Goal: Task Accomplishment & Management: Manage account settings

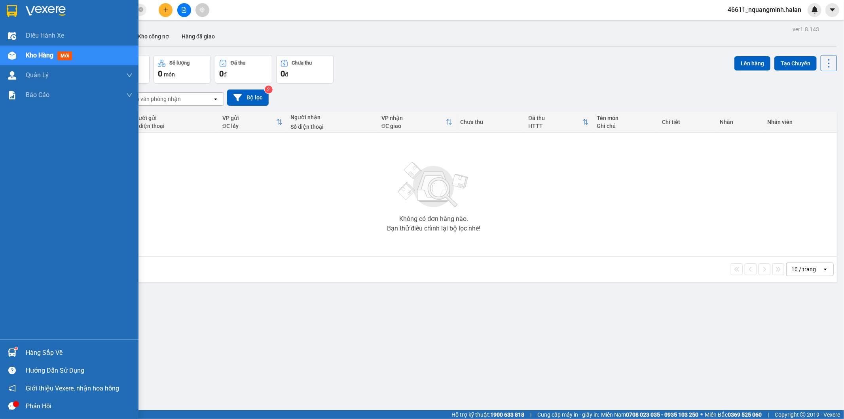
click at [8, 349] on img at bounding box center [12, 352] width 8 height 8
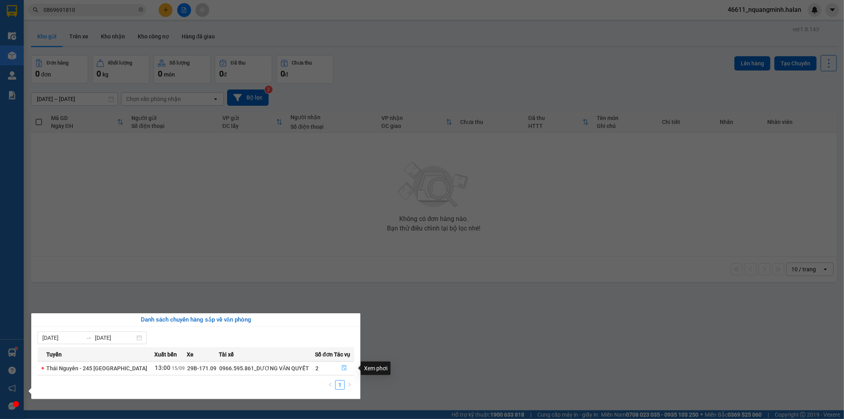
click at [345, 366] on icon "file-done" at bounding box center [344, 368] width 5 height 6
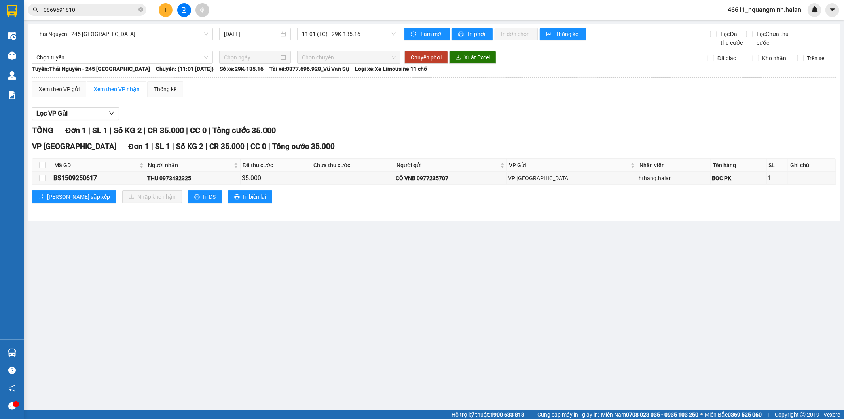
click at [479, 341] on main "Thái Nguyên - 245 Quang Trung 15/09/2025 11:01 (TC) - 29K-135.16 Làm mới In phơ…" at bounding box center [422, 205] width 844 height 410
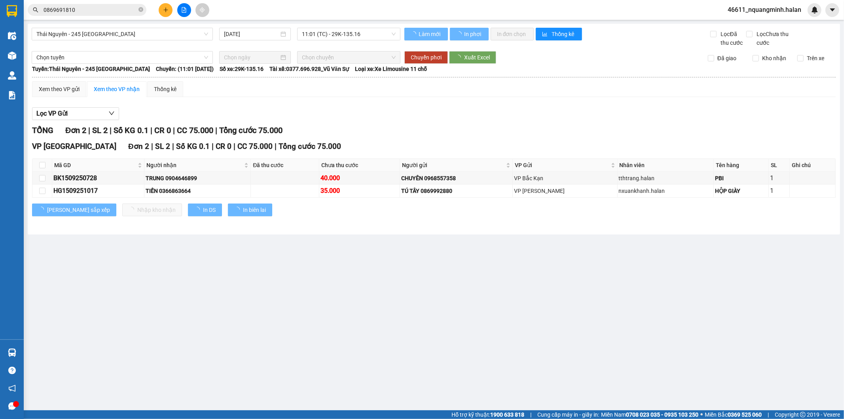
click at [479, 341] on main "Thái Nguyên - 245 Quang Trung 15/09/2025 11:01 (TC) - 29K-135.16 Làm mới In phơ…" at bounding box center [422, 205] width 844 height 410
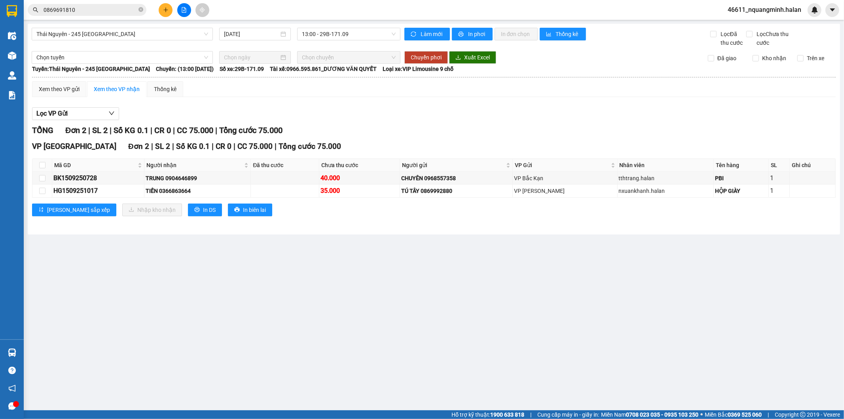
click at [402, 326] on main "Thái Nguyên - 245 Quang Trung 15/09/2025 13:00 - 29B-171.09 Làm mới In phơi In …" at bounding box center [422, 205] width 844 height 410
click at [154, 324] on main "Thái Nguyên - 245 Quang Trung 15/09/2025 13:00 - 29B-171.09 Làm mới In phơi In …" at bounding box center [422, 205] width 844 height 410
drag, startPoint x: 181, startPoint y: 283, endPoint x: 185, endPoint y: 275, distance: 8.8
click at [182, 281] on main "Thái Nguyên - 245 Quang Trung 15/09/2025 13:00 - 29B-171.09 Làm mới In phơi In …" at bounding box center [422, 205] width 844 height 410
drag, startPoint x: 78, startPoint y: 7, endPoint x: 5, endPoint y: 3, distance: 73.3
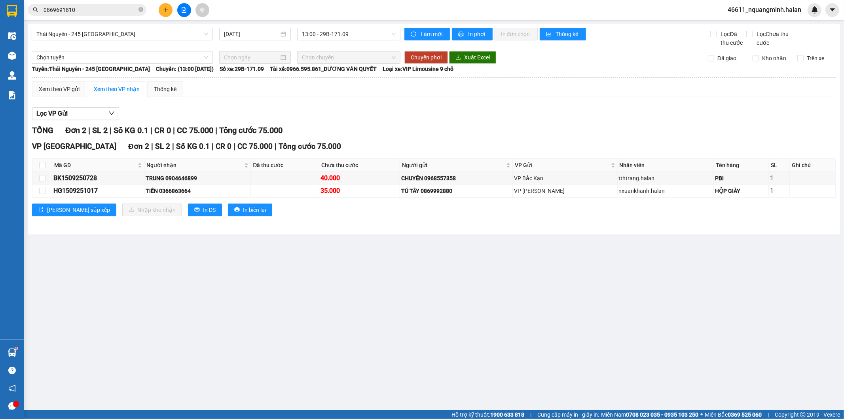
click at [0, 5] on section "Kết quả tìm kiếm ( 19 ) Bộ lọc Mã ĐH Trạng thái Món hàng Thu hộ Tổng cước Chưa …" at bounding box center [422, 209] width 844 height 419
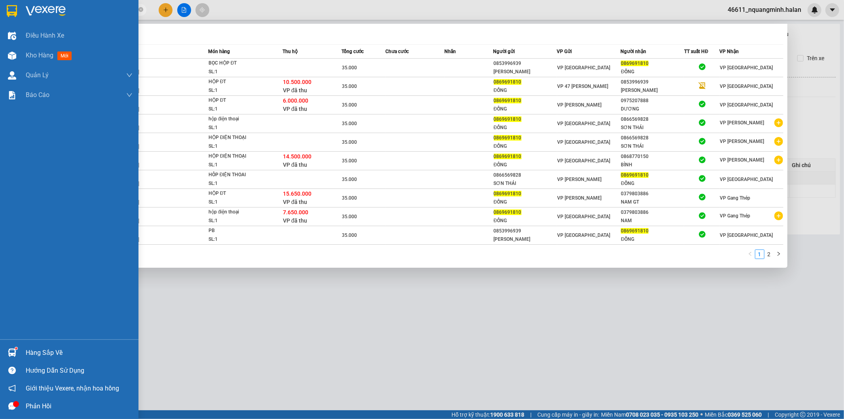
paste input "779538333"
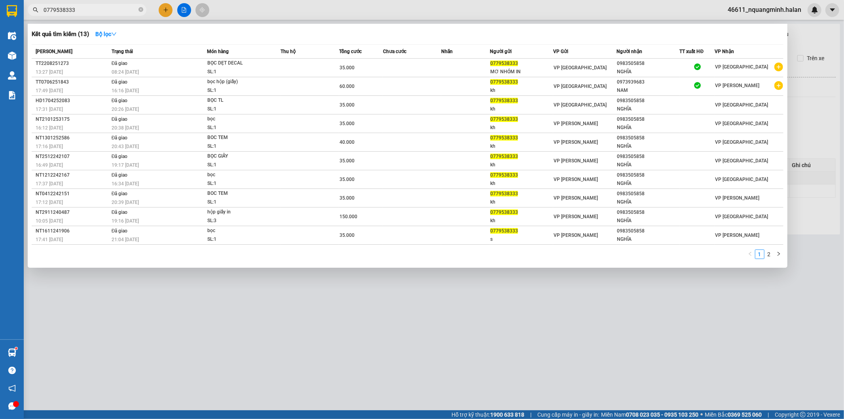
type input "0779538333"
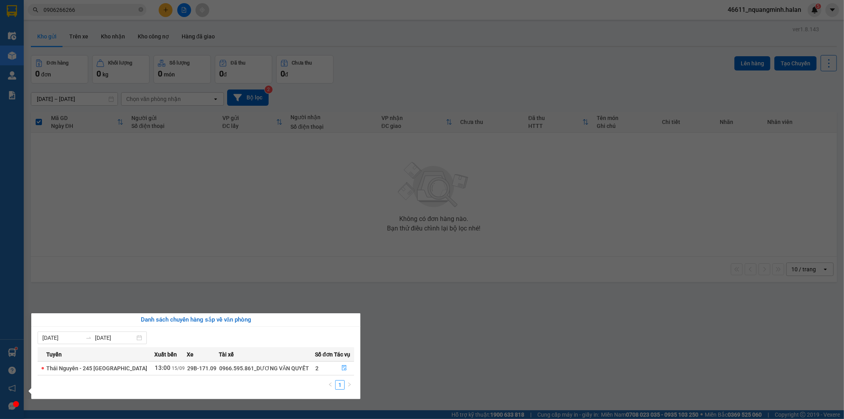
click at [176, 201] on section "Kết quả tìm kiếm ( 663 ) Bộ lọc Mã ĐH Trạng thái Món hàng Thu hộ Tổng cước Chưa…" at bounding box center [422, 209] width 844 height 419
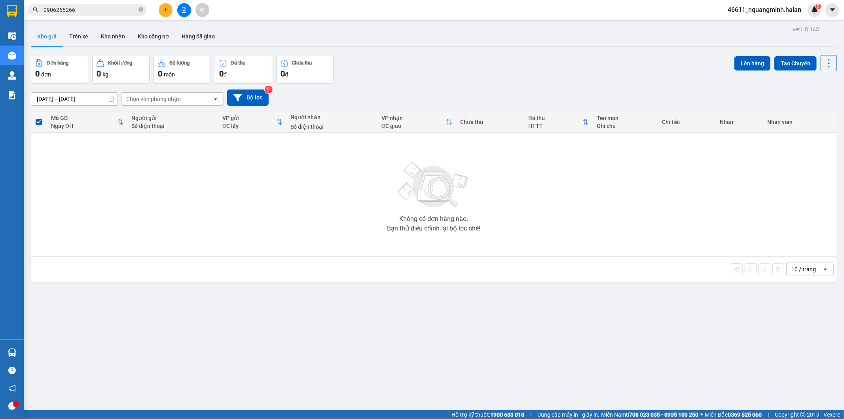
click at [116, 248] on div "Không có đơn hàng nào. Bạn thử điều chỉnh lại bộ lọc nhé!" at bounding box center [434, 194] width 798 height 119
drag, startPoint x: 119, startPoint y: 247, endPoint x: 111, endPoint y: 254, distance: 10.4
click at [117, 250] on div "Không có đơn hàng nào. Bạn thử điều chỉnh lại bộ lọc nhé!" at bounding box center [434, 194] width 798 height 119
click at [112, 252] on div "Không có đơn hàng nào. Bạn thử điều chỉnh lại bộ lọc nhé!" at bounding box center [434, 194] width 798 height 119
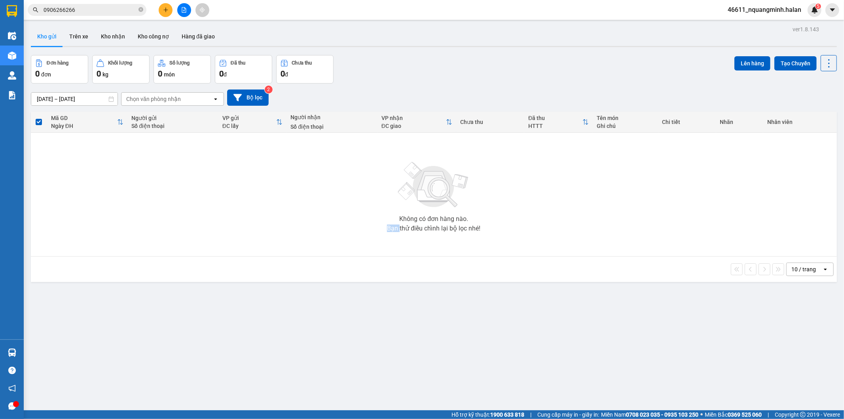
click at [115, 247] on div "Không có đơn hàng nào. Bạn thử điều chỉnh lại bộ lọc nhé!" at bounding box center [434, 194] width 798 height 119
click at [216, 179] on div "Không có đơn hàng nào. Bạn thử điều chỉnh lại bộ lọc nhé!" at bounding box center [434, 194] width 798 height 119
drag, startPoint x: 221, startPoint y: 190, endPoint x: 255, endPoint y: 343, distance: 156.6
click at [223, 201] on div "Không có đơn hàng nào. Bạn thử điều chỉnh lại bộ lọc nhé!" at bounding box center [434, 194] width 798 height 119
click at [114, 38] on button "Kho nhận" at bounding box center [113, 36] width 37 height 19
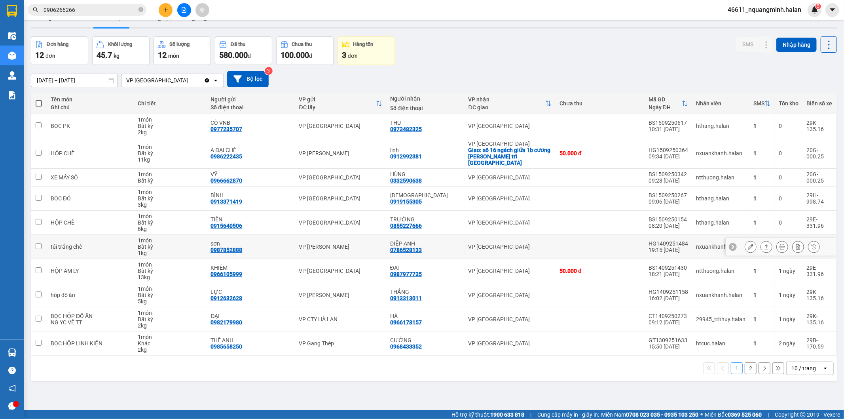
scroll to position [36, 0]
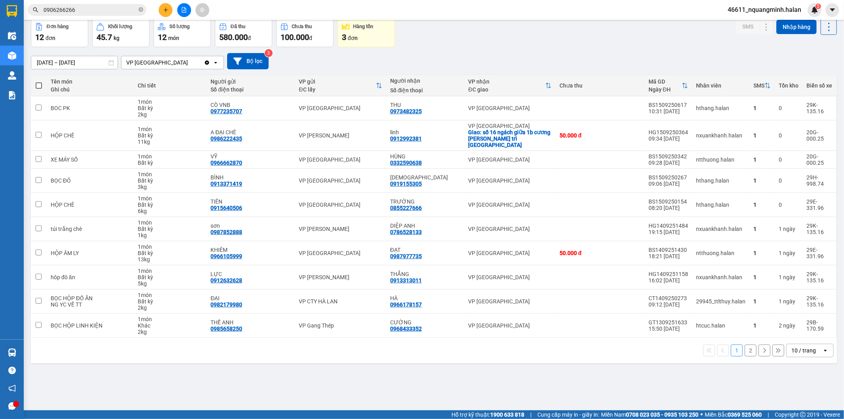
click at [787, 349] on div "10 / trang" at bounding box center [805, 350] width 36 height 13
click at [792, 285] on span "20 / trang" at bounding box center [798, 285] width 25 height 8
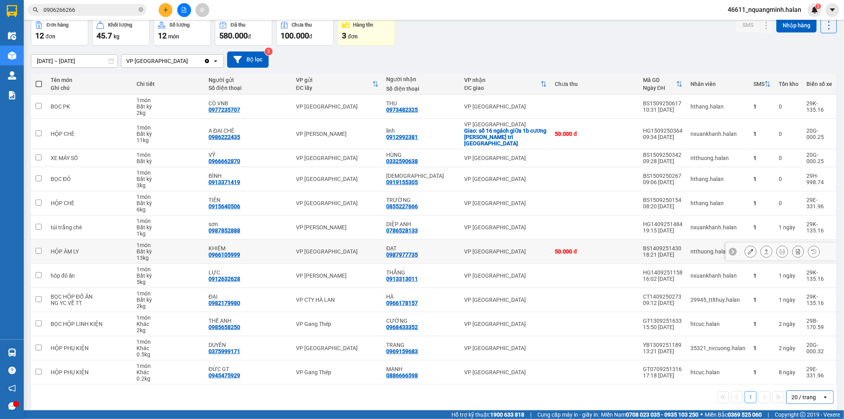
scroll to position [39, 0]
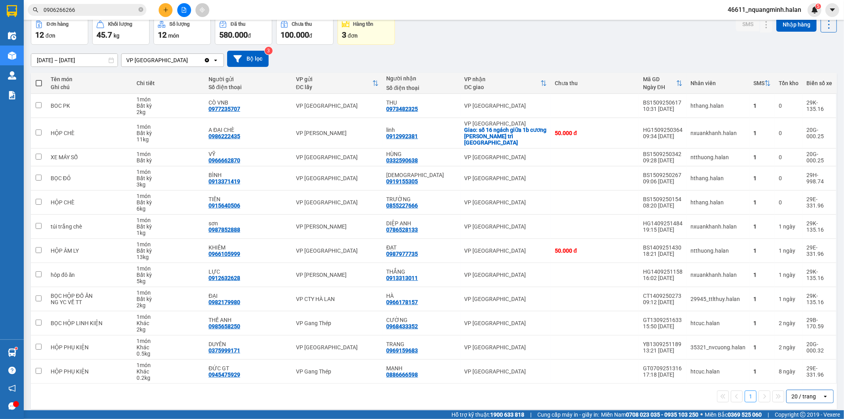
click at [161, 13] on button at bounding box center [166, 10] width 14 height 14
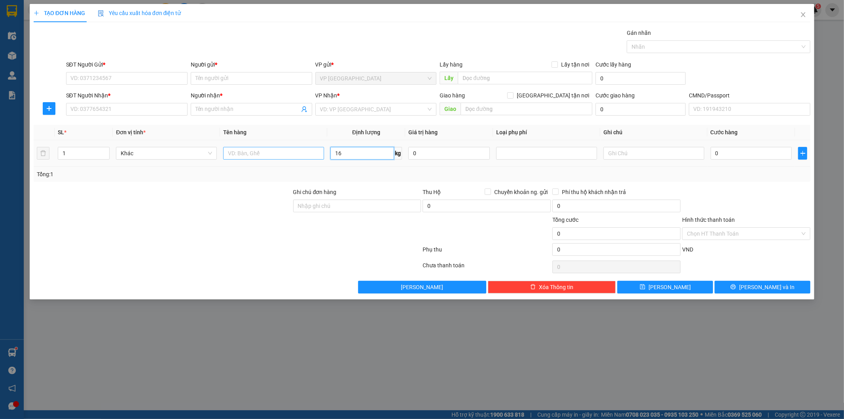
type input "16"
click at [298, 151] on input "text" at bounding box center [273, 153] width 101 height 13
type input "BỌC HỘP"
click at [124, 75] on input "SĐT Người Gửi *" at bounding box center [126, 78] width 121 height 13
type input "0973939683"
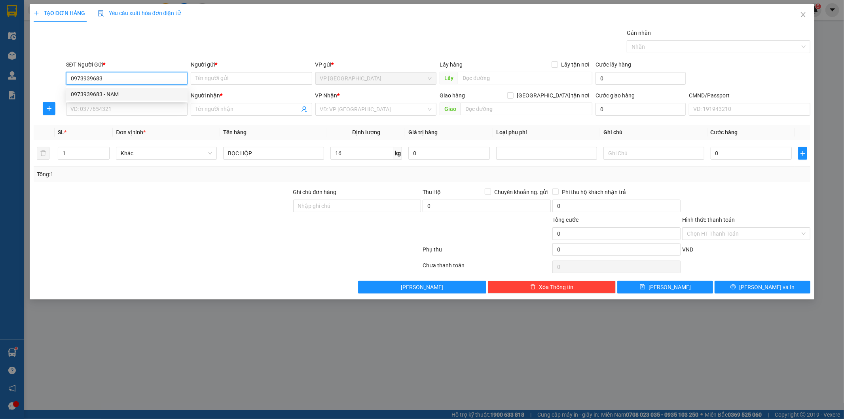
drag, startPoint x: 90, startPoint y: 77, endPoint x: 30, endPoint y: 76, distance: 60.1
click at [30, 76] on div "TẠO ĐƠN HÀNG Yêu cầu xuất hóa đơn điện tử Transit Pickup Surcharge Ids Transit …" at bounding box center [422, 151] width 785 height 295
type input "0973939683"
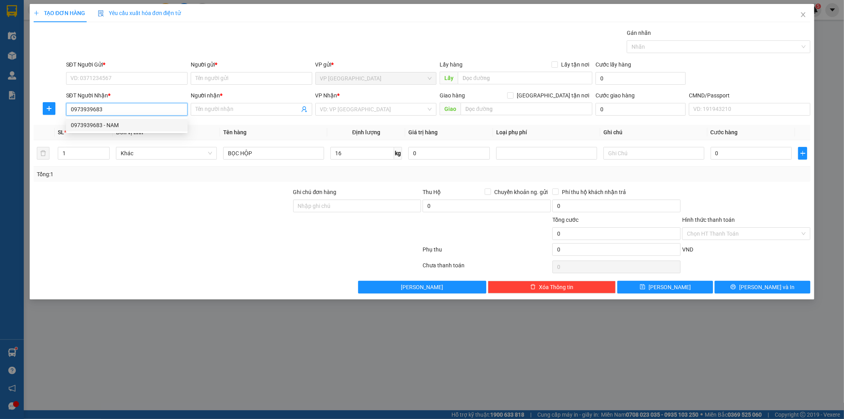
drag, startPoint x: 121, startPoint y: 121, endPoint x: 124, endPoint y: 118, distance: 5.0
click at [121, 121] on div "0973939683 - NAM" at bounding box center [127, 125] width 112 height 9
type input "NAM"
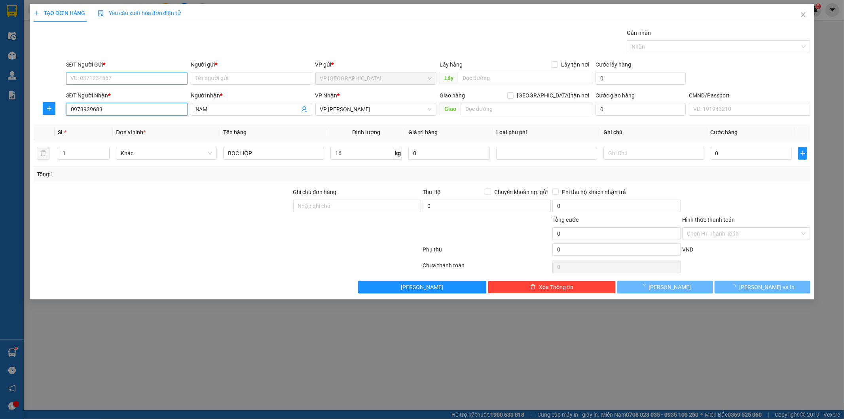
type input "0973939683"
click at [119, 76] on input "SĐT Người Gửi *" at bounding box center [126, 78] width 121 height 13
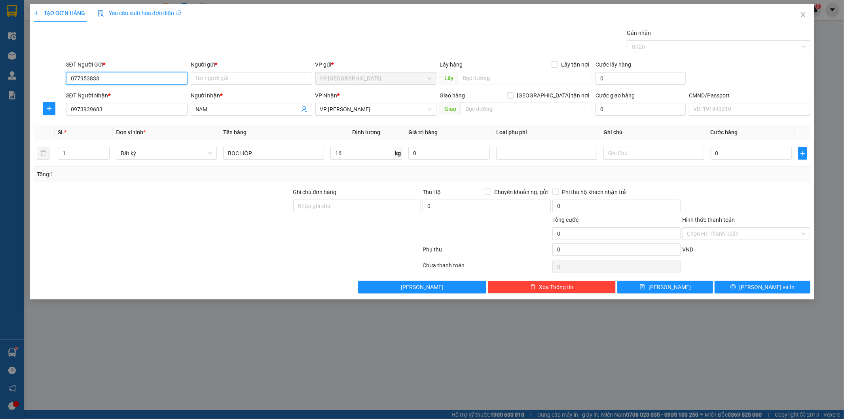
type input "0779538333"
click at [119, 92] on div "0779538333 - MƠ NHÓM IN" at bounding box center [127, 94] width 112 height 9
type input "MƠ NHÓM IN"
type input "0779538333"
drag, startPoint x: 304, startPoint y: 152, endPoint x: 298, endPoint y: 154, distance: 5.9
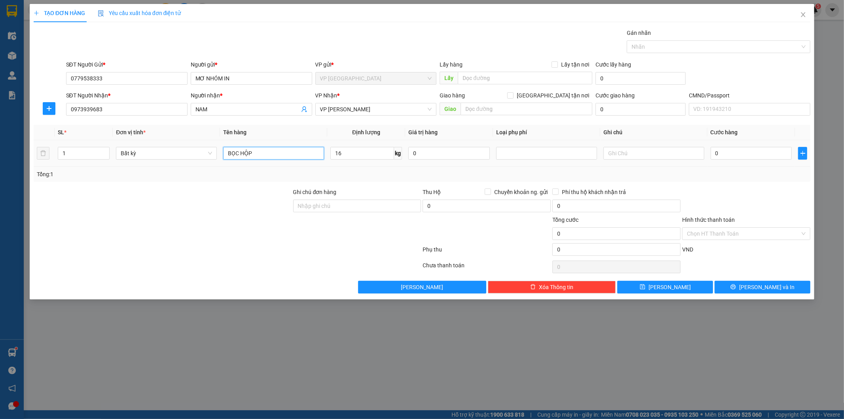
click at [303, 152] on input "BỌC HỘP" at bounding box center [273, 153] width 101 height 13
click at [289, 152] on input "BỌC HỘP" at bounding box center [273, 153] width 101 height 13
type input "60.000"
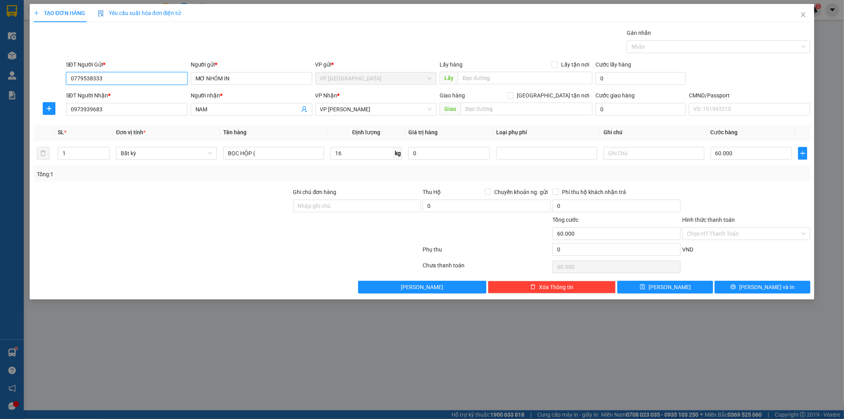
drag, startPoint x: 147, startPoint y: 78, endPoint x: 35, endPoint y: 51, distance: 115.2
click at [0, 74] on div "TẠO ĐƠN HÀNG Yêu cầu xuất hóa đơn điện tử Transit Pickup Surcharge Ids Transit …" at bounding box center [422, 209] width 844 height 419
click at [303, 157] on input "BỌC HỘP (" at bounding box center [273, 153] width 101 height 13
type input "BỌC HỘP (GIẤY IN)"
click at [777, 289] on span "[PERSON_NAME] và In" at bounding box center [766, 286] width 55 height 9
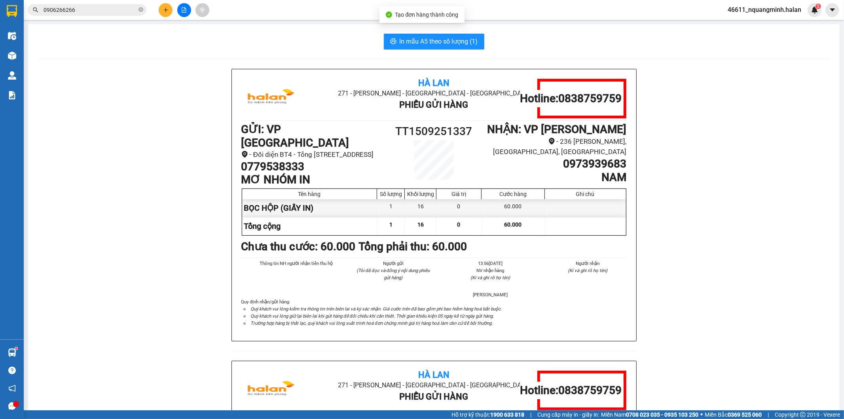
click at [456, 30] on div "In mẫu A5 theo số lượng (1) Hà Lan 271 - Dương Tự Minh - Phường Tân Long - Thái…" at bounding box center [433, 342] width 811 height 637
click at [451, 40] on span "In mẫu A5 theo số lượng (1)" at bounding box center [439, 41] width 78 height 10
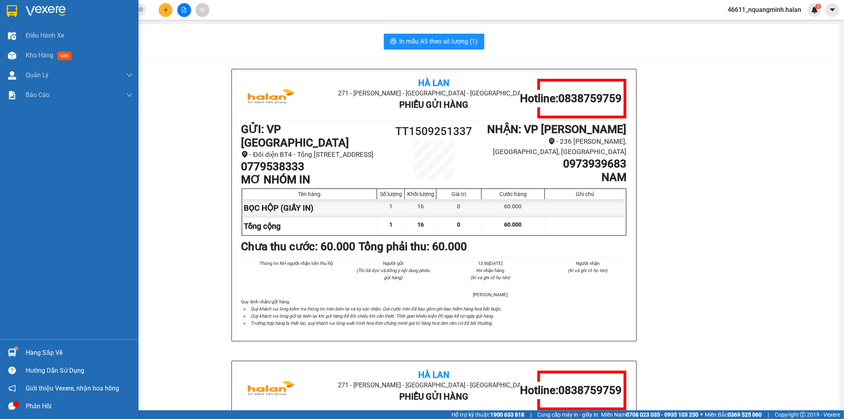
click at [12, 349] on img at bounding box center [12, 352] width 8 height 8
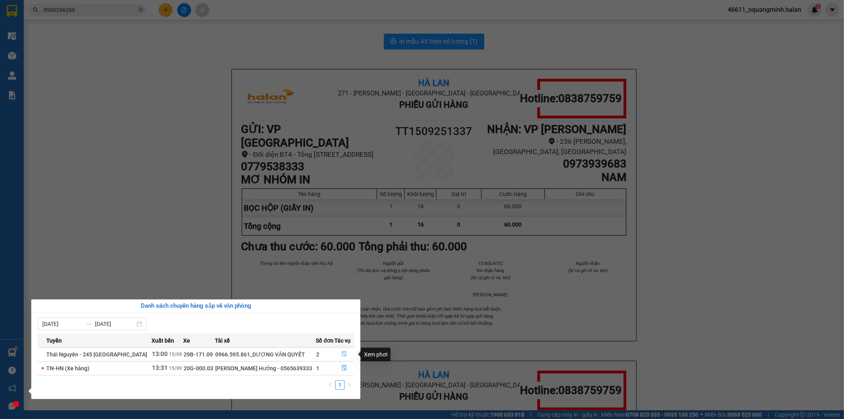
click at [346, 355] on icon "file-done" at bounding box center [344, 354] width 6 height 6
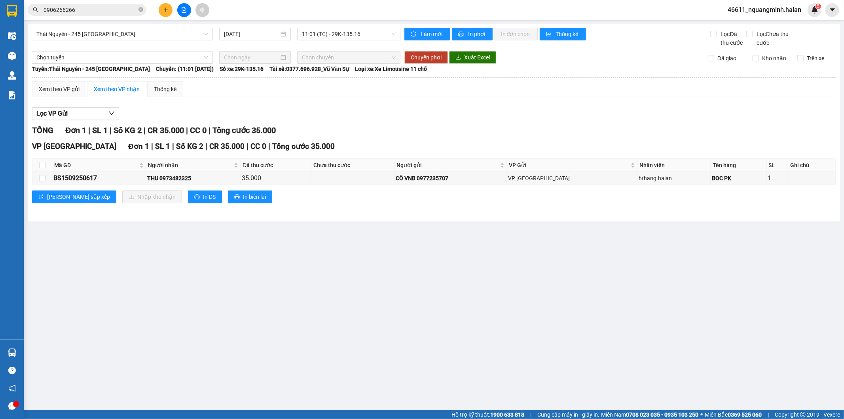
click at [346, 353] on main "Thái Nguyên - 245 Quang Trung 15/09/2025 11:01 (TC) - 29K-135.16 Làm mới In phơ…" at bounding box center [422, 205] width 844 height 410
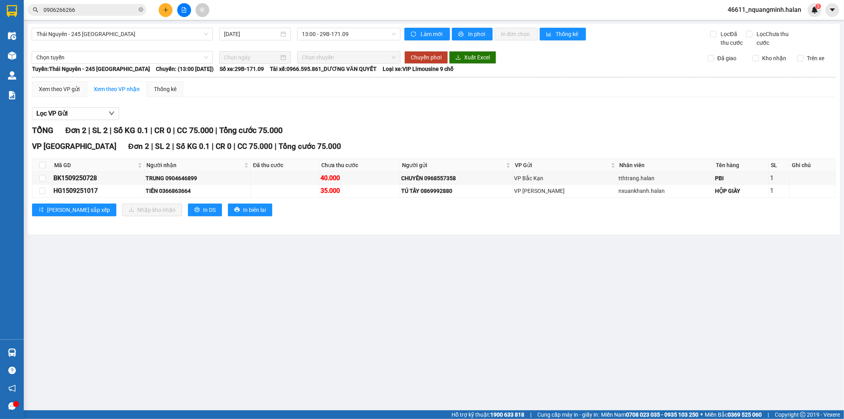
click at [135, 324] on main "Thái Nguyên - 245 Quang Trung 15/09/2025 13:00 - 29B-171.09 Làm mới In phơi In …" at bounding box center [422, 205] width 844 height 410
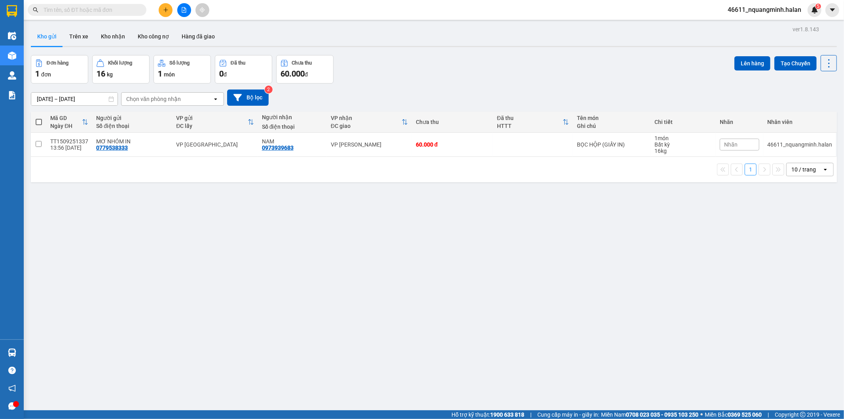
click at [95, 10] on input "text" at bounding box center [90, 10] width 93 height 9
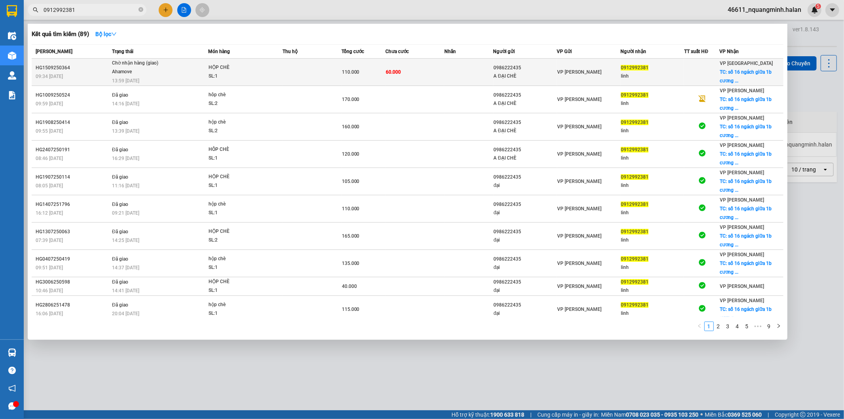
type input "0912992381"
click at [310, 66] on td at bounding box center [311, 72] width 59 height 27
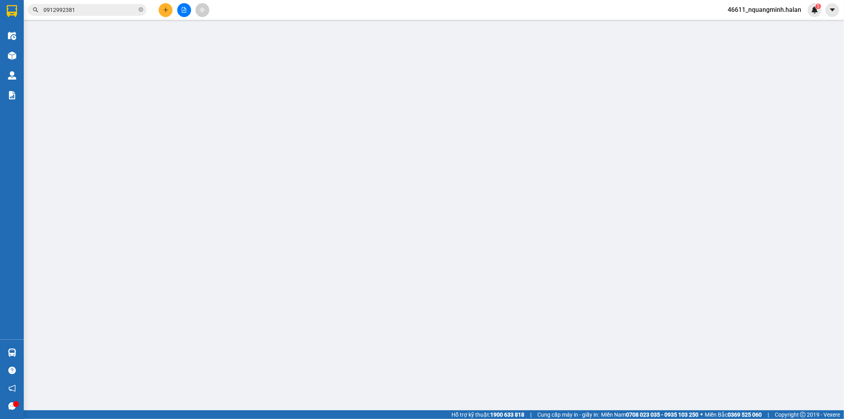
click at [107, 15] on span "Lịch sử" at bounding box center [113, 13] width 28 height 6
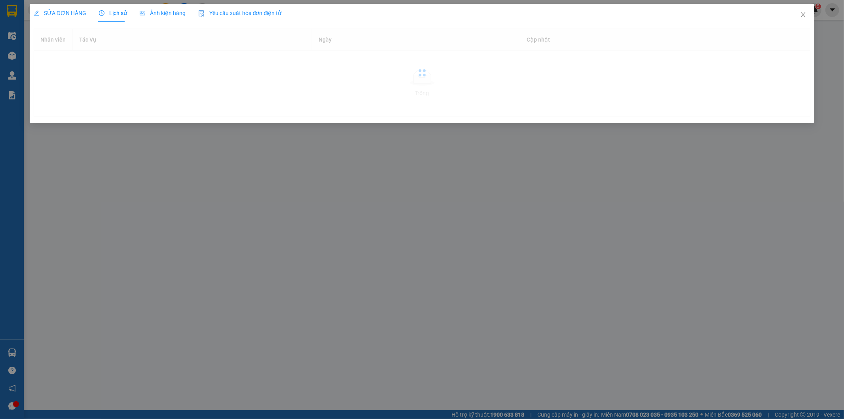
click at [106, 10] on span "Lịch sử" at bounding box center [113, 13] width 28 height 6
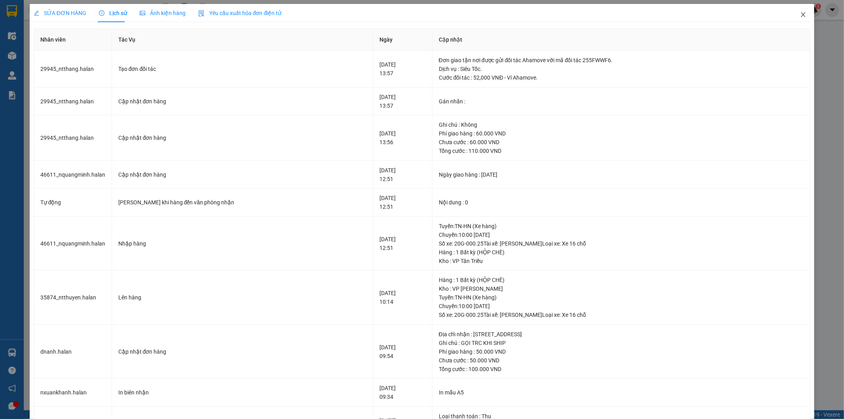
click at [800, 16] on icon "close" at bounding box center [803, 14] width 6 height 6
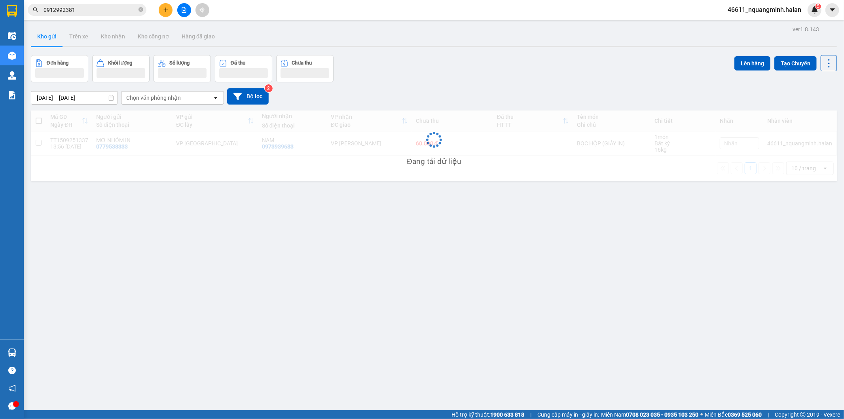
click at [96, 13] on input "0912992381" at bounding box center [90, 10] width 93 height 9
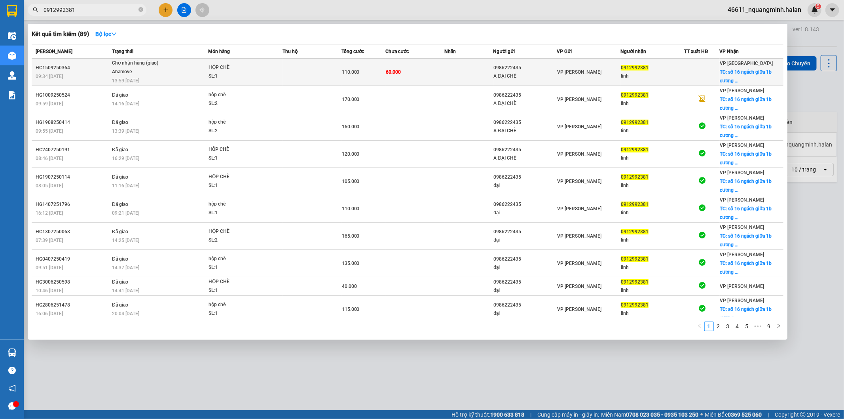
click at [456, 67] on td at bounding box center [468, 72] width 49 height 27
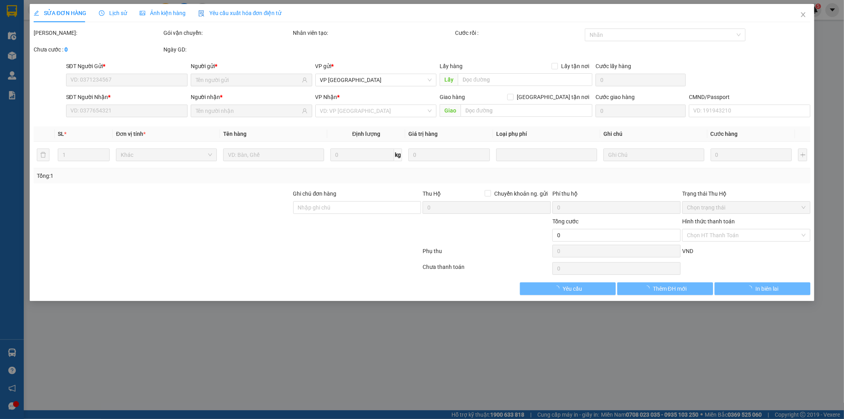
type input "0986222435"
type input "A ĐẠI CHÈ"
type input "0912992381"
type input "linh"
checkbox input "true"
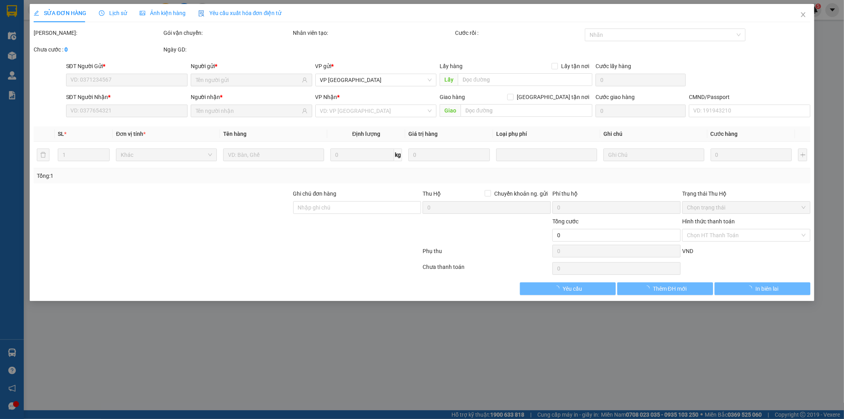
type input "số 16 ngách giữa 1b cương ngô thanh trì hà nội"
type input "60.000"
type input "110.000"
type input "50.000"
type input "60.000"
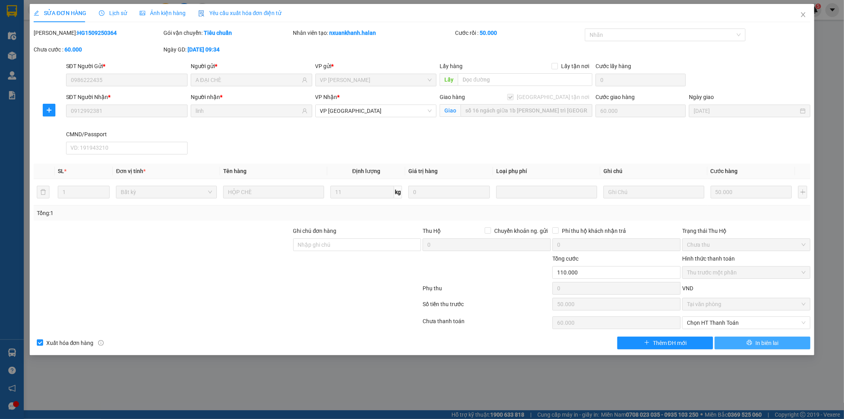
drag, startPoint x: 770, startPoint y: 346, endPoint x: 649, endPoint y: 232, distance: 165.7
click at [770, 346] on span "In biên lai" at bounding box center [766, 342] width 23 height 9
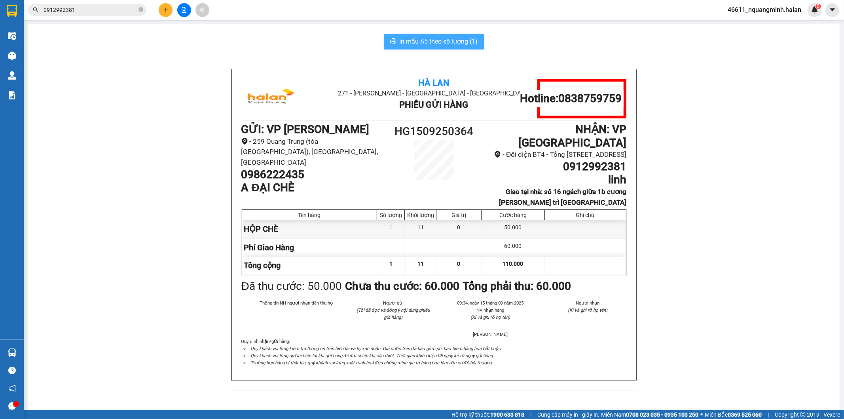
click at [422, 42] on span "In mẫu A5 theo số lượng (1)" at bounding box center [439, 41] width 78 height 10
click at [112, 13] on input "0912992381" at bounding box center [90, 10] width 93 height 9
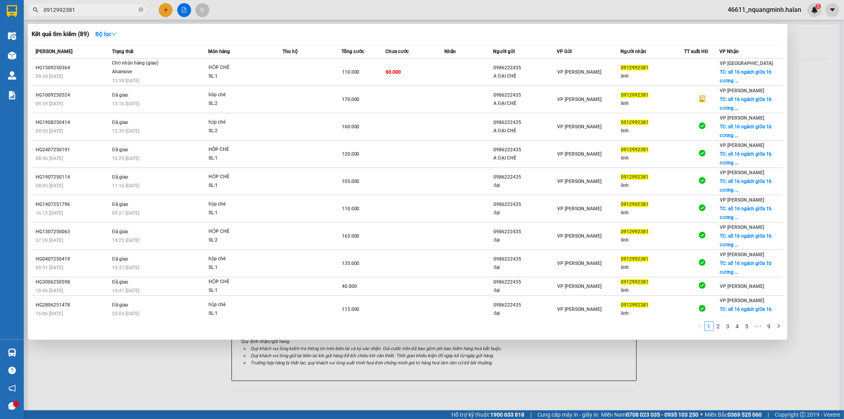
drag, startPoint x: 112, startPoint y: 13, endPoint x: 22, endPoint y: 8, distance: 89.9
click at [0, 11] on section "Kết quả tìm kiếm ( 89 ) Bộ lọc Mã ĐH Trạng thái Món hàng Thu hộ Tổng cước Chưa …" at bounding box center [422, 209] width 844 height 419
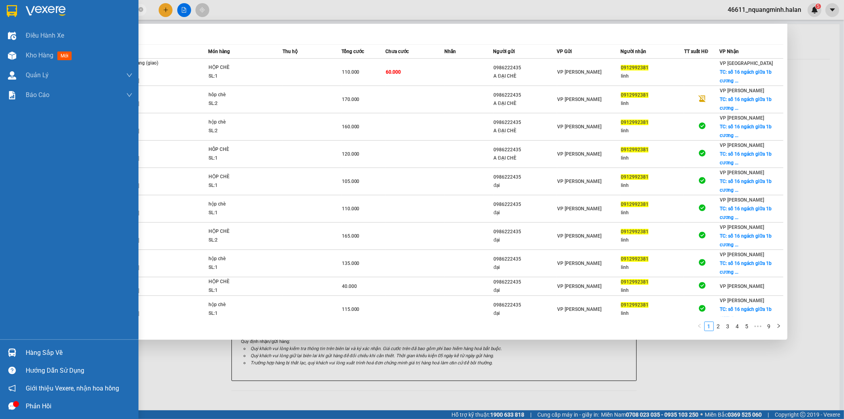
click at [27, 350] on div "Hàng sắp về" at bounding box center [79, 353] width 107 height 12
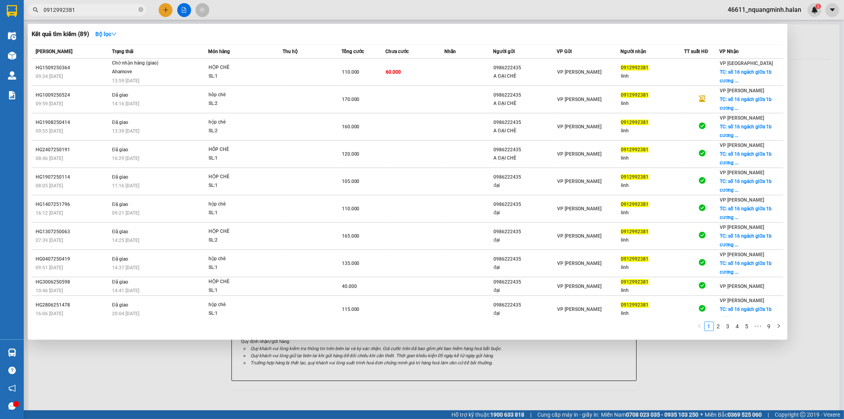
click at [383, 369] on section "Kết quả tìm kiếm ( 89 ) Bộ lọc Mã ĐH Trạng thái Món hàng Thu hộ Tổng cước Chưa …" at bounding box center [422, 209] width 844 height 419
click at [169, 7] on div at bounding box center [422, 209] width 844 height 419
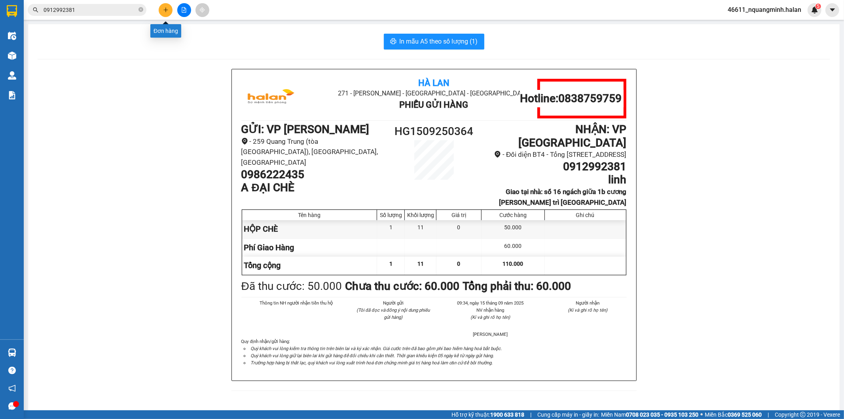
click at [159, 14] on div at bounding box center [183, 10] width 59 height 14
click at [165, 14] on button at bounding box center [166, 10] width 14 height 14
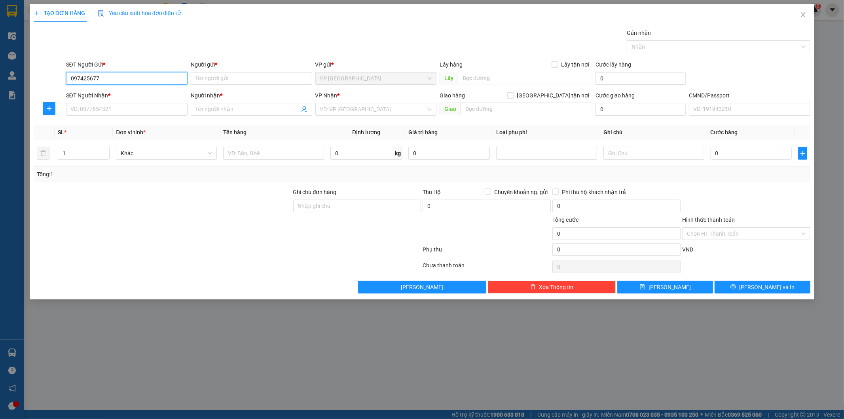
type input "0974256778"
click at [114, 95] on div "0974256778 - MẠNH" at bounding box center [127, 94] width 112 height 9
type input "MẠNH"
type input "0974256778"
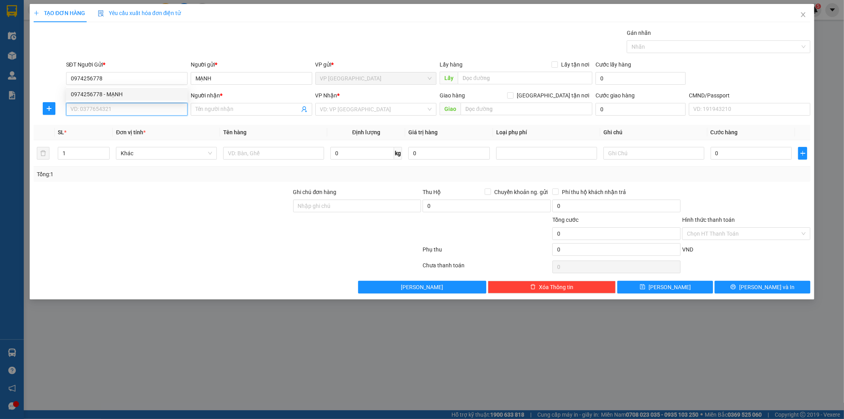
click at [115, 110] on input "SĐT Người Nhận *" at bounding box center [126, 109] width 121 height 13
type input "0344545801"
click at [121, 121] on div "0344545801 - HUY" at bounding box center [127, 125] width 112 height 9
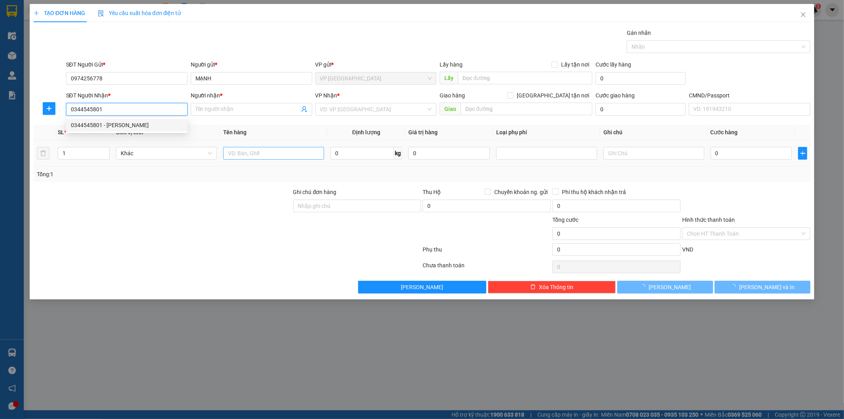
type input "HUY"
type input "0344545801"
click at [246, 148] on input "text" at bounding box center [273, 153] width 101 height 13
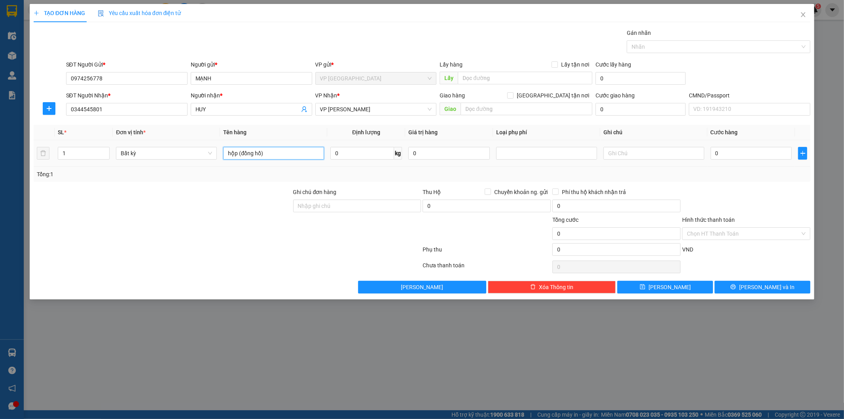
type input "hộp (đồng hồ)"
type input "1"
type input "35.000"
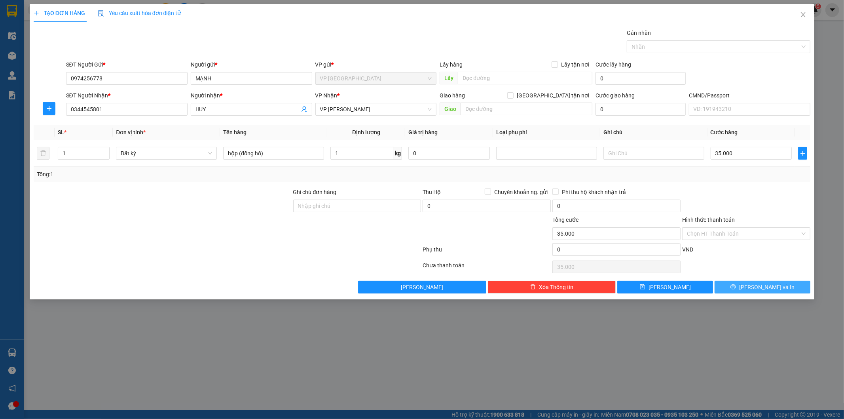
click at [758, 284] on span "[PERSON_NAME] và In" at bounding box center [766, 286] width 55 height 9
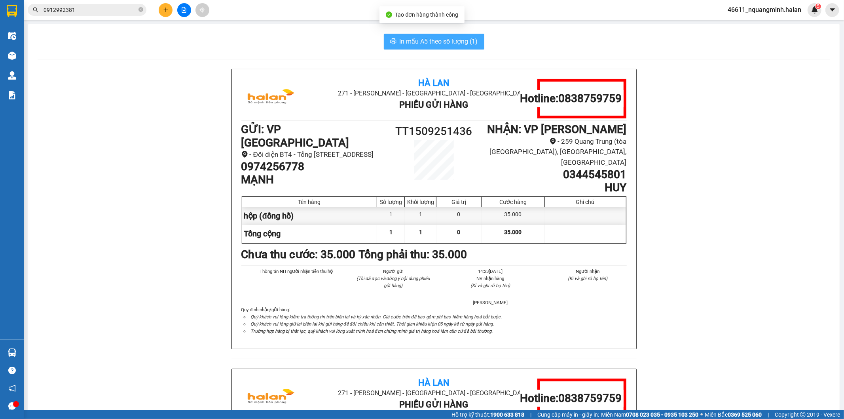
click at [403, 44] on span "In mẫu A5 theo số lượng (1)" at bounding box center [439, 41] width 78 height 10
drag, startPoint x: 403, startPoint y: 43, endPoint x: 400, endPoint y: 30, distance: 13.0
click at [401, 37] on span "In mẫu A5 theo số lượng (1)" at bounding box center [439, 41] width 78 height 10
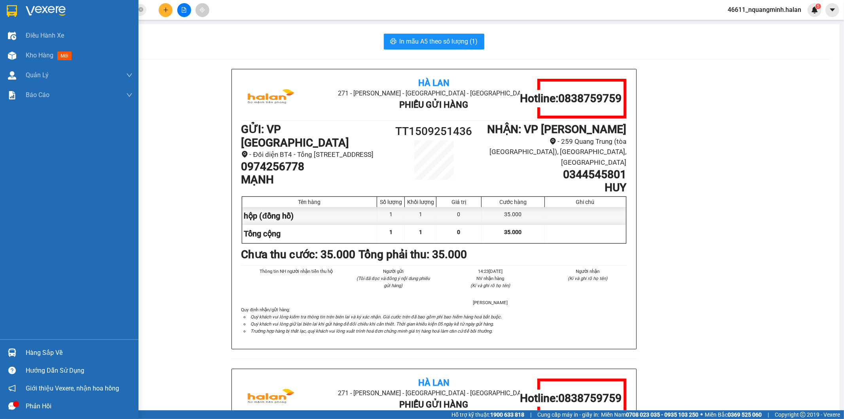
click at [20, 353] on div "Hàng sắp về" at bounding box center [69, 352] width 138 height 18
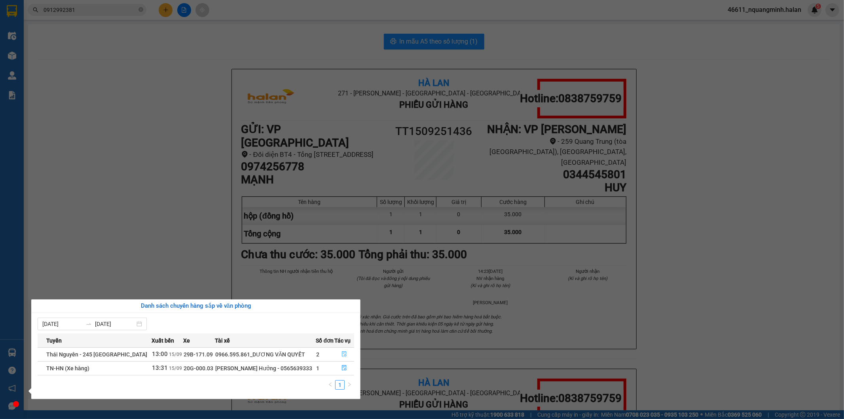
click at [339, 351] on button "button" at bounding box center [344, 354] width 19 height 13
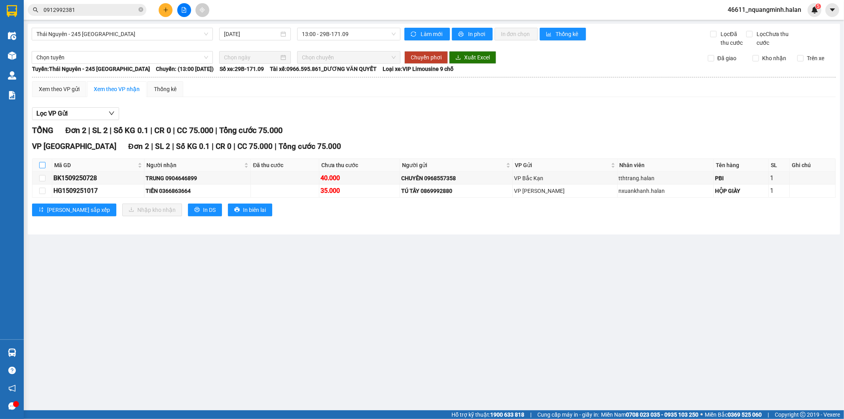
click at [44, 167] on input "checkbox" at bounding box center [42, 165] width 6 height 6
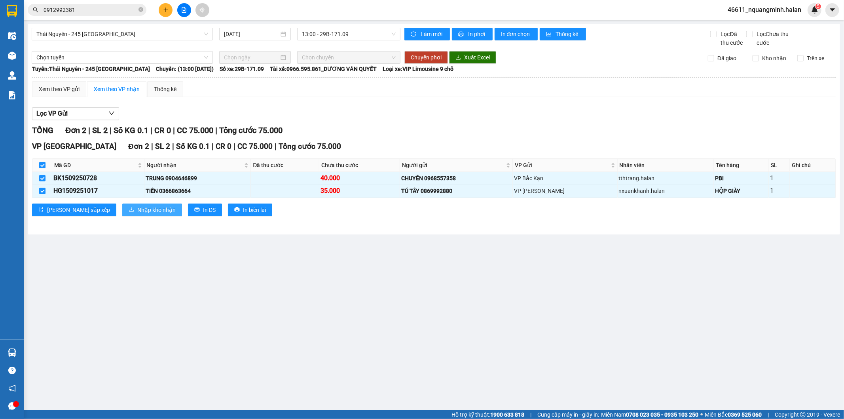
click at [137, 207] on span "Nhập kho nhận" at bounding box center [156, 209] width 38 height 9
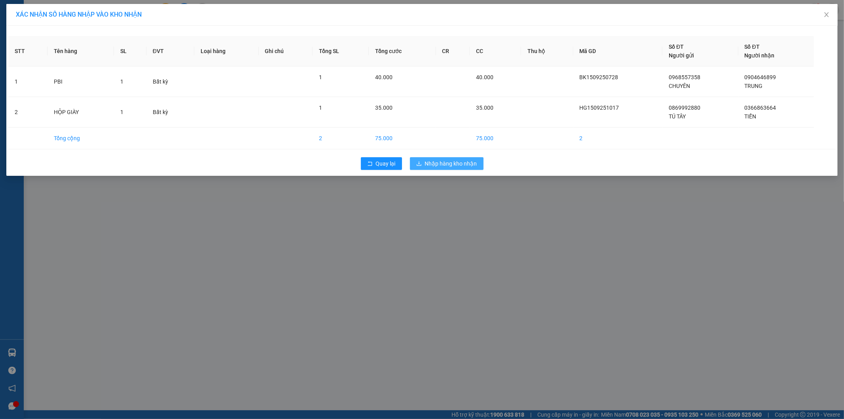
click at [455, 167] on span "Nhập hàng kho nhận" at bounding box center [451, 163] width 52 height 9
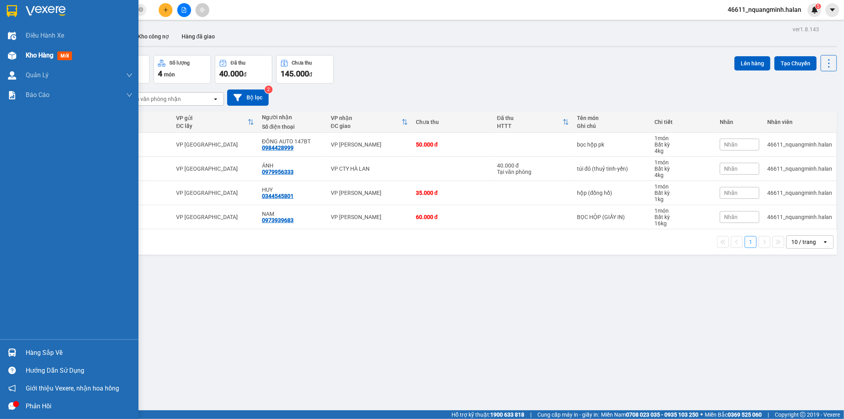
click at [11, 55] on img at bounding box center [12, 55] width 8 height 8
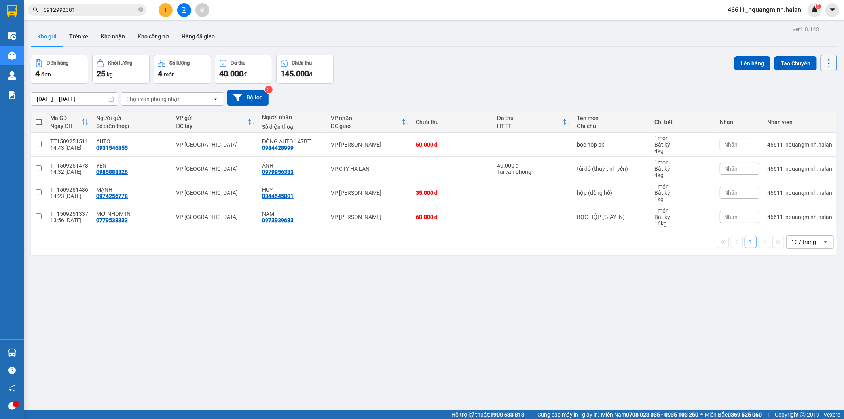
click at [823, 60] on icon at bounding box center [828, 63] width 11 height 11
click at [818, 112] on span "Làm mới" at bounding box center [811, 113] width 22 height 8
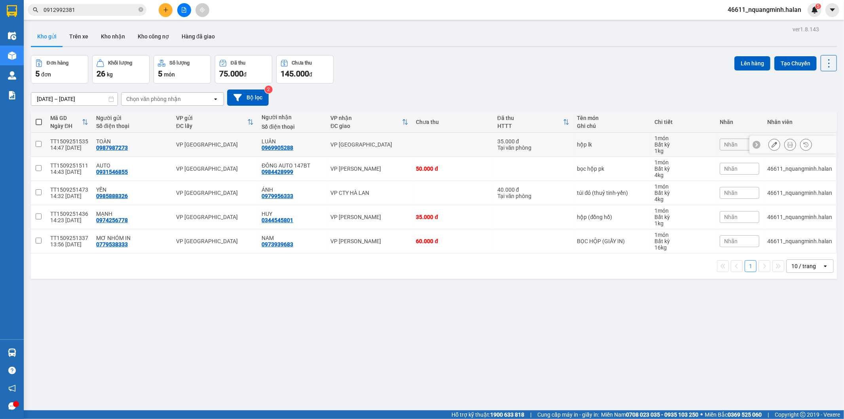
click at [370, 141] on div "VP [GEOGRAPHIC_DATA]" at bounding box center [369, 144] width 78 height 6
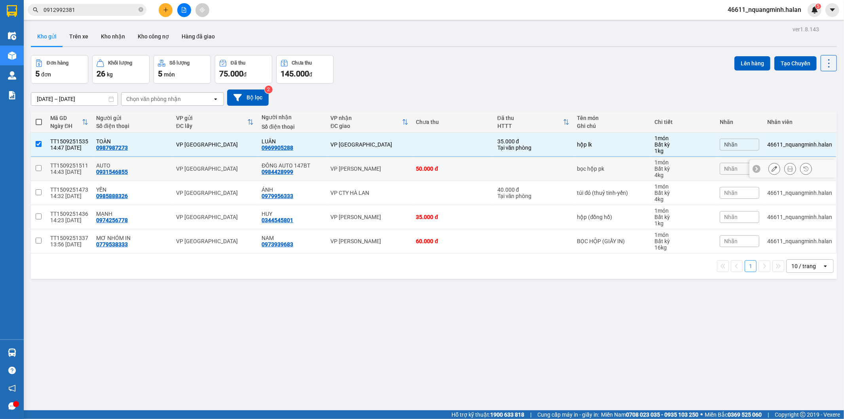
click at [368, 165] on td "VP [PERSON_NAME]" at bounding box center [368, 169] width 85 height 24
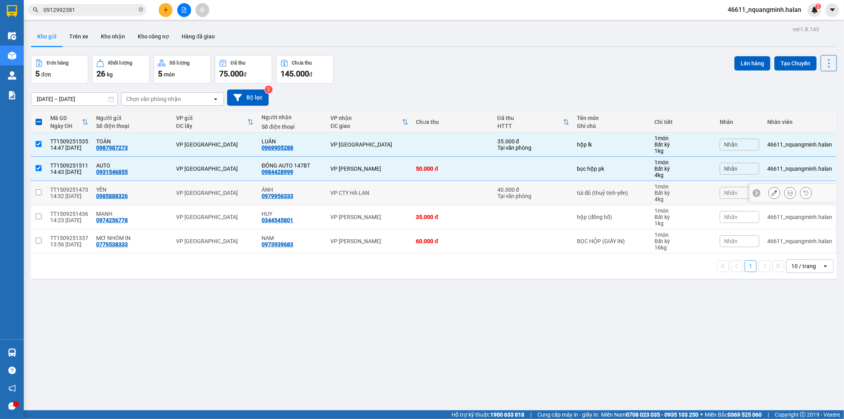
drag, startPoint x: 366, startPoint y: 184, endPoint x: 370, endPoint y: 201, distance: 17.5
click at [366, 184] on td "VP CTY HÀ LAN" at bounding box center [368, 193] width 85 height 24
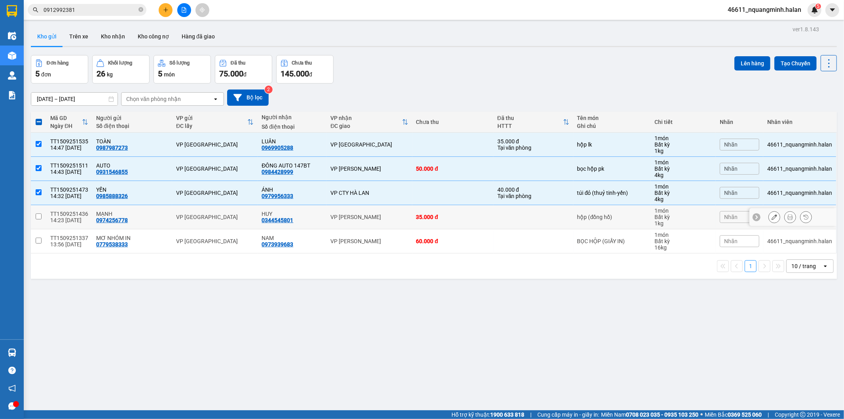
click at [371, 212] on td "VP [PERSON_NAME]" at bounding box center [368, 217] width 85 height 24
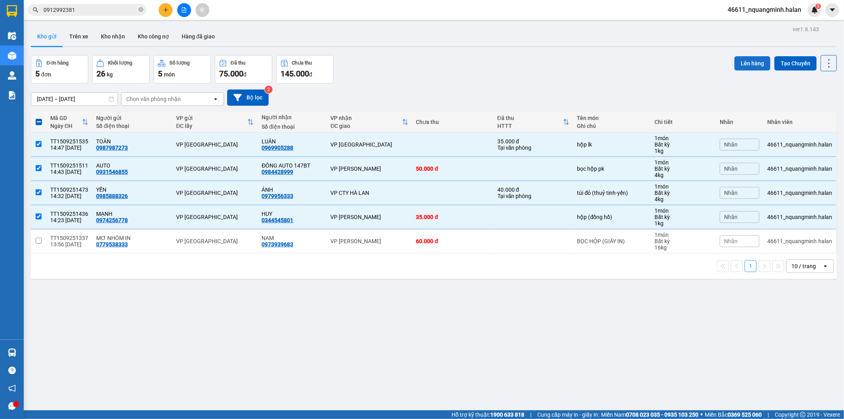
click at [747, 60] on button "Lên hàng" at bounding box center [752, 63] width 36 height 14
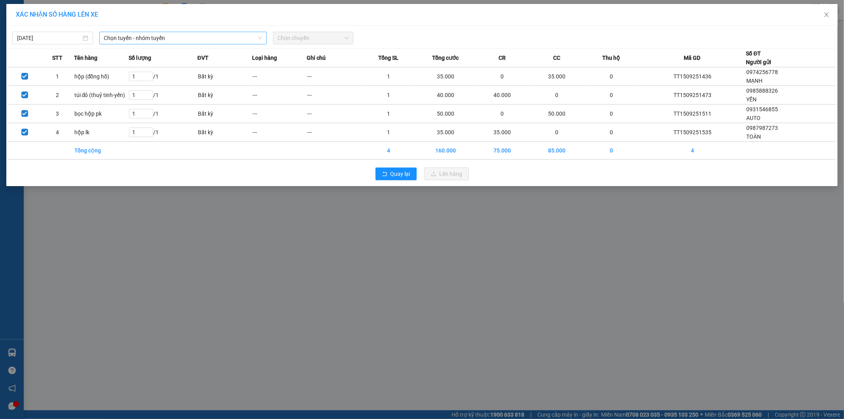
drag, startPoint x: 170, startPoint y: 33, endPoint x: 157, endPoint y: 42, distance: 15.7
click at [169, 33] on span "Chọn tuyến - nhóm tuyến" at bounding box center [183, 38] width 158 height 12
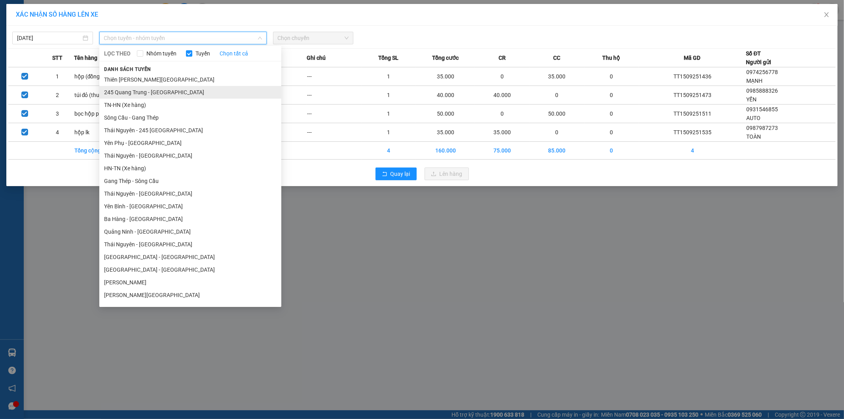
click at [121, 93] on li "245 Quang Trung - [GEOGRAPHIC_DATA]" at bounding box center [190, 92] width 182 height 13
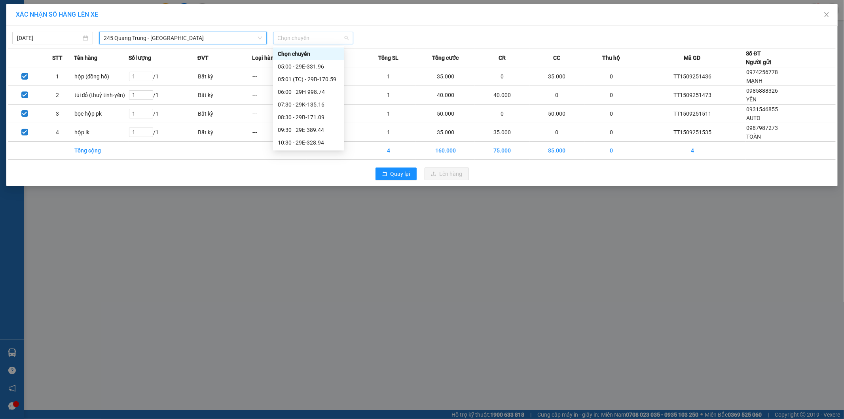
click at [310, 34] on span "Chọn chuyến" at bounding box center [313, 38] width 71 height 12
type input "516"
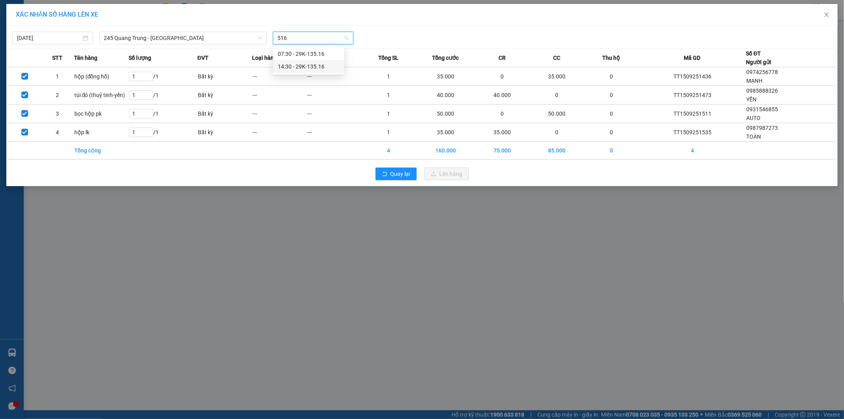
click at [298, 66] on div "14:30 - 29K-135.16" at bounding box center [309, 66] width 62 height 9
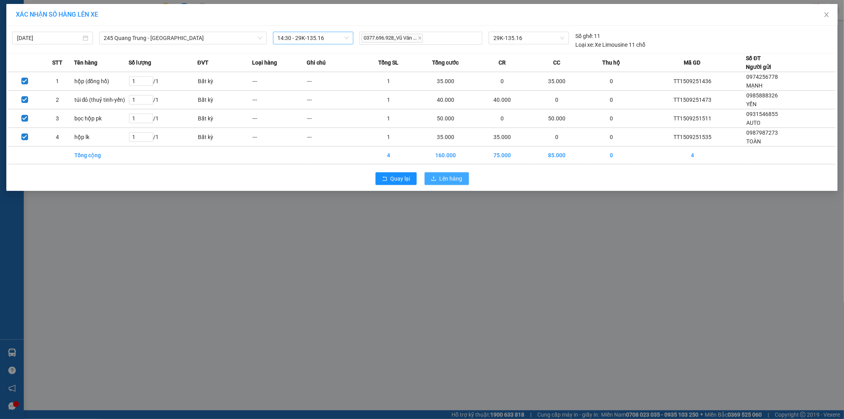
click at [436, 184] on button "Lên hàng" at bounding box center [447, 178] width 44 height 13
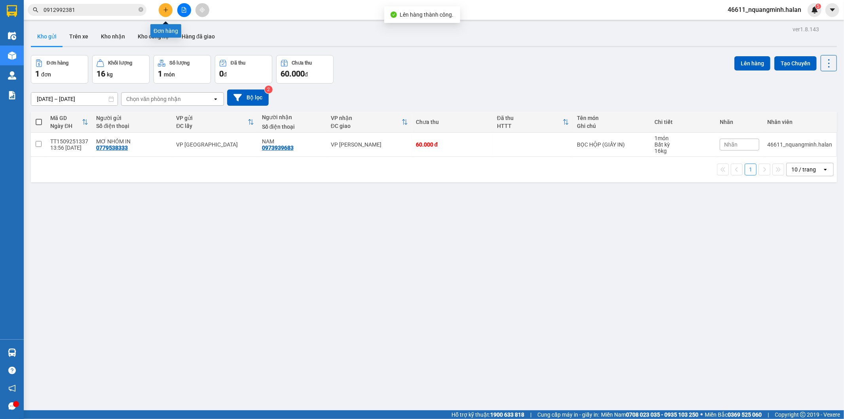
click at [164, 10] on icon "plus" at bounding box center [166, 10] width 6 height 6
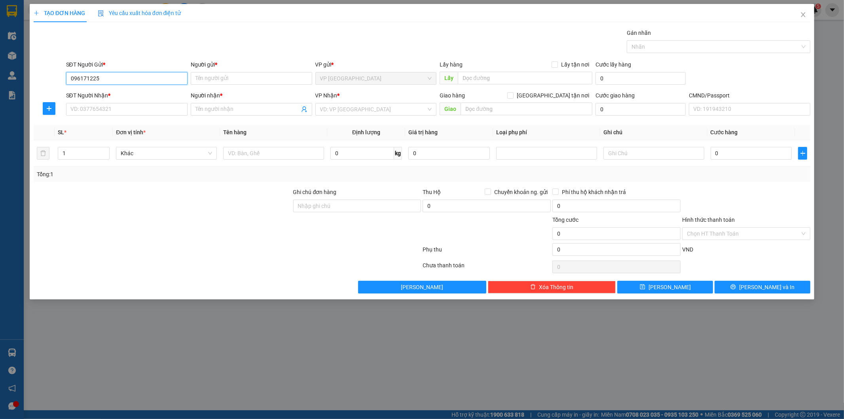
type input "0961712254"
click at [129, 96] on div "0961712254 - NGỌC" at bounding box center [127, 94] width 112 height 9
type input "NGỌC"
type input "0961712254"
click at [131, 111] on input "SĐT Người Nhận *" at bounding box center [126, 109] width 121 height 13
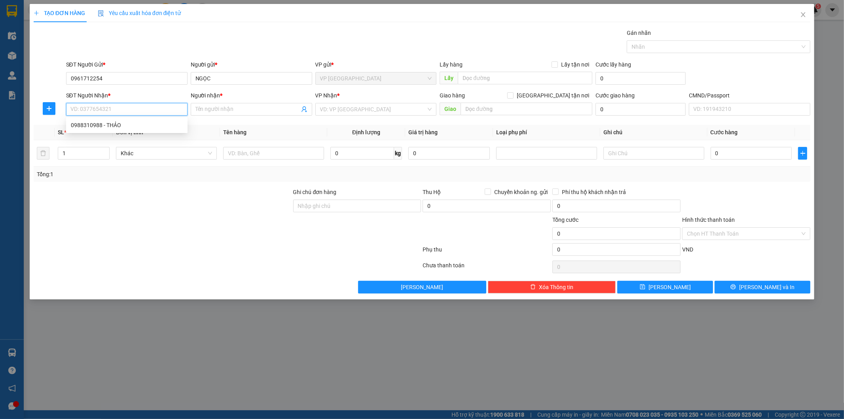
type input "0"
type input "0988310988"
drag, startPoint x: 136, startPoint y: 119, endPoint x: 171, endPoint y: 115, distance: 35.1
click at [137, 120] on div "0988310988 - THẢO" at bounding box center [126, 125] width 121 height 13
type input "THẢO"
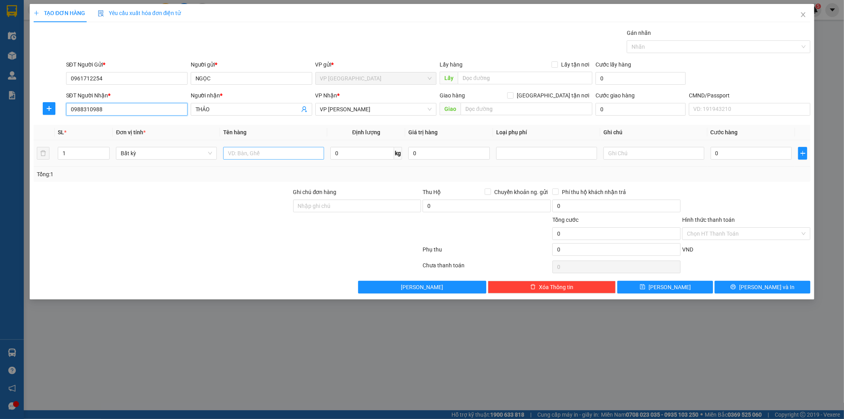
type input "0988310988"
click at [281, 152] on input "text" at bounding box center [273, 153] width 101 height 13
type input "bọc pk"
type input "4"
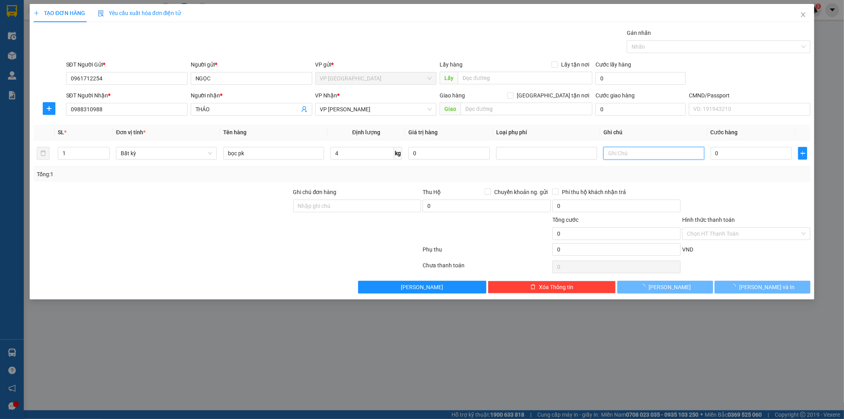
type input "40.000"
click at [730, 176] on div "Tổng: 1" at bounding box center [422, 174] width 771 height 9
drag, startPoint x: 759, startPoint y: 287, endPoint x: 649, endPoint y: 237, distance: 120.4
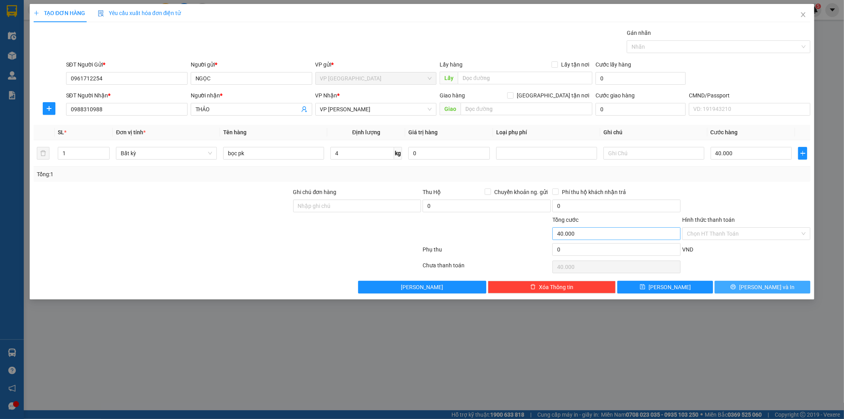
click at [758, 287] on span "[PERSON_NAME] và In" at bounding box center [766, 286] width 55 height 9
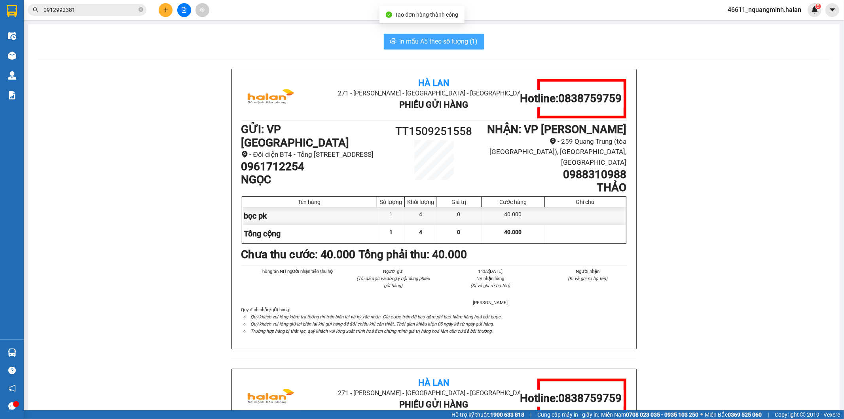
click at [450, 45] on span "In mẫu A5 theo số lượng (1)" at bounding box center [439, 41] width 78 height 10
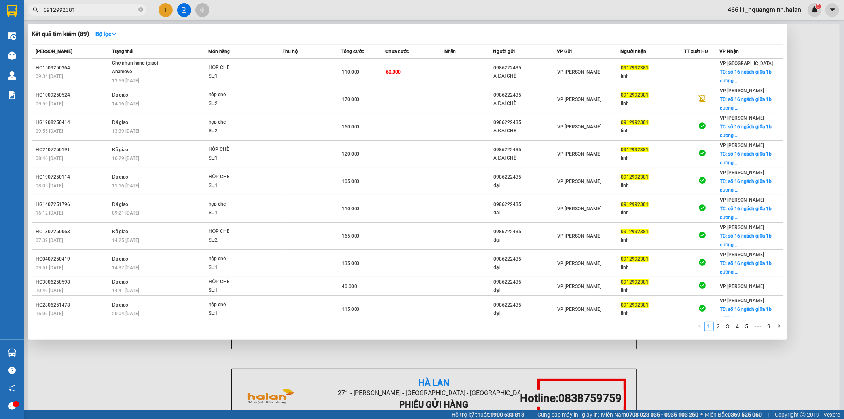
click at [100, 7] on input "0912992381" at bounding box center [90, 10] width 93 height 9
drag, startPoint x: 100, startPoint y: 7, endPoint x: 15, endPoint y: 5, distance: 85.5
click at [13, 7] on section "Kết quả tìm kiếm ( 89 ) Bộ lọc Mã ĐH Trạng thái Món hàng Thu hộ Tổng cước Chưa …" at bounding box center [422, 209] width 844 height 419
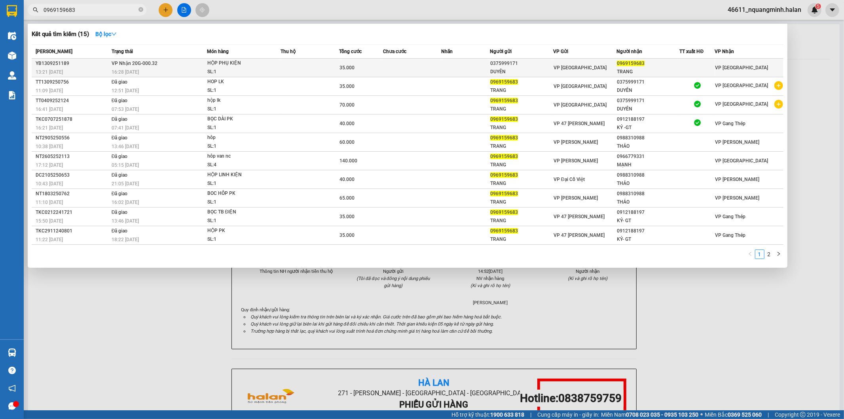
click at [99, 69] on div "13:21 - 13/09" at bounding box center [73, 72] width 74 height 9
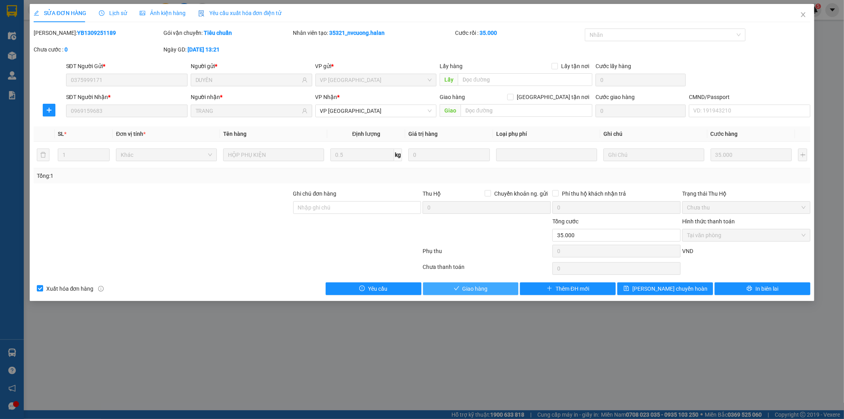
click at [487, 290] on span "Giao hàng" at bounding box center [475, 288] width 25 height 9
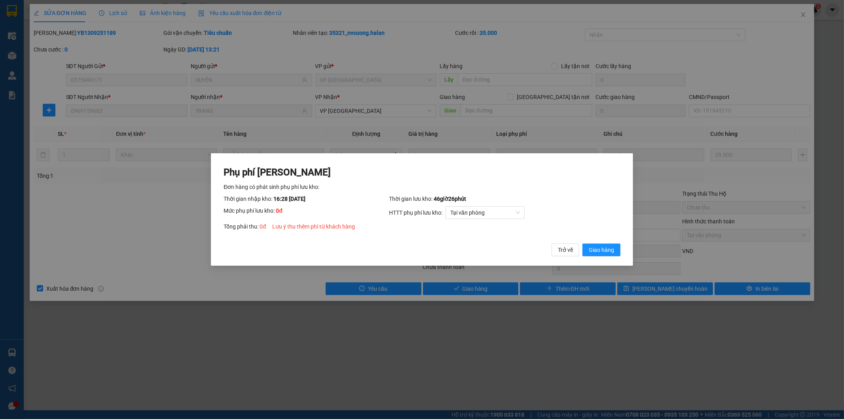
drag, startPoint x: 610, startPoint y: 248, endPoint x: 660, endPoint y: 199, distance: 70.2
click at [612, 246] on span "Giao hàng" at bounding box center [601, 249] width 25 height 9
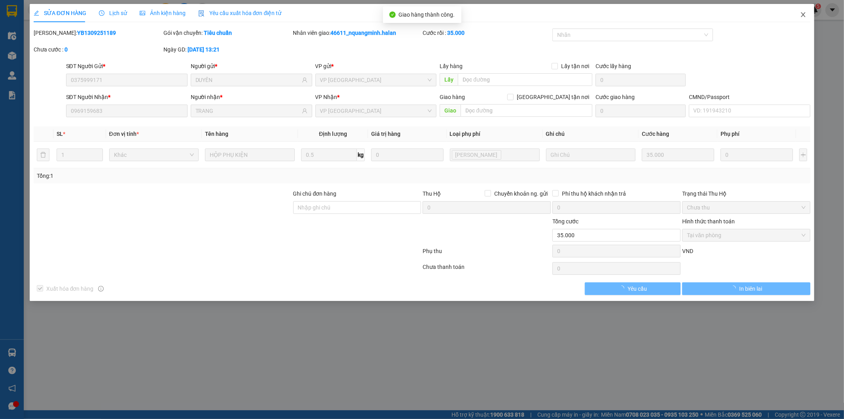
click at [799, 15] on span "Close" at bounding box center [803, 15] width 22 height 22
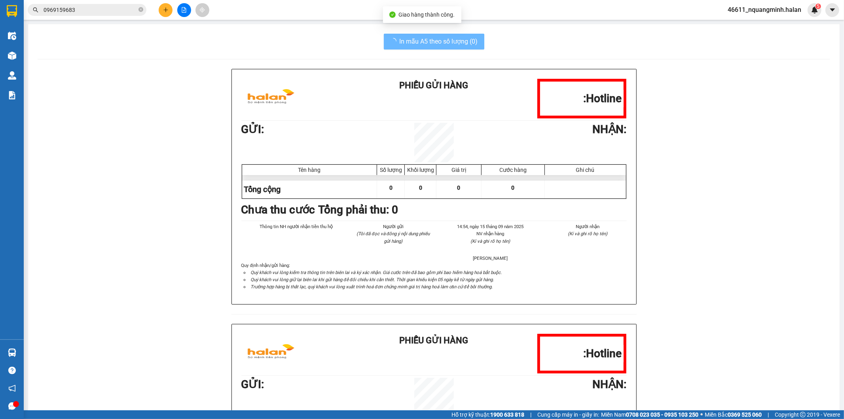
click at [94, 12] on input "0969159683" at bounding box center [90, 10] width 93 height 9
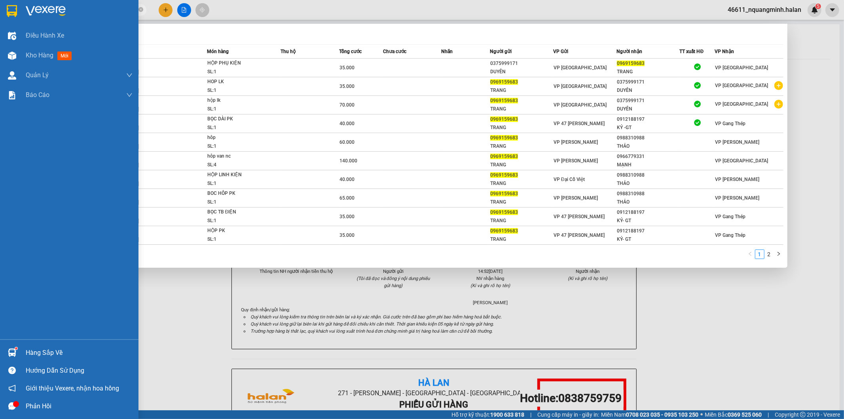
click at [10, 344] on div "Hàng sắp về" at bounding box center [69, 352] width 138 height 18
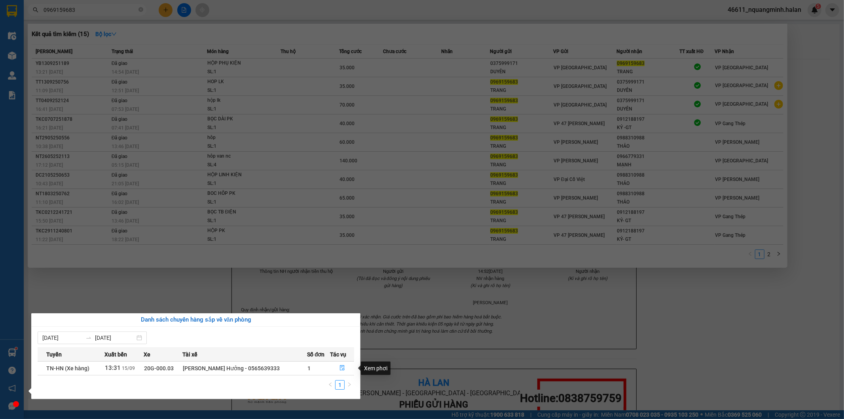
click at [282, 306] on section "Kết quả tìm kiếm ( 15 ) Bộ lọc Mã ĐH Trạng thái Món hàng Thu hộ Tổng cước Chưa …" at bounding box center [422, 209] width 844 height 419
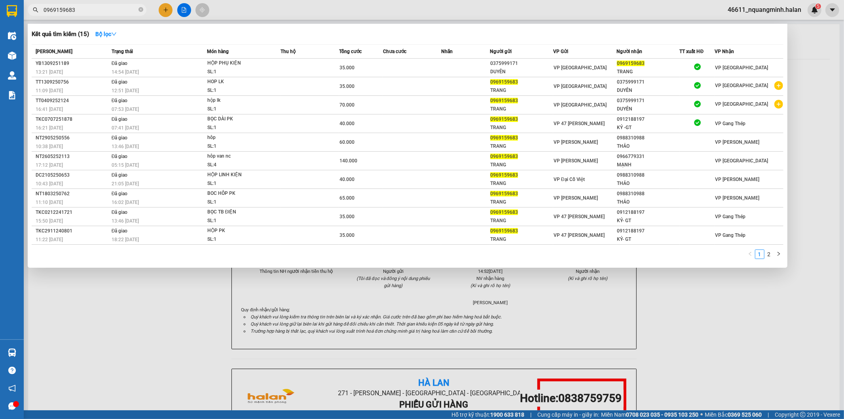
drag, startPoint x: 103, startPoint y: 9, endPoint x: 0, endPoint y: -11, distance: 104.8
click at [0, 0] on html "Kết quả tìm kiếm ( 15 ) Bộ lọc Mã ĐH Trạng thái Món hàng Thu hộ Tổng cước Chưa …" at bounding box center [422, 209] width 844 height 419
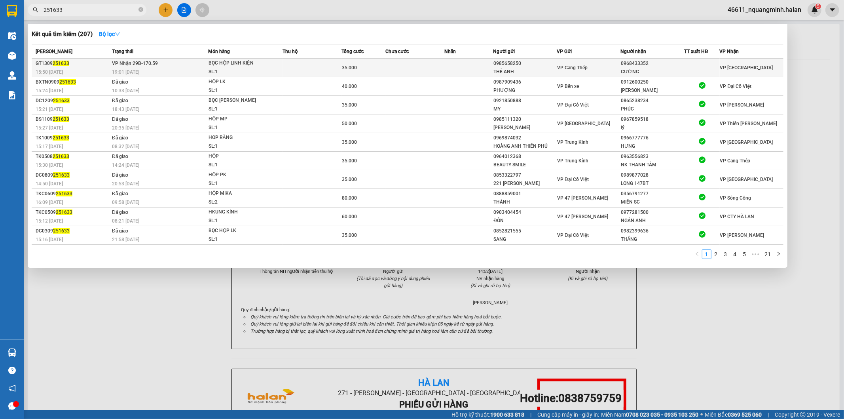
type input "251633"
click at [248, 63] on div "BỌC HỘP LINH KIỆN" at bounding box center [238, 63] width 59 height 9
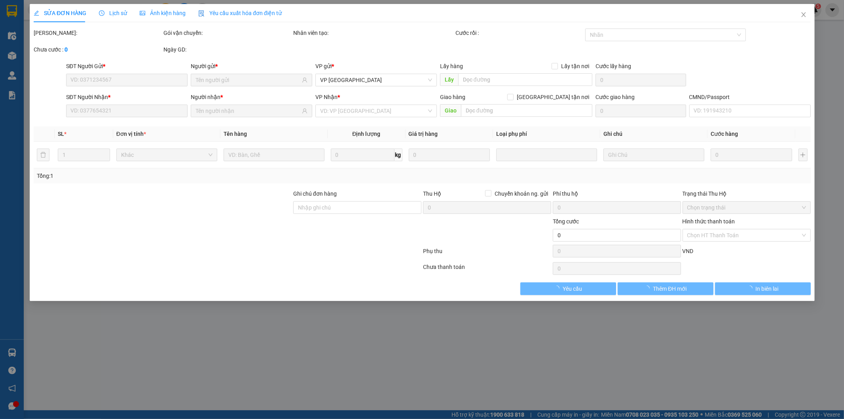
type input "0985658250"
type input "THẾ ANH"
type input "0968433352"
type input "CƯỜNG"
type input "35.000"
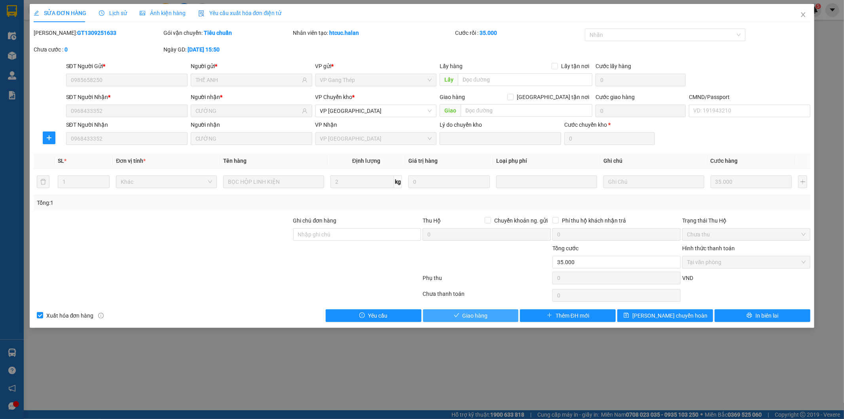
click at [491, 313] on button "Giao hàng" at bounding box center [471, 315] width 96 height 13
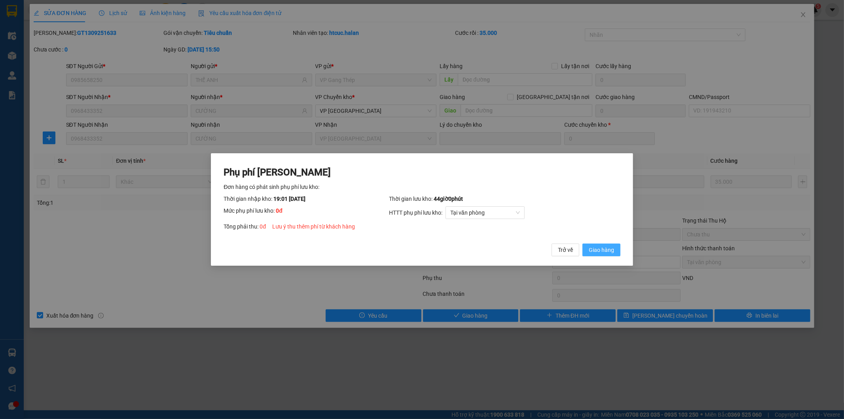
click at [601, 252] on span "Giao hàng" at bounding box center [601, 249] width 25 height 9
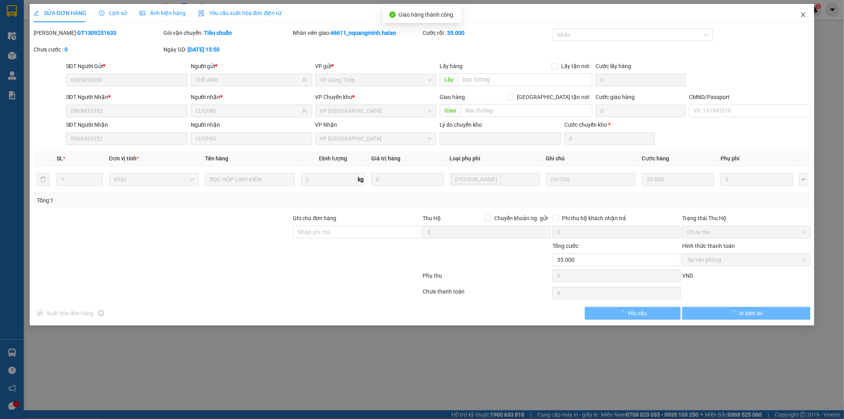
click at [800, 11] on span "Close" at bounding box center [803, 15] width 22 height 22
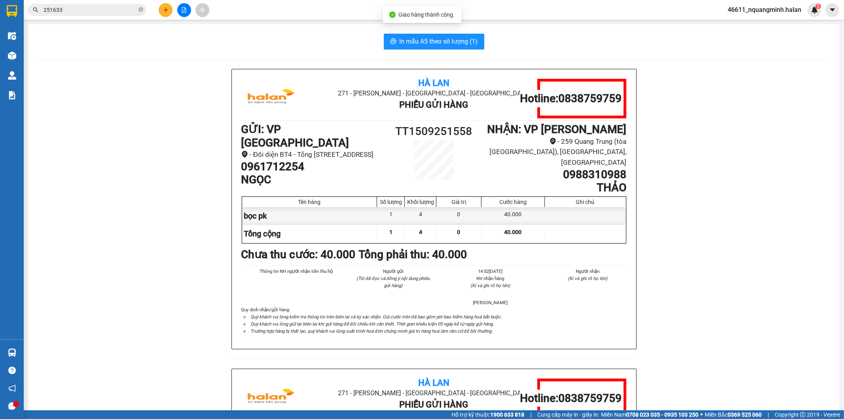
click at [118, 6] on input "251633" at bounding box center [90, 10] width 93 height 9
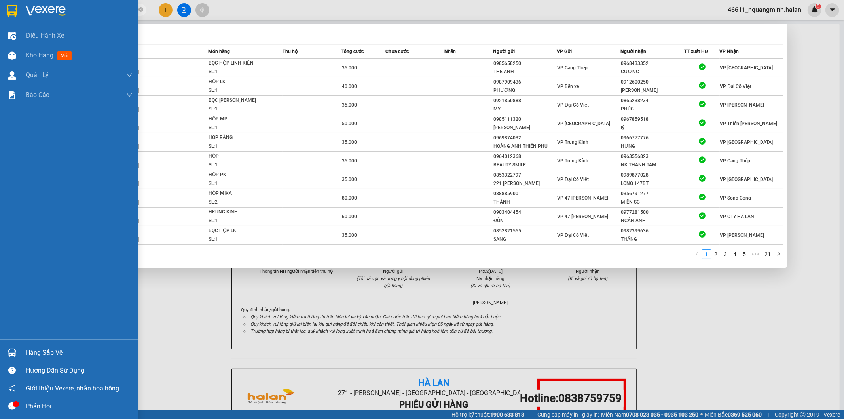
click at [21, 347] on div "Hàng sắp về" at bounding box center [69, 352] width 138 height 18
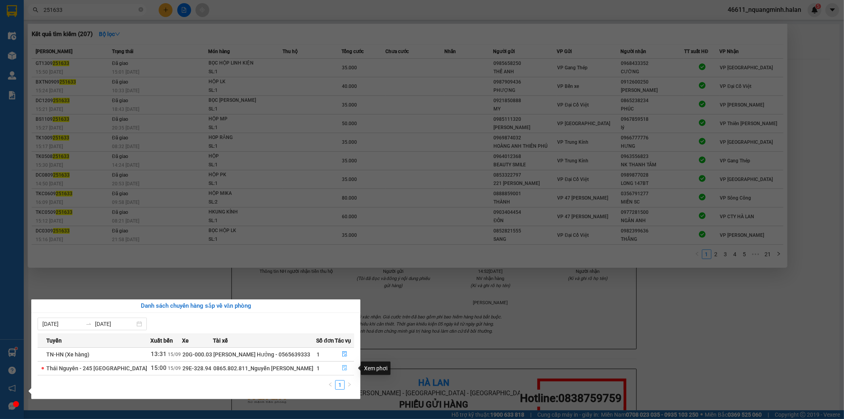
click at [342, 366] on icon "file-done" at bounding box center [345, 368] width 6 height 6
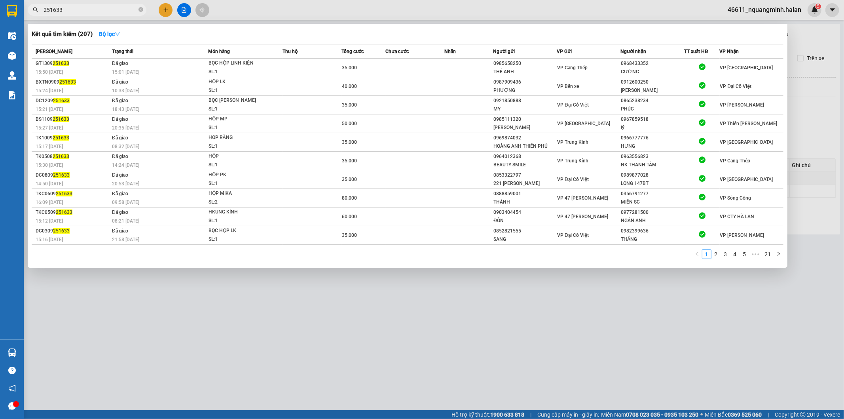
click at [344, 339] on div at bounding box center [422, 209] width 844 height 419
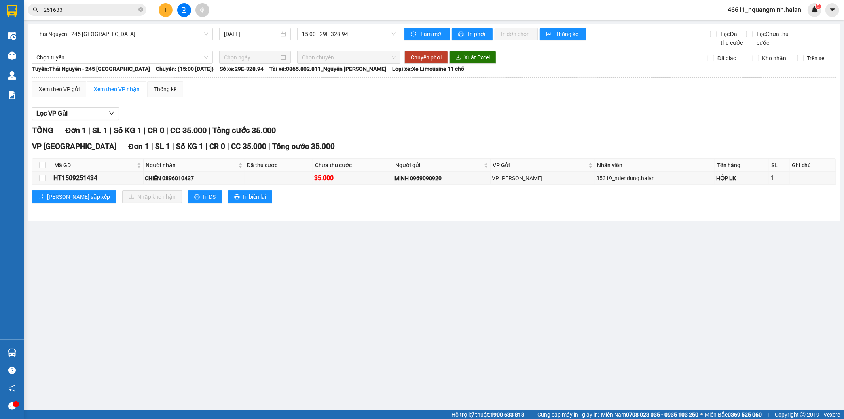
click at [290, 325] on main "Thái Nguyên - 245 Quang Trung 15/09/2025 15:00 - 29E-328.94 Làm mới In phơi In …" at bounding box center [422, 205] width 844 height 410
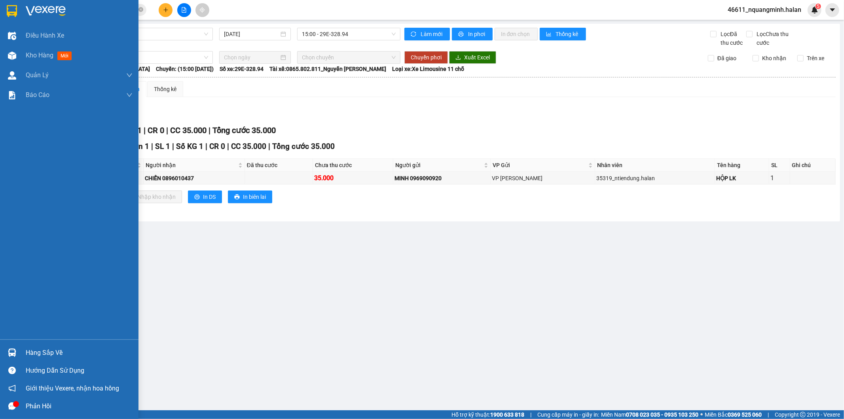
click at [17, 356] on div at bounding box center [12, 352] width 14 height 14
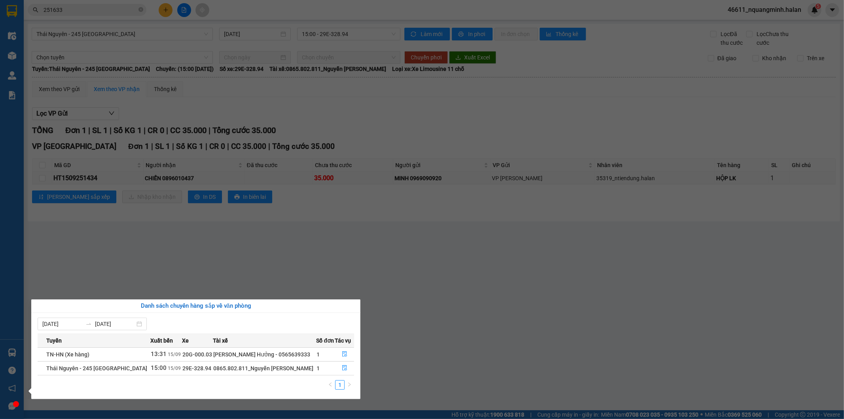
click at [221, 273] on section "Kết quả tìm kiếm ( 207 ) Bộ lọc Mã ĐH Trạng thái Món hàng Thu hộ Tổng cước Chưa…" at bounding box center [422, 209] width 844 height 419
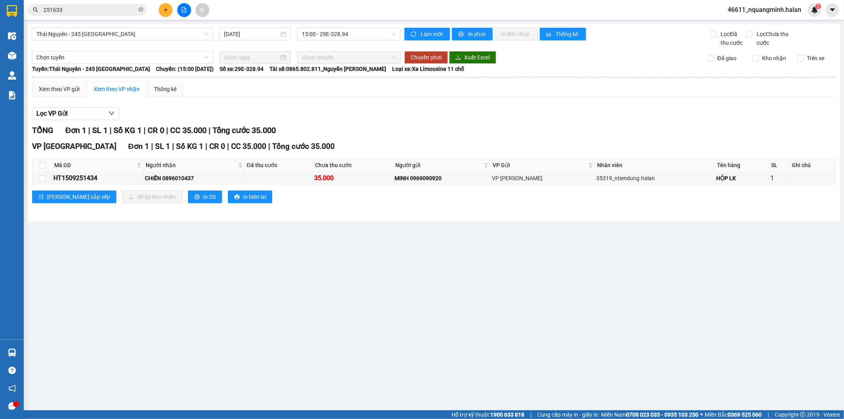
click at [137, 266] on main "Thái Nguyên - 245 Quang Trung 15/09/2025 15:00 - 29E-328.94 Làm mới In phơi In …" at bounding box center [422, 205] width 844 height 410
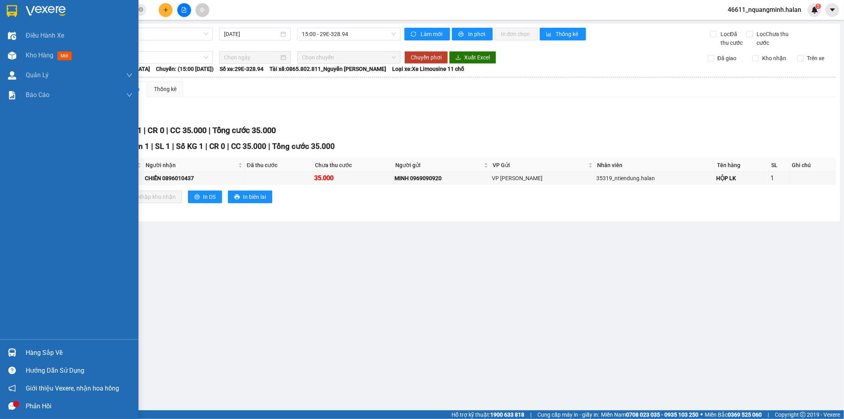
click at [28, 353] on div "Hàng sắp về" at bounding box center [79, 353] width 107 height 12
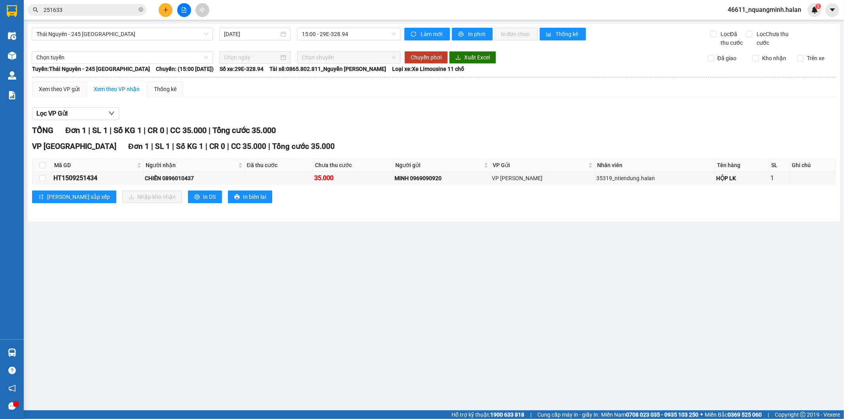
drag, startPoint x: 265, startPoint y: 255, endPoint x: 288, endPoint y: 417, distance: 163.4
click at [265, 256] on section "Kết quả tìm kiếm ( 207 ) Bộ lọc Mã ĐH Trạng thái Món hàng Thu hộ Tổng cước Chưa…" at bounding box center [422, 209] width 844 height 419
click at [350, 111] on div "Lọc VP Gửi" at bounding box center [434, 113] width 804 height 13
click at [373, 125] on div "TỔNG Đơn 1 | SL 1 | Số KG 1 | CR 0 | CC 35.000 | Tổng cước 35.000" at bounding box center [434, 130] width 804 height 12
drag, startPoint x: 116, startPoint y: 309, endPoint x: 68, endPoint y: 328, distance: 52.0
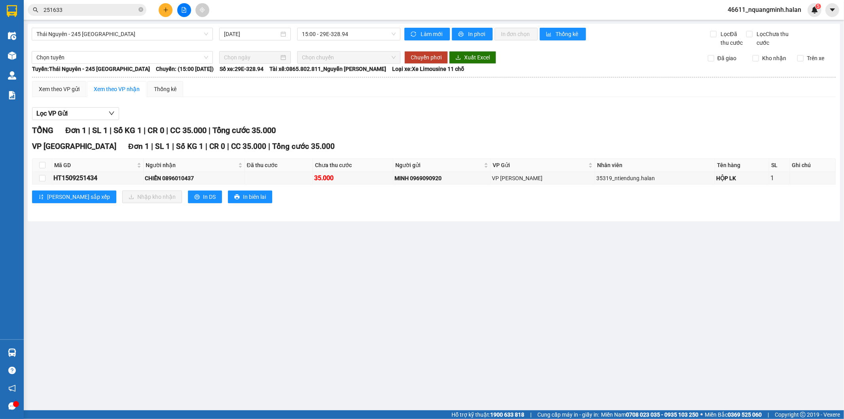
click at [113, 310] on main "Thái Nguyên - 245 Quang Trung 15/09/2025 15:00 - 29E-328.94 Làm mới In phơi In …" at bounding box center [422, 205] width 844 height 410
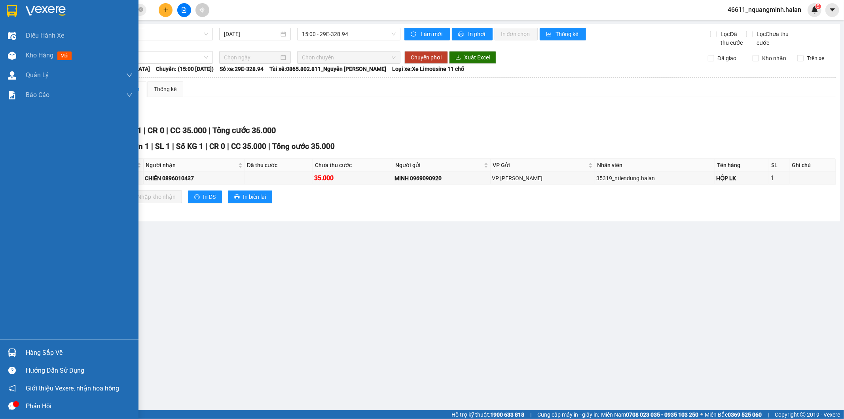
click at [3, 353] on div "Hàng sắp về" at bounding box center [69, 352] width 138 height 18
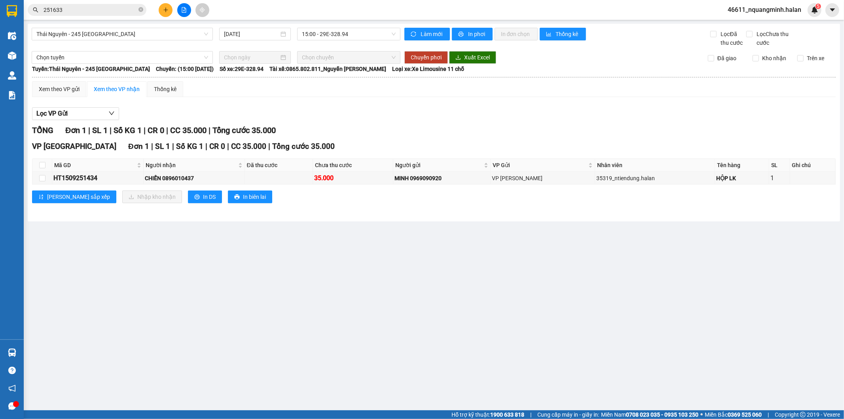
click at [321, 251] on section "Kết quả tìm kiếm ( 207 ) Bộ lọc Mã ĐH Trạng thái Món hàng Thu hộ Tổng cước Chưa…" at bounding box center [422, 209] width 844 height 419
click at [321, 251] on main "Thái Nguyên - 245 Quang Trung 15/09/2025 15:00 - 29E-328.94 Làm mới In phơi In …" at bounding box center [422, 205] width 844 height 410
drag, startPoint x: 71, startPoint y: 7, endPoint x: 0, endPoint y: -2, distance: 71.7
click at [0, 0] on html "Kết quả tìm kiếm ( 207 ) Bộ lọc Mã ĐH Trạng thái Món hàng Thu hộ Tổng cước Chưa…" at bounding box center [422, 209] width 844 height 419
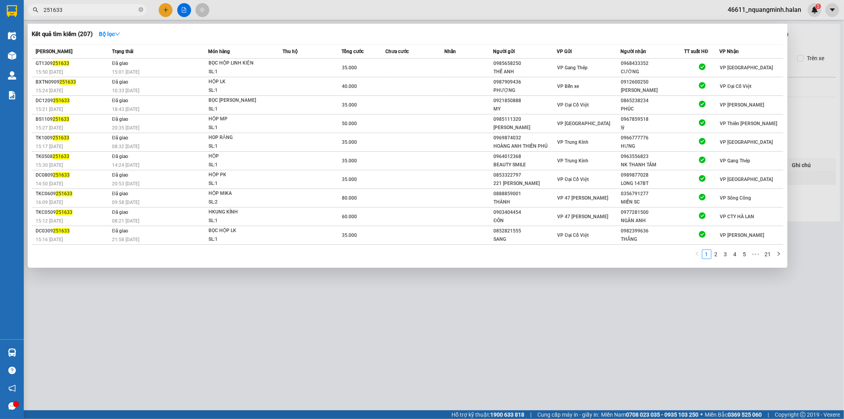
paste input "0384444868"
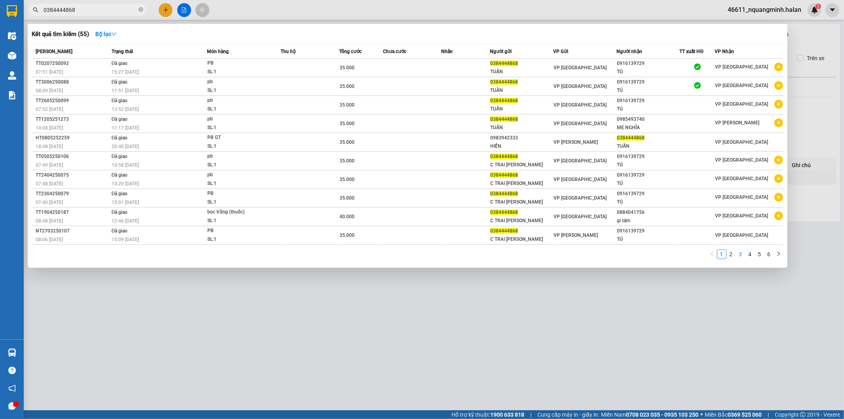
click at [740, 258] on link "3" at bounding box center [740, 254] width 9 height 9
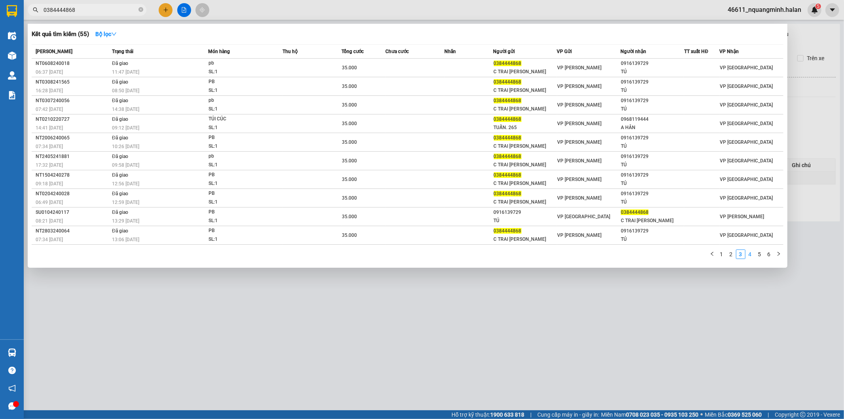
click at [751, 257] on link "4" at bounding box center [750, 254] width 9 height 9
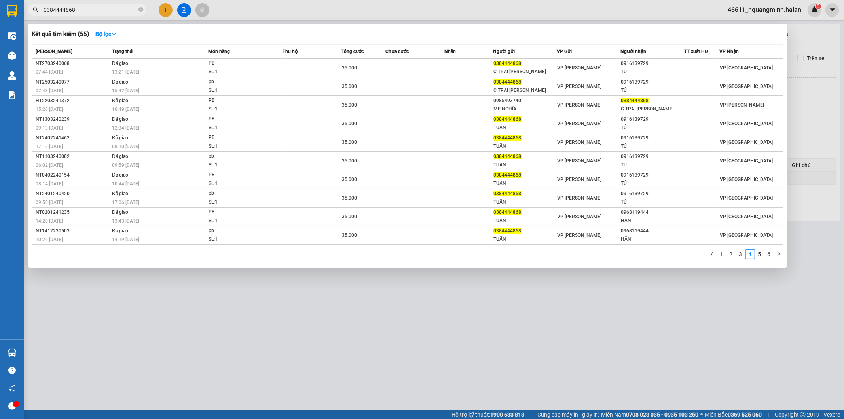
click at [722, 256] on link "1" at bounding box center [721, 254] width 9 height 9
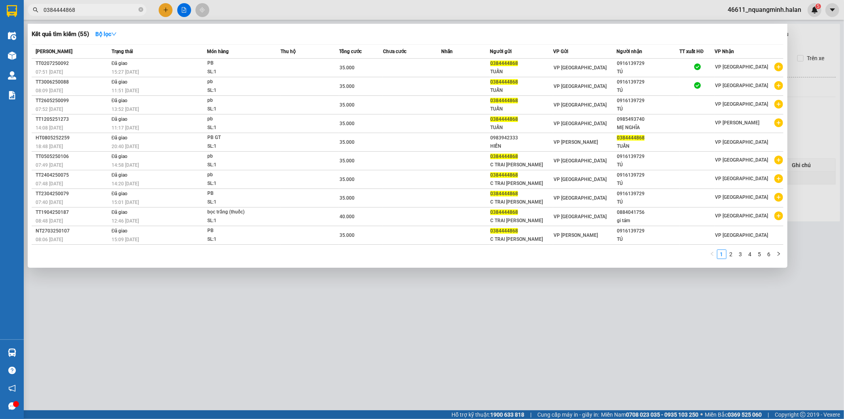
drag, startPoint x: 88, startPoint y: 13, endPoint x: 0, endPoint y: -4, distance: 89.8
click at [0, 0] on html "Kết quả tìm kiếm ( 55 ) Bộ lọc Mã ĐH Trạng thái Món hàng Thu hộ Tổng cước Chưa …" at bounding box center [422, 209] width 844 height 419
paste input "976612455"
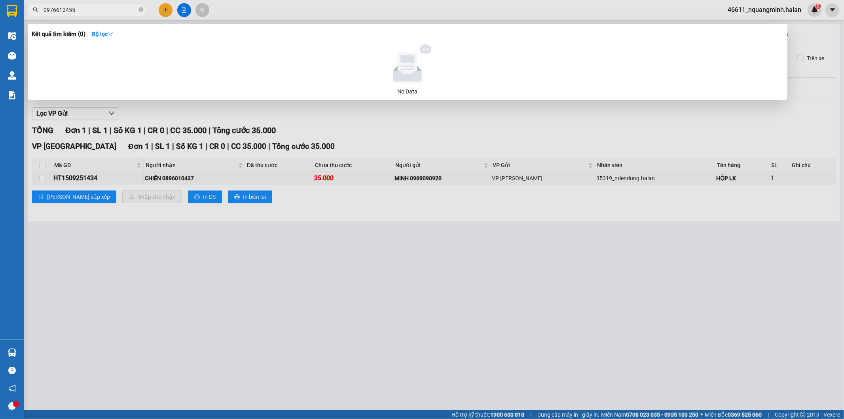
click at [144, 308] on div at bounding box center [422, 209] width 844 height 419
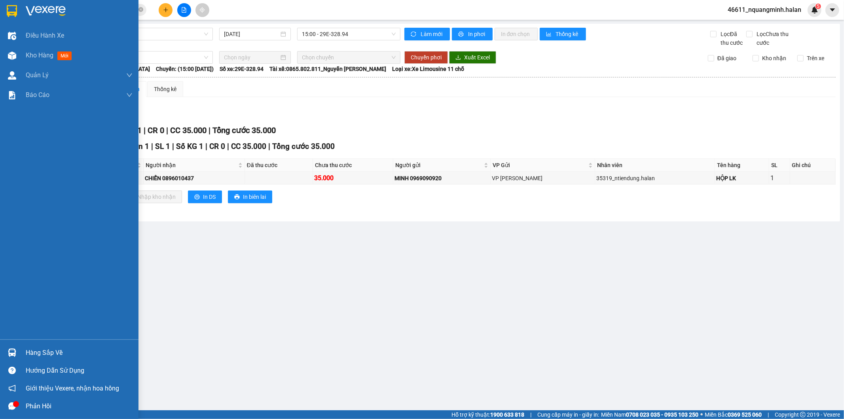
click at [12, 353] on img at bounding box center [12, 352] width 8 height 8
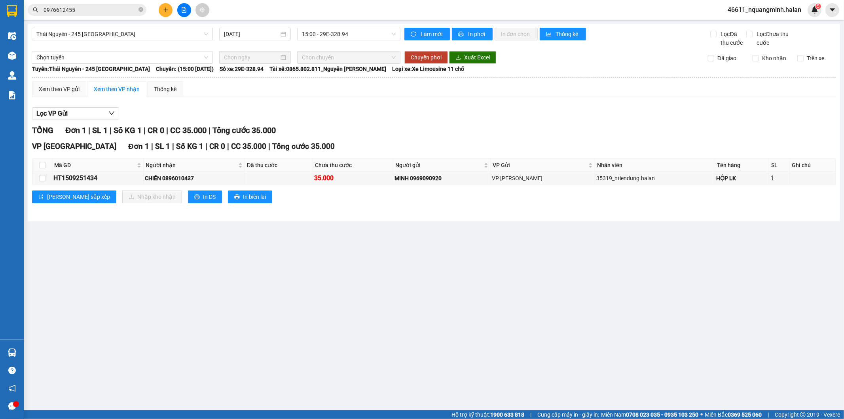
click at [159, 231] on section "Kết quả tìm kiếm ( 0 ) Bộ lọc No Data 0976612455 46611_nquangminh.halan 5 Điều …" at bounding box center [422, 209] width 844 height 419
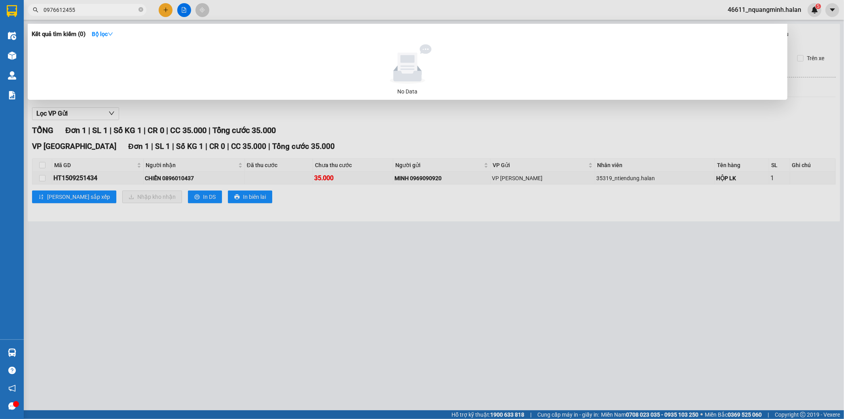
drag, startPoint x: 117, startPoint y: 6, endPoint x: 3, endPoint y: -1, distance: 114.6
click at [3, 0] on html "Kết quả tìm kiếm ( 0 ) Bộ lọc No Data 0976612455 46611_nquangminh.halan 5 Điều …" at bounding box center [422, 209] width 844 height 419
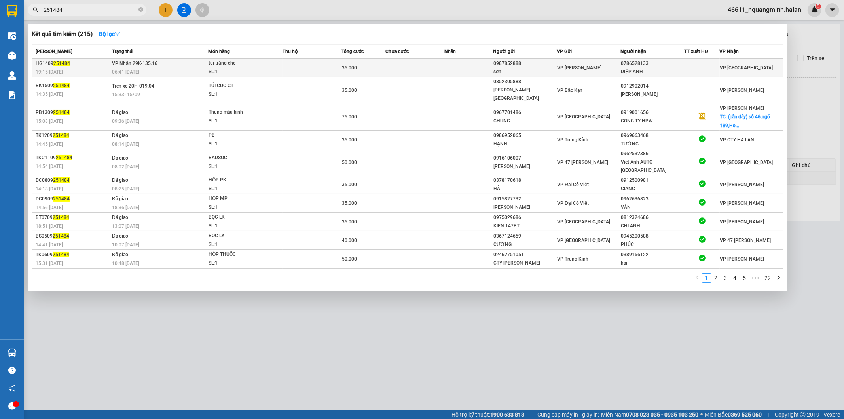
type input "251484"
click at [426, 62] on td at bounding box center [414, 68] width 59 height 19
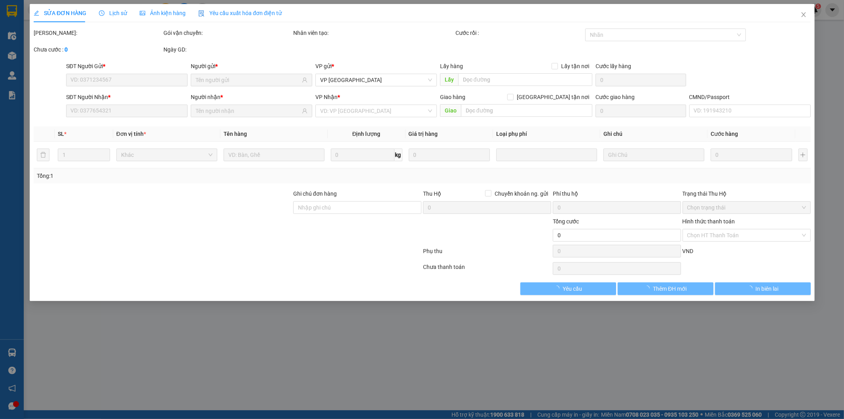
type input "0987852888"
type input "sơn"
type input "0786528133"
type input "DIỆP ANH"
type input "35.000"
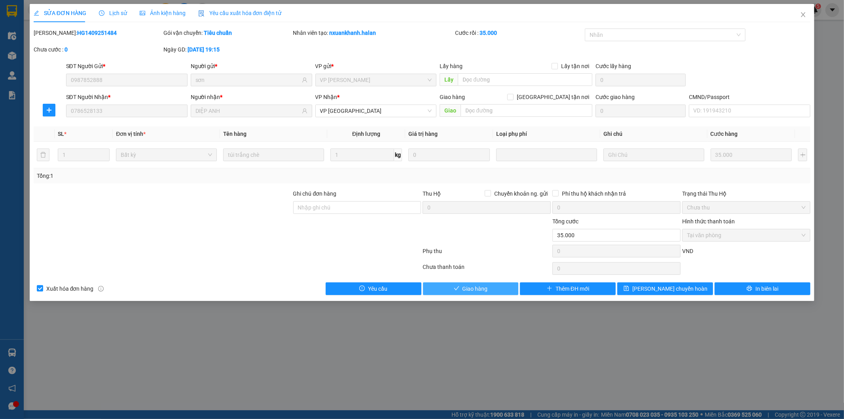
click at [492, 288] on button "Giao hàng" at bounding box center [471, 288] width 96 height 13
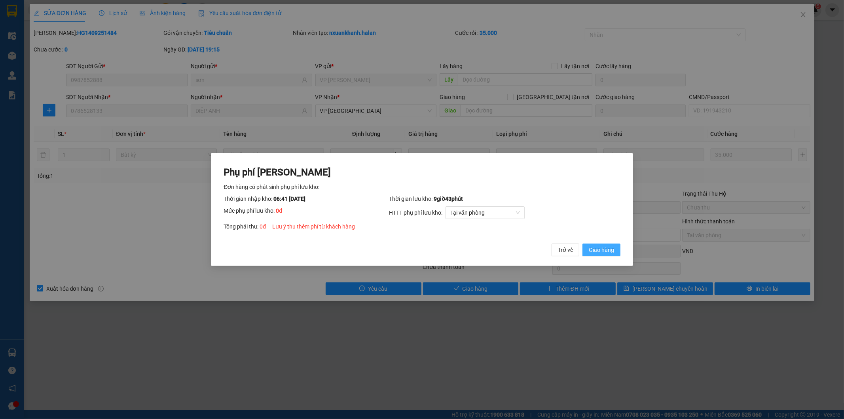
click at [598, 250] on span "Giao hàng" at bounding box center [601, 249] width 25 height 9
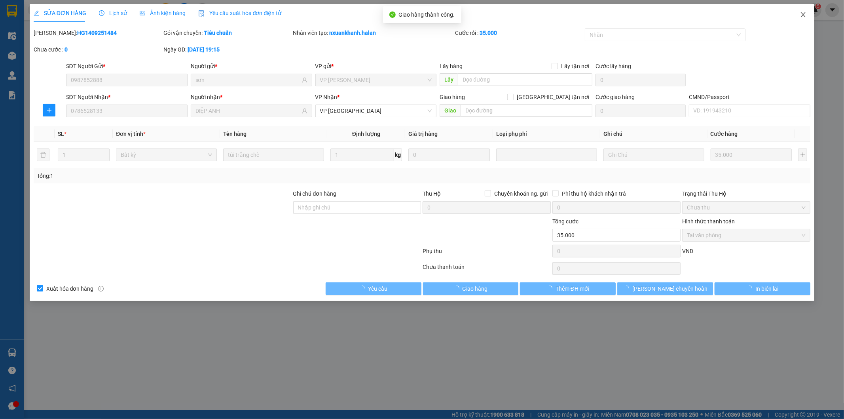
click at [805, 15] on icon "close" at bounding box center [803, 14] width 6 height 6
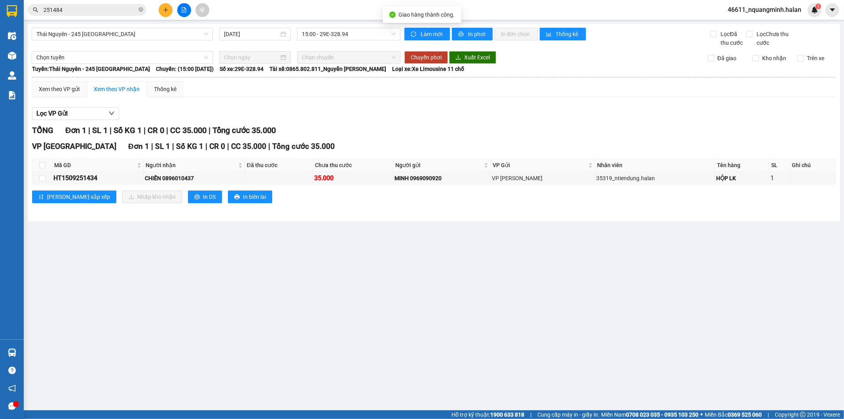
click at [123, 8] on input "251484" at bounding box center [90, 10] width 93 height 9
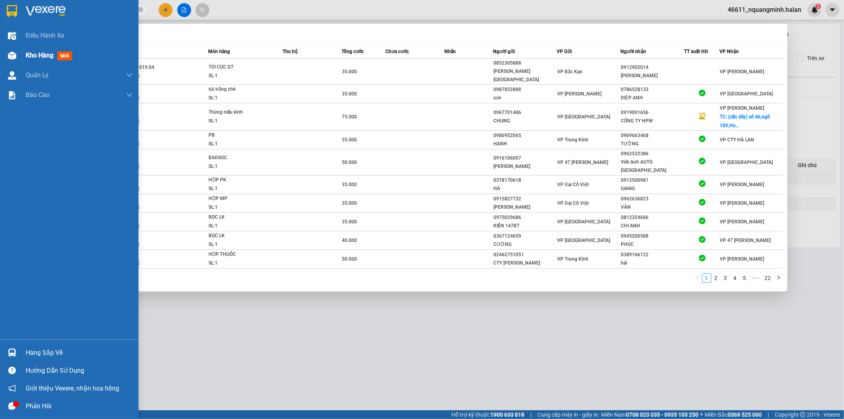
click at [27, 57] on span "Kho hàng" at bounding box center [40, 55] width 28 height 8
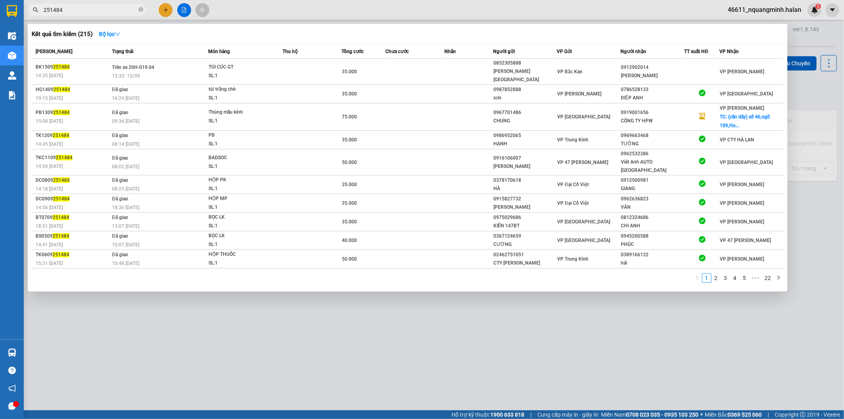
drag, startPoint x: 233, startPoint y: 303, endPoint x: 198, endPoint y: 188, distance: 120.4
click at [234, 302] on div at bounding box center [422, 209] width 844 height 419
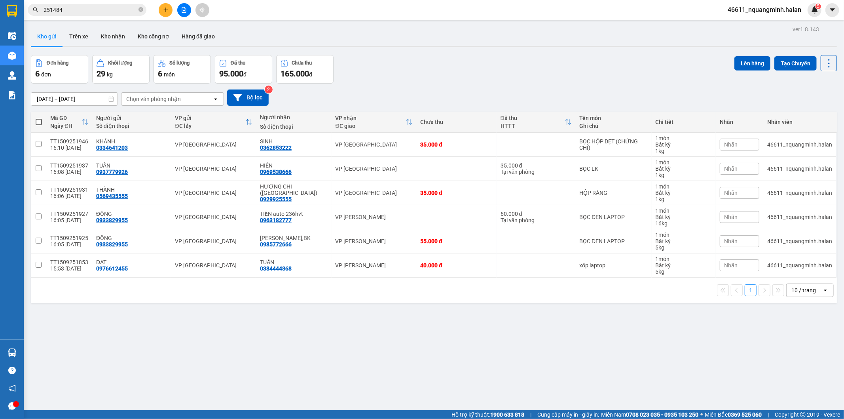
click at [41, 121] on span at bounding box center [39, 122] width 6 height 6
click at [39, 118] on input "checkbox" at bounding box center [39, 118] width 0 height 0
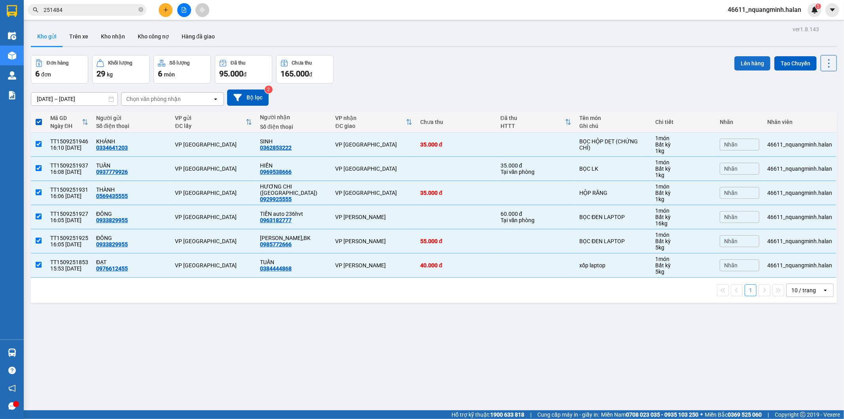
click at [742, 62] on button "Lên hàng" at bounding box center [752, 63] width 36 height 14
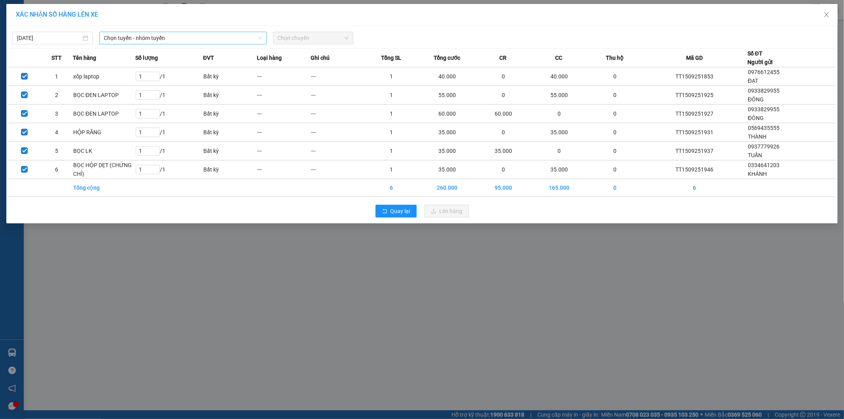
drag, startPoint x: 171, startPoint y: 36, endPoint x: 179, endPoint y: 40, distance: 9.2
click at [171, 37] on span "Chọn tuyến - nhóm tuyến" at bounding box center [183, 38] width 158 height 12
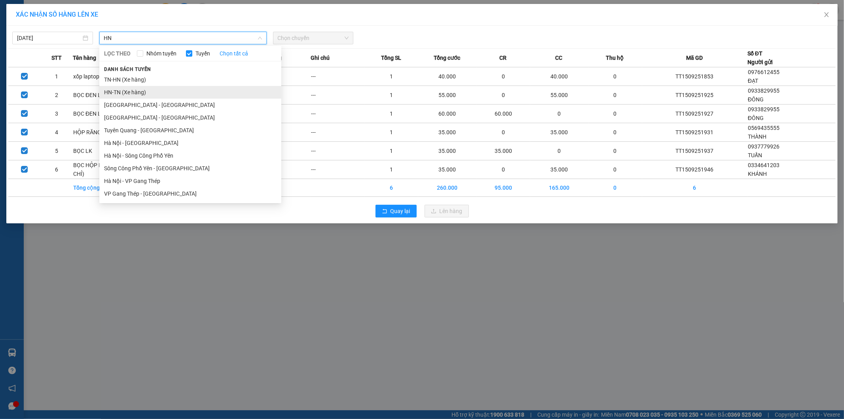
type input "HN"
click at [112, 89] on li "HN-TN (Xe hàng)" at bounding box center [190, 92] width 182 height 13
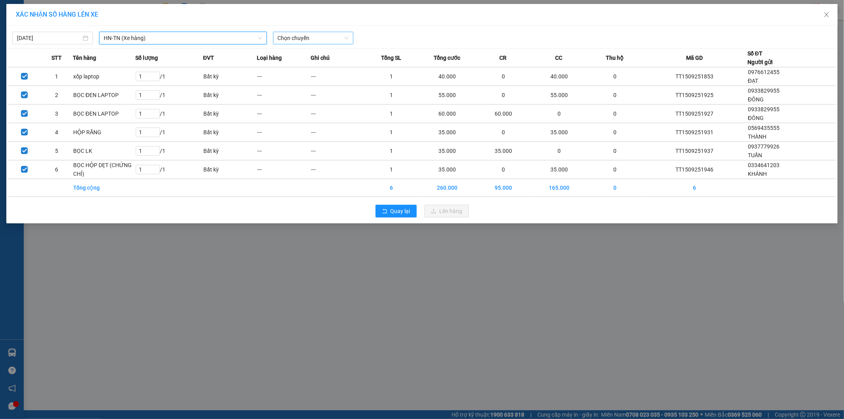
click at [298, 34] on span "Chọn chuyến" at bounding box center [313, 38] width 71 height 12
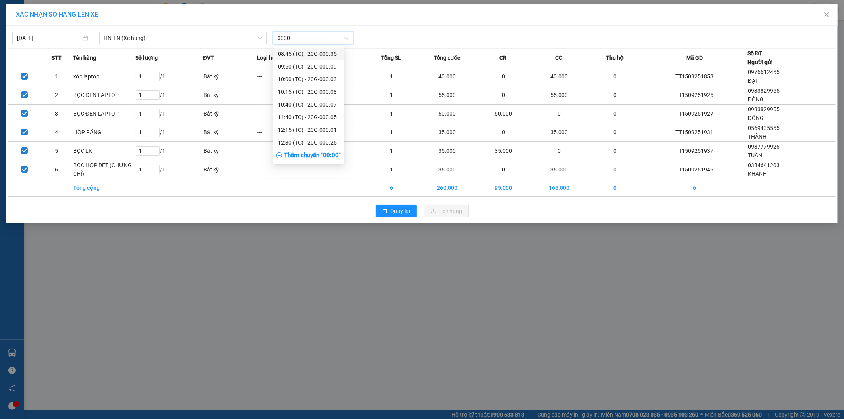
type input "00003"
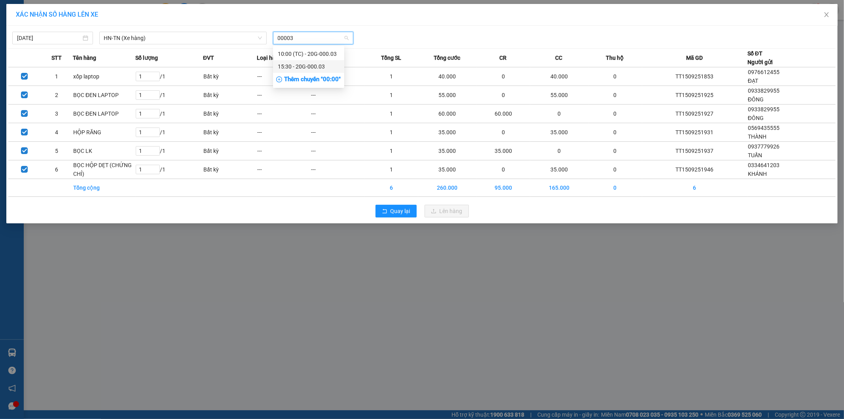
click at [306, 69] on div "15:30 - 20G-000.03" at bounding box center [309, 66] width 62 height 9
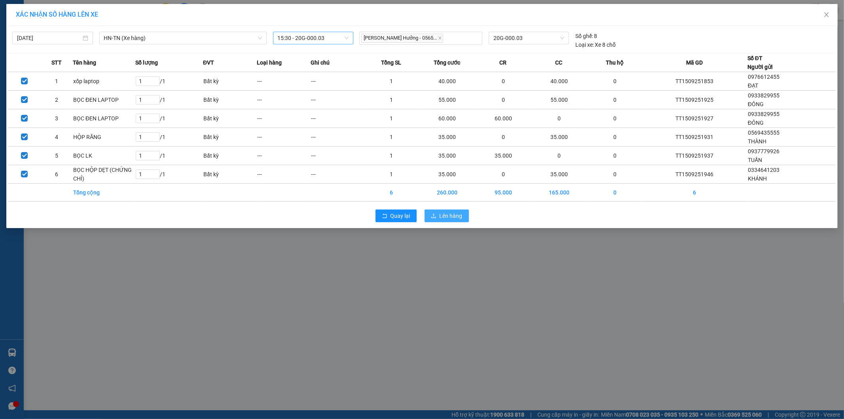
click at [453, 216] on span "Lên hàng" at bounding box center [451, 215] width 23 height 9
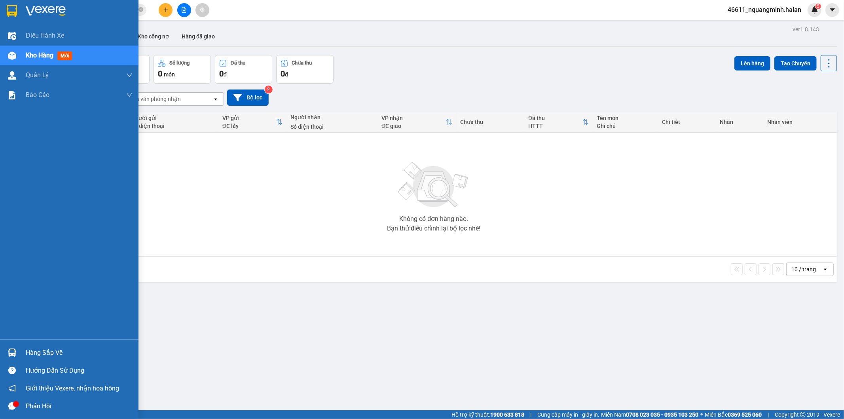
click at [17, 352] on div at bounding box center [12, 352] width 14 height 14
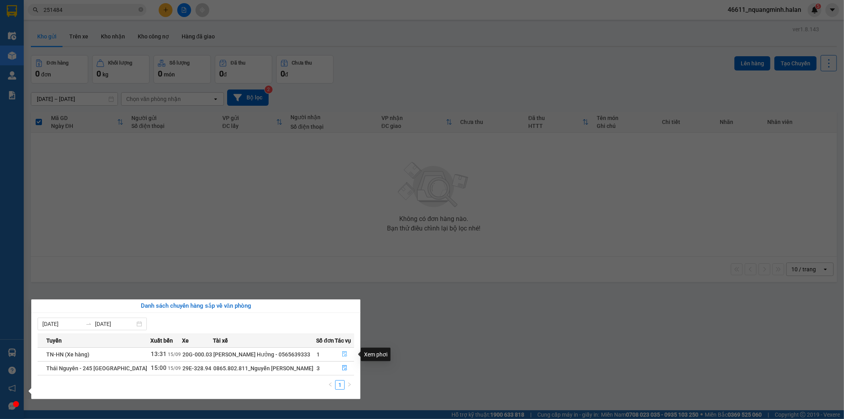
click at [342, 355] on icon "file-done" at bounding box center [345, 354] width 6 height 6
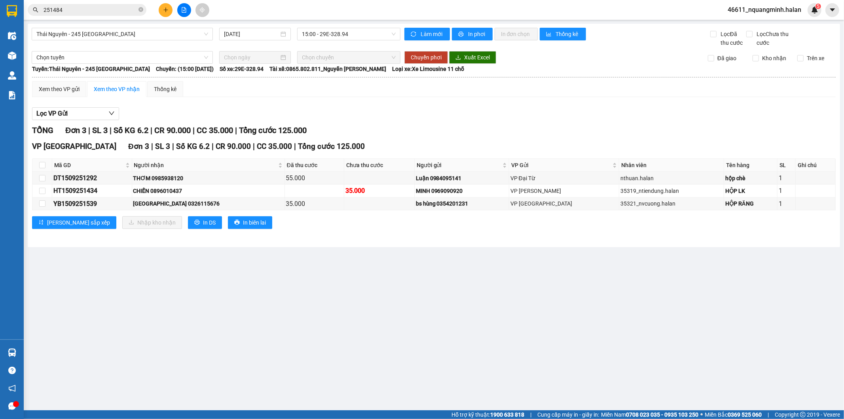
drag, startPoint x: 208, startPoint y: 300, endPoint x: 204, endPoint y: 291, distance: 9.0
click at [208, 298] on main "Thái Nguyên - 245 Quang Trung 15/09/2025 15:00 - 29E-328.94 Làm mới In phơi In …" at bounding box center [422, 205] width 844 height 410
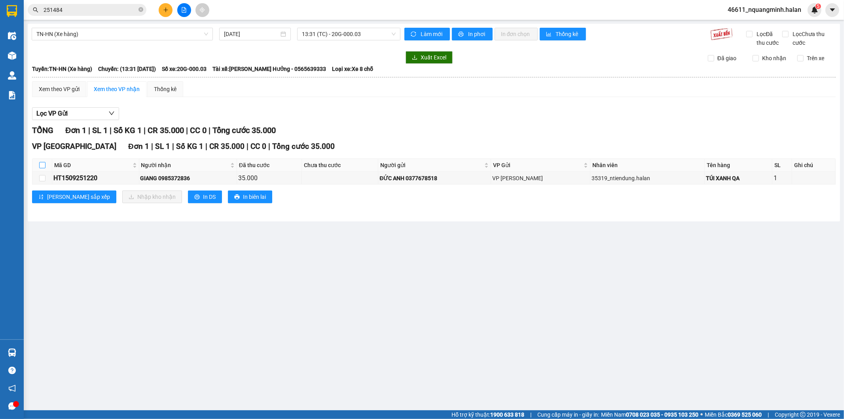
click at [40, 163] on input "checkbox" at bounding box center [42, 165] width 6 height 6
checkbox input "true"
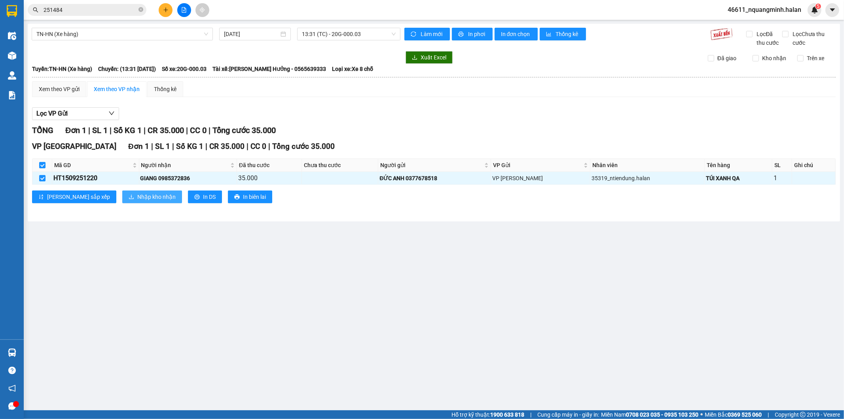
click at [137, 192] on span "Nhập kho nhận" at bounding box center [156, 196] width 38 height 9
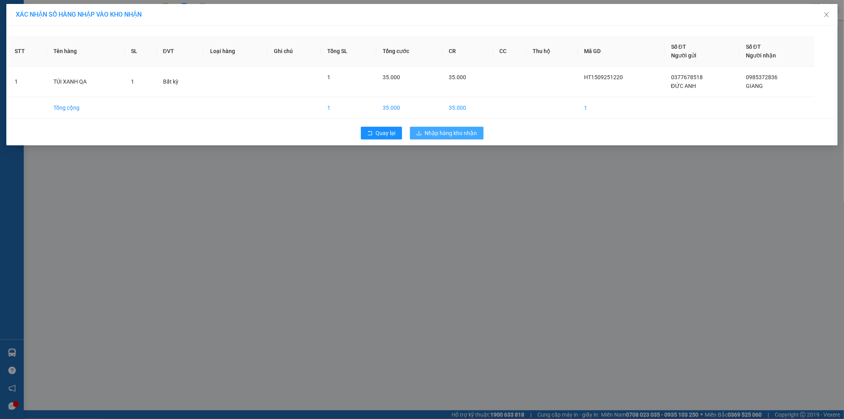
click at [440, 136] on span "Nhập hàng kho nhận" at bounding box center [451, 133] width 52 height 9
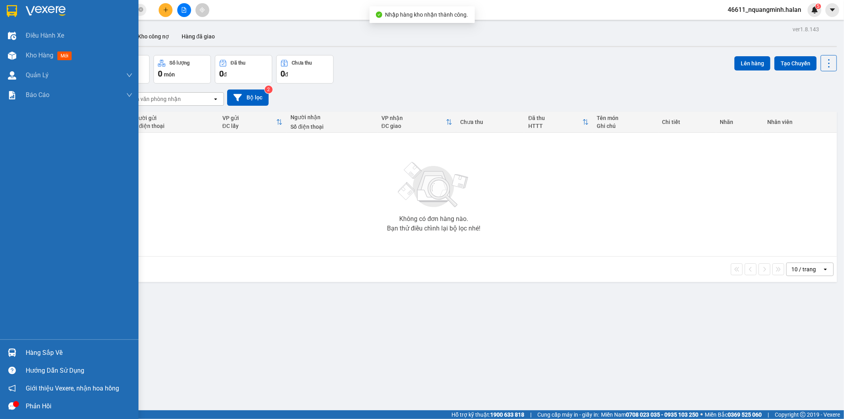
click at [15, 349] on img at bounding box center [12, 352] width 8 height 8
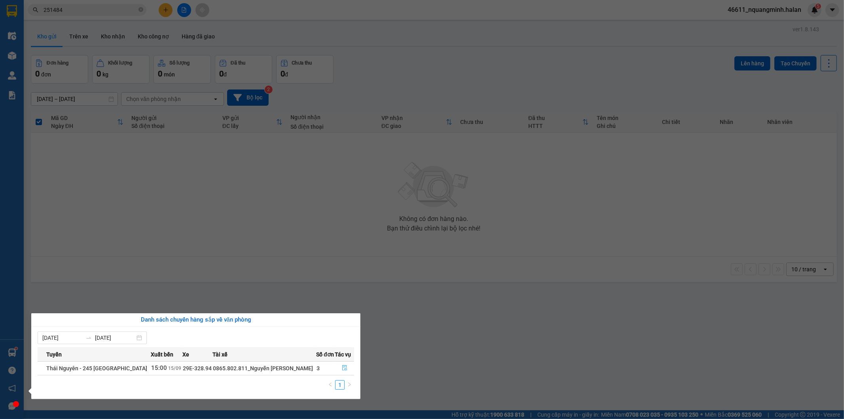
click at [345, 366] on icon "file-done" at bounding box center [345, 368] width 6 height 6
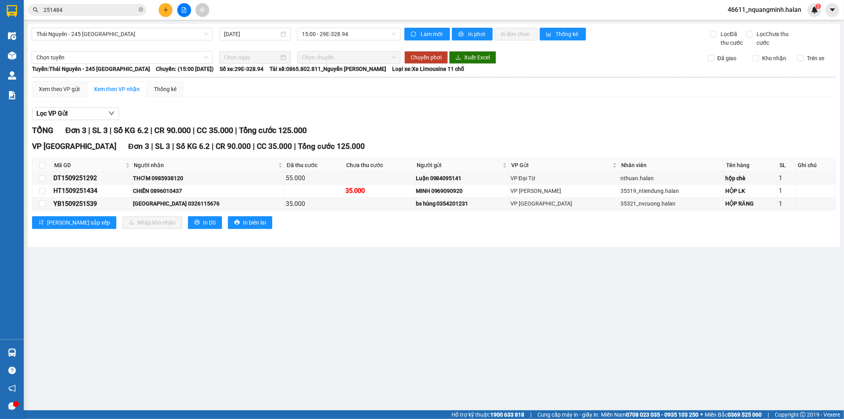
click at [459, 300] on main "Thái Nguyên - 245 Quang Trung 15/09/2025 15:00 - 29E-328.94 Làm mới In phơi In …" at bounding box center [422, 205] width 844 height 410
drag, startPoint x: 80, startPoint y: 6, endPoint x: 0, endPoint y: 0, distance: 80.5
click at [9, 6] on section "Kết quả tìm kiếm ( 215 ) Bộ lọc Mã ĐH Trạng thái Món hàng Thu hộ Tổng cước Chưa…" at bounding box center [422, 209] width 844 height 419
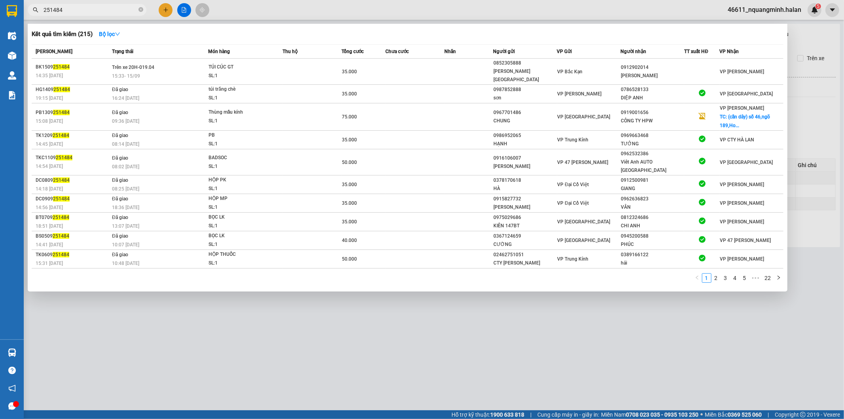
paste input "0945123288"
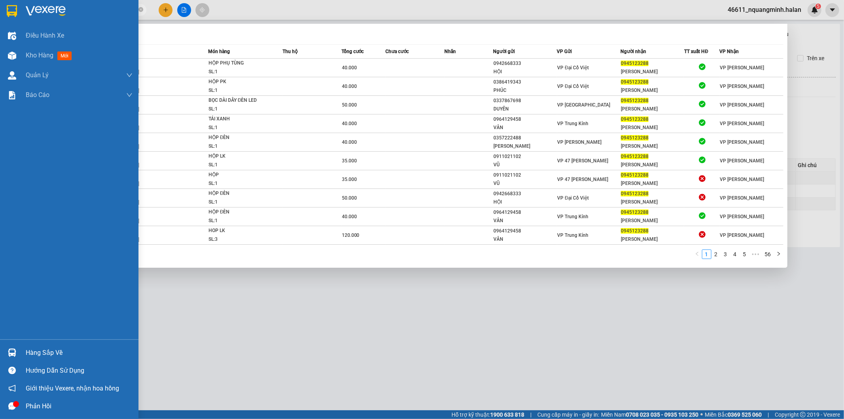
click at [10, 349] on img at bounding box center [12, 352] width 8 height 8
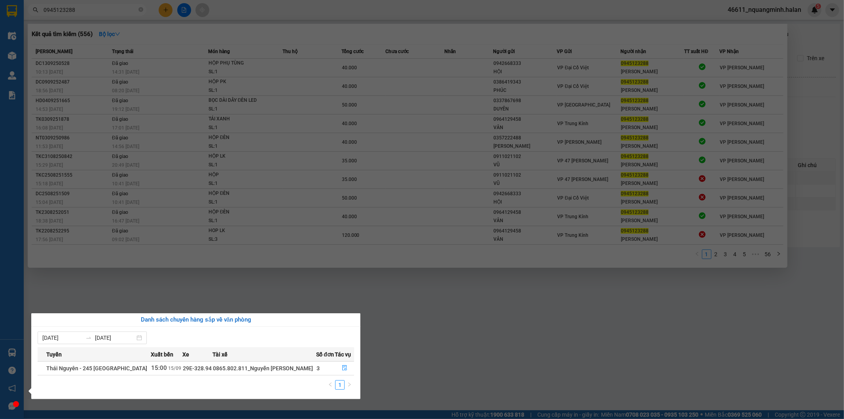
click at [280, 279] on section "Kết quả tìm kiếm ( 556 ) Bộ lọc Mã ĐH Trạng thái Món hàng Thu hộ Tổng cước Chưa…" at bounding box center [422, 209] width 844 height 419
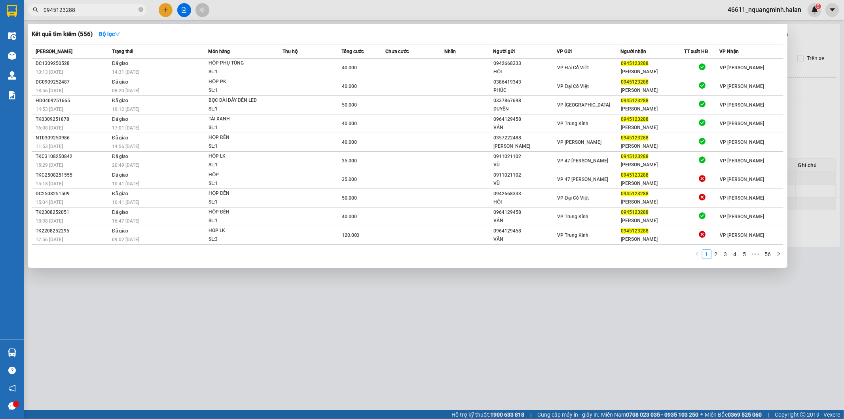
click at [610, 293] on div at bounding box center [422, 209] width 844 height 419
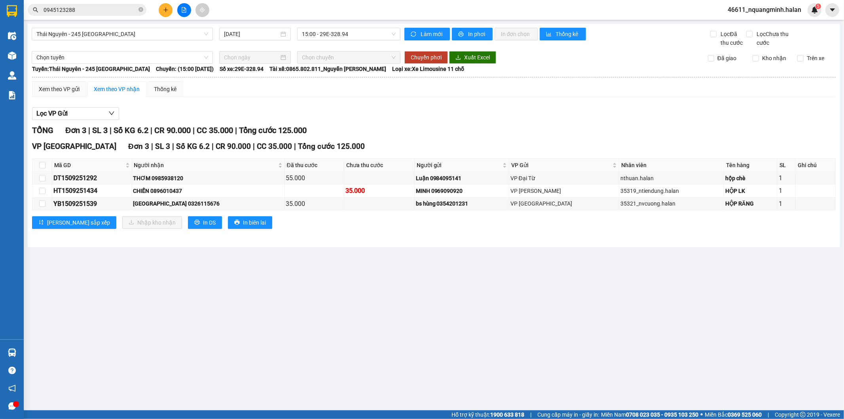
drag, startPoint x: 585, startPoint y: 97, endPoint x: 508, endPoint y: 54, distance: 88.4
click at [584, 97] on div "Xem theo VP gửi Xem theo VP nhận Thống kê Lọc VP Gửi TỔNG Đơn 3 | SL 3 | Số KG…" at bounding box center [434, 159] width 804 height 157
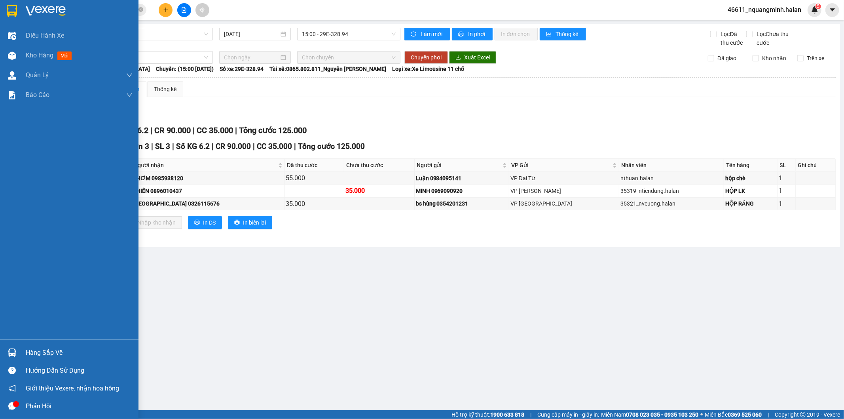
click at [5, 355] on div at bounding box center [12, 352] width 14 height 14
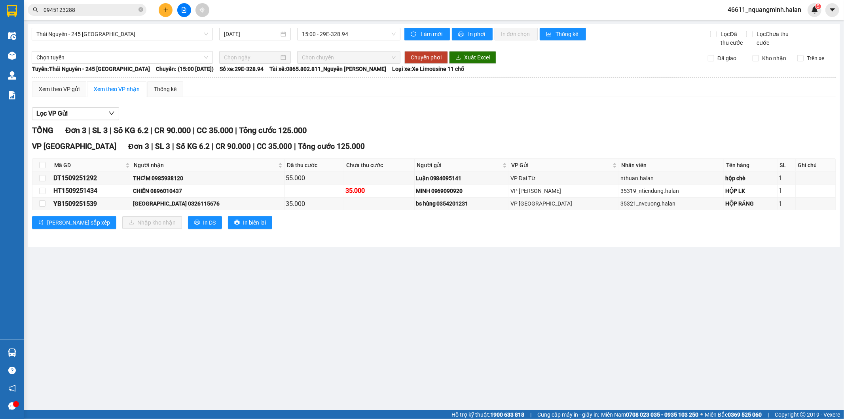
drag, startPoint x: 385, startPoint y: 364, endPoint x: 251, endPoint y: 417, distance: 143.2
click at [384, 365] on section "Kết quả tìm kiếm ( 556 ) Bộ lọc Mã ĐH Trạng thái Món hàng Thu hộ Tổng cước Chưa…" at bounding box center [422, 209] width 844 height 419
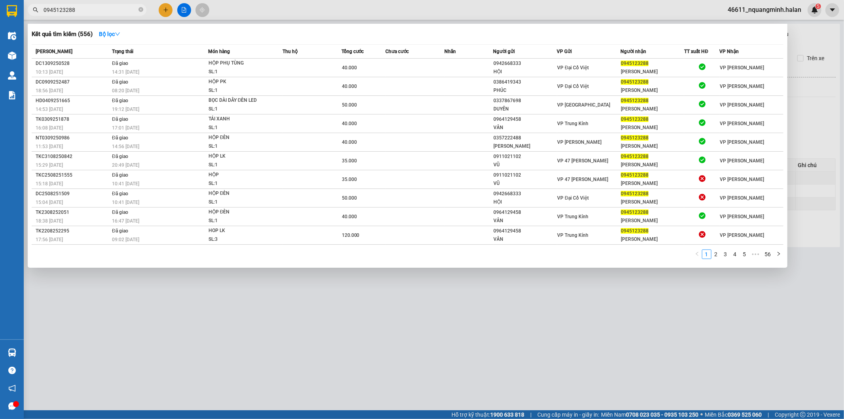
drag, startPoint x: 106, startPoint y: 8, endPoint x: 0, endPoint y: 2, distance: 106.2
click at [24, 6] on div "0945123288" at bounding box center [77, 10] width 154 height 12
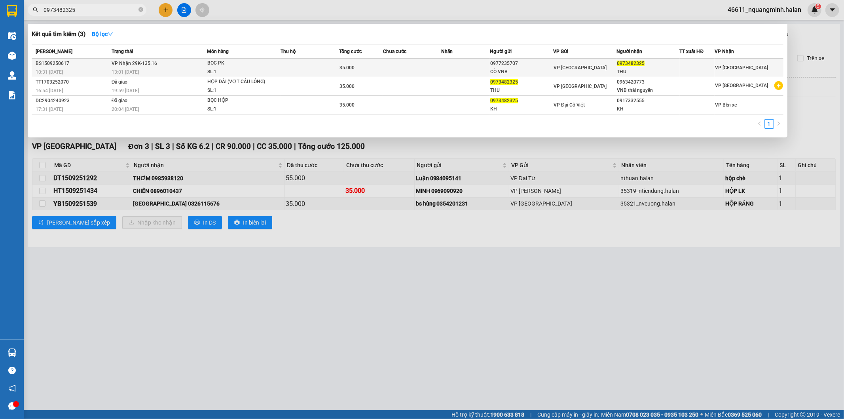
click at [197, 61] on td "VP Nhận 29K-135.16 13:01 - 15/09" at bounding box center [158, 68] width 97 height 19
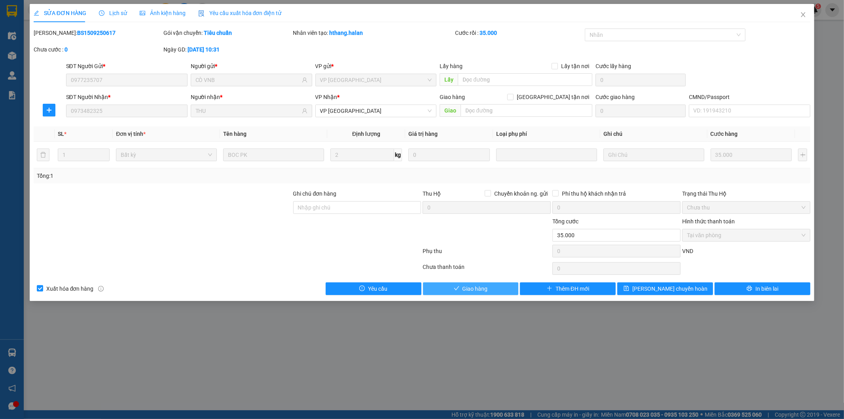
click at [466, 284] on span "Giao hàng" at bounding box center [475, 288] width 25 height 9
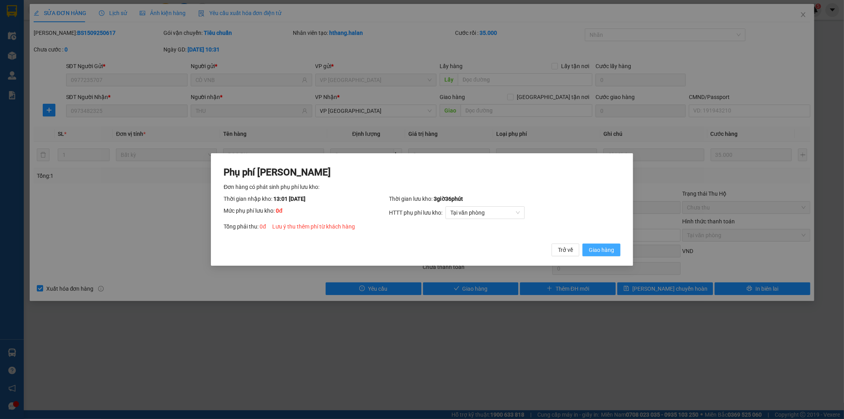
click at [585, 248] on button "Giao hàng" at bounding box center [601, 249] width 38 height 13
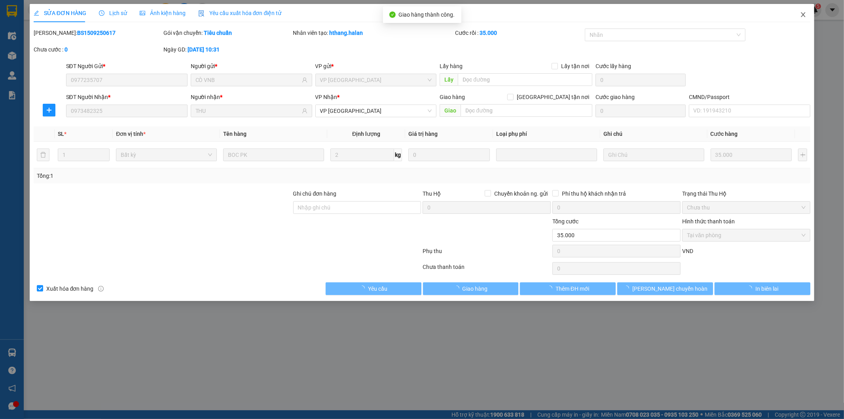
click at [796, 12] on span "Close" at bounding box center [803, 15] width 22 height 22
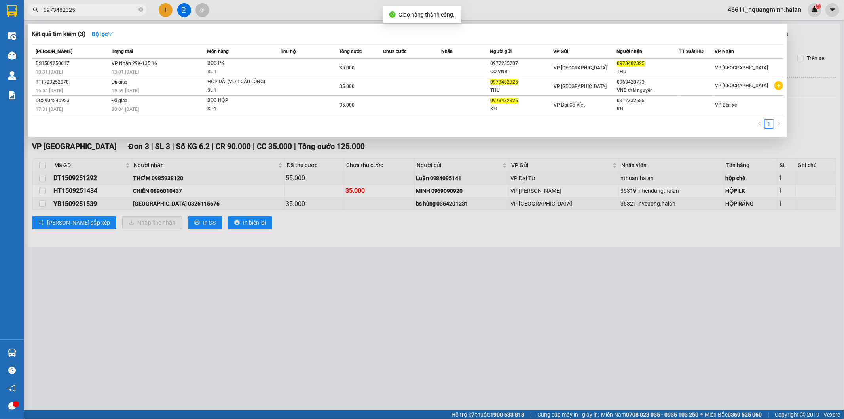
click at [113, 6] on input "0973482325" at bounding box center [90, 10] width 93 height 9
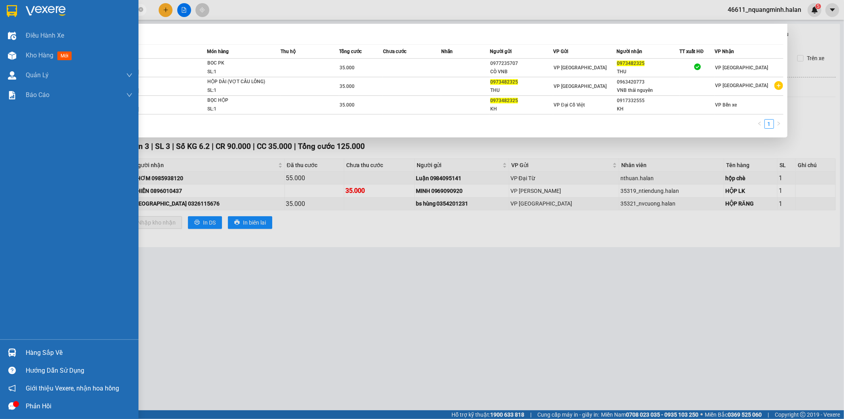
click at [11, 353] on img at bounding box center [12, 352] width 8 height 8
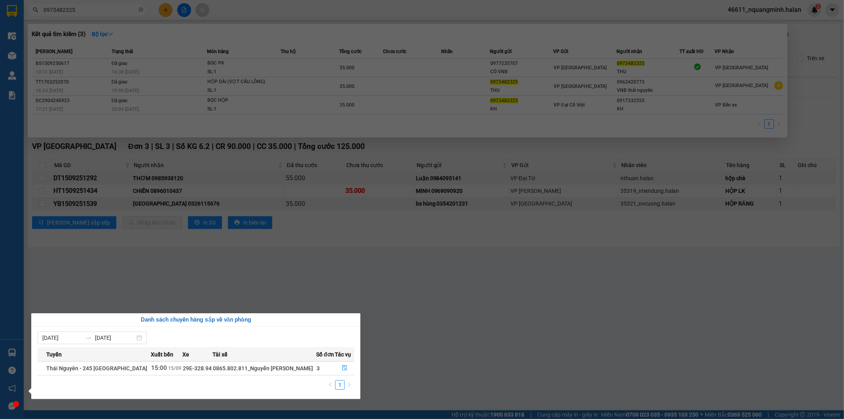
click at [367, 255] on section "Kết quả tìm kiếm ( 3 ) Bộ lọc Mã ĐH Trạng thái Món hàng Thu hộ Tổng cước Chưa c…" at bounding box center [422, 209] width 844 height 419
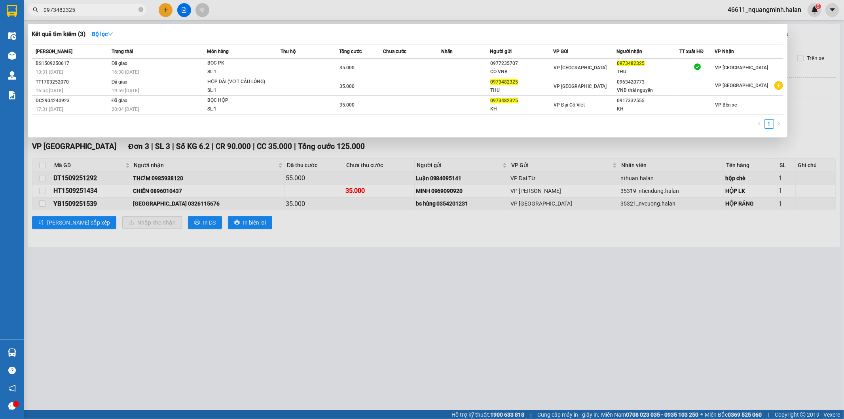
click at [485, 241] on div at bounding box center [422, 209] width 844 height 419
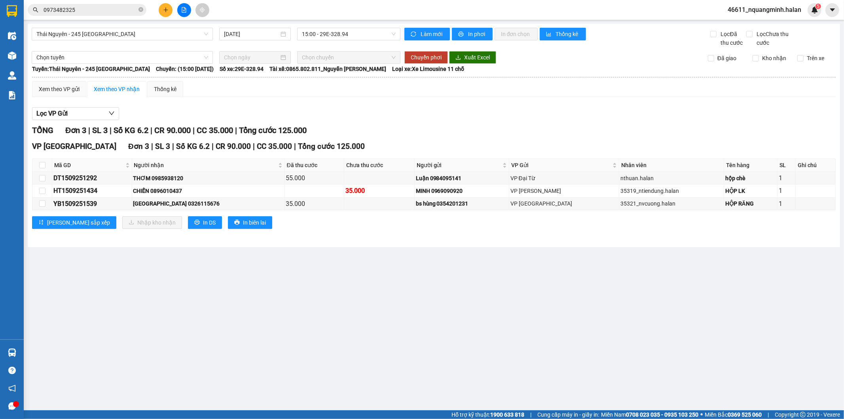
drag, startPoint x: 107, startPoint y: 323, endPoint x: 56, endPoint y: 334, distance: 52.1
click at [107, 323] on main "Thái Nguyên - 245 Quang Trung 15/09/2025 15:00 - 29E-328.94 Làm mới In phơi In …" at bounding box center [422, 205] width 844 height 410
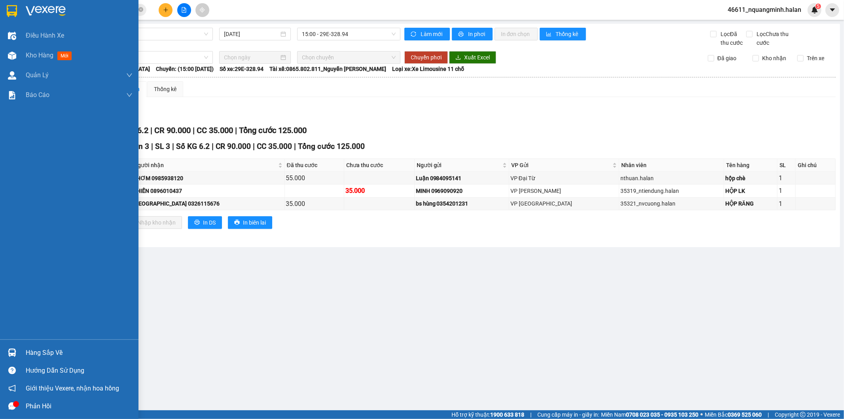
click at [4, 359] on div "Hàng sắp về" at bounding box center [69, 352] width 138 height 18
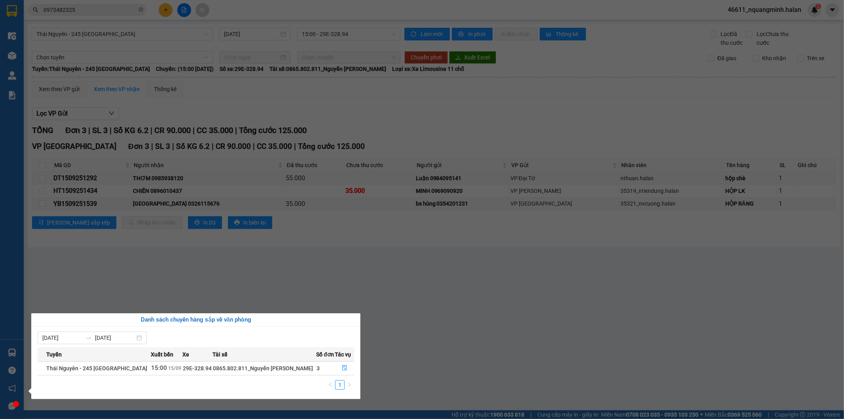
click at [245, 264] on section "Kết quả tìm kiếm ( 3 ) Bộ lọc Mã ĐH Trạng thái Món hàng Thu hộ Tổng cước Chưa c…" at bounding box center [422, 209] width 844 height 419
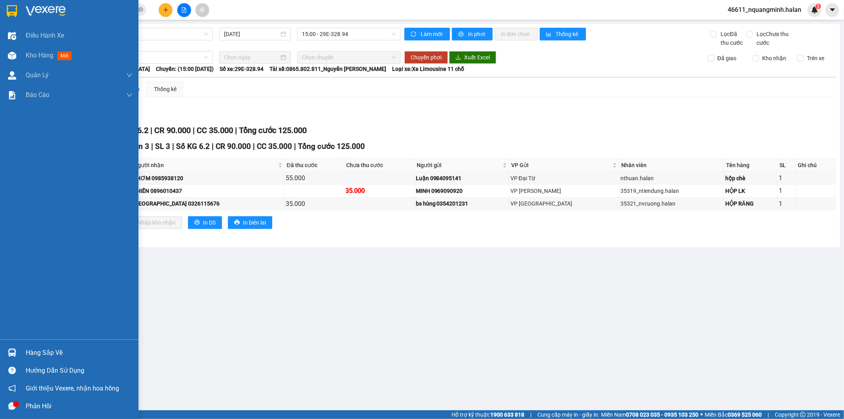
click at [8, 353] on img at bounding box center [12, 352] width 8 height 8
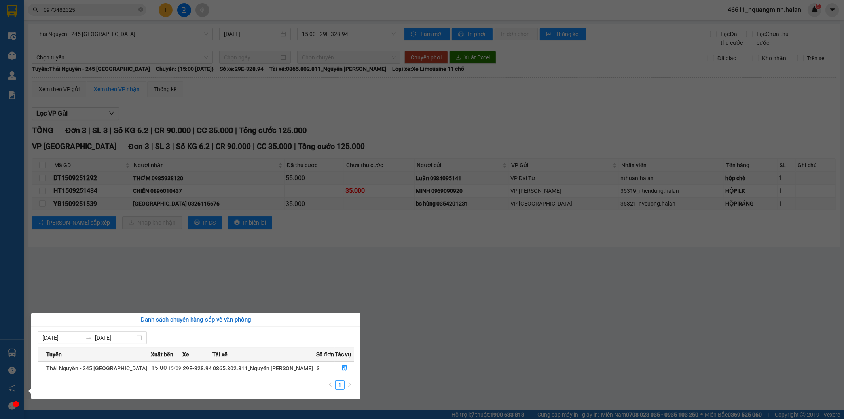
click at [257, 278] on section "Kết quả tìm kiếm ( 3 ) Bộ lọc Mã ĐH Trạng thái Món hàng Thu hộ Tổng cước Chưa c…" at bounding box center [422, 209] width 844 height 419
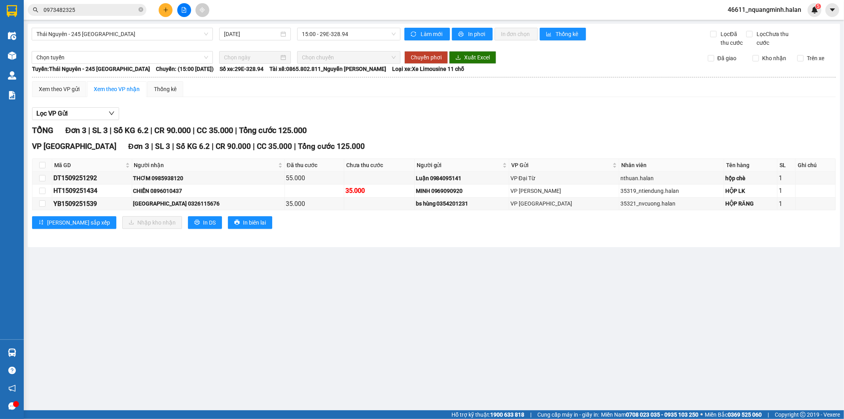
click at [224, 307] on main "Thái Nguyên - 245 Quang Trung 15/09/2025 15:00 - 29E-328.94 Làm mới In phơi In …" at bounding box center [422, 205] width 844 height 410
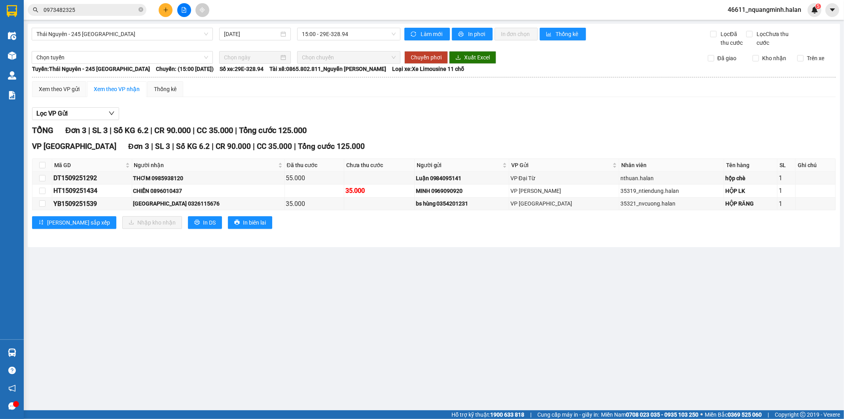
click at [224, 307] on main "Thái Nguyên - 245 Quang Trung 15/09/2025 15:00 - 29E-328.94 Làm mới In phơi In …" at bounding box center [422, 205] width 844 height 410
click at [222, 307] on main "Thái Nguyên - 245 Quang Trung 15/09/2025 15:00 - 29E-328.94 Làm mới In phơi In …" at bounding box center [422, 205] width 844 height 410
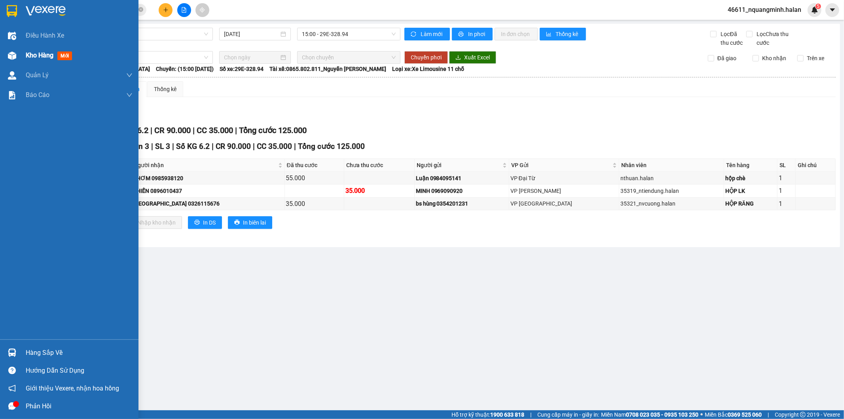
click at [10, 57] on img at bounding box center [12, 55] width 8 height 8
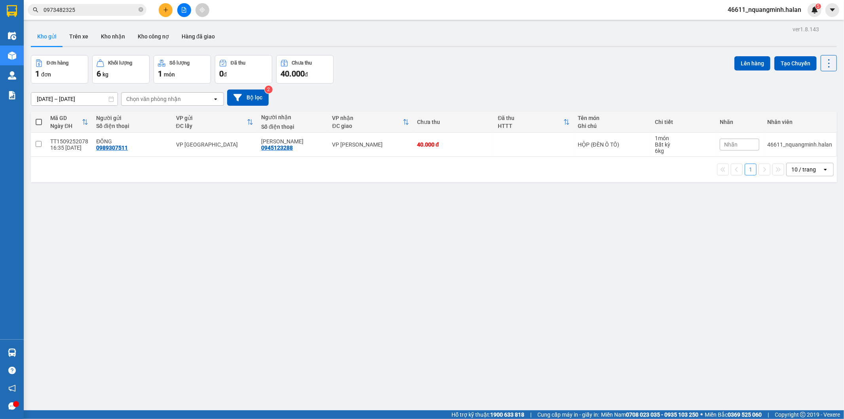
drag, startPoint x: 408, startPoint y: 59, endPoint x: 397, endPoint y: 71, distance: 17.1
click at [408, 59] on div "Đơn hàng 1 đơn Khối lượng 6 kg Số lượng 1 món Đã thu 0 đ Chưa thu 40.000 đ Lên …" at bounding box center [434, 69] width 806 height 28
click at [340, 258] on div "ver 1.8.143 Kho gửi Trên xe Kho nhận Kho công nợ Hàng đã giao Đơn hàng 1 đơn Kh…" at bounding box center [434, 233] width 812 height 419
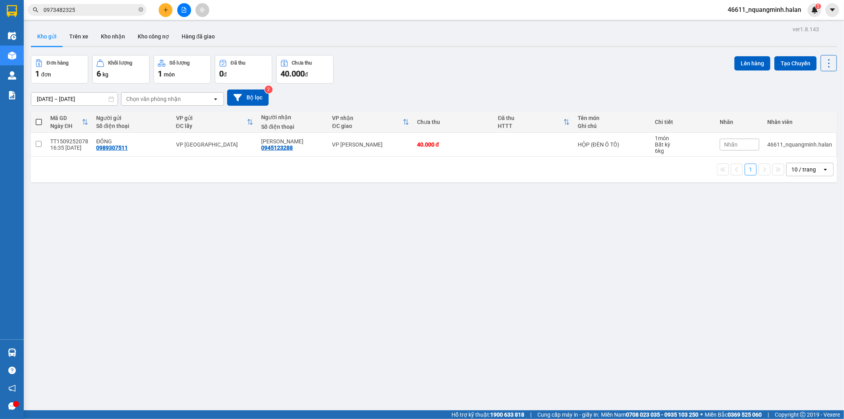
click at [355, 290] on div "ver 1.8.143 Kho gửi Trên xe Kho nhận Kho công nợ Hàng đã giao Đơn hàng 1 đơn Kh…" at bounding box center [434, 233] width 812 height 419
drag, startPoint x: 408, startPoint y: 282, endPoint x: 413, endPoint y: 281, distance: 4.5
click at [409, 282] on div "ver 1.8.143 Kho gửi Trên xe Kho nhận Kho công nợ Hàng đã giao Đơn hàng 1 đơn Kh…" at bounding box center [434, 233] width 812 height 419
click at [594, 300] on div "ver 1.8.143 Kho gửi Trên xe Kho nhận Kho công nợ Hàng đã giao Đơn hàng 1 đơn Kh…" at bounding box center [434, 233] width 812 height 419
click at [425, 313] on div "ver 1.8.143 Kho gửi Trên xe Kho nhận Kho công nợ Hàng đã giao Đơn hàng 1 đơn Kh…" at bounding box center [434, 233] width 812 height 419
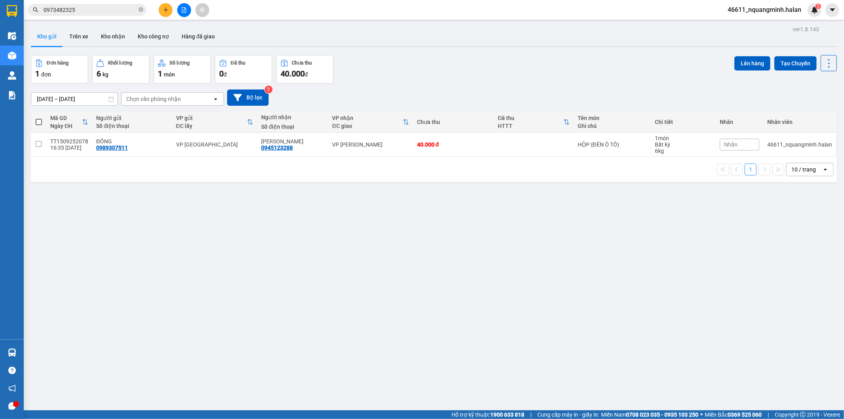
click at [412, 313] on div "ver 1.8.143 Kho gửi Trên xe Kho nhận Kho công nợ Hàng đã giao Đơn hàng 1 đơn Kh…" at bounding box center [434, 233] width 812 height 419
drag, startPoint x: 412, startPoint y: 303, endPoint x: 443, endPoint y: 216, distance: 92.0
click at [412, 295] on div "ver 1.8.143 Kho gửi Trên xe Kho nhận Kho công nợ Hàng đã giao Đơn hàng 1 đơn Kh…" at bounding box center [434, 233] width 812 height 419
click at [476, 59] on div "Đơn hàng 1 đơn Khối lượng 6 kg Số lượng 1 món Đã thu 0 đ Chưa thu 40.000 đ Lên …" at bounding box center [434, 69] width 806 height 28
drag, startPoint x: 486, startPoint y: 66, endPoint x: 492, endPoint y: 4, distance: 61.7
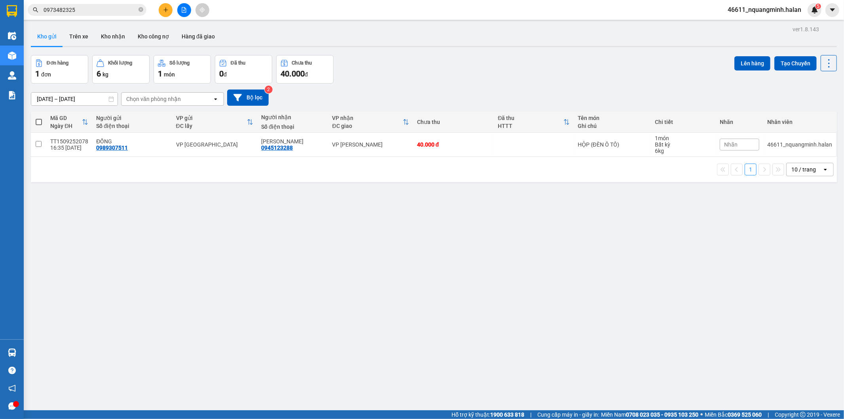
click at [487, 64] on div "Đơn hàng 1 đơn Khối lượng 6 kg Số lượng 1 món Đã thu 0 đ Chưa thu 40.000 đ Lên …" at bounding box center [434, 69] width 806 height 28
drag, startPoint x: 429, startPoint y: 54, endPoint x: 436, endPoint y: 32, distance: 23.6
click at [427, 56] on div "ver 1.8.143 Kho gửi Trên xe Kho nhận Kho công nợ Hàng đã giao Đơn hàng 1 đơn Kh…" at bounding box center [434, 233] width 812 height 419
click at [187, 238] on div "ver 1.8.143 Kho gửi Trên xe Kho nhận Kho công nợ Hàng đã giao Đơn hàng 1 đơn Kh…" at bounding box center [434, 233] width 812 height 419
drag, startPoint x: 127, startPoint y: 284, endPoint x: 80, endPoint y: 337, distance: 71.7
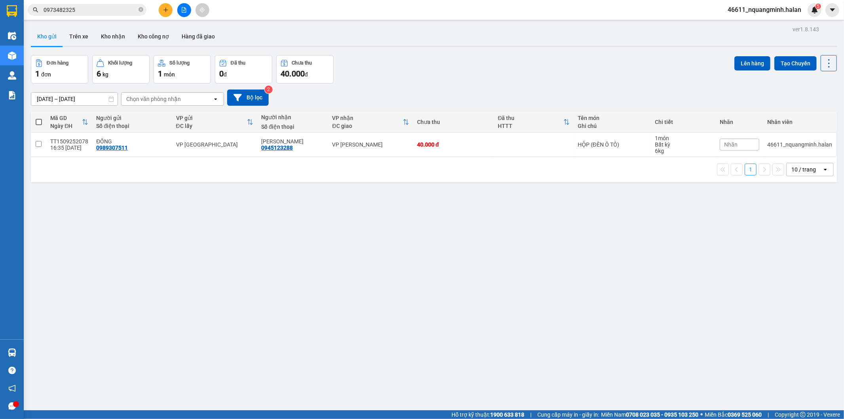
click at [125, 292] on div "ver 1.8.143 Kho gửi Trên xe Kho nhận Kho công nợ Hàng đã giao Đơn hàng 1 đơn Kh…" at bounding box center [434, 233] width 812 height 419
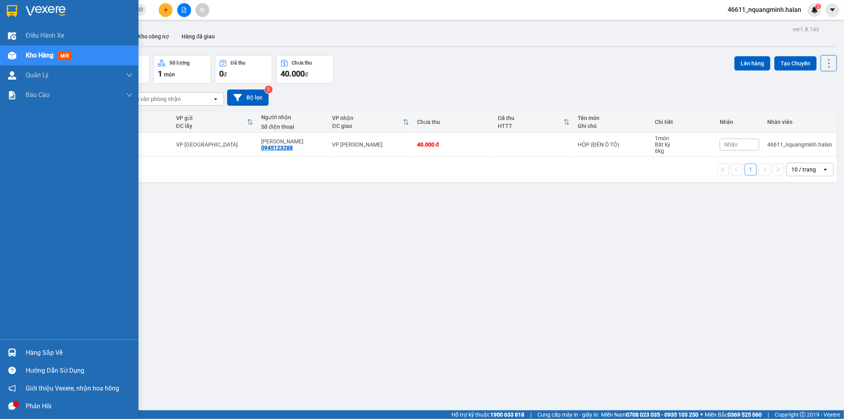
click at [13, 354] on img at bounding box center [12, 352] width 8 height 8
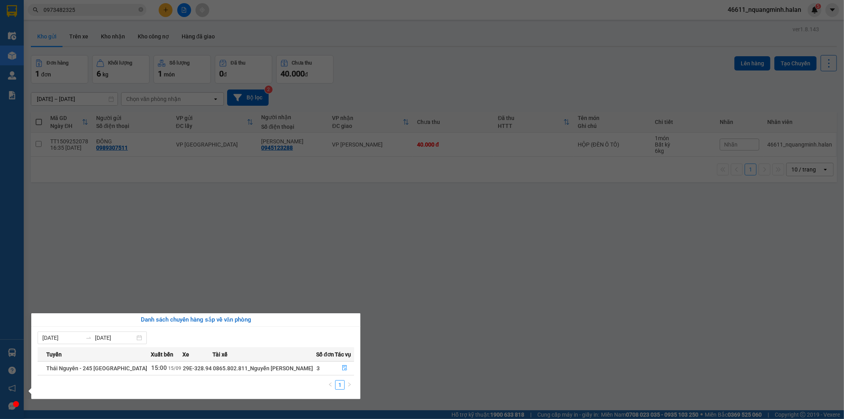
click at [344, 260] on section "Kết quả tìm kiếm ( 3 ) Bộ lọc Mã ĐH Trạng thái Món hàng Thu hộ Tổng cước Chưa c…" at bounding box center [422, 209] width 844 height 419
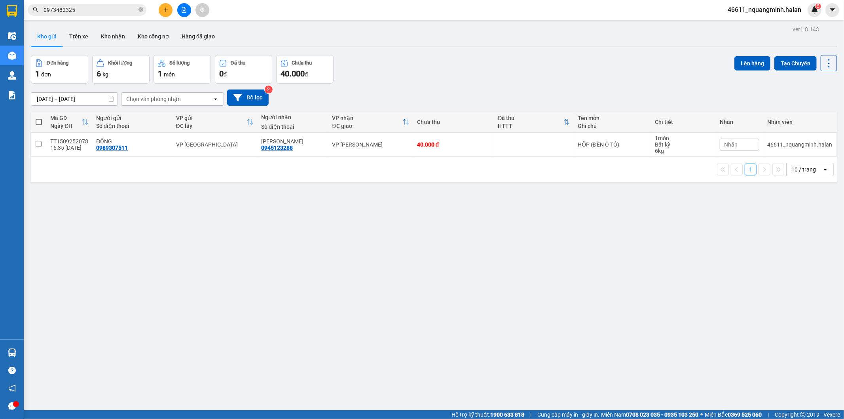
click at [456, 246] on div "ver 1.8.143 Kho gửi Trên xe Kho nhận Kho công nợ Hàng đã giao Đơn hàng 1 đơn Kh…" at bounding box center [434, 233] width 812 height 419
click at [482, 61] on div "Đơn hàng 1 đơn Khối lượng 6 kg Số lượng 1 món Đã thu 0 đ Chưa thu 40.000 đ Lên …" at bounding box center [434, 69] width 806 height 28
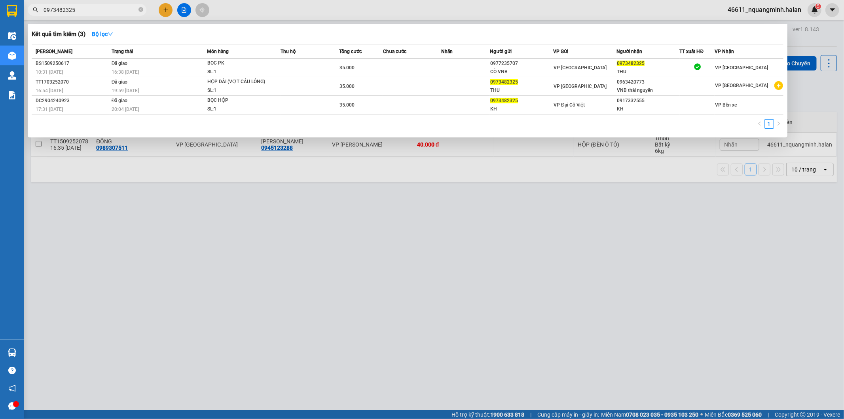
click at [76, 5] on span "0973482325" at bounding box center [87, 10] width 119 height 12
click at [189, 243] on div at bounding box center [422, 209] width 844 height 419
drag, startPoint x: 74, startPoint y: 13, endPoint x: 0, endPoint y: 2, distance: 75.3
click at [1, 4] on section "Kết quả tìm kiếm ( 3 ) Bộ lọc Mã ĐH Trạng thái Món hàng Thu hộ Tổng cước Chưa c…" at bounding box center [422, 209] width 844 height 419
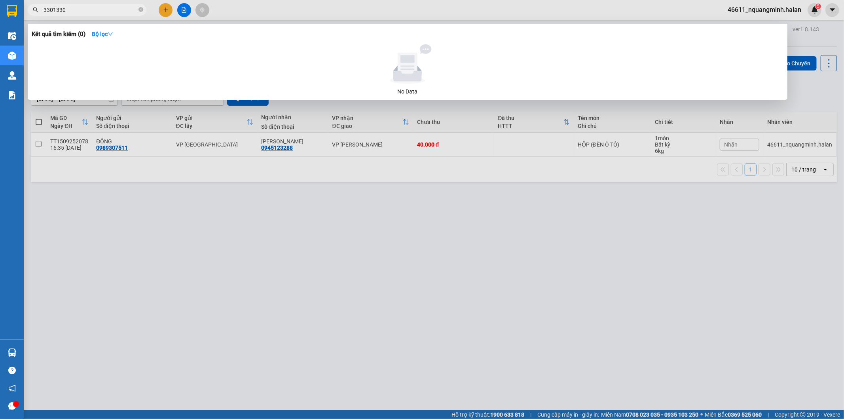
type input "3301330"
drag, startPoint x: 49, startPoint y: 353, endPoint x: 38, endPoint y: 352, distance: 11.9
click at [49, 353] on div at bounding box center [422, 209] width 844 height 419
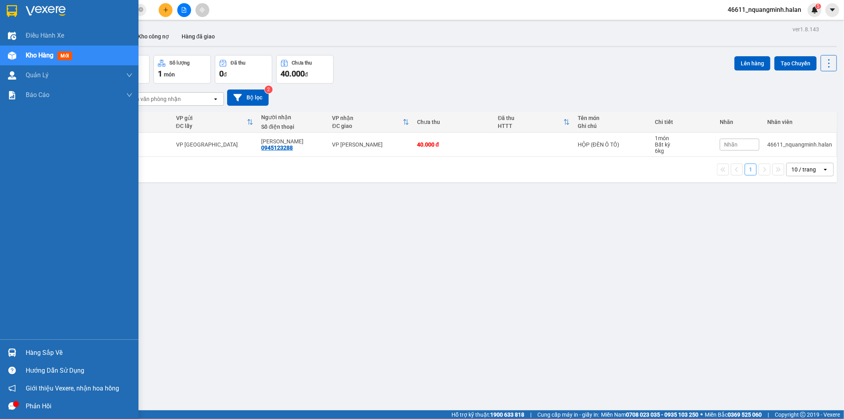
click at [17, 353] on div at bounding box center [12, 352] width 14 height 14
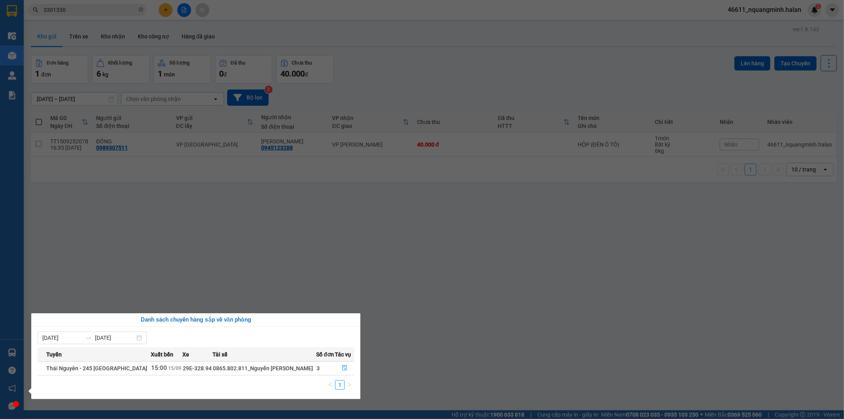
click at [297, 254] on section "Kết quả tìm kiếm ( 0 ) Bộ lọc No Data 3301330 46611_nquangminh.halan 5 Điều hàn…" at bounding box center [422, 209] width 844 height 419
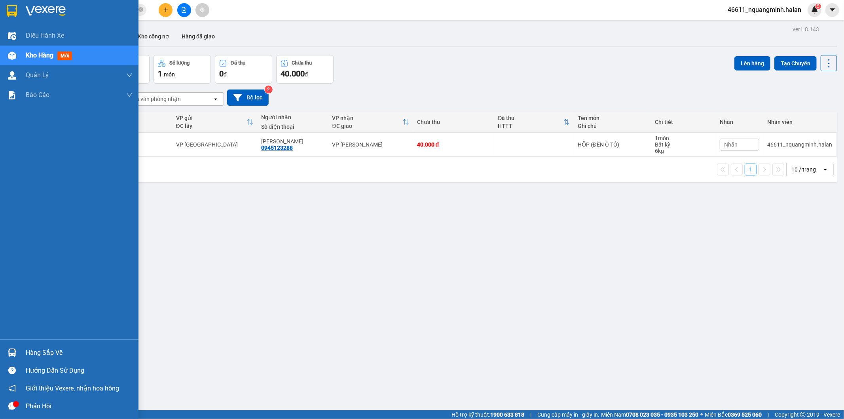
click at [5, 343] on div "Hàng sắp về" at bounding box center [69, 352] width 138 height 18
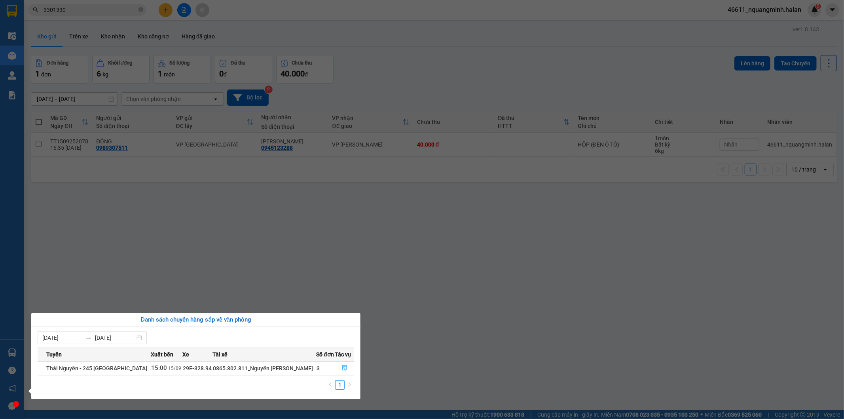
click at [342, 367] on icon "file-done" at bounding box center [344, 368] width 5 height 6
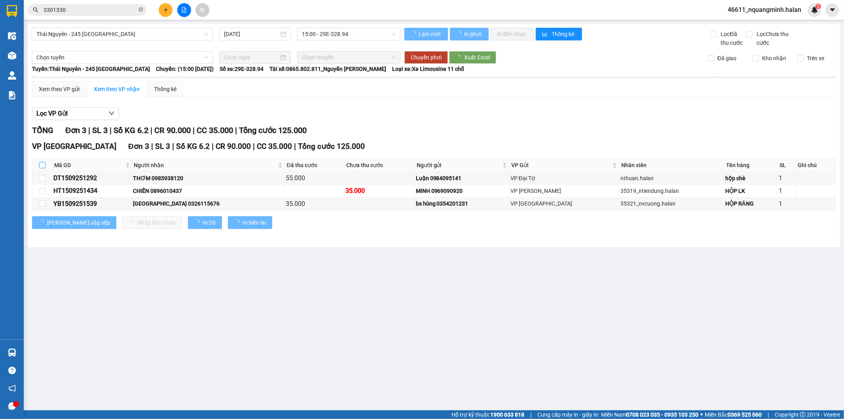
click at [42, 165] on input "checkbox" at bounding box center [42, 165] width 6 height 6
checkbox input "true"
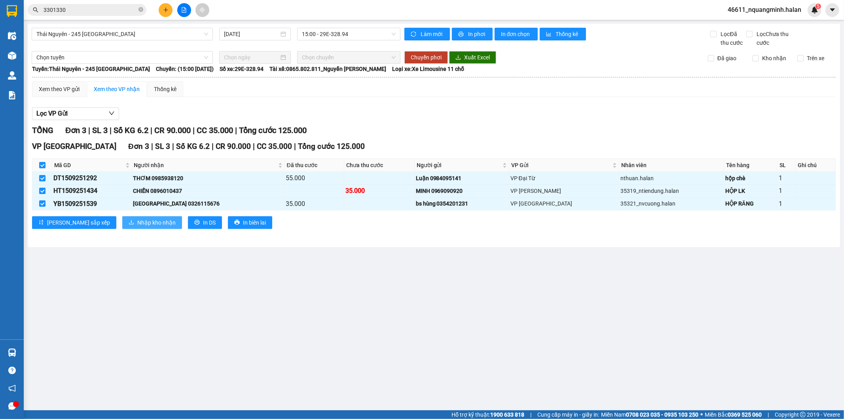
click at [137, 223] on span "Nhập kho nhận" at bounding box center [156, 222] width 38 height 9
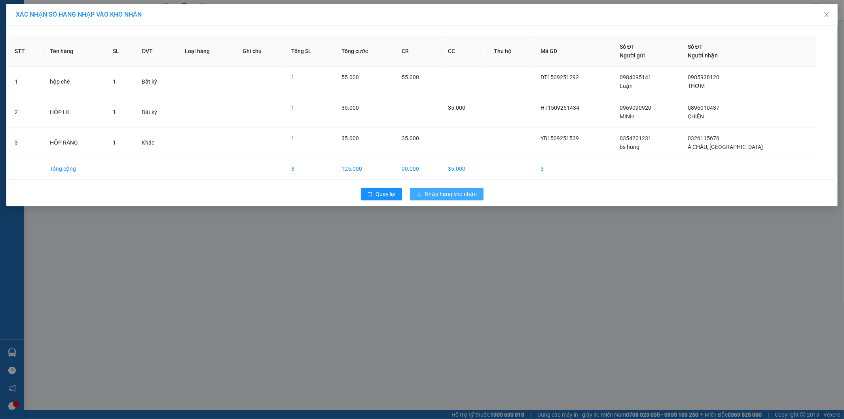
click at [440, 190] on span "Nhập hàng kho nhận" at bounding box center [451, 194] width 52 height 9
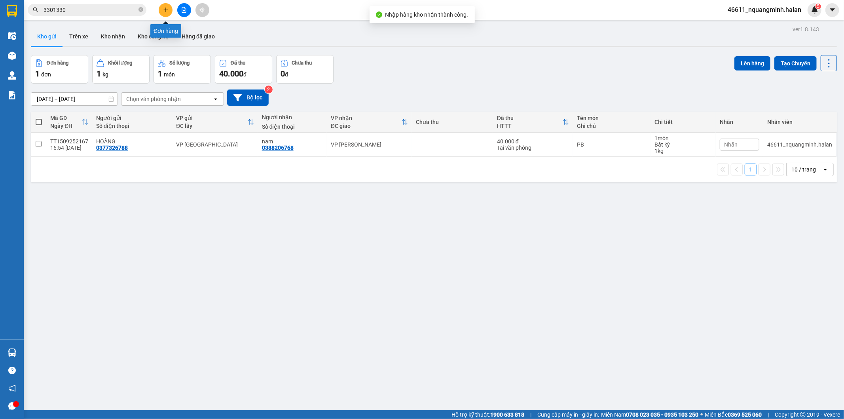
click at [165, 7] on icon "plus" at bounding box center [166, 10] width 6 height 6
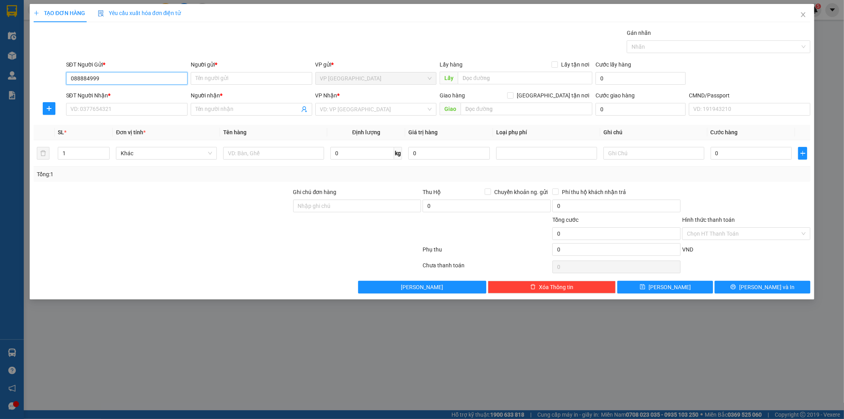
type input "0888849996"
click at [120, 93] on div "0888849996 - HIỆN" at bounding box center [127, 94] width 112 height 9
type input "HIỆN"
type input "0888849996"
drag, startPoint x: 342, startPoint y: 151, endPoint x: 303, endPoint y: 155, distance: 39.0
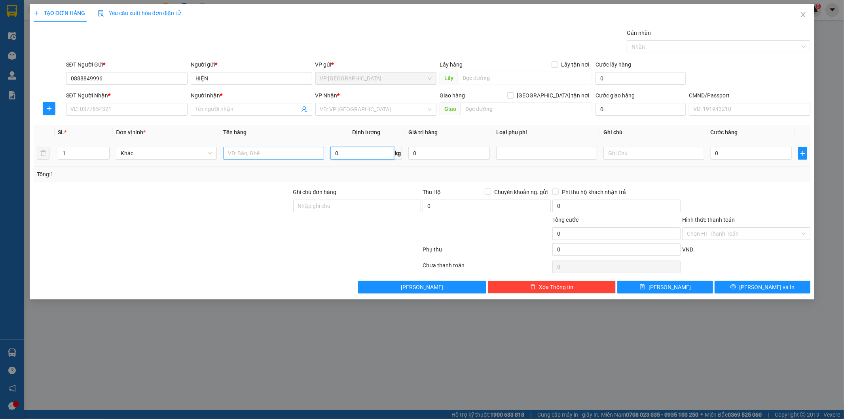
click at [342, 150] on input "0" at bounding box center [362, 153] width 64 height 13
type input "3"
drag, startPoint x: 302, startPoint y: 155, endPoint x: 310, endPoint y: 149, distance: 10.4
click at [303, 154] on input "text" at bounding box center [273, 153] width 101 height 13
type input "HỘP VÀNG PK"
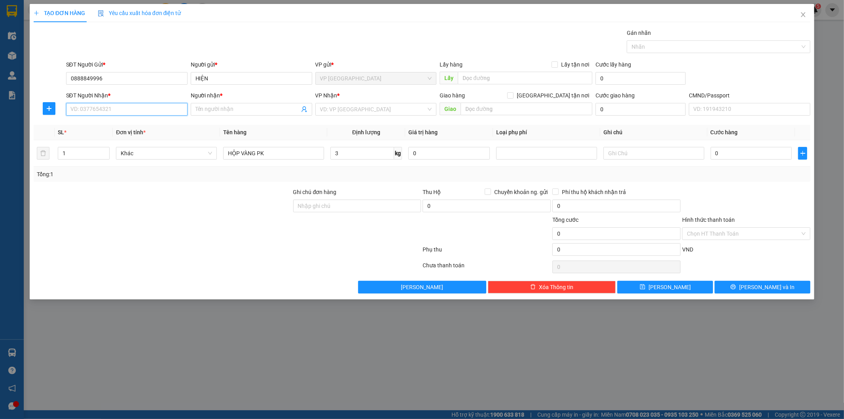
click at [140, 104] on input "SĐT Người Nhận *" at bounding box center [126, 109] width 121 height 13
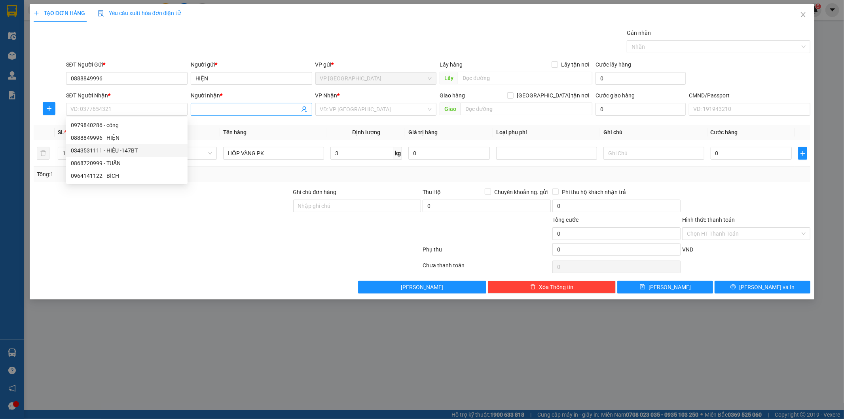
click at [305, 110] on icon "user-add" at bounding box center [304, 109] width 6 height 6
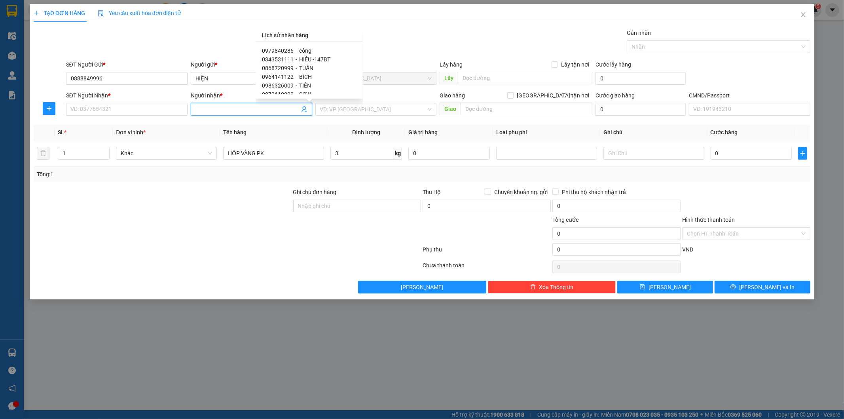
click at [305, 91] on span "SƠN" at bounding box center [305, 94] width 12 height 6
type input "0979610000"
type input "SƠN"
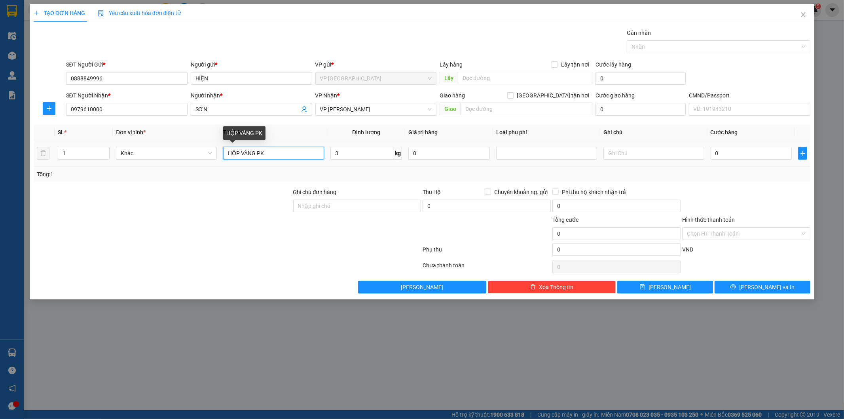
drag, startPoint x: 287, startPoint y: 155, endPoint x: 290, endPoint y: 147, distance: 8.4
click at [287, 155] on input "HỘP VÀNG PK" at bounding box center [273, 153] width 101 height 13
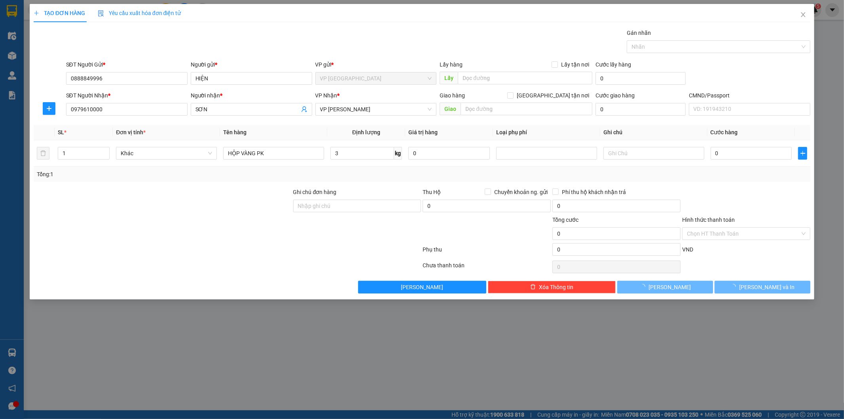
click at [765, 197] on div at bounding box center [746, 202] width 130 height 28
click at [728, 151] on input "0" at bounding box center [752, 153] width 82 height 13
drag, startPoint x: 740, startPoint y: 196, endPoint x: 745, endPoint y: 261, distance: 65.1
click at [740, 197] on div at bounding box center [746, 202] width 130 height 28
click at [753, 285] on button "Lưu và In" at bounding box center [763, 287] width 96 height 13
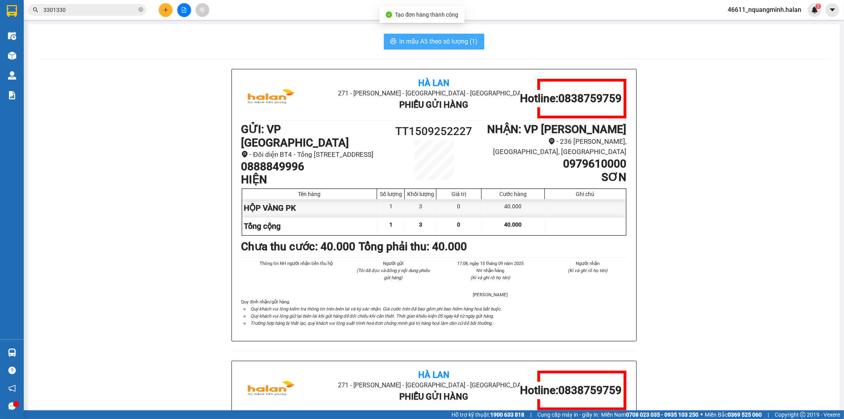
click at [425, 44] on span "In mẫu A5 theo số lượng (1)" at bounding box center [439, 41] width 78 height 10
click at [168, 5] on button at bounding box center [166, 10] width 14 height 14
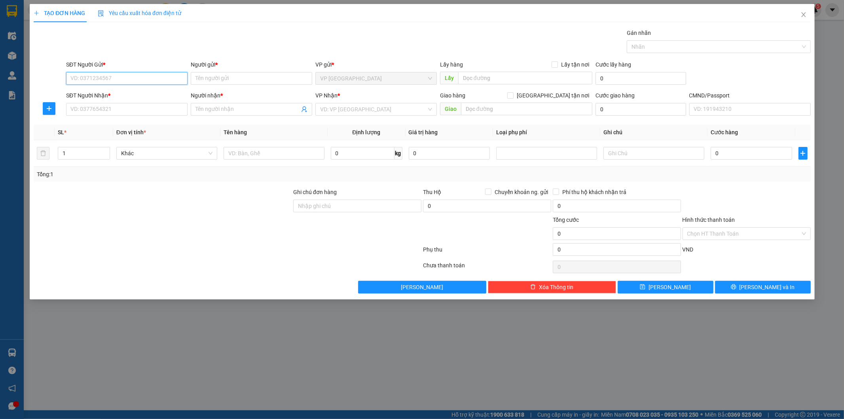
paste input "0888849996"
type input "0888849996"
click at [111, 79] on input "0888849996" at bounding box center [126, 78] width 121 height 13
click at [113, 96] on div "0888849996 - HIỆN" at bounding box center [127, 94] width 112 height 9
type input "HIỆN"
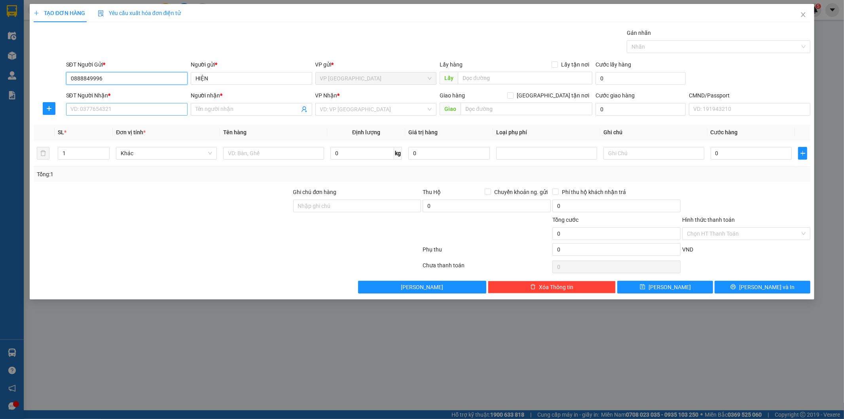
type input "0888849996"
click at [124, 106] on input "SĐT Người Nhận *" at bounding box center [126, 109] width 121 height 13
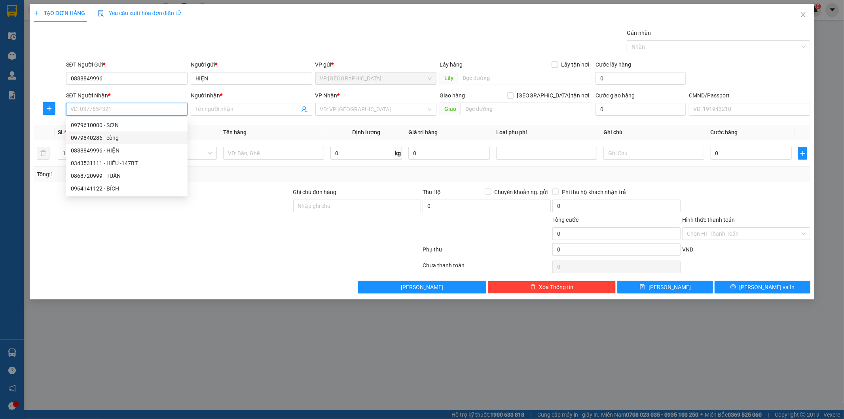
click at [108, 137] on div "0979840286 - công" at bounding box center [127, 137] width 112 height 9
type input "0979840286"
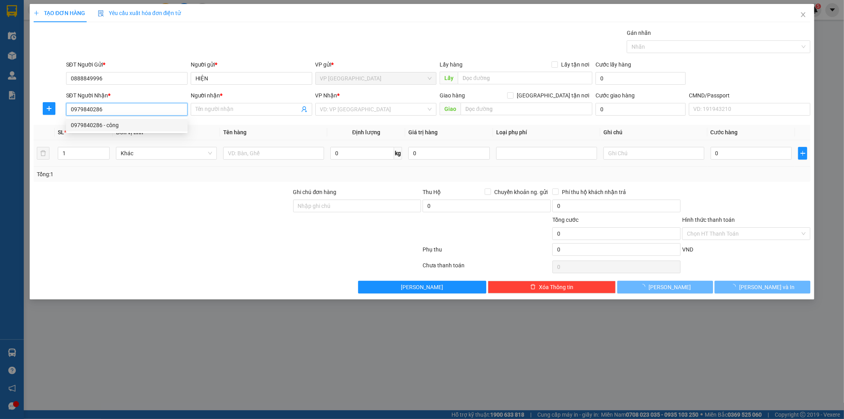
type input "công"
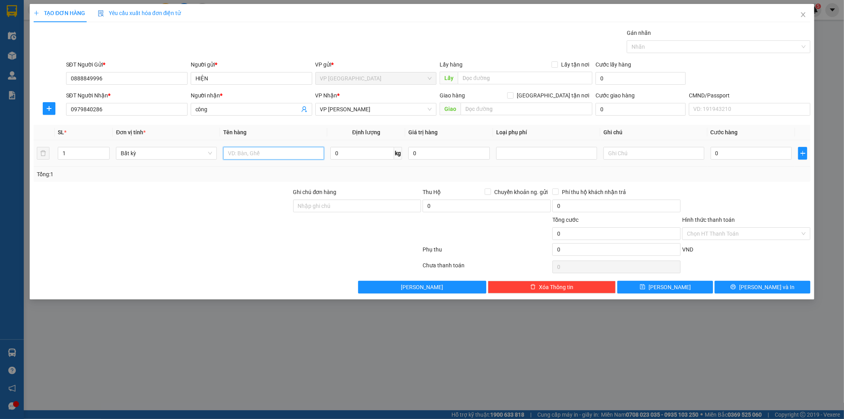
click at [251, 156] on input "text" at bounding box center [273, 153] width 101 height 13
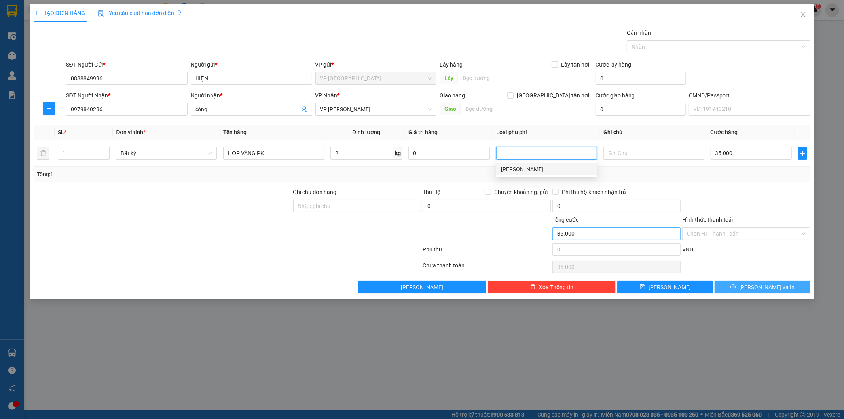
click at [755, 286] on button "Lưu và In" at bounding box center [763, 287] width 96 height 13
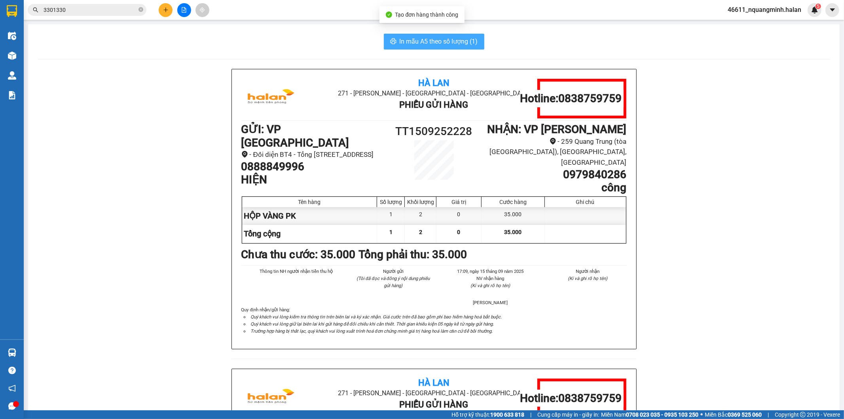
click at [401, 34] on button "In mẫu A5 theo số lượng (1)" at bounding box center [434, 42] width 100 height 16
drag, startPoint x: 257, startPoint y: 40, endPoint x: 151, endPoint y: 16, distance: 108.8
click at [252, 38] on div "In mẫu A5 theo số lượng (1)" at bounding box center [434, 42] width 792 height 16
click at [164, 11] on icon "plus" at bounding box center [166, 10] width 6 height 6
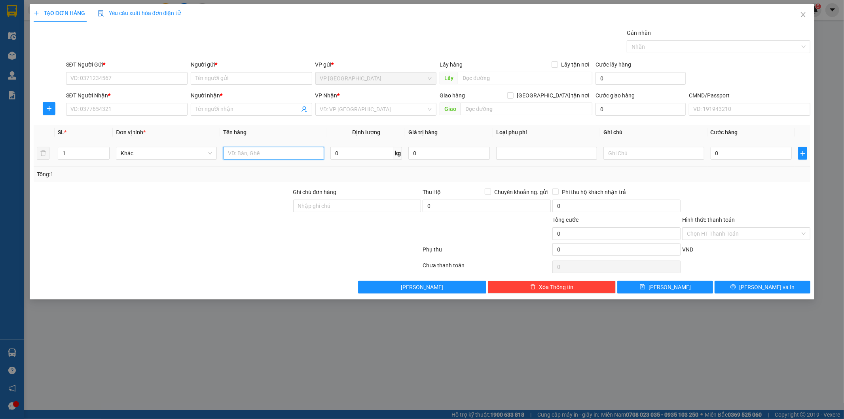
click at [243, 152] on input "text" at bounding box center [273, 153] width 101 height 13
type input "BỌC VÀNG"
click at [140, 78] on input "SĐT Người Gửi *" at bounding box center [126, 78] width 121 height 13
type input "0965898565"
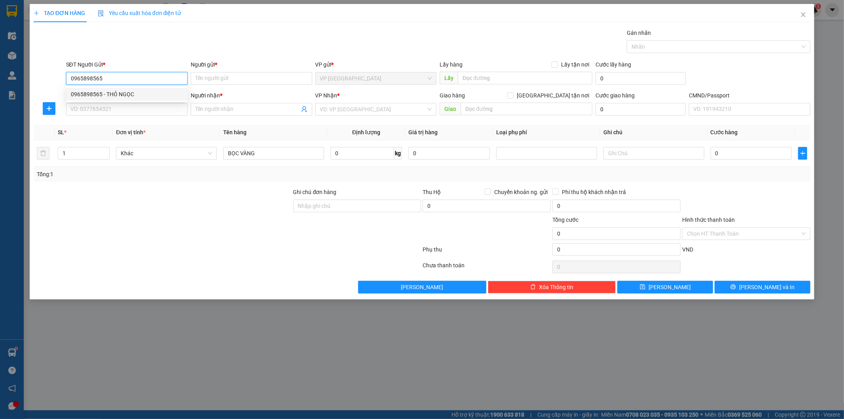
drag, startPoint x: 125, startPoint y: 89, endPoint x: 127, endPoint y: 104, distance: 15.1
click at [125, 90] on div "0965898565 - THỎ NGỌC" at bounding box center [127, 94] width 112 height 9
type input "THỎ NGỌC"
type input "0965898565"
click at [127, 104] on input "SĐT Người Nhận *" at bounding box center [126, 109] width 121 height 13
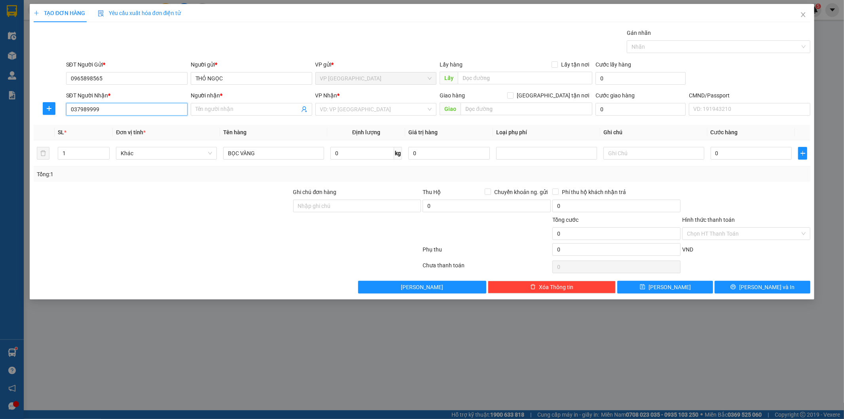
type input "0379899993"
click at [133, 123] on div "0379899993 - THIẾT" at bounding box center [127, 125] width 112 height 9
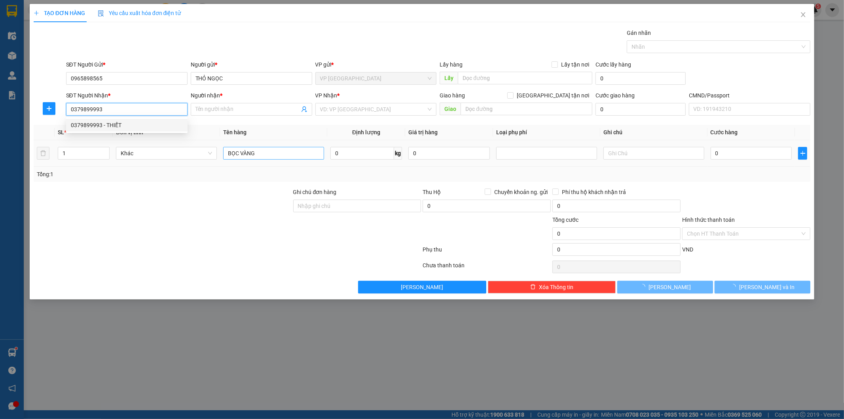
type input "THIẾT"
type input "0379899993"
click at [268, 156] on input "BỌC VÀNG" at bounding box center [273, 153] width 101 height 13
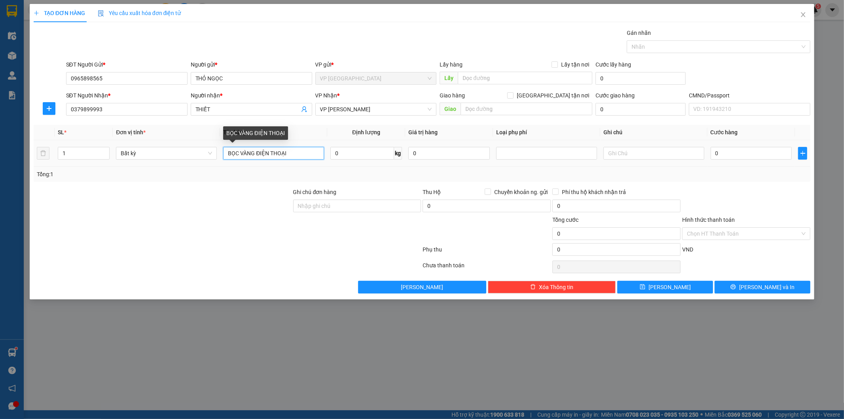
type input "BỌC VÀNG ĐIỆN THOẠI"
type input "1"
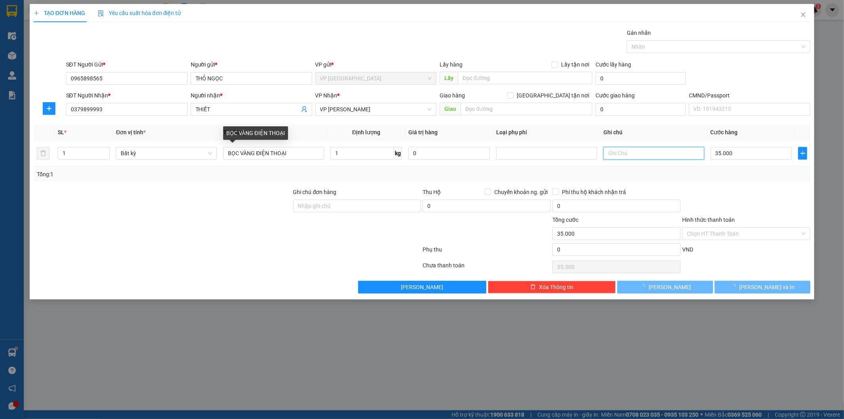
type input "35.000"
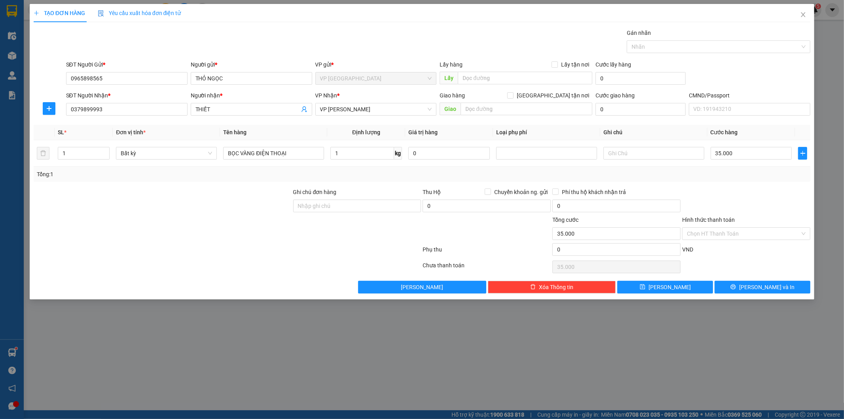
drag, startPoint x: 745, startPoint y: 192, endPoint x: 764, endPoint y: 310, distance: 119.5
click at [746, 203] on div at bounding box center [746, 202] width 130 height 28
click at [736, 286] on icon "printer" at bounding box center [733, 286] width 5 height 5
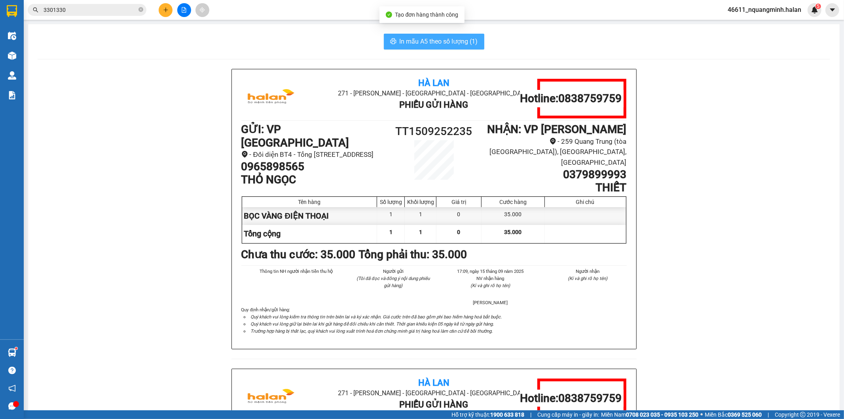
click at [450, 43] on span "In mẫu A5 theo số lượng (1)" at bounding box center [439, 41] width 78 height 10
click at [325, 50] on div "In mẫu A5 theo số lượng (1) Hà Lan 271 - Dương Tự Minh - Phường Tân Long - Thái…" at bounding box center [433, 350] width 811 height 653
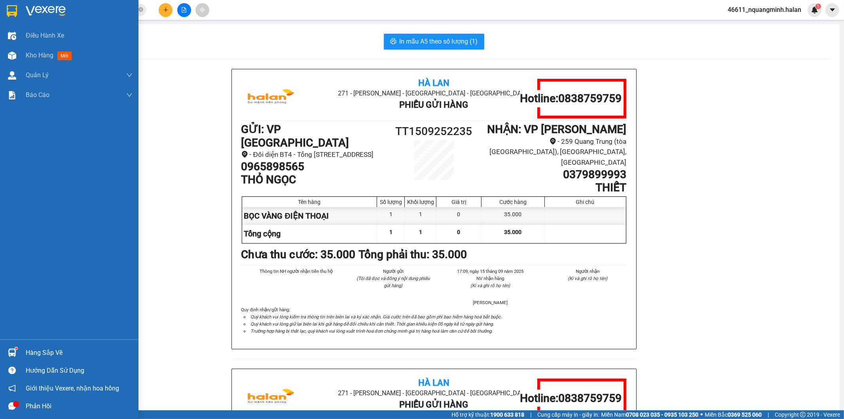
click at [25, 353] on div "Hàng sắp về" at bounding box center [69, 352] width 138 height 18
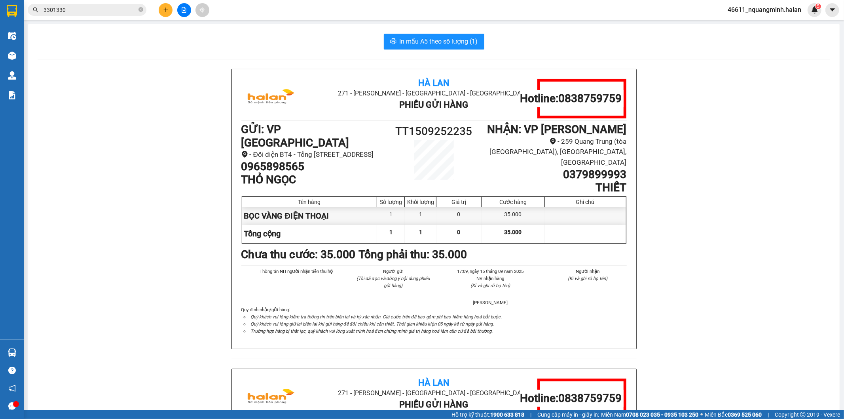
drag, startPoint x: 197, startPoint y: 188, endPoint x: 227, endPoint y: 417, distance: 231.8
click at [199, 197] on section "Kết quả tìm kiếm ( 0 ) Bộ lọc No Data 3301330 46611_nquangminh.halan 5 Điều hàn…" at bounding box center [422, 209] width 844 height 419
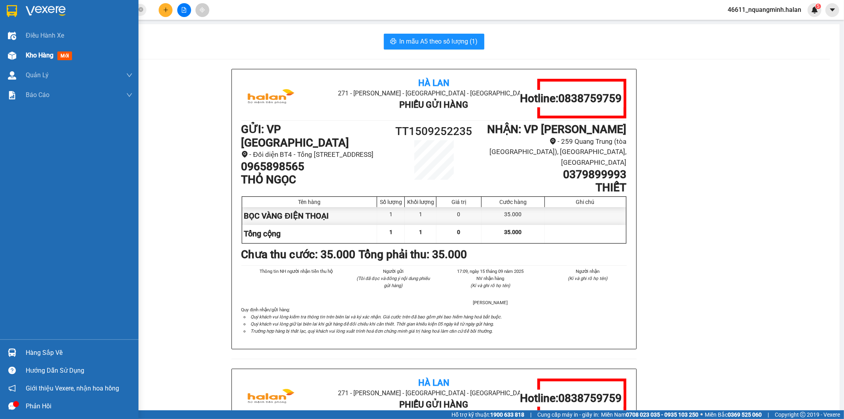
click at [21, 57] on div "Kho hàng mới" at bounding box center [69, 55] width 138 height 20
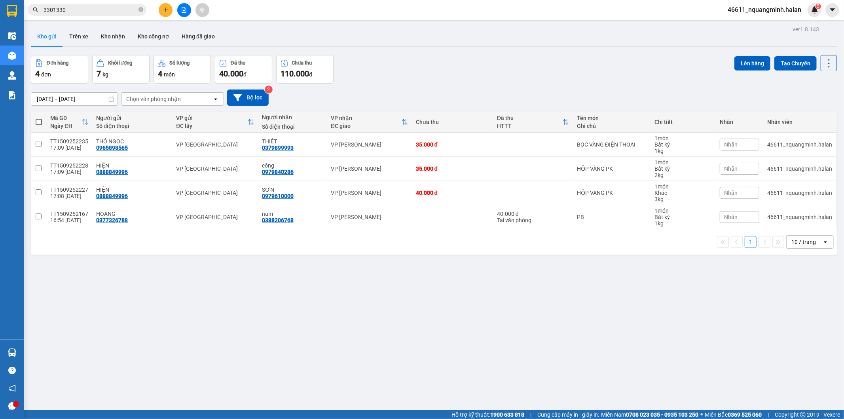
drag, startPoint x: 404, startPoint y: 45, endPoint x: 343, endPoint y: 2, distance: 74.4
click at [404, 45] on div "Kho gửi Trên xe Kho nhận Kho công nợ Hàng đã giao" at bounding box center [434, 37] width 806 height 21
click at [138, 328] on div "ver 1.8.143 Kho gửi Trên xe Kho nhận Kho công nợ Hàng đã giao Đơn hàng 4 đơn Kh…" at bounding box center [434, 233] width 812 height 419
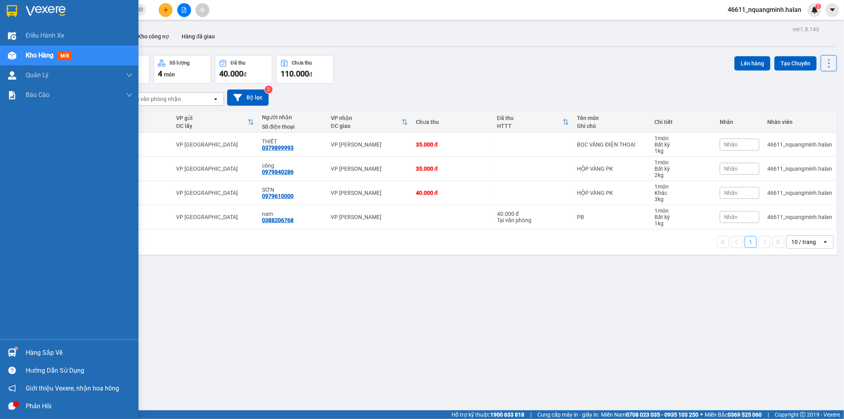
click at [13, 350] on img at bounding box center [12, 352] width 8 height 8
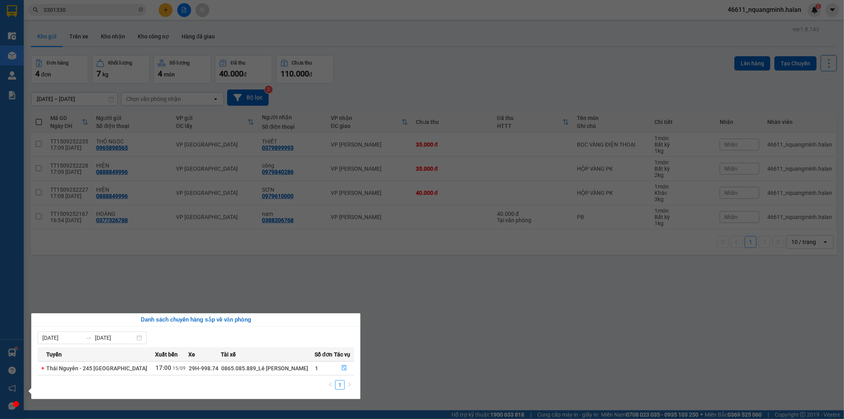
click at [303, 265] on section "Kết quả tìm kiếm ( 0 ) Bộ lọc No Data 3301330 46611_nquangminh.halan 5 Điều hàn…" at bounding box center [422, 209] width 844 height 419
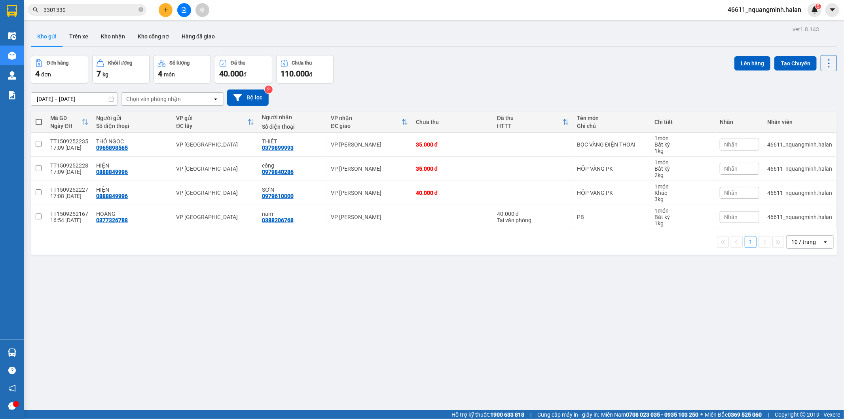
click at [418, 78] on div "Đơn hàng 4 đơn Khối lượng 7 kg Số lượng 4 món Đã thu 40.000 đ Chưa thu 110.000 …" at bounding box center [434, 69] width 806 height 28
drag, startPoint x: 184, startPoint y: 320, endPoint x: 228, endPoint y: 402, distance: 92.6
click at [184, 323] on div "ver 1.8.143 Kho gửi Trên xe Kho nhận Kho công nợ Hàng đã giao Đơn hàng 4 đơn Kh…" at bounding box center [434, 233] width 812 height 419
click at [171, 9] on button at bounding box center [166, 10] width 14 height 14
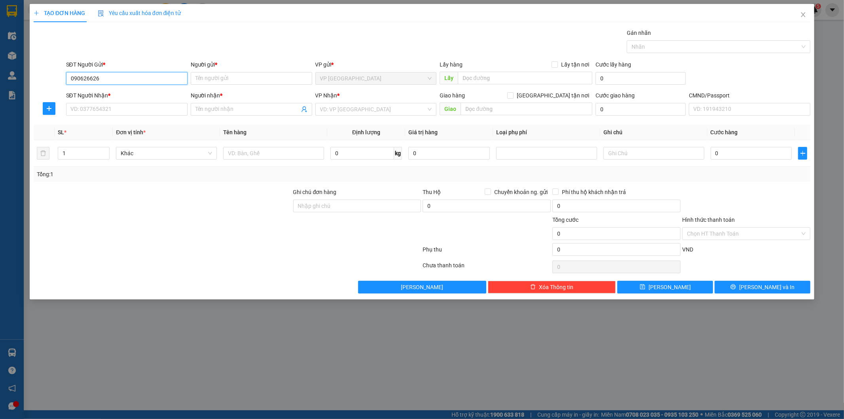
type input "0906266266"
click at [114, 92] on div "0906266266 - HUY QUANG" at bounding box center [127, 94] width 112 height 9
type input "[PERSON_NAME]"
type input "0906266266"
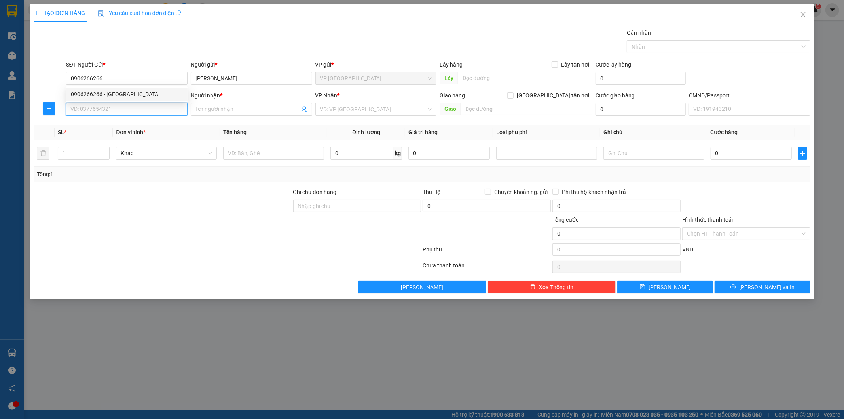
click at [119, 110] on input "SĐT Người Nhận *" at bounding box center [126, 109] width 121 height 13
type input "0886"
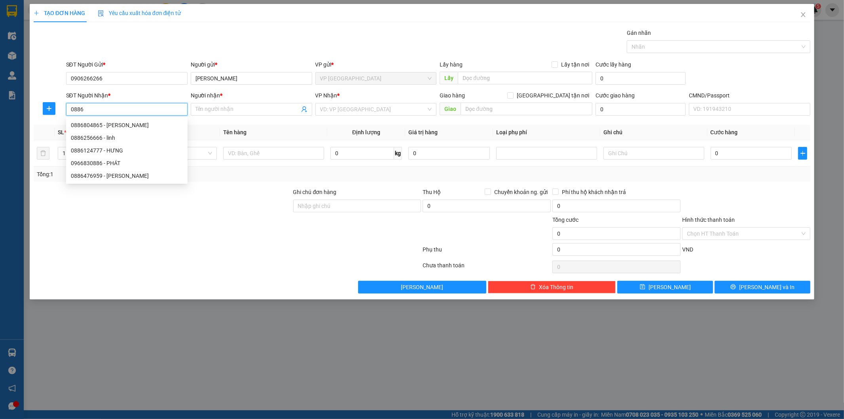
drag, startPoint x: 119, startPoint y: 110, endPoint x: 0, endPoint y: 106, distance: 119.6
click at [0, 106] on div "TẠO ĐƠN HÀNG Yêu cầu xuất hóa đơn điện tử Transit Pickup Surcharge Ids Transit …" at bounding box center [422, 209] width 844 height 419
drag, startPoint x: 97, startPoint y: 148, endPoint x: 106, endPoint y: 152, distance: 9.4
click at [97, 148] on div "0886256666 - linh" at bounding box center [127, 150] width 112 height 9
type input "0886256666"
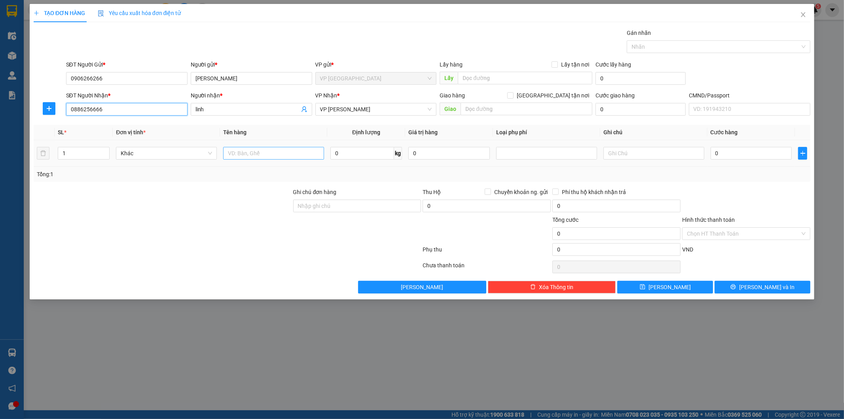
type input "linh"
click at [265, 151] on input "text" at bounding box center [273, 153] width 101 height 13
type input "HỘP VÀNG"
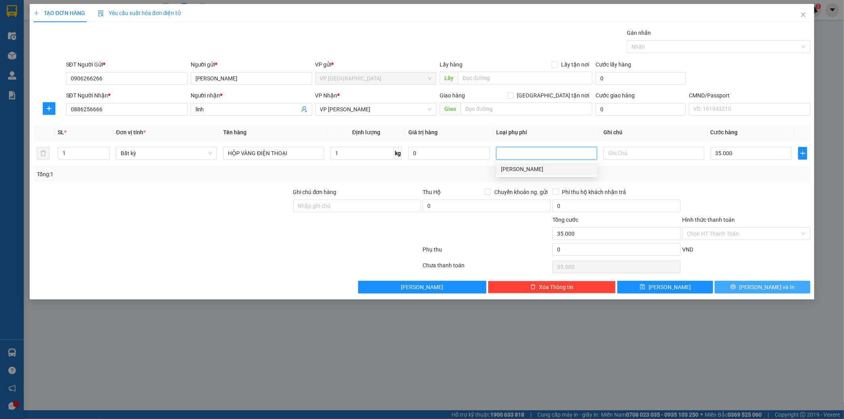
click at [776, 283] on span "Lưu và In" at bounding box center [766, 286] width 55 height 9
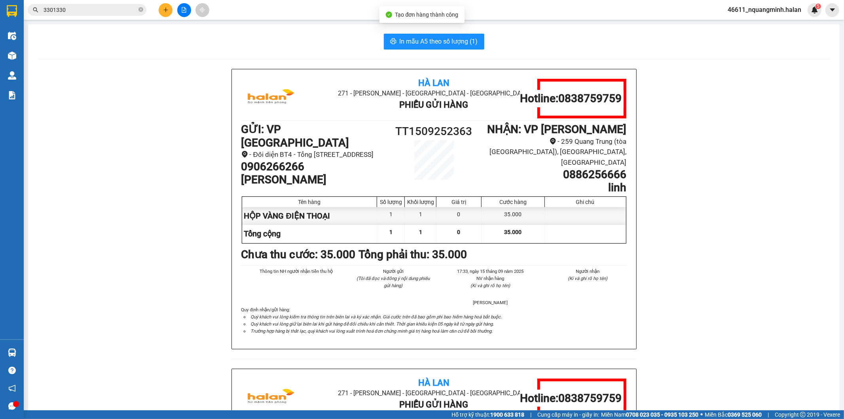
drag, startPoint x: 614, startPoint y: 164, endPoint x: 631, endPoint y: 161, distance: 16.4
click at [631, 161] on div "Hà Lan 271 - Dương Tự Minh - Phường Tân Long - Thái Nguyên Phiếu Gửi Hàng Hotli…" at bounding box center [434, 208] width 404 height 279
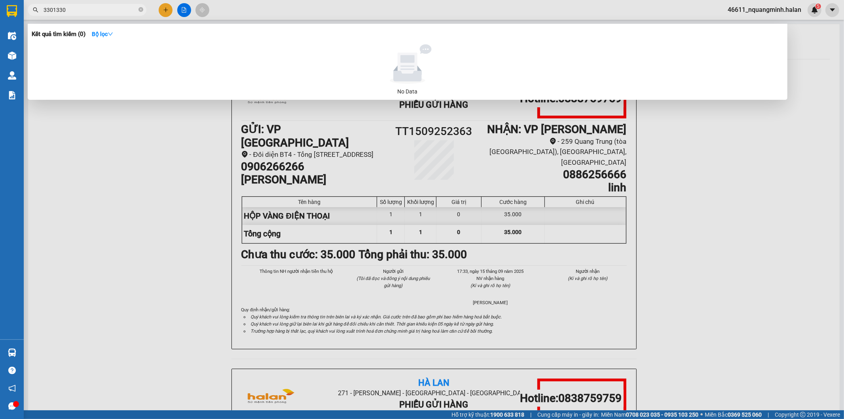
drag, startPoint x: 94, startPoint y: 8, endPoint x: 28, endPoint y: 5, distance: 66.5
click at [0, 5] on section "Kết quả tìm kiếm ( 0 ) Bộ lọc No Data 3301330 46611_nquangminh.halan 5 Điều hàn…" at bounding box center [422, 209] width 844 height 419
paste input "0886256666"
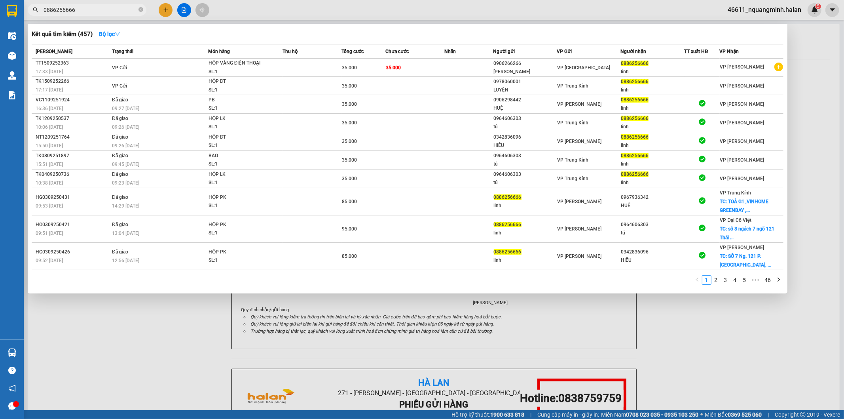
type input "0886256666"
click at [302, 298] on div at bounding box center [422, 209] width 844 height 419
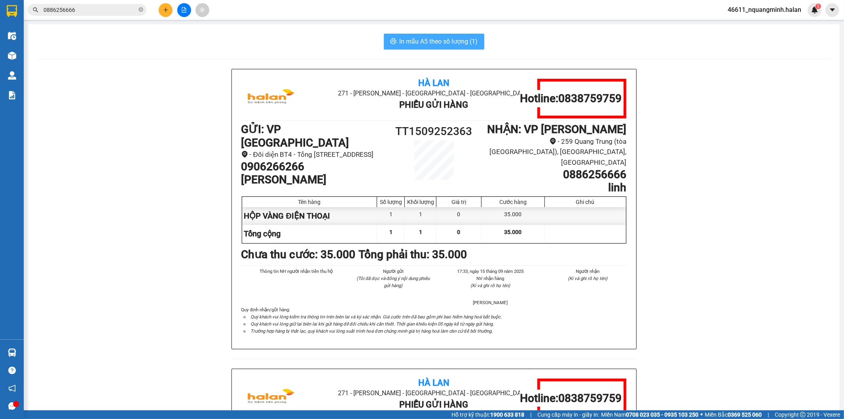
click at [400, 42] on span "In mẫu A5 theo số lượng (1)" at bounding box center [439, 41] width 78 height 10
drag, startPoint x: 313, startPoint y: 157, endPoint x: 237, endPoint y: 163, distance: 77.0
click at [237, 163] on div "Hà Lan 271 - Dương Tự Minh - Phường Tân Long - Thái Nguyên Phiếu Gửi Hàng Hotli…" at bounding box center [434, 208] width 404 height 279
click at [165, 2] on div "Kết quả tìm kiếm ( 457 ) Bộ lọc Mã ĐH Trạng thái Món hàng Thu hộ Tổng cước Chưa…" at bounding box center [422, 10] width 844 height 20
click at [168, 6] on button at bounding box center [166, 10] width 14 height 14
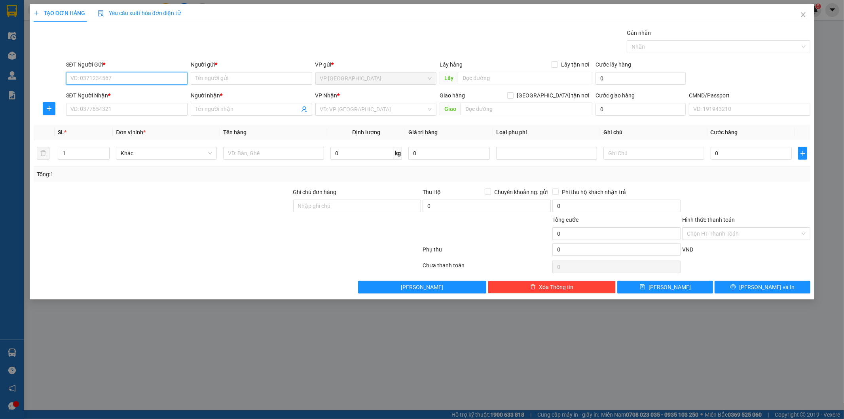
paste input "0906266266"
type input "0906266266"
click at [112, 79] on input "0906266266" at bounding box center [126, 78] width 121 height 13
drag, startPoint x: 115, startPoint y: 91, endPoint x: 117, endPoint y: 103, distance: 12.0
click at [116, 94] on div "0906266266 - HUY QUANG" at bounding box center [127, 94] width 112 height 9
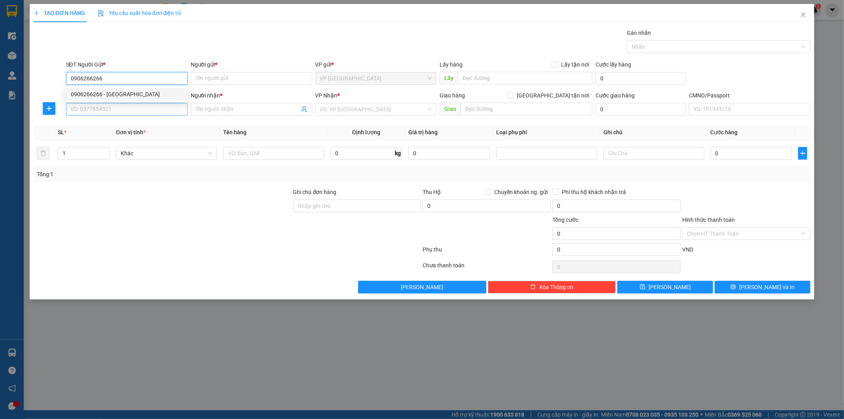
type input "[PERSON_NAME]"
type input "0906266266"
click at [119, 111] on input "SĐT Người Nhận *" at bounding box center [126, 109] width 121 height 13
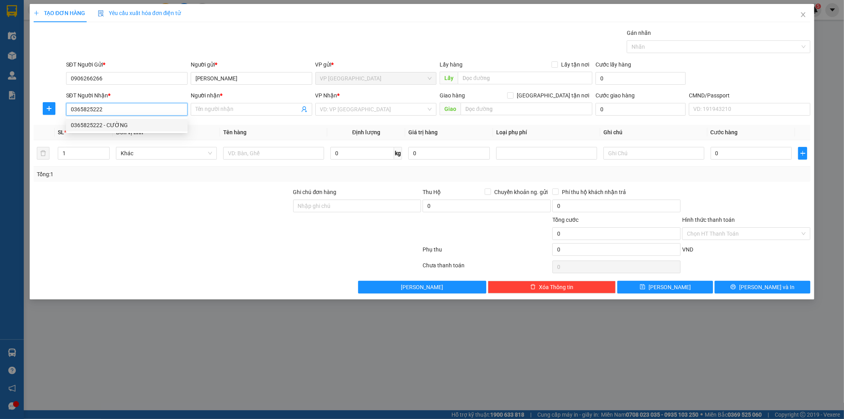
drag, startPoint x: 117, startPoint y: 125, endPoint x: 243, endPoint y: 133, distance: 126.1
click at [117, 125] on div "0365825222 - CƯỜNG" at bounding box center [127, 125] width 112 height 9
type input "0365825222"
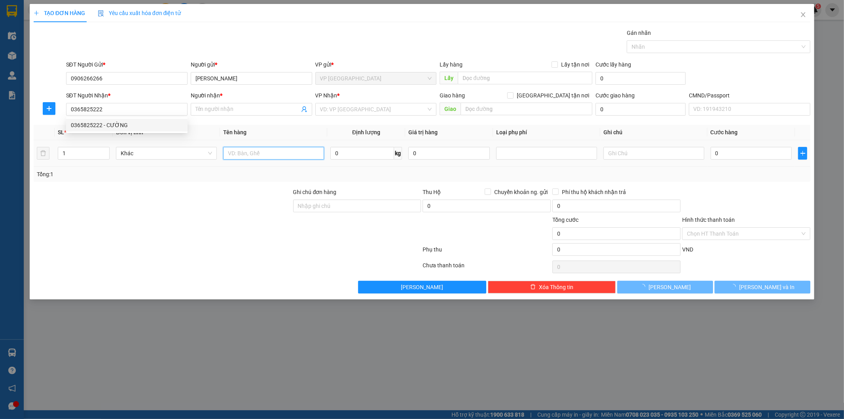
type input "CƯỜNG"
click at [250, 155] on input "text" at bounding box center [273, 153] width 101 height 13
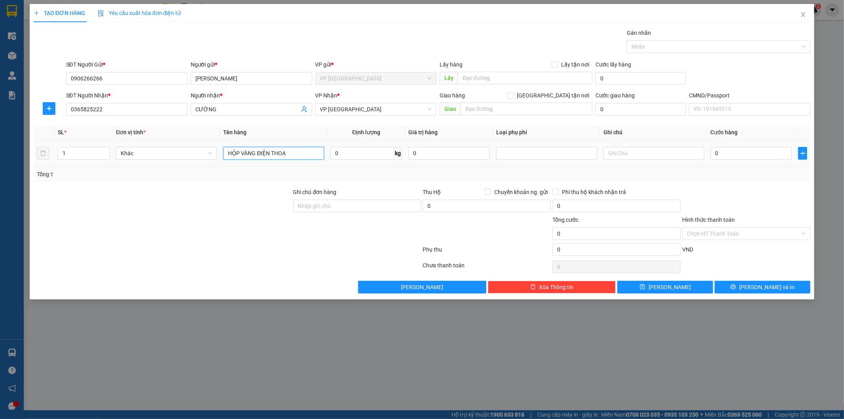
type input "HỘP VÀNG ĐIỆN THOẠI"
type input "1"
drag, startPoint x: 739, startPoint y: 157, endPoint x: 745, endPoint y: 156, distance: 6.8
click at [739, 156] on input "0" at bounding box center [752, 153] width 82 height 13
type input "3"
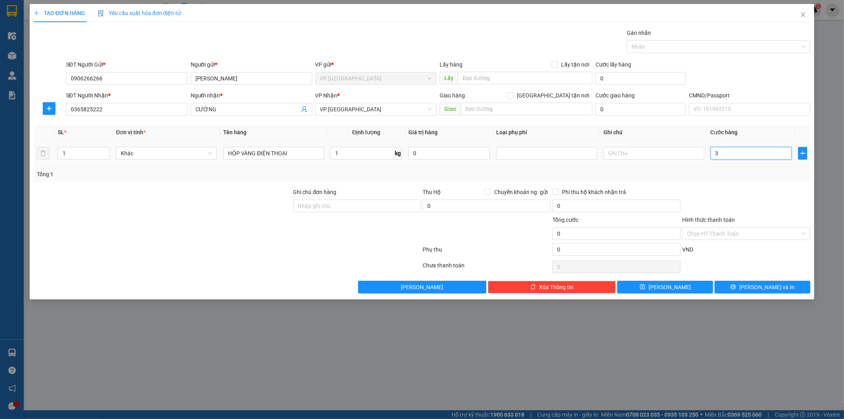
type input "3"
drag, startPoint x: 749, startPoint y: 189, endPoint x: 763, endPoint y: 235, distance: 48.3
click at [749, 190] on div at bounding box center [746, 202] width 130 height 28
click at [780, 287] on button "Lưu và In" at bounding box center [763, 287] width 96 height 13
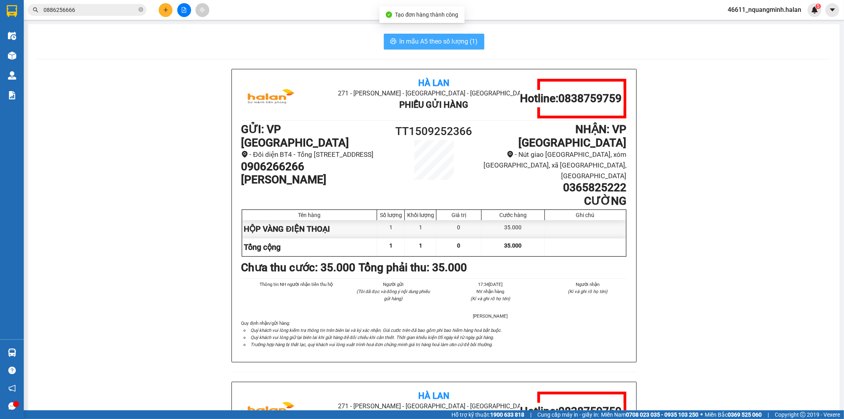
click at [424, 41] on span "In mẫu A5 theo số lượng (1)" at bounding box center [439, 41] width 78 height 10
drag, startPoint x: 551, startPoint y: 165, endPoint x: 661, endPoint y: 164, distance: 110.0
click at [661, 164] on div "Hà Lan 271 - Dương Tự Minh - Phường Tân Long - Thái Nguyên Phiếu Gửi Hàng Hotli…" at bounding box center [434, 382] width 792 height 626
drag, startPoint x: 89, startPoint y: 9, endPoint x: 0, endPoint y: 8, distance: 89.0
click at [0, 8] on section "Kết quả tìm kiếm ( 457 ) Bộ lọc Mã ĐH Trạng thái Món hàng Thu hộ Tổng cước Chưa…" at bounding box center [422, 209] width 844 height 419
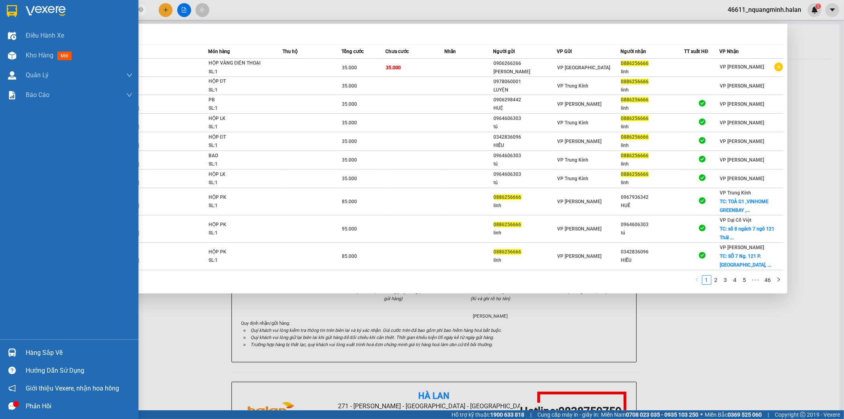
paste input "365825222"
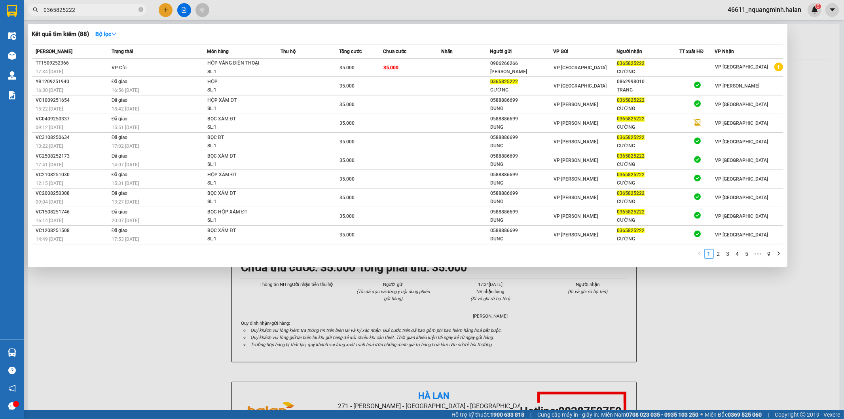
type input "0365825222"
click at [279, 342] on div at bounding box center [422, 209] width 844 height 419
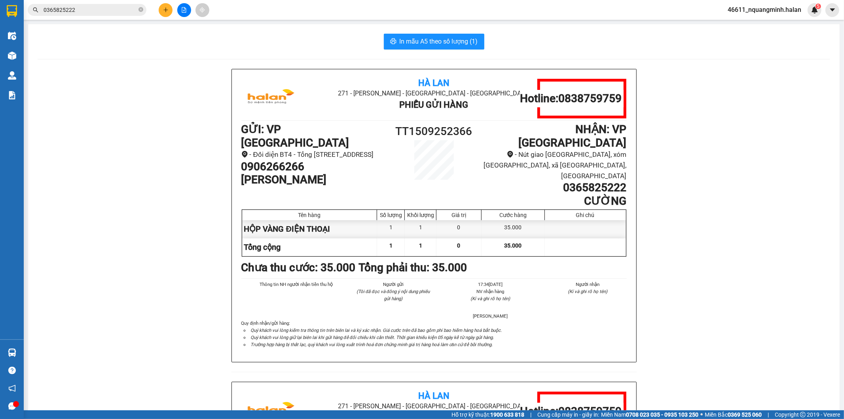
drag, startPoint x: 282, startPoint y: 160, endPoint x: 204, endPoint y: 134, distance: 82.7
click at [212, 155] on div "Hà Lan 271 - Dương Tự Minh - Phường Tân Long - Thái Nguyên Phiếu Gửi Hàng Hotli…" at bounding box center [434, 382] width 792 height 626
click at [293, 173] on h1 "[PERSON_NAME]" at bounding box center [313, 179] width 144 height 13
drag, startPoint x: 306, startPoint y: 159, endPoint x: 206, endPoint y: 138, distance: 102.7
click at [209, 156] on div "Hà Lan 271 - Dương Tự Minh - Phường Tân Long - Thái Nguyên Phiếu Gửi Hàng Hotli…" at bounding box center [434, 382] width 792 height 626
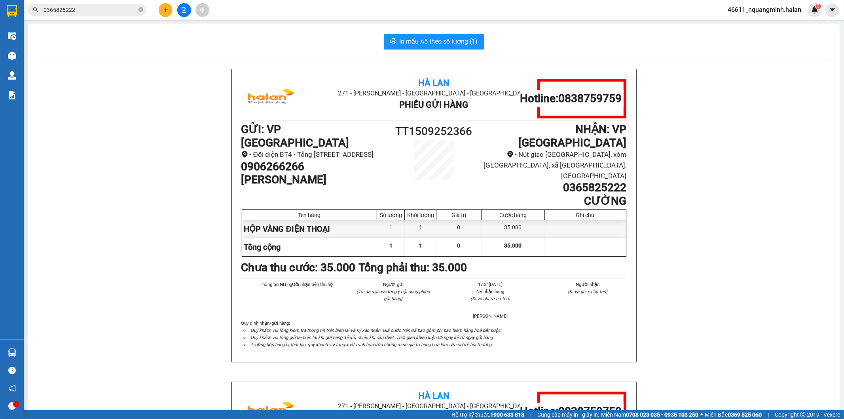
click at [322, 209] on div "Tên hàng Số lượng Khối lượng Giá trị Cước hàng Ghi chú HỘP VÀNG ĐIỆN THOẠI 1 1 …" at bounding box center [434, 232] width 385 height 47
drag, startPoint x: 311, startPoint y: 168, endPoint x: 226, endPoint y: 160, distance: 85.0
click at [226, 160] on div "Hà Lan 271 - Dương Tự Minh - Phường Tân Long - Thái Nguyên Phiếu Gửi Hàng Hotli…" at bounding box center [434, 382] width 792 height 626
click at [163, 12] on icon "plus" at bounding box center [166, 10] width 6 height 6
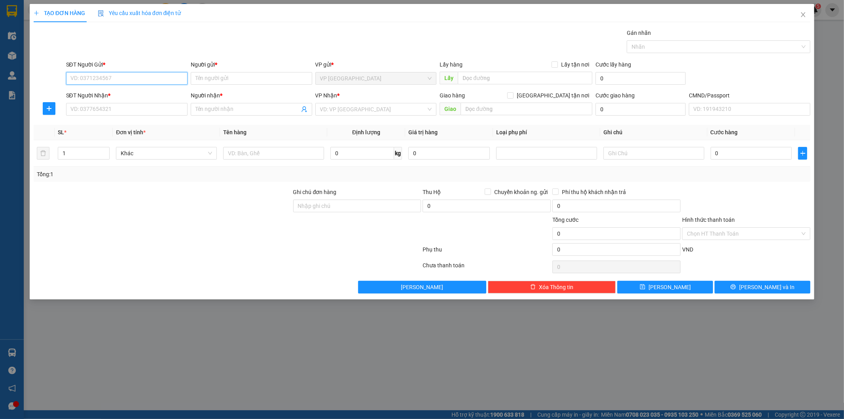
paste input "0906266266"
type input "0906266266"
click at [121, 76] on input "0906266266" at bounding box center [126, 78] width 121 height 13
click at [136, 93] on div "0906266266 - HUY QUANG" at bounding box center [127, 94] width 112 height 9
type input "[PERSON_NAME]"
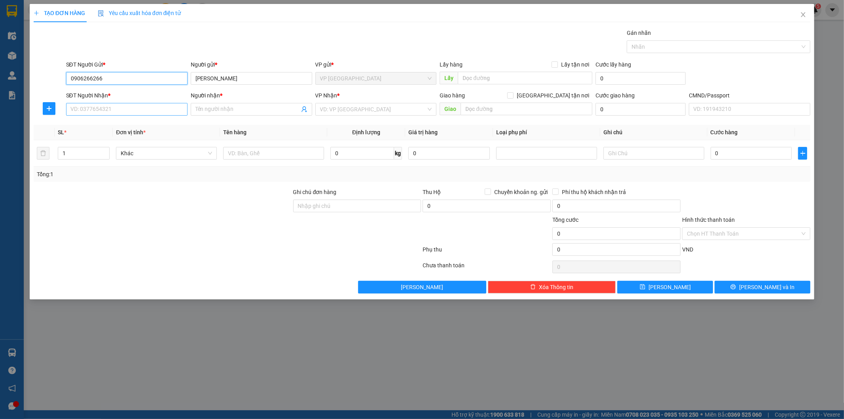
type input "0906266266"
click at [135, 104] on input "SĐT Người Nhận *" at bounding box center [126, 109] width 121 height 13
type input "0838321888"
click at [129, 125] on div "0838321888 - MẠNH" at bounding box center [127, 125] width 112 height 9
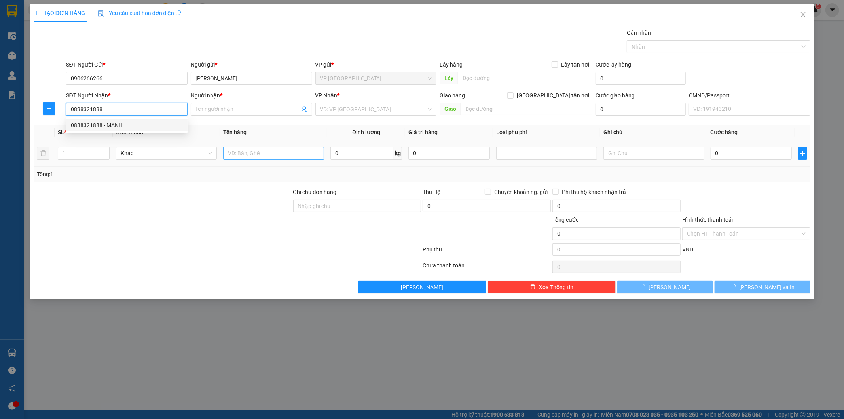
type input "MẠNH"
type input "0838321888"
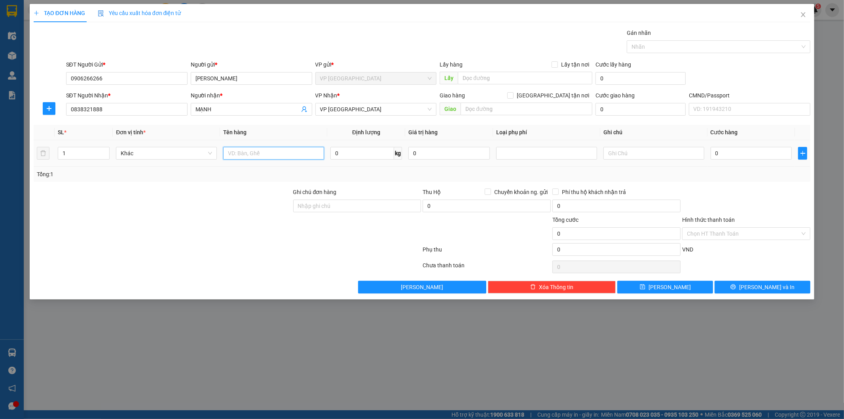
click at [256, 147] on input "text" at bounding box center [273, 153] width 101 height 13
type input "HỘP ĐIỆN"
click at [727, 155] on input "0" at bounding box center [752, 153] width 82 height 13
click at [718, 201] on div at bounding box center [746, 202] width 130 height 28
click at [746, 282] on button "Lưu và In" at bounding box center [763, 287] width 96 height 13
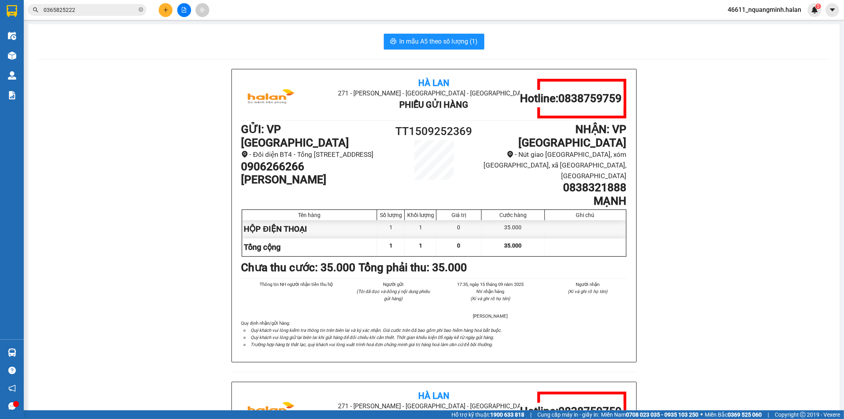
click at [433, 41] on span "In mẫu A5 theo số lượng (1)" at bounding box center [439, 41] width 78 height 10
click at [433, 38] on span "In mẫu A5 theo số lượng (1)" at bounding box center [439, 41] width 78 height 10
drag, startPoint x: 499, startPoint y: 58, endPoint x: 634, endPoint y: 165, distance: 172.9
click at [630, 165] on div "Hà Lan 271 - Dương Tự Minh - Phường Tân Long - Thái Nguyên Phiếu Gửi Hàng Hotli…" at bounding box center [434, 215] width 404 height 292
drag, startPoint x: 82, startPoint y: 9, endPoint x: 1, endPoint y: 4, distance: 81.7
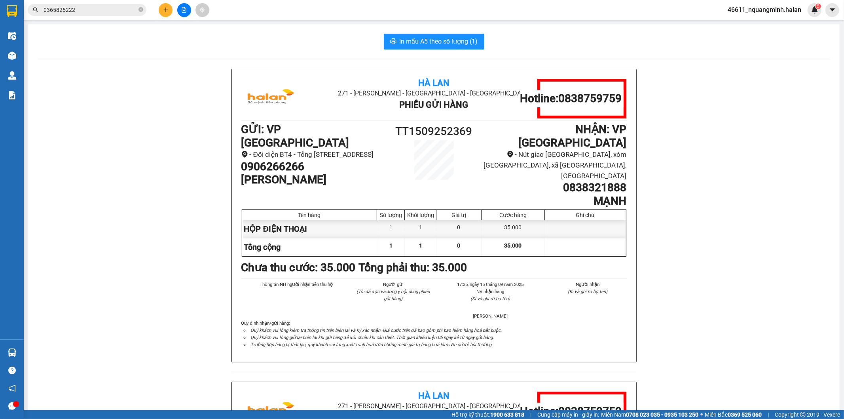
click at [0, 5] on section "Kết quả tìm kiếm ( 88 ) Bộ lọc Mã ĐH Trạng thái Món hàng Thu hộ Tổng cước Chưa …" at bounding box center [422, 209] width 844 height 419
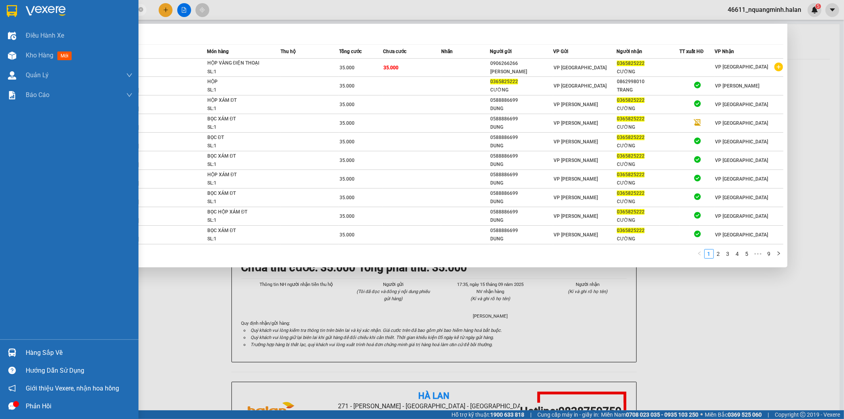
paste input "838321888"
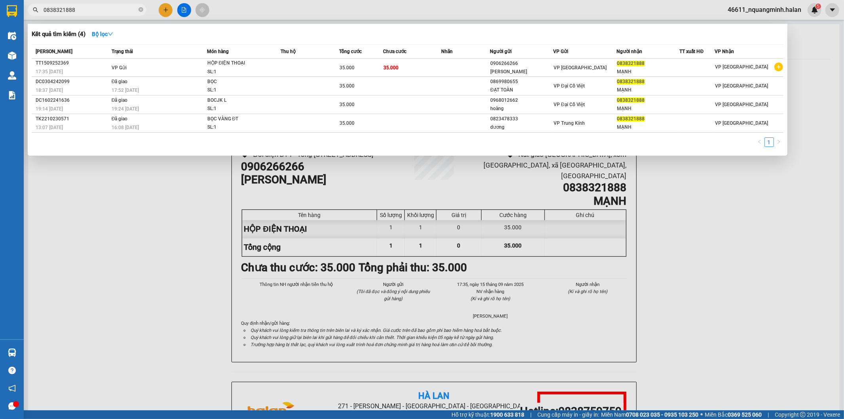
type input "0838321888"
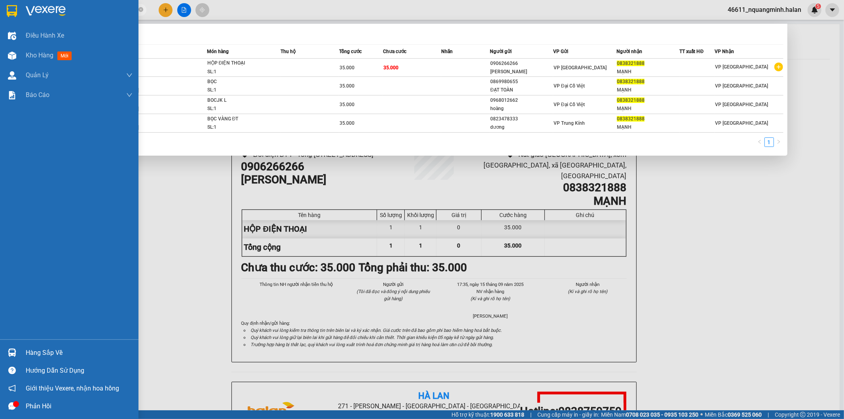
drag, startPoint x: 19, startPoint y: 50, endPoint x: 341, endPoint y: 258, distance: 384.3
click at [20, 52] on div "Kho hàng mới" at bounding box center [69, 55] width 138 height 20
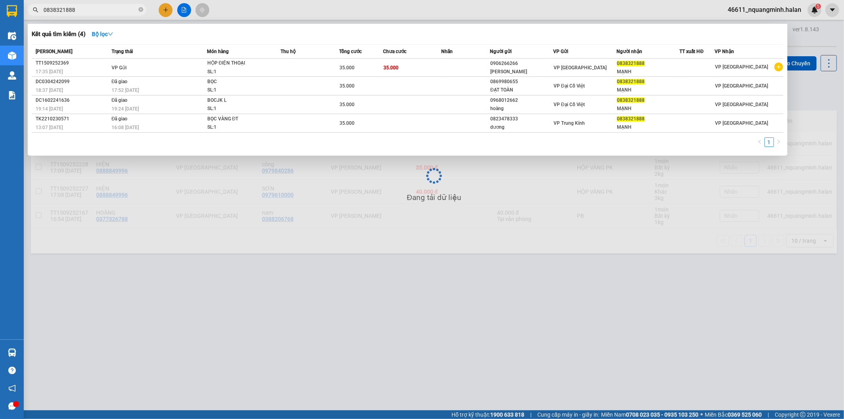
click at [341, 258] on div at bounding box center [422, 209] width 844 height 419
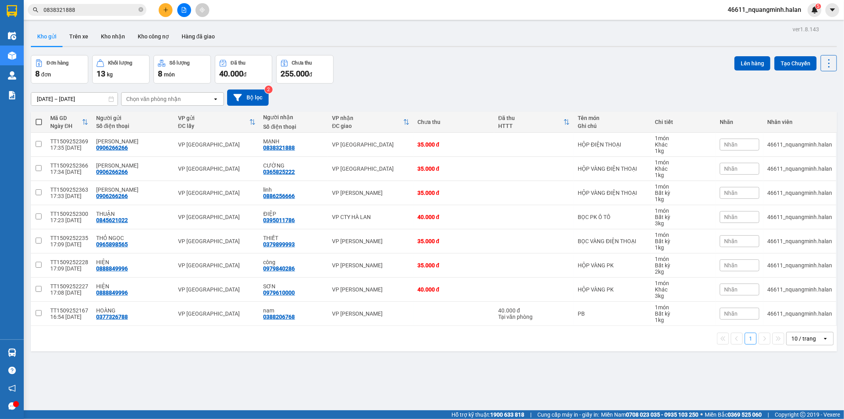
click at [388, 41] on div "Kho gửi Trên xe Kho nhận Kho công nợ Hàng đã giao" at bounding box center [434, 37] width 806 height 21
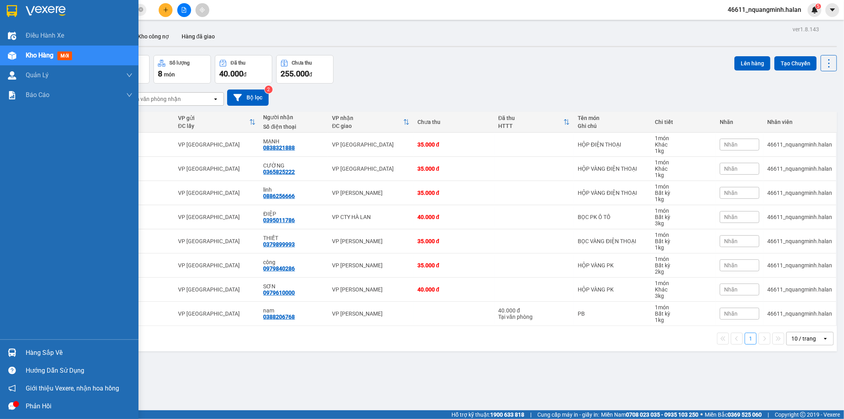
click at [15, 353] on img at bounding box center [12, 352] width 8 height 8
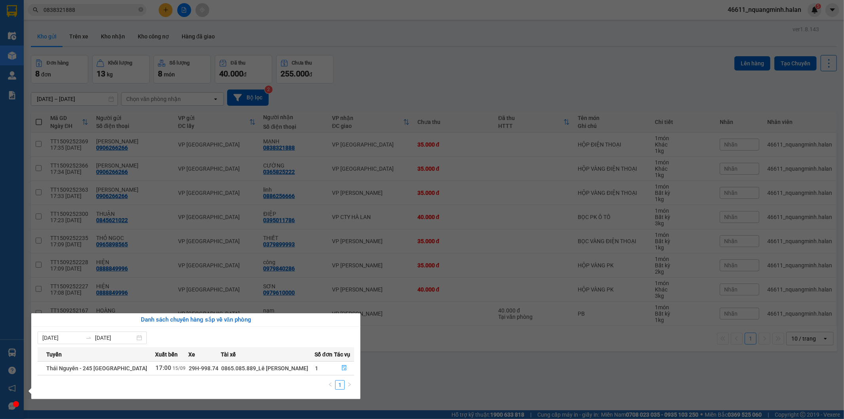
drag, startPoint x: 427, startPoint y: 363, endPoint x: 265, endPoint y: 410, distance: 167.8
click at [421, 364] on section "Kết quả tìm kiếm ( 4 ) Bộ lọc Mã ĐH Trạng thái Món hàng Thu hộ Tổng cước Chưa c…" at bounding box center [422, 209] width 844 height 419
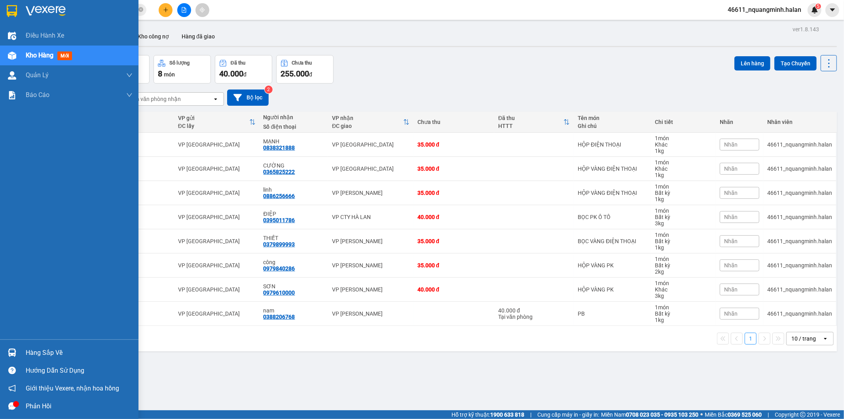
click at [6, 353] on div at bounding box center [12, 352] width 14 height 14
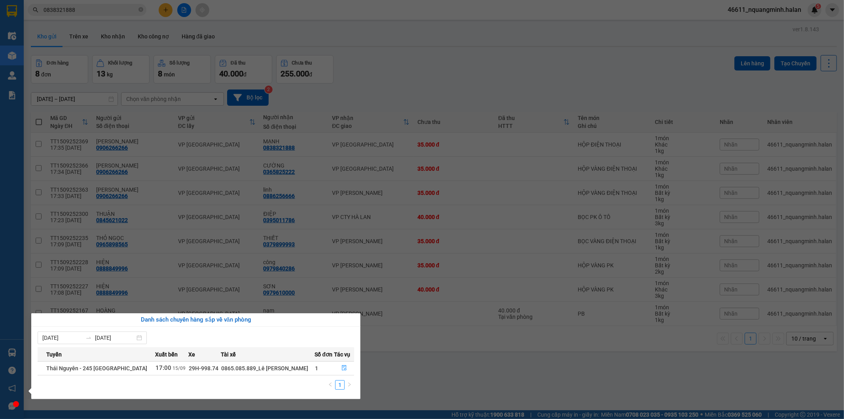
click at [452, 374] on section "Kết quả tìm kiếm ( 4 ) Bộ lọc Mã ĐH Trạng thái Món hàng Thu hộ Tổng cước Chưa c…" at bounding box center [422, 209] width 844 height 419
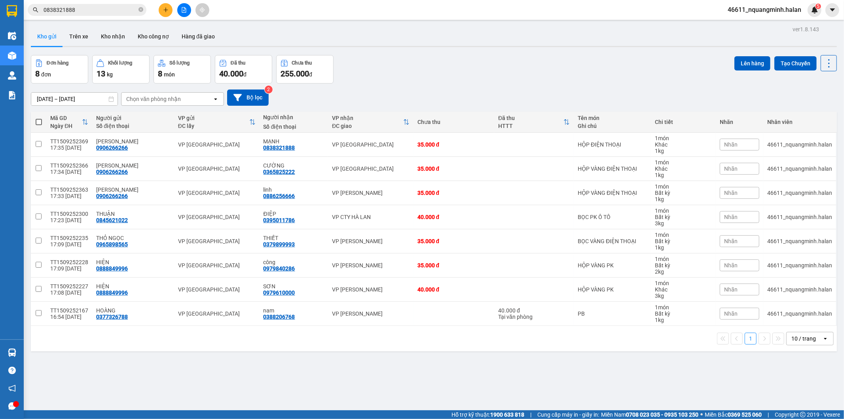
click at [165, 13] on button at bounding box center [166, 10] width 14 height 14
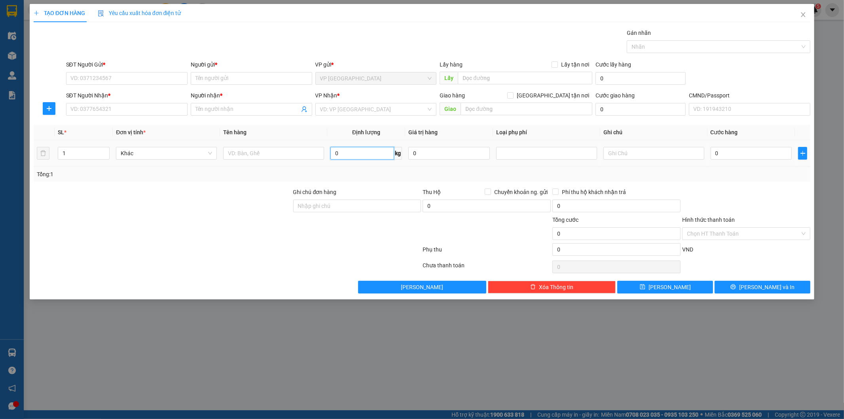
click at [341, 154] on input "0" at bounding box center [362, 153] width 64 height 13
type input "6"
click at [301, 156] on input "text" at bounding box center [273, 153] width 101 height 13
type input "xốp đồ ăn"
click at [138, 81] on input "SĐT Người Gửi *" at bounding box center [126, 78] width 121 height 13
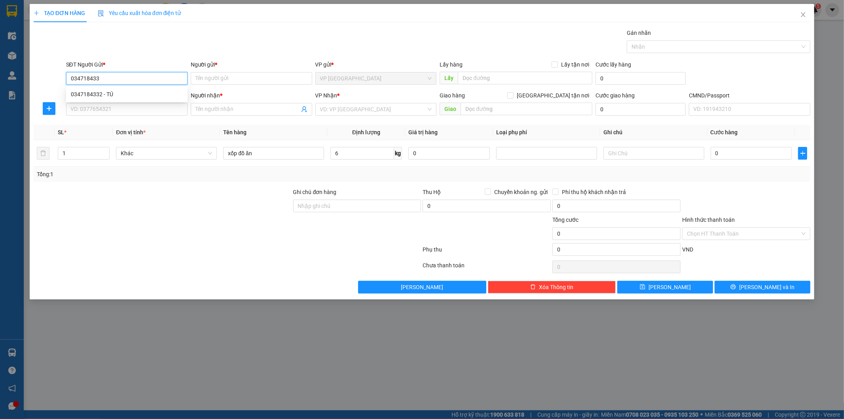
type input "0347184332"
click at [133, 97] on div "0347184332 - TÚ" at bounding box center [127, 94] width 112 height 9
type input "TÚ"
type input "0347184332"
click at [135, 106] on input "SĐT Người Nhận *" at bounding box center [126, 109] width 121 height 13
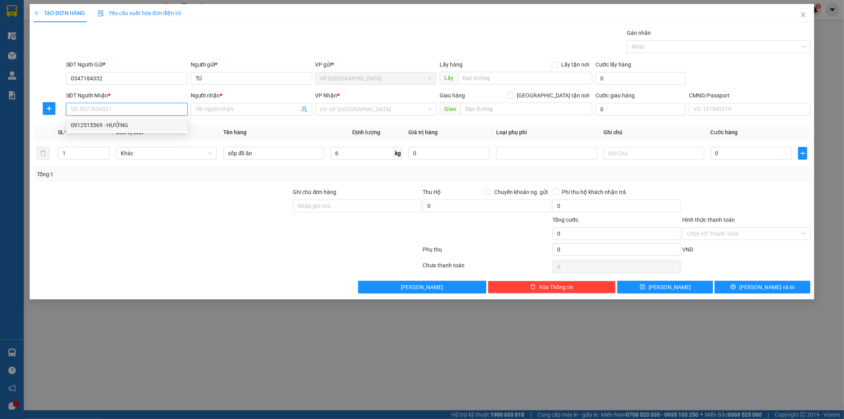
click at [163, 125] on div "0912515569 - HƯỞNG" at bounding box center [127, 125] width 112 height 9
type input "0912515569"
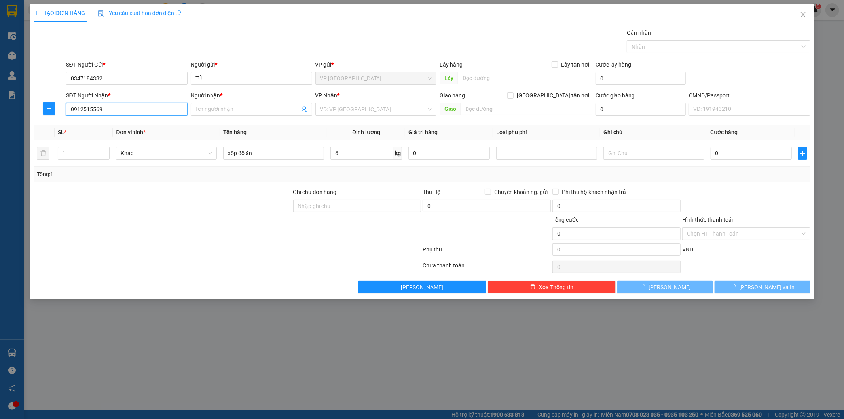
type input "HƯỞNG"
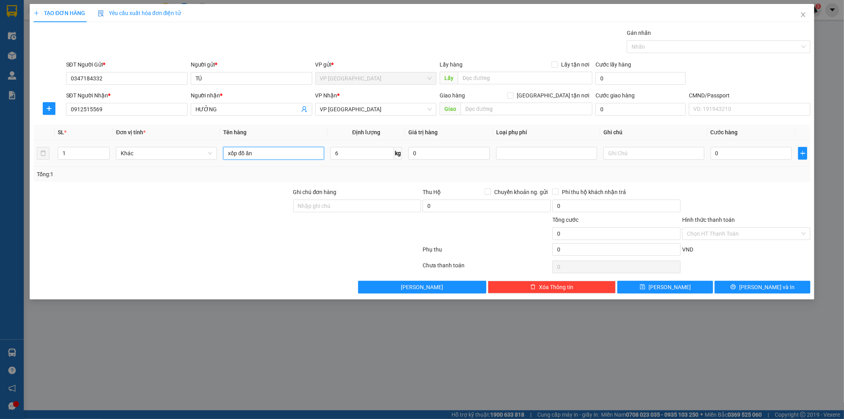
click at [299, 154] on input "xốp đồ ăn" at bounding box center [273, 153] width 101 height 13
click at [709, 155] on td "0" at bounding box center [751, 153] width 88 height 27
click at [719, 157] on input "0" at bounding box center [752, 153] width 82 height 13
type input "4"
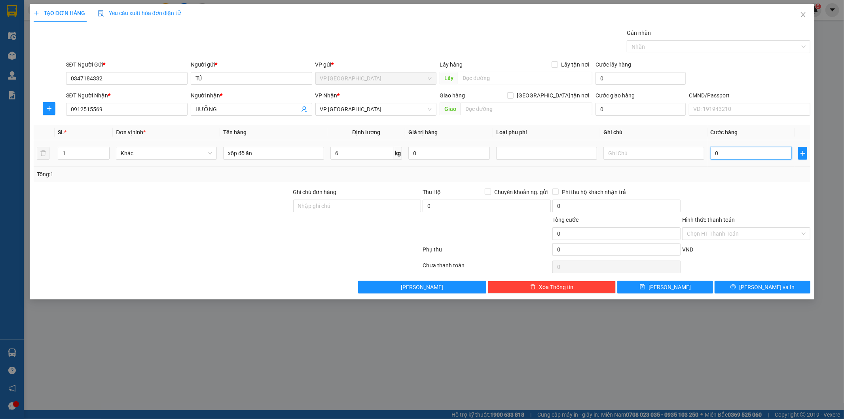
type input "4"
type input "40"
type input "40.000"
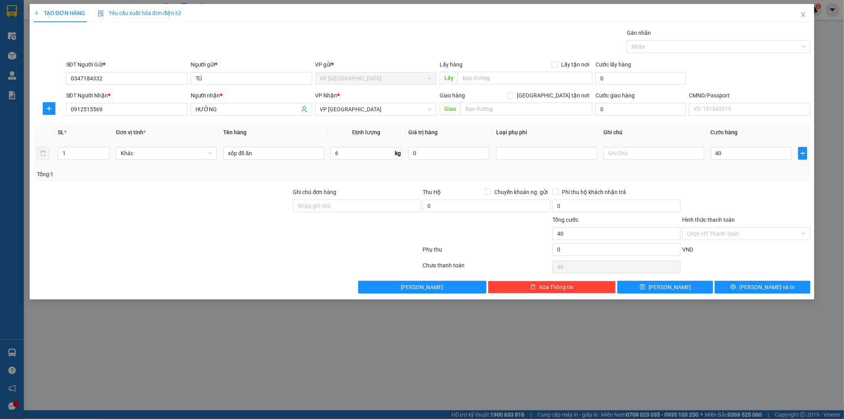
type input "40.000"
click at [739, 177] on div "Tổng: 1" at bounding box center [422, 174] width 771 height 9
click at [714, 233] on input "Hình thức thanh toán" at bounding box center [743, 233] width 113 height 12
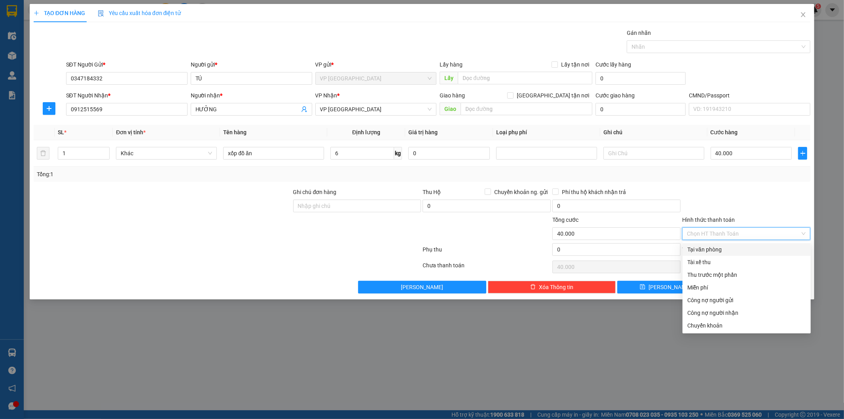
click at [705, 254] on div "Tại văn phòng" at bounding box center [746, 249] width 128 height 13
type input "0"
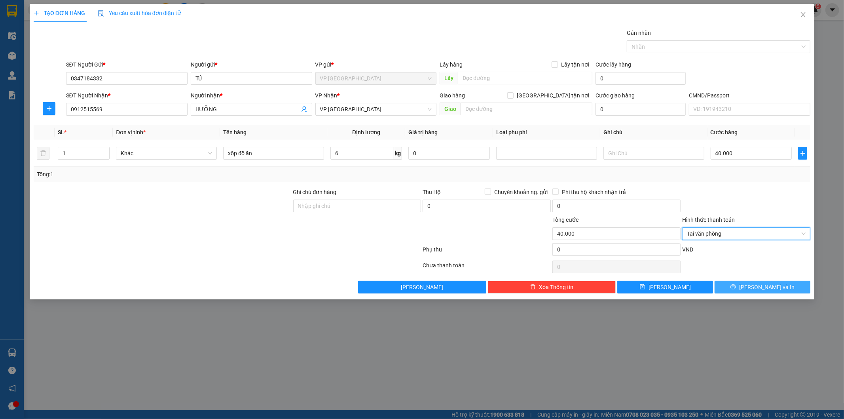
click at [743, 286] on button "Lưu và In" at bounding box center [763, 287] width 96 height 13
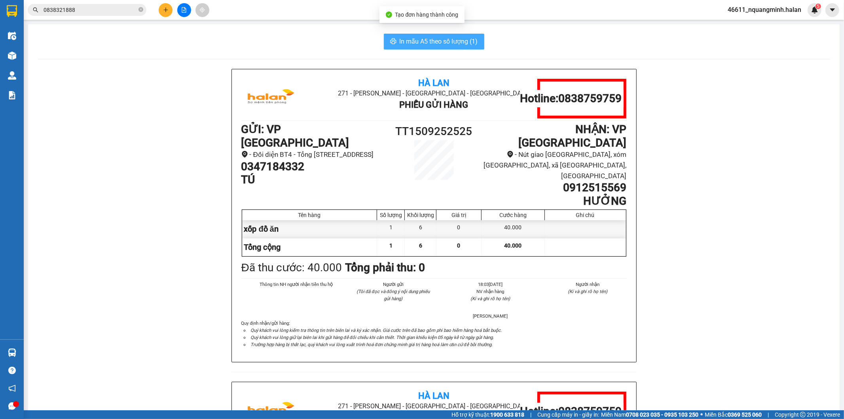
click at [441, 40] on span "In mẫu A5 theo số lượng (1)" at bounding box center [439, 41] width 78 height 10
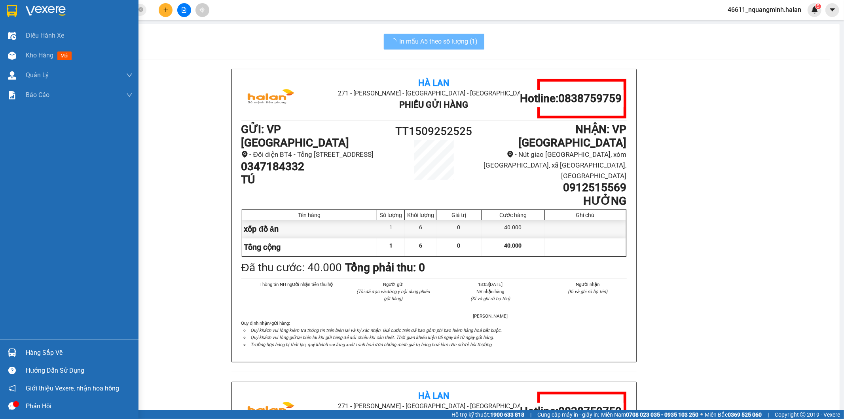
click at [8, 352] on img at bounding box center [12, 352] width 8 height 8
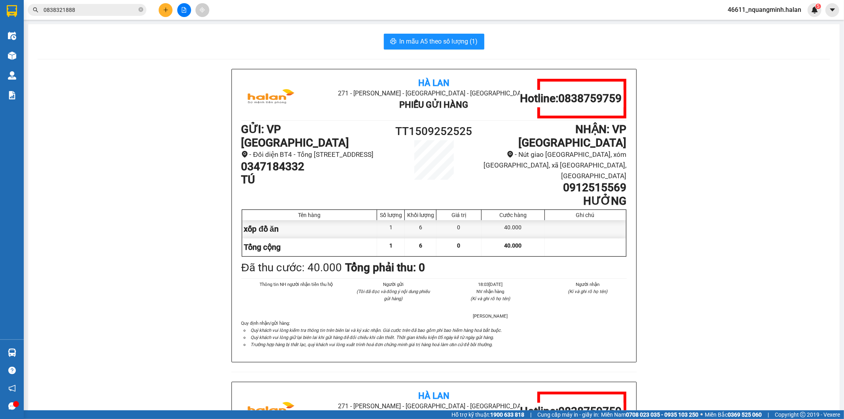
click at [174, 260] on section "Kết quả tìm kiếm ( 4 ) Bộ lọc Mã ĐH Trạng thái Món hàng Thu hộ Tổng cước Chưa c…" at bounding box center [422, 209] width 844 height 419
click at [174, 260] on div "Hà Lan 271 - Dương Tự Minh - Phường Tân Long - Thái Nguyên Phiếu Gửi Hàng Hotli…" at bounding box center [434, 382] width 792 height 626
click at [172, 322] on div "Hà Lan 271 - Dương Tự Minh - Phường Tân Long - Thái Nguyên Phiếu Gửi Hàng Hotli…" at bounding box center [434, 382] width 792 height 626
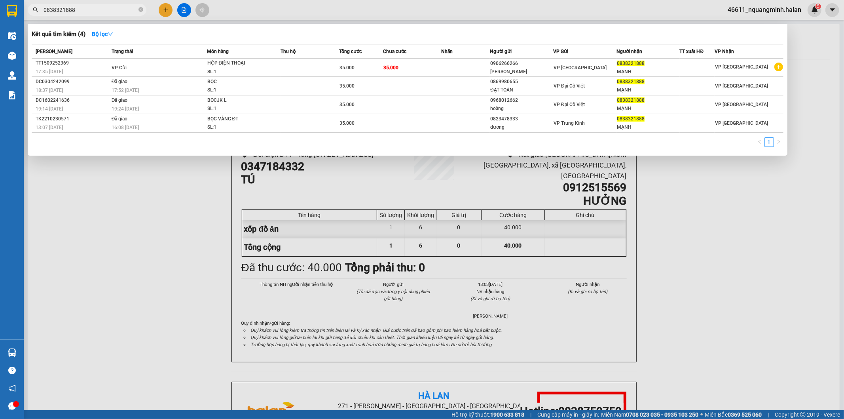
drag, startPoint x: 82, startPoint y: 8, endPoint x: 0, endPoint y: -19, distance: 86.5
click at [0, 0] on html "Kết quả tìm kiếm ( 4 ) Bộ lọc Mã ĐH Trạng thái Món hàng Thu hộ Tổng cước Chưa c…" at bounding box center [422, 209] width 844 height 419
paste input "9486562"
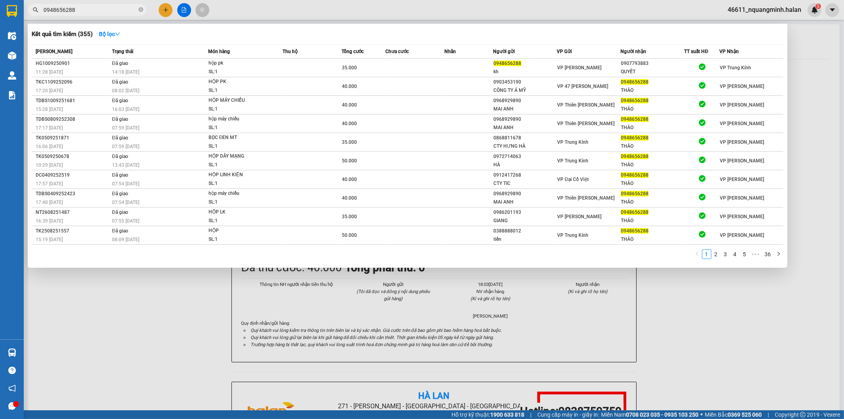
type input "0948656288"
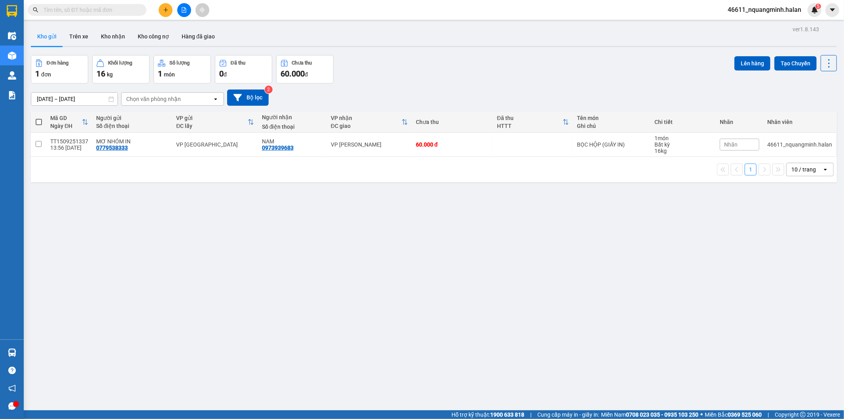
click at [295, 293] on div "ver 1.8.143 Kho gửi Trên xe Kho nhận Kho công nợ Hàng đã giao Đơn hàng 1 đơn Kh…" at bounding box center [434, 233] width 812 height 419
click at [130, 7] on input "text" at bounding box center [90, 10] width 93 height 9
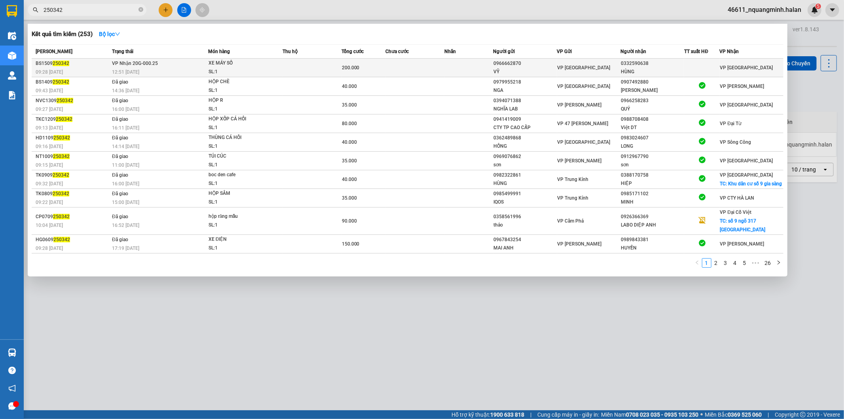
type input "250342"
click at [456, 67] on td at bounding box center [468, 68] width 49 height 19
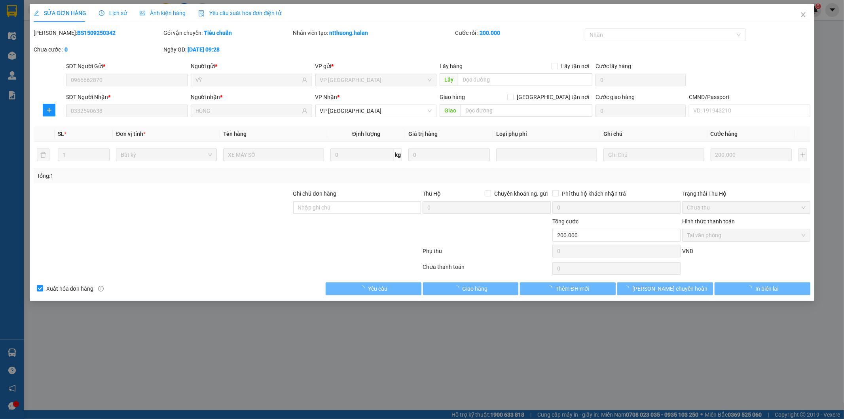
type input "0966662870"
type input "VỸ"
type input "0332590638"
type input "HÙNG"
type input "200.000"
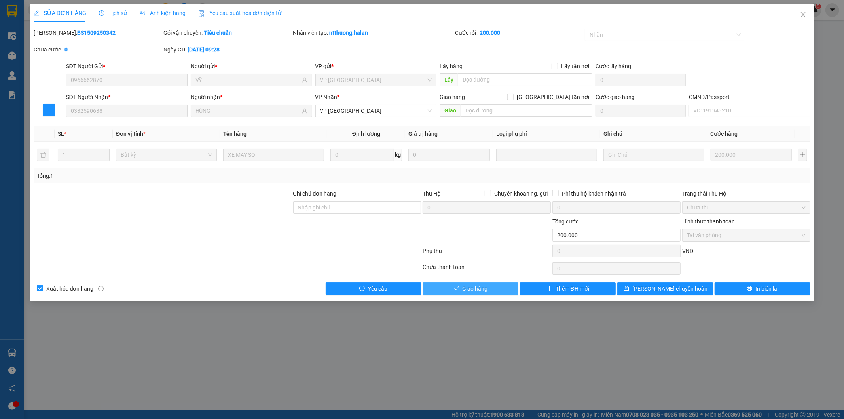
click at [464, 287] on span "Giao hàng" at bounding box center [475, 288] width 25 height 9
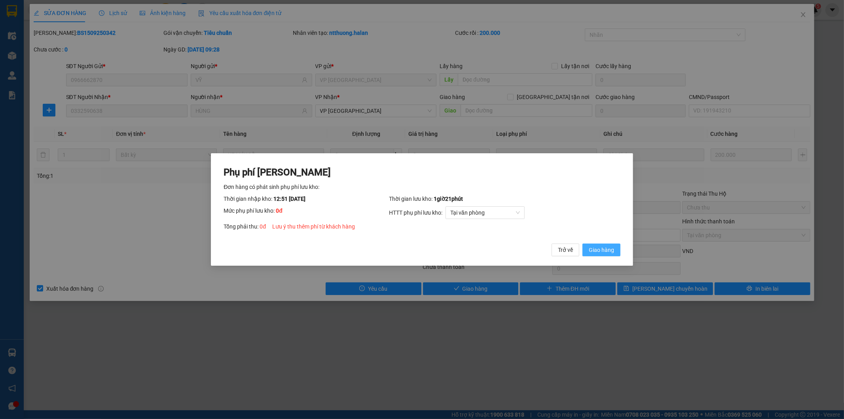
click at [590, 248] on span "Giao hàng" at bounding box center [601, 249] width 25 height 9
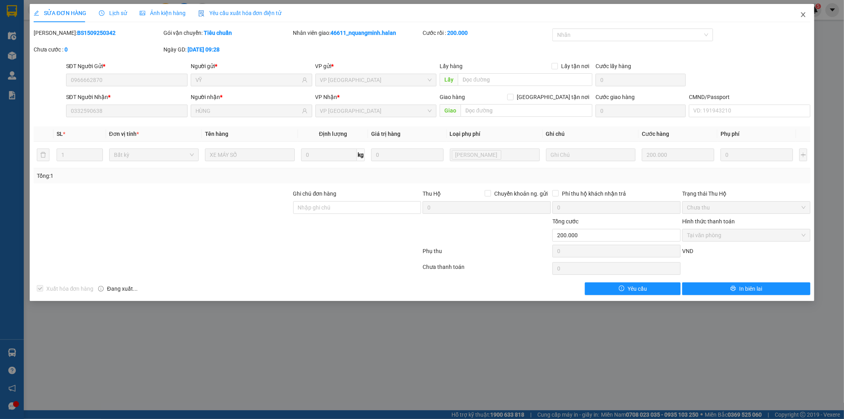
click at [759, 17] on icon "close" at bounding box center [803, 14] width 6 height 6
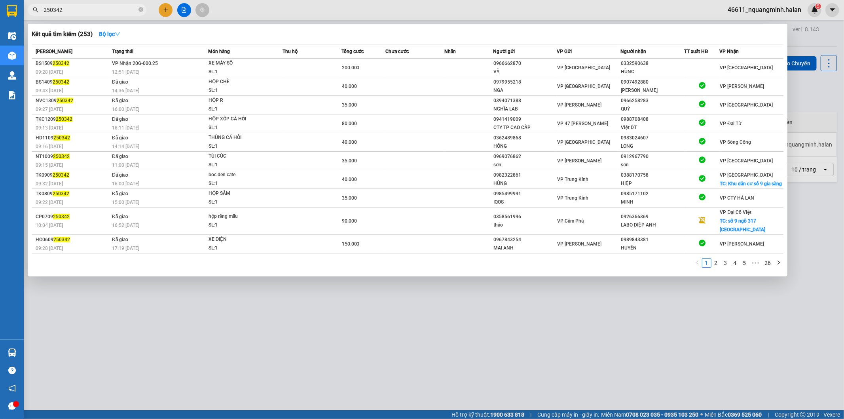
click at [117, 10] on input "250342" at bounding box center [90, 10] width 93 height 9
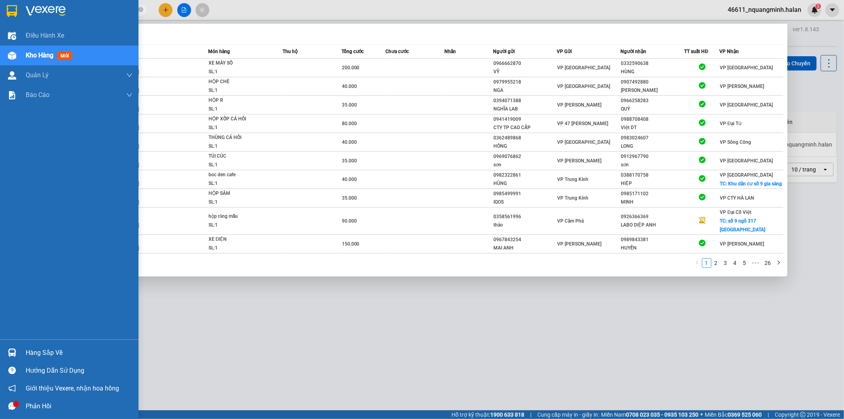
click at [2, 349] on div "Hàng sắp về" at bounding box center [69, 352] width 138 height 18
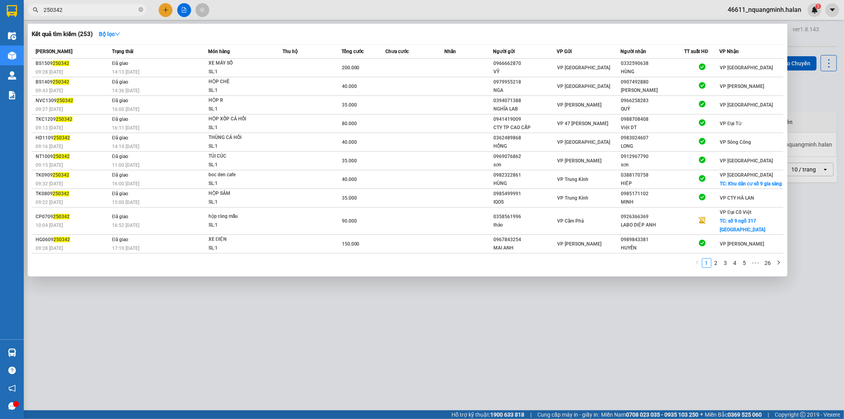
drag, startPoint x: 392, startPoint y: 298, endPoint x: 355, endPoint y: 323, distance: 45.0
click at [392, 298] on section "Kết quả tìm kiếm ( 253 ) Bộ lọc Mã ĐH Trạng thái Món hàng Thu hộ Tổng cước Chưa…" at bounding box center [422, 209] width 844 height 419
click at [165, 9] on div at bounding box center [422, 209] width 844 height 419
click at [165, 9] on icon "plus" at bounding box center [165, 9] width 4 height 0
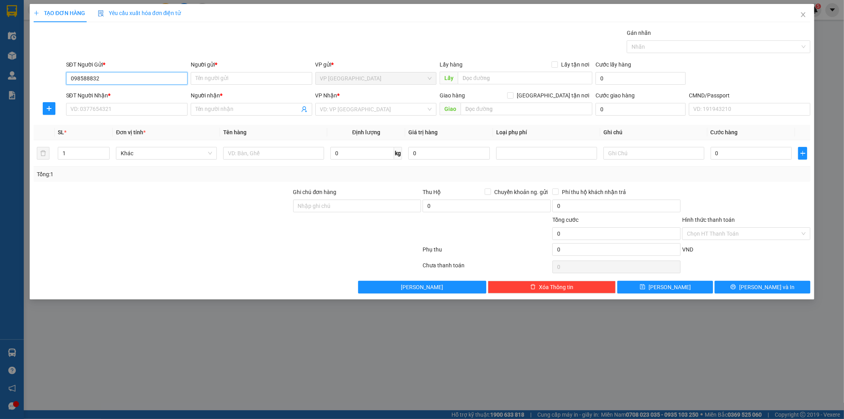
type input "0985888326"
click at [123, 93] on div "0985888326 - YẾN" at bounding box center [127, 94] width 112 height 9
type input "YẾN"
type input "0985888326"
click at [126, 102] on div "SĐT Người Nhận *" at bounding box center [126, 97] width 121 height 12
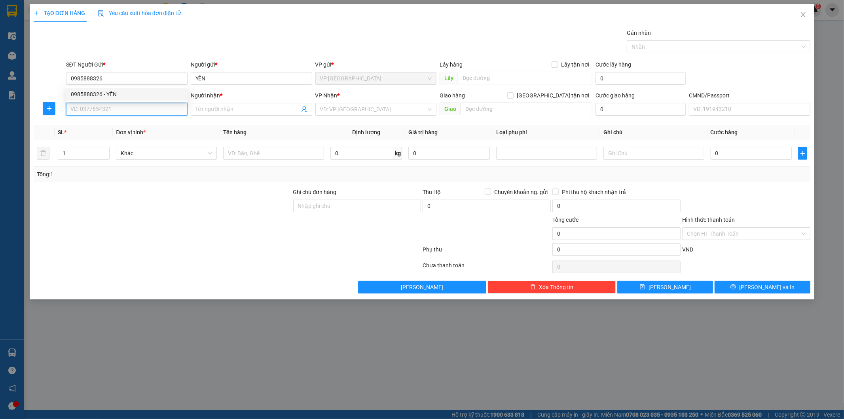
click at [126, 105] on input "SĐT Người Nhận *" at bounding box center [126, 109] width 121 height 13
click at [119, 136] on div "0979956333 - ÁNH" at bounding box center [127, 137] width 112 height 9
type input "0979956333"
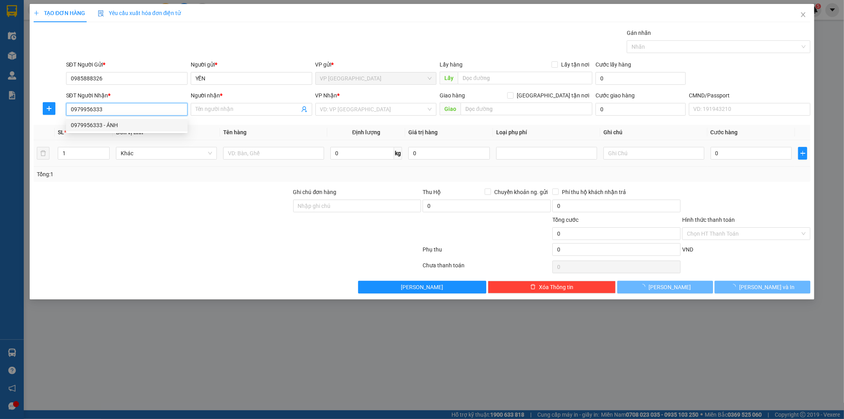
type input "ÁNH"
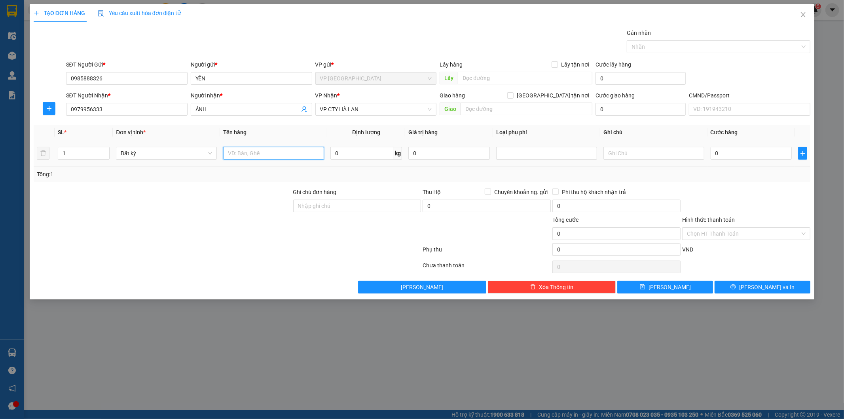
click at [292, 154] on input "text" at bounding box center [273, 153] width 101 height 13
type input "túi đỏ (thuỷ tinh-yến)"
type input "4"
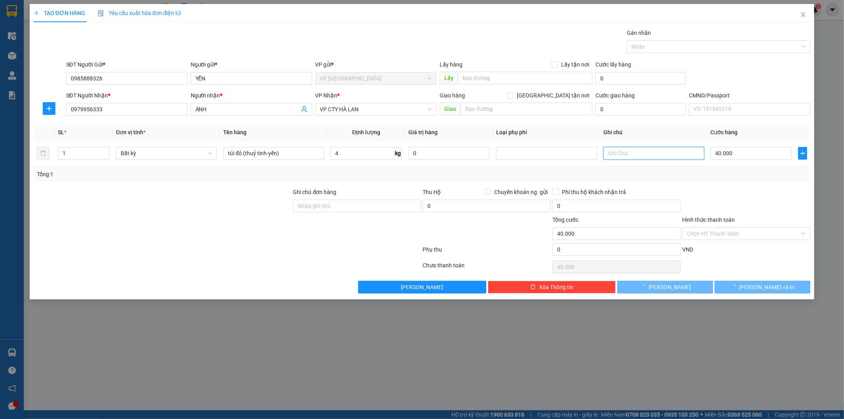
type input "40.000"
click at [740, 229] on input "Hình thức thanh toán" at bounding box center [743, 233] width 113 height 12
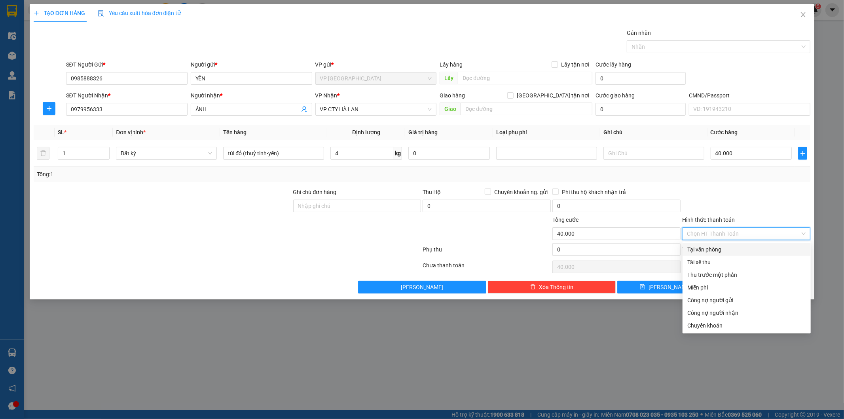
click at [717, 250] on div "Tại văn phòng" at bounding box center [746, 249] width 119 height 9
type input "0"
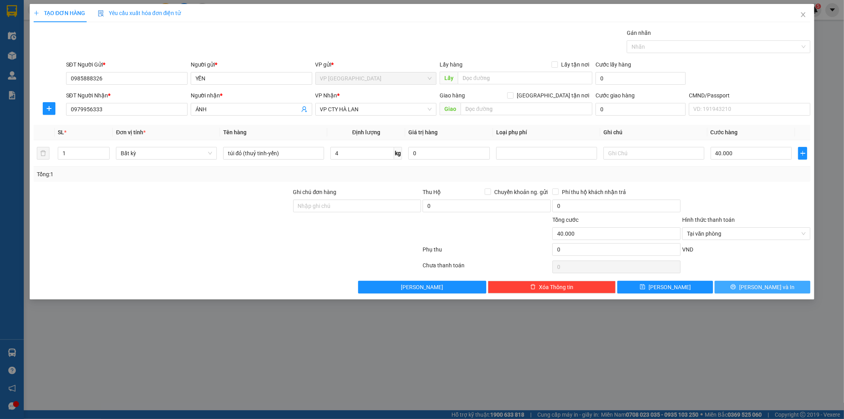
click at [755, 283] on button "[PERSON_NAME] và In" at bounding box center [763, 287] width 96 height 13
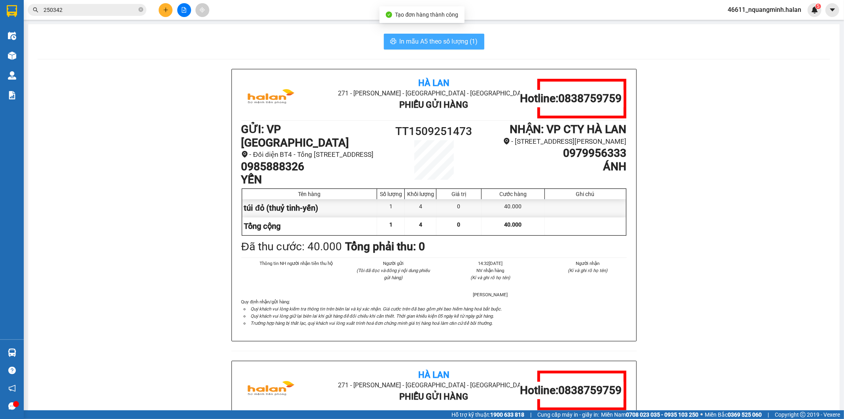
click at [443, 45] on span "In mẫu A5 theo số lượng (1)" at bounding box center [439, 41] width 78 height 10
click at [167, 9] on icon "plus" at bounding box center [165, 9] width 4 height 0
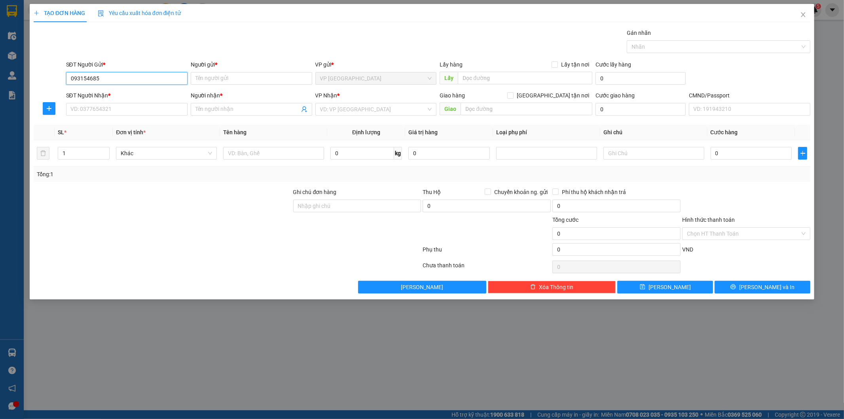
type input "0931546855"
click at [117, 93] on div "0931546855 - AUTO" at bounding box center [127, 94] width 112 height 9
type input "AUTO"
type input "0931546855"
click at [120, 107] on input "SĐT Người Nhận *" at bounding box center [126, 109] width 121 height 13
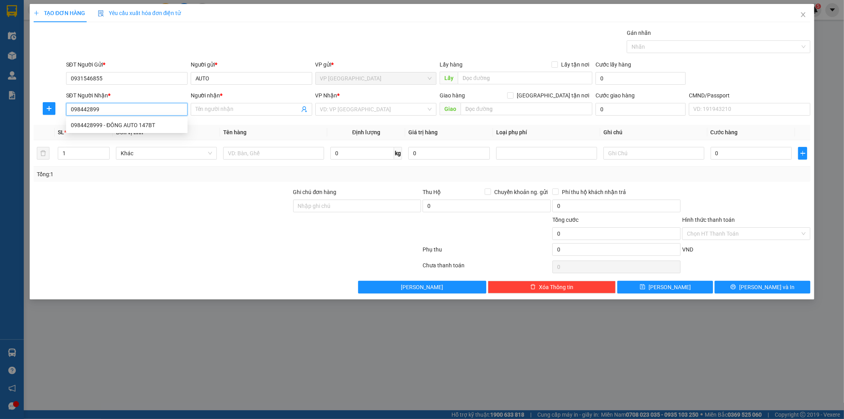
type input "0984428999"
click at [124, 120] on div "0984428999 - ĐÔNG AUTO 147BT" at bounding box center [126, 125] width 121 height 13
type input "ĐÔNG AUTO 147BT"
type input "0984428999"
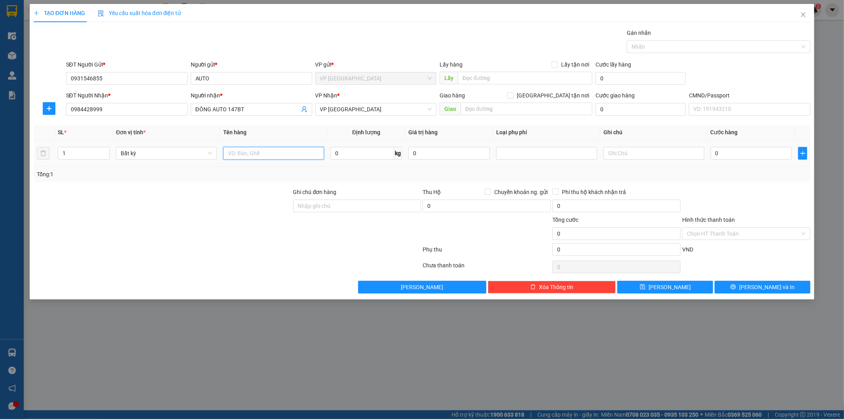
click at [248, 150] on input "text" at bounding box center [273, 153] width 101 height 13
type input "bọc hộp pk"
type input "4"
type input "50.000"
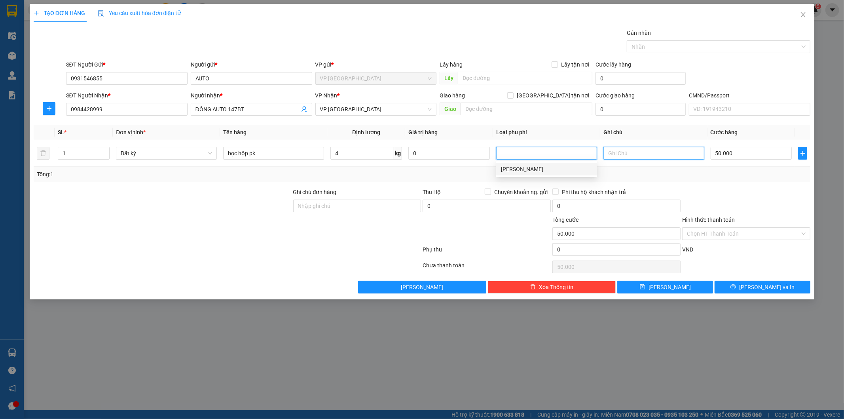
type input "50.000"
click at [54, 114] on button "button" at bounding box center [49, 108] width 13 height 13
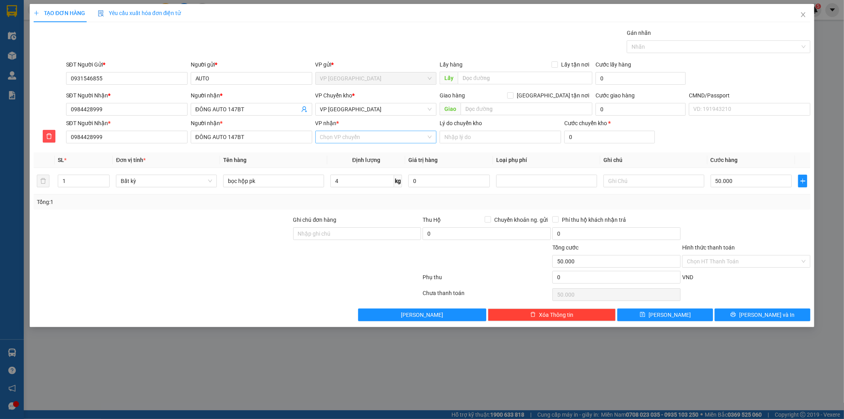
drag, startPoint x: 353, startPoint y: 140, endPoint x: 351, endPoint y: 131, distance: 9.4
click at [353, 138] on input "VP nhận *" at bounding box center [373, 137] width 106 height 12
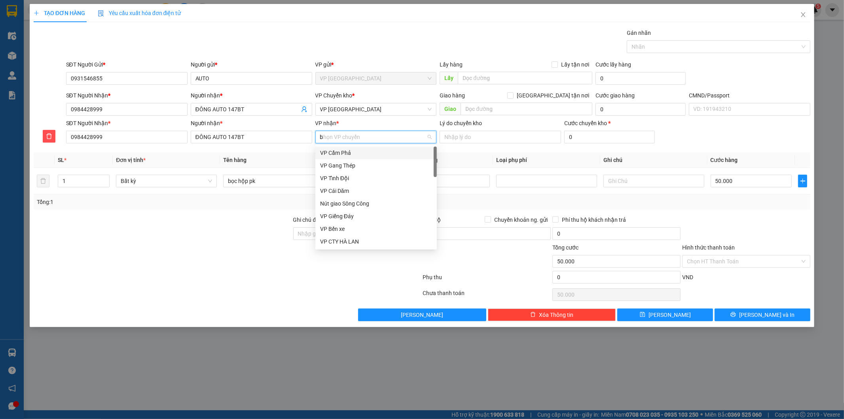
type input "bt"
click at [347, 153] on div "VP [GEOGRAPHIC_DATA]" at bounding box center [376, 152] width 112 height 9
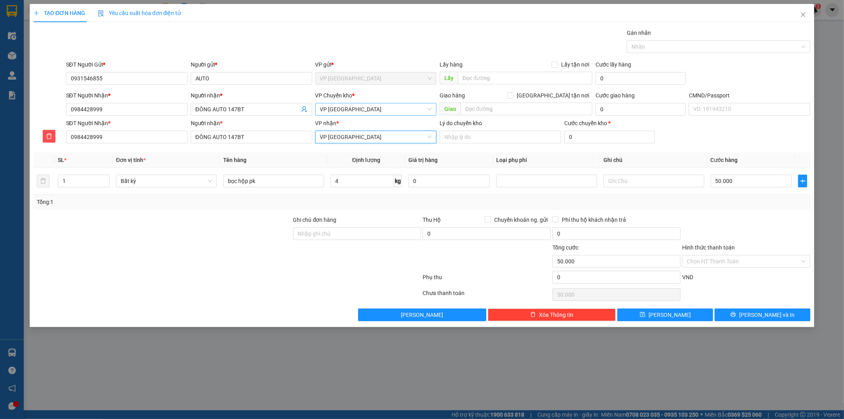
click at [371, 105] on span "VP [GEOGRAPHIC_DATA]" at bounding box center [376, 109] width 112 height 12
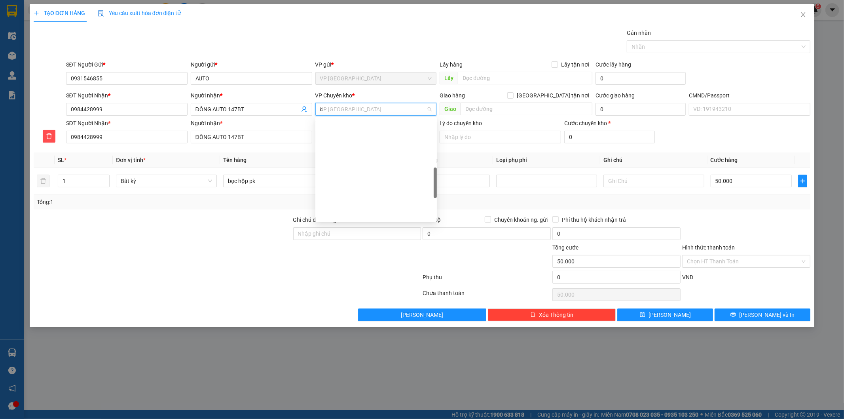
scroll to position [127, 0]
type input "hg"
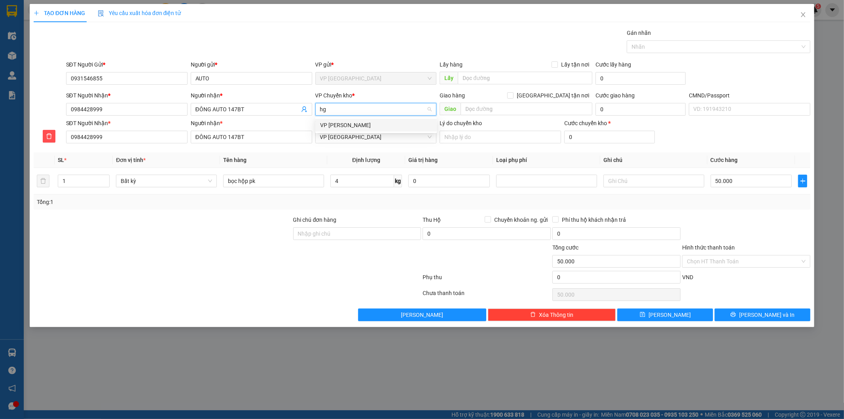
scroll to position [0, 0]
click at [363, 121] on div "VP [PERSON_NAME]" at bounding box center [376, 125] width 112 height 9
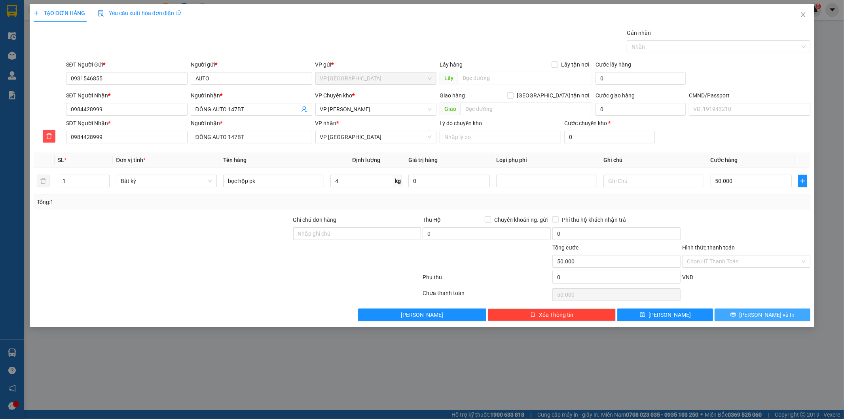
click at [759, 315] on span "[PERSON_NAME] và In" at bounding box center [766, 314] width 55 height 9
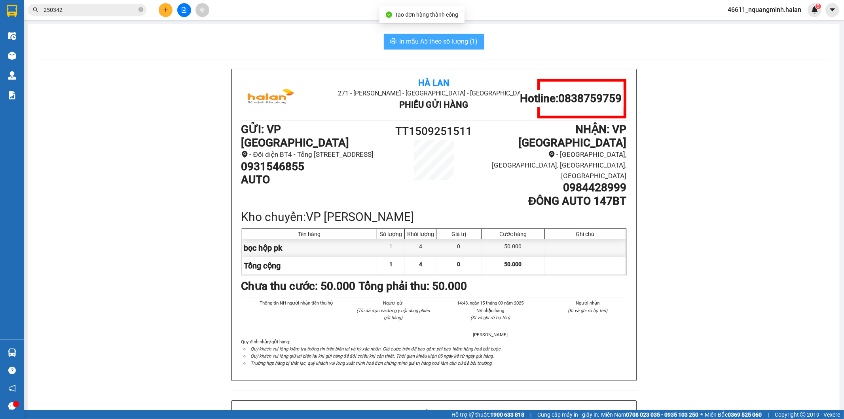
click at [440, 48] on button "In mẫu A5 theo số lượng (1)" at bounding box center [434, 42] width 100 height 16
click at [436, 44] on span "In mẫu A5 theo số lượng (1)" at bounding box center [439, 41] width 78 height 10
click at [167, 11] on icon "plus" at bounding box center [166, 10] width 6 height 6
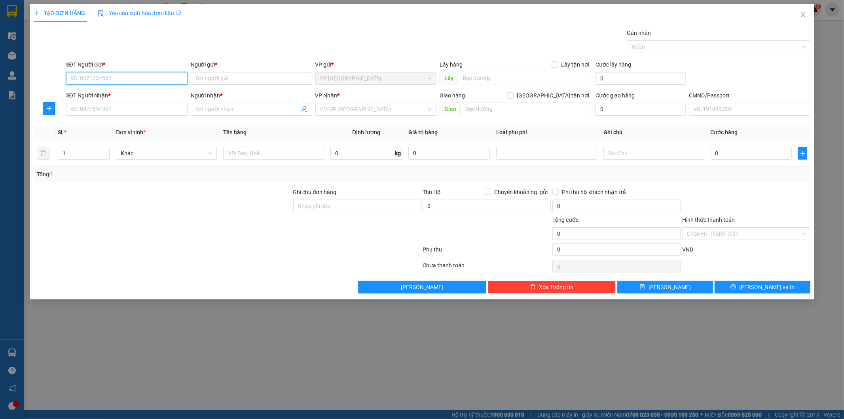
click at [151, 77] on input "SĐT Người Gửi *" at bounding box center [126, 78] width 121 height 13
click at [115, 108] on input "SĐT Người Nhận *" at bounding box center [126, 109] width 121 height 13
type input "0969905288"
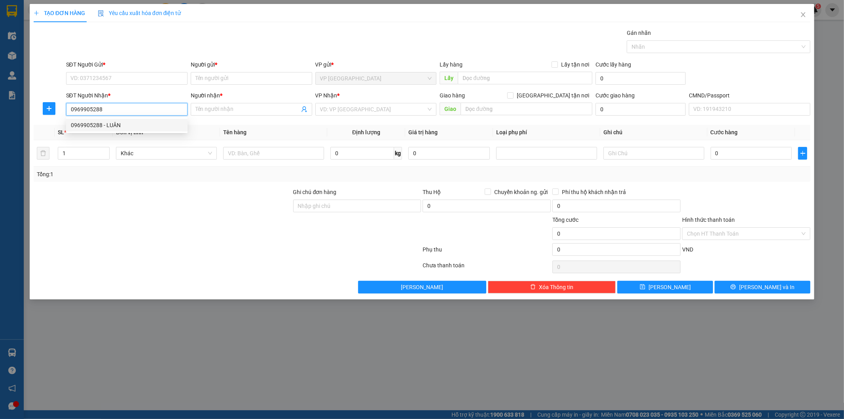
drag, startPoint x: 126, startPoint y: 125, endPoint x: 177, endPoint y: 138, distance: 52.6
click at [127, 125] on div "0969905288 - LUÂN" at bounding box center [127, 125] width 112 height 9
type input "LUÂN"
type input "0969905288"
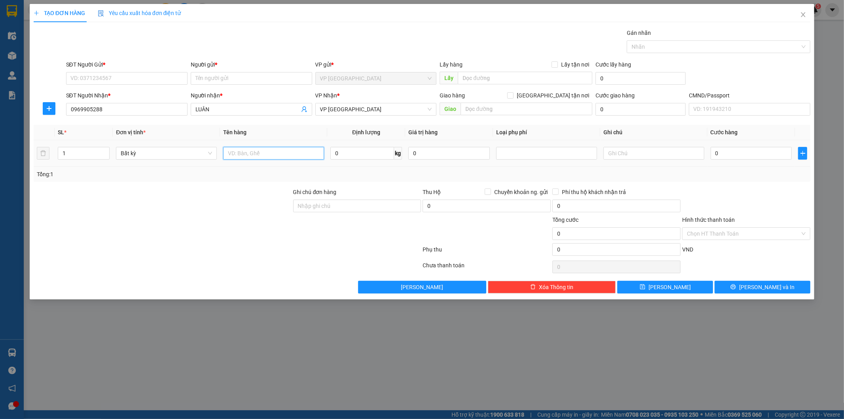
click at [271, 155] on input "text" at bounding box center [273, 153] width 101 height 13
type input "o"
type input "ô"
type input "ộp"
type input "1"
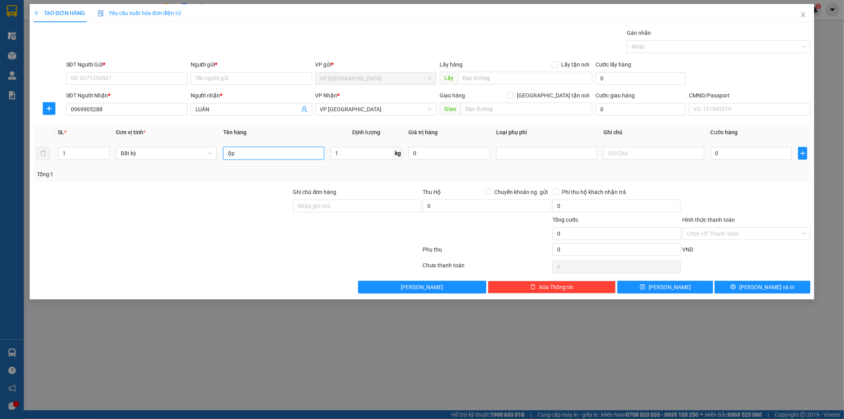
drag, startPoint x: 271, startPoint y: 155, endPoint x: 140, endPoint y: 132, distance: 133.1
click at [140, 132] on table "SL * Đơn vị tính * Tên hàng Định lượng Giá trị hàng Loại phụ phí Ghi chú Cước h…" at bounding box center [422, 146] width 777 height 42
type input "35.000"
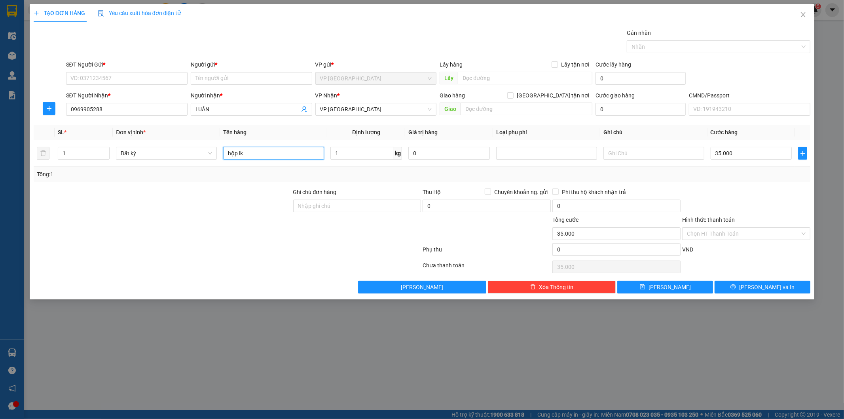
type input "hộp lk"
click at [134, 80] on input "SĐT Người Gửi *" at bounding box center [126, 78] width 121 height 13
type input "0987987273"
click at [140, 94] on div "0987987273 - TOÀN" at bounding box center [127, 94] width 112 height 9
type input "TOÀN"
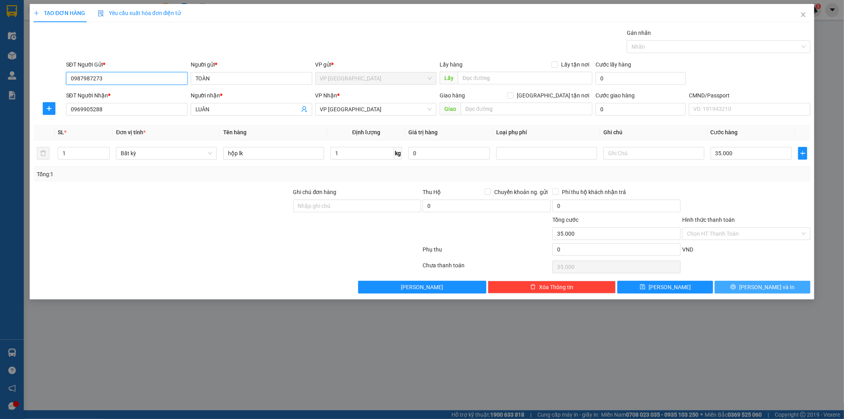
type input "0987987273"
click at [741, 284] on button "Lưu và In" at bounding box center [763, 287] width 96 height 13
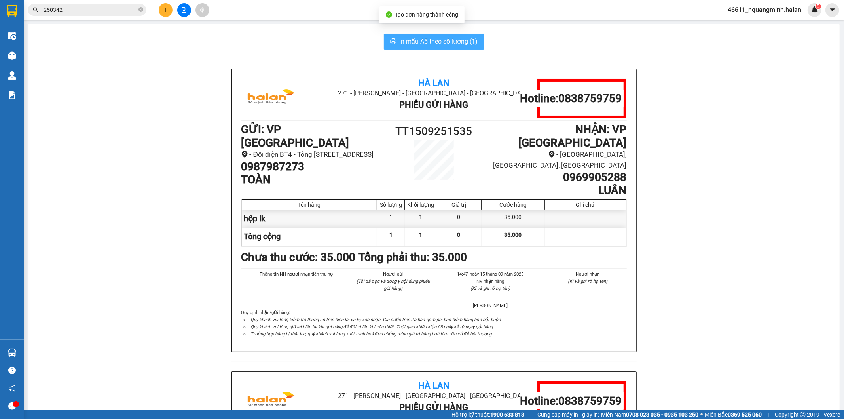
click at [401, 44] on span "In mẫu A5 theo số lượng (1)" at bounding box center [439, 41] width 78 height 10
drag, startPoint x: 552, startPoint y: 165, endPoint x: 455, endPoint y: 123, distance: 104.7
click at [679, 166] on div "Hà Lan 271 - Dương Tự Minh - Phường Tân Long - Thái Nguyên Phiếu Gửi Hàng Hotli…" at bounding box center [434, 371] width 792 height 604
copy h1 "0969905288"
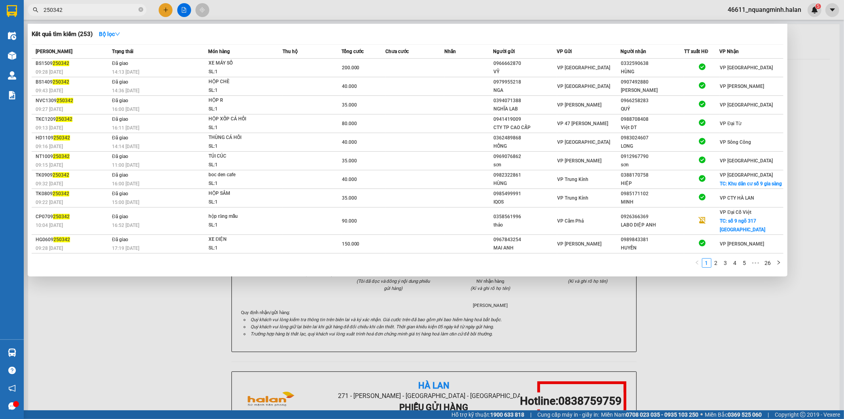
drag, startPoint x: 88, startPoint y: 9, endPoint x: 2, endPoint y: 5, distance: 86.3
click at [0, 7] on section "Kết quả tìm kiếm ( 253 ) Bộ lọc Mã ĐH Trạng thái Món hàng Thu hộ Tổng cước Chưa…" at bounding box center [422, 209] width 844 height 419
paste input "0969905288"
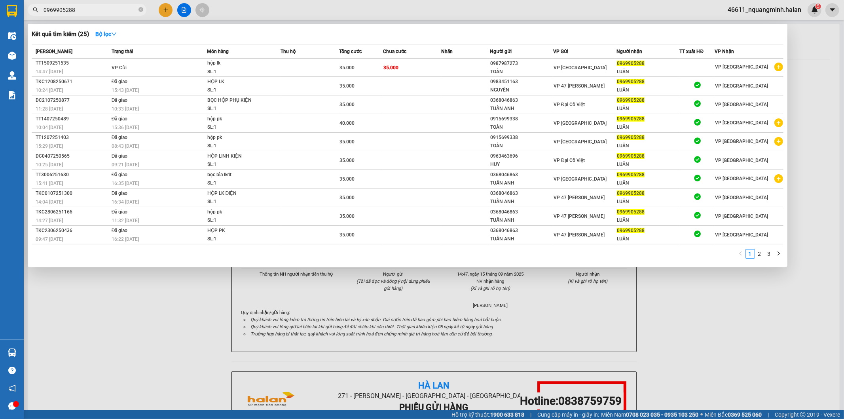
type input "0969905288"
click at [155, 316] on div at bounding box center [422, 209] width 844 height 419
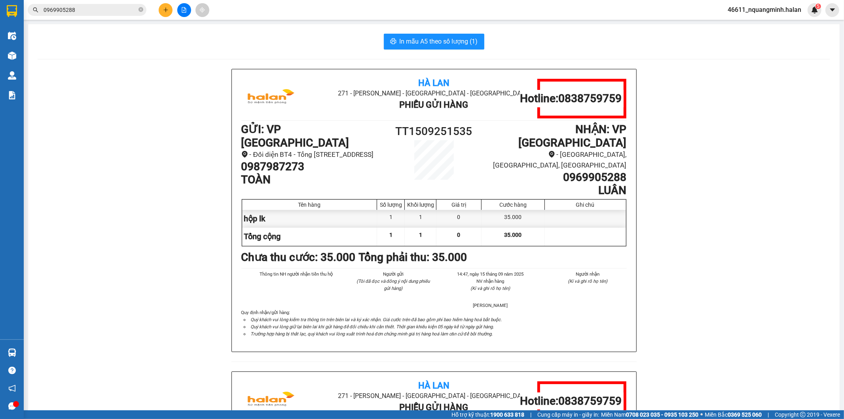
click at [160, 299] on div "Hà Lan 271 - Dương Tự Minh - Phường Tân Long - Thái Nguyên Phiếu Gửi Hàng Hotli…" at bounding box center [434, 371] width 792 height 604
click at [159, 296] on div "Hà Lan 271 - Dương Tự Minh - Phường Tân Long - Thái Nguyên Phiếu Gửi Hàng Hotli…" at bounding box center [434, 371] width 792 height 604
click at [159, 290] on div "Hà Lan 271 - Dương Tự Minh - Phường Tân Long - Thái Nguyên Phiếu Gửi Hàng Hotli…" at bounding box center [434, 371] width 792 height 604
click at [158, 280] on div "Hà Lan 271 - Dương Tự Minh - Phường Tân Long - Thái Nguyên Phiếu Gửi Hàng Hotli…" at bounding box center [434, 371] width 792 height 604
click at [157, 272] on div "Hà Lan 271 - Dương Tự Minh - Phường Tân Long - Thái Nguyên Phiếu Gửi Hàng Hotli…" at bounding box center [434, 371] width 792 height 604
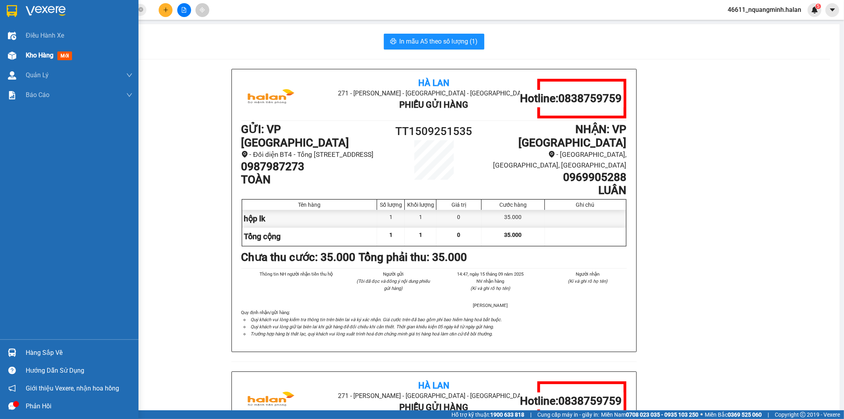
click at [17, 62] on div at bounding box center [12, 56] width 14 height 14
drag, startPoint x: 15, startPoint y: 59, endPoint x: 11, endPoint y: 62, distance: 5.3
click at [14, 60] on div at bounding box center [12, 56] width 14 height 14
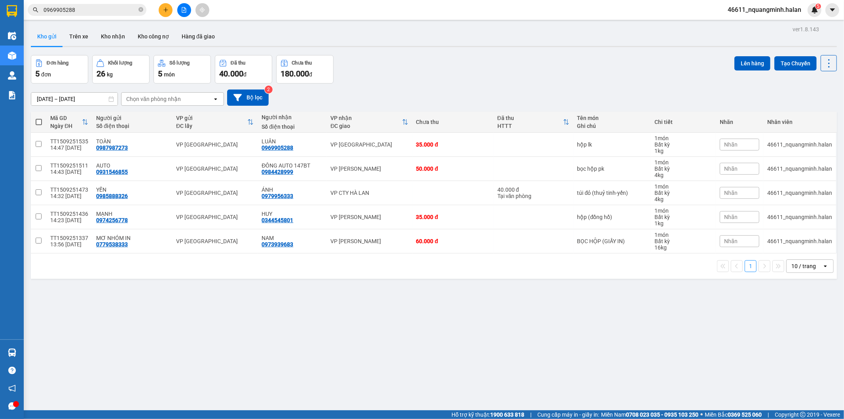
drag, startPoint x: 497, startPoint y: 50, endPoint x: 647, endPoint y: 140, distance: 174.5
click at [497, 52] on div "ver 1.8.143 Kho gửi Trên xe Kho nhận Kho công nợ Hàng đã giao Đơn hàng 5 đơn Kh…" at bounding box center [434, 233] width 812 height 419
click at [759, 145] on button at bounding box center [774, 145] width 11 height 14
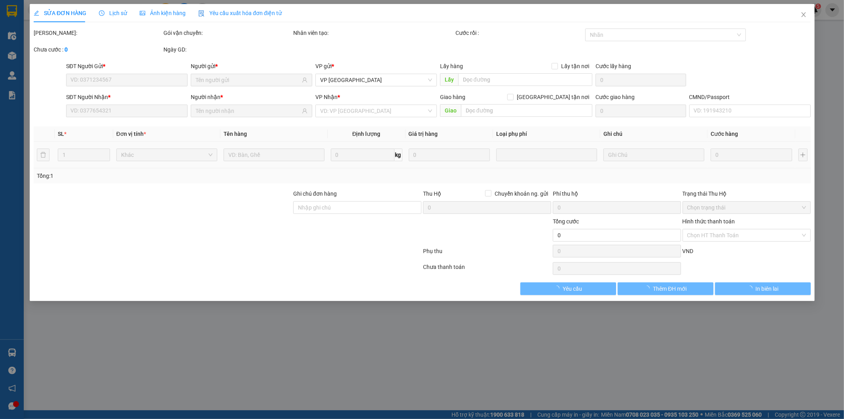
type input "0987987273"
type input "0969905288"
type input "35.000"
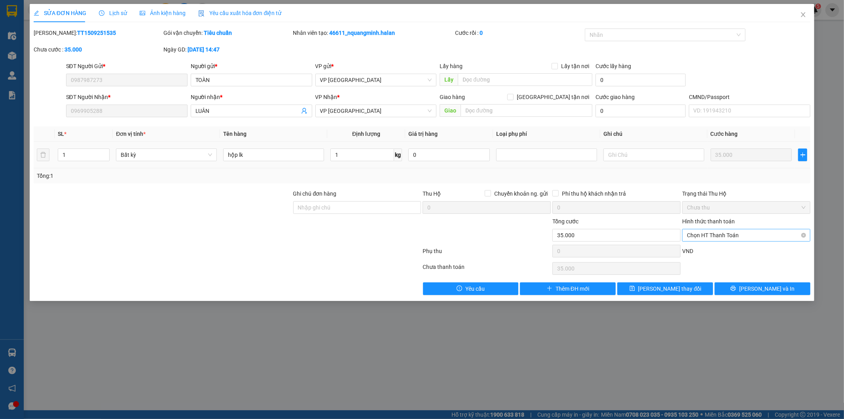
click at [721, 239] on span "Chọn HT Thanh Toán" at bounding box center [746, 235] width 119 height 12
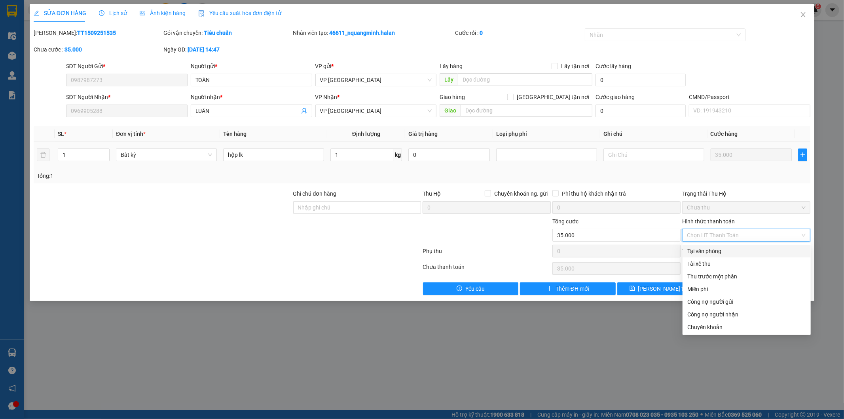
click at [711, 251] on div "Tại văn phòng" at bounding box center [746, 250] width 119 height 9
type input "0"
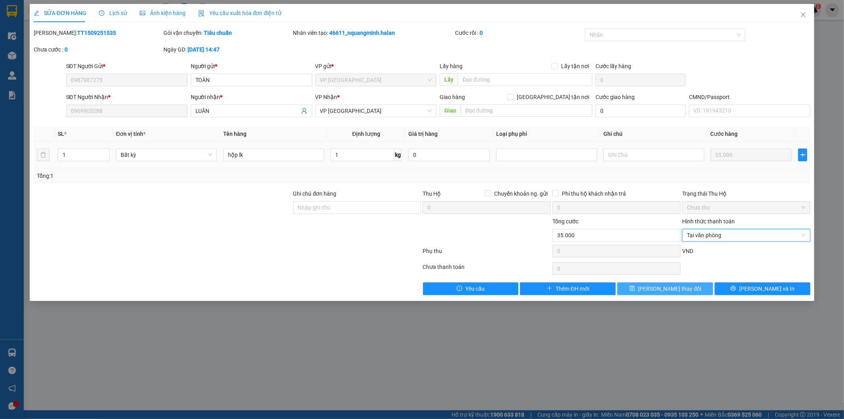
click at [665, 289] on span "Lưu thay đổi" at bounding box center [669, 288] width 63 height 9
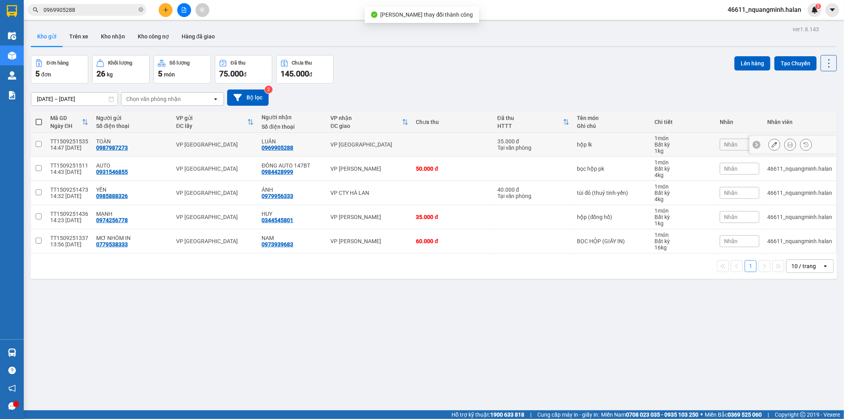
click at [759, 145] on icon at bounding box center [790, 145] width 6 height 6
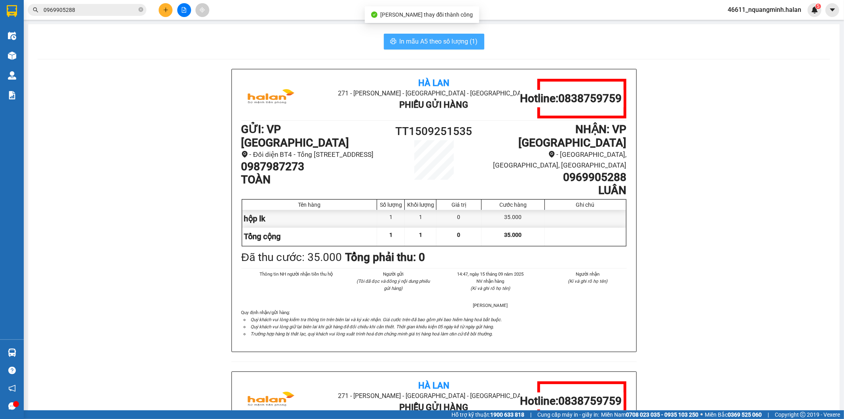
click at [446, 40] on span "In mẫu A5 theo số lượng (1)" at bounding box center [439, 41] width 78 height 10
click at [157, 57] on div "In mẫu A5 theo số lượng (1) Hà Lan 271 - Dương Tự Minh - Phường Tân Long - Thái…" at bounding box center [433, 353] width 811 height 658
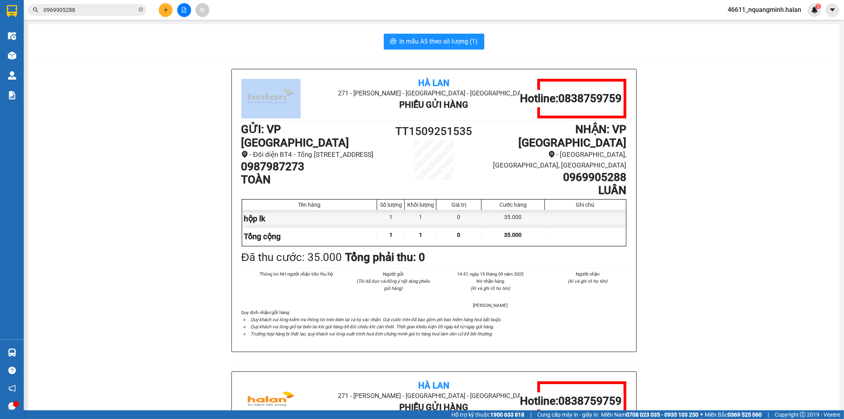
click at [157, 57] on div "In mẫu A5 theo số lượng (1) Hà Lan 271 - Dương Tự Minh - Phường Tân Long - Thái…" at bounding box center [433, 353] width 811 height 658
click at [152, 41] on div "In mẫu A5 theo số lượng (1)" at bounding box center [434, 42] width 792 height 16
click at [93, 47] on div "In mẫu A5 theo số lượng (1)" at bounding box center [434, 42] width 792 height 16
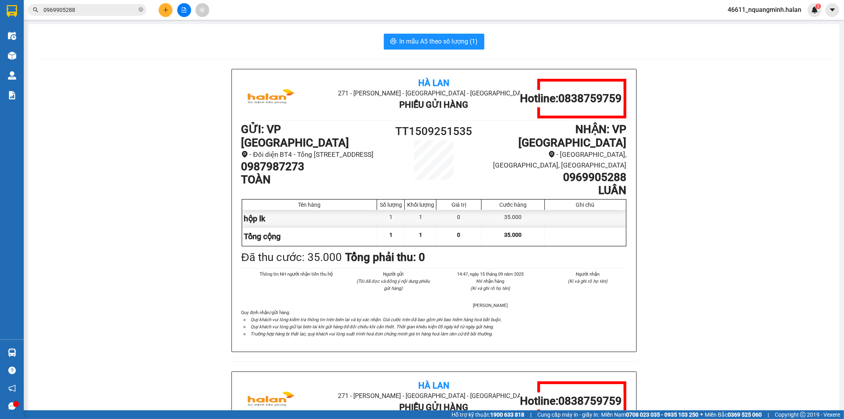
click at [99, 55] on div "In mẫu A5 theo số lượng (1) Hà Lan 271 - Dương Tự Minh - Phường Tân Long - Thái…" at bounding box center [433, 353] width 811 height 658
click at [126, 60] on div "In mẫu A5 theo số lượng (1) Hà Lan 271 - Dương Tự Minh - Phường Tân Long - Thái…" at bounding box center [433, 353] width 811 height 658
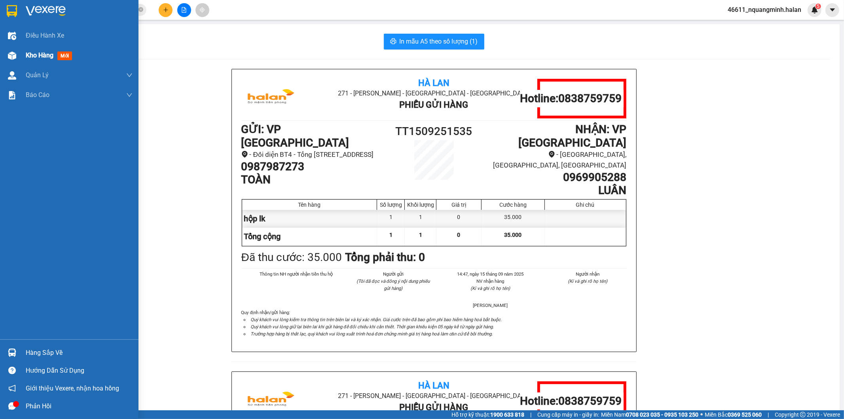
click at [17, 57] on div at bounding box center [12, 56] width 14 height 14
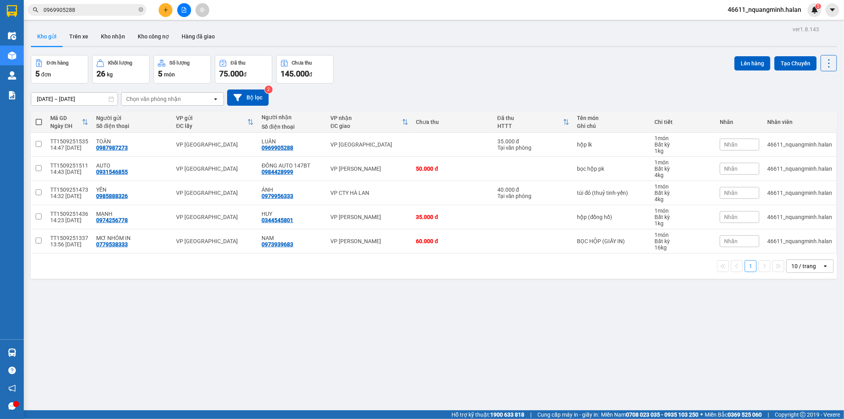
click at [501, 77] on div "Đơn hàng 5 đơn Khối lượng 26 kg Số lượng 5 món Đã thu 75.000 đ Chưa thu 145.000…" at bounding box center [434, 69] width 806 height 28
click at [264, 308] on div "ver 1.8.143 Kho gửi Trên xe Kho nhận Kho công nợ Hàng đã giao Đơn hàng 5 đơn Kh…" at bounding box center [434, 233] width 812 height 419
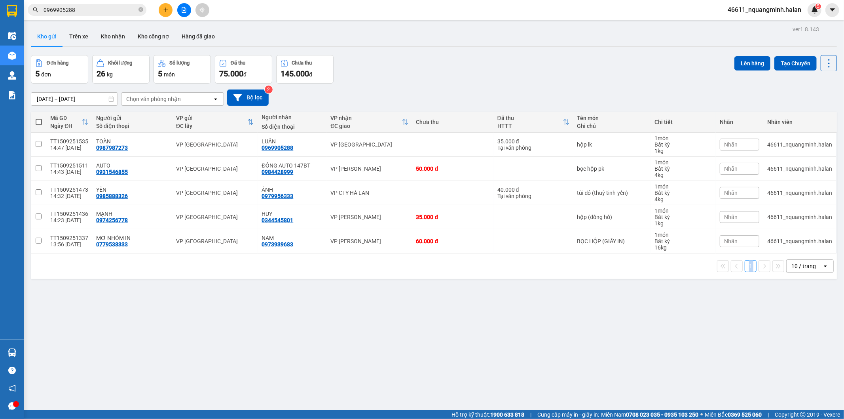
click at [264, 308] on div "ver 1.8.143 Kho gửi Trên xe Kho nhận Kho công nợ Hàng đã giao Đơn hàng 5 đơn Kh…" at bounding box center [434, 233] width 812 height 419
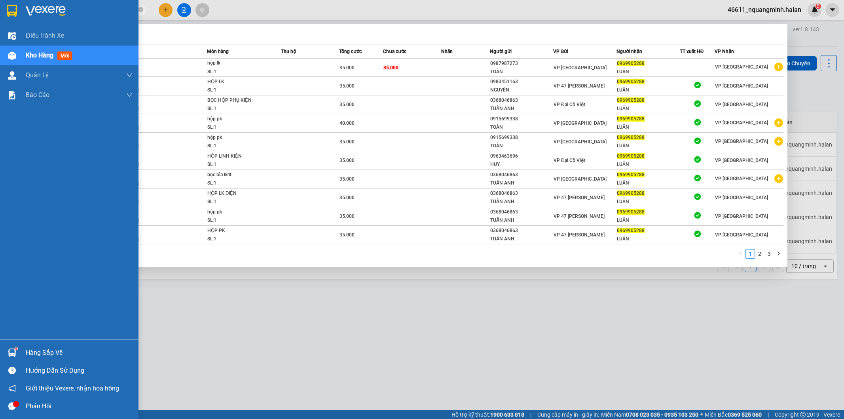
click at [0, 0] on html "Kết quả tìm kiếm ( 25 ) Bộ lọc Mã ĐH Trạng thái Món hàng Thu hộ Tổng cước Chưa …" at bounding box center [422, 209] width 844 height 419
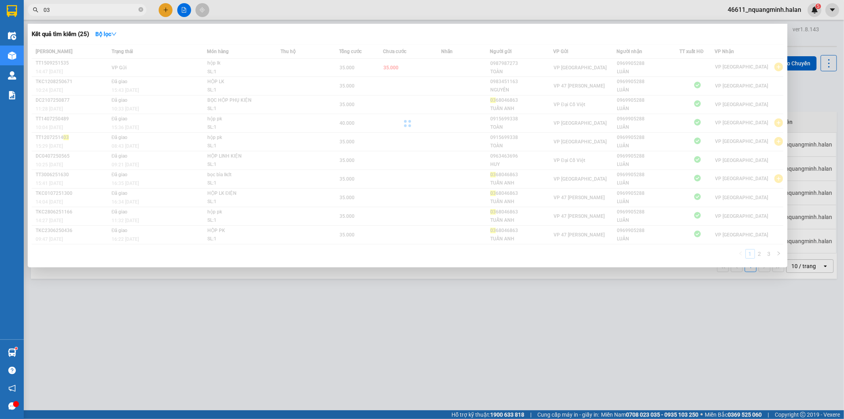
type input "0"
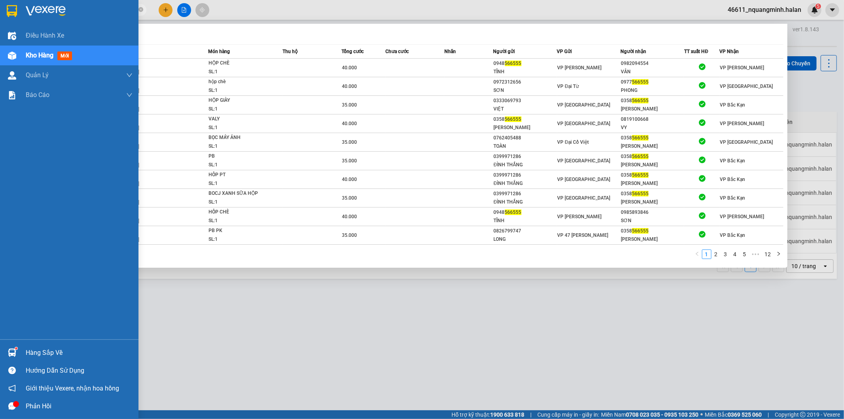
drag, startPoint x: 11, startPoint y: 349, endPoint x: 40, endPoint y: 339, distance: 30.8
click at [12, 349] on img at bounding box center [12, 352] width 8 height 8
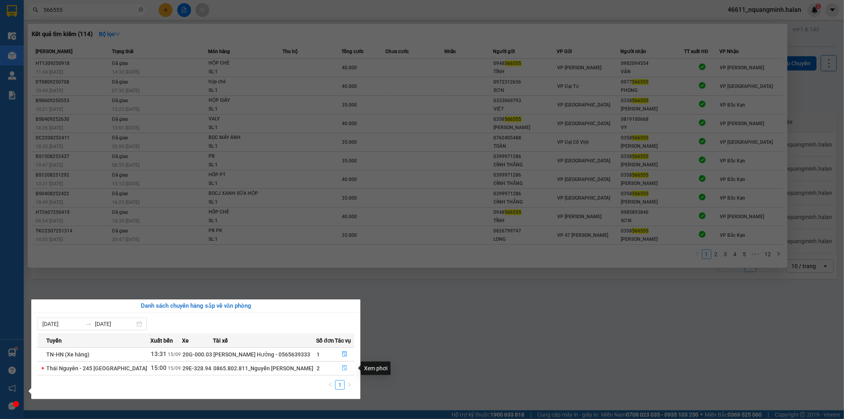
click at [343, 366] on icon "file-done" at bounding box center [344, 368] width 5 height 6
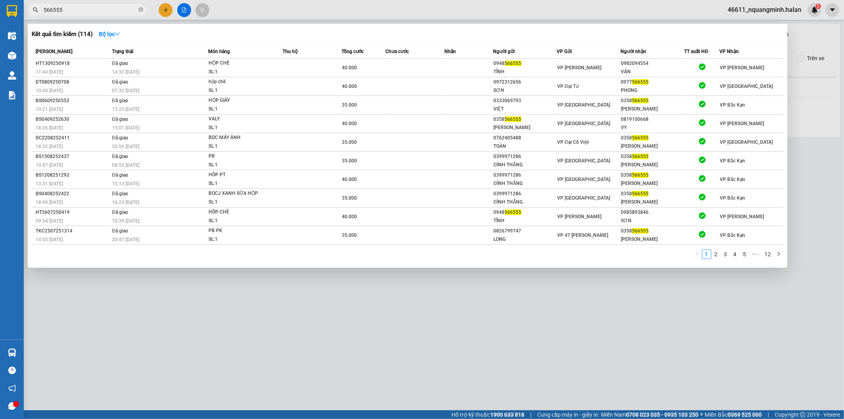
click at [412, 316] on div at bounding box center [422, 209] width 844 height 419
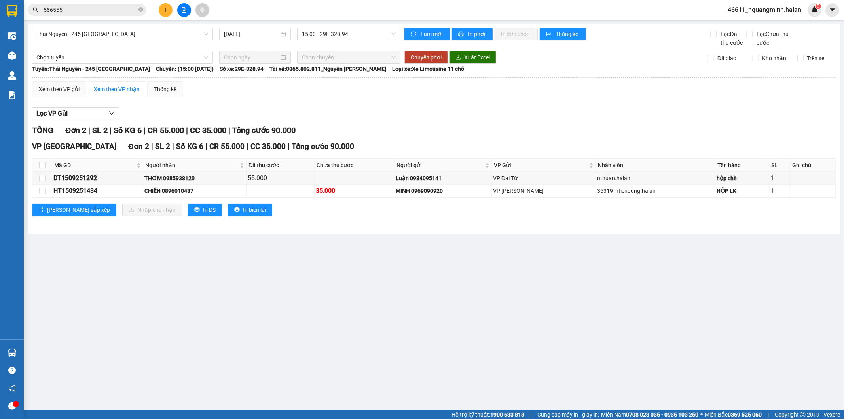
drag, startPoint x: 231, startPoint y: 341, endPoint x: 234, endPoint y: 351, distance: 10.1
click at [231, 341] on main "[GEOGRAPHIC_DATA] - 245 Quang Trung [DATE] 15:00 - 29E-328.94 Làm mới In phơi I…" at bounding box center [422, 205] width 844 height 410
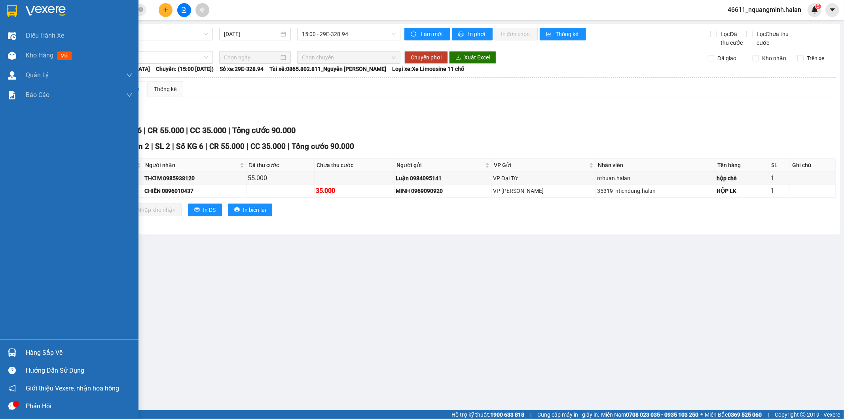
click at [7, 353] on div at bounding box center [12, 352] width 14 height 14
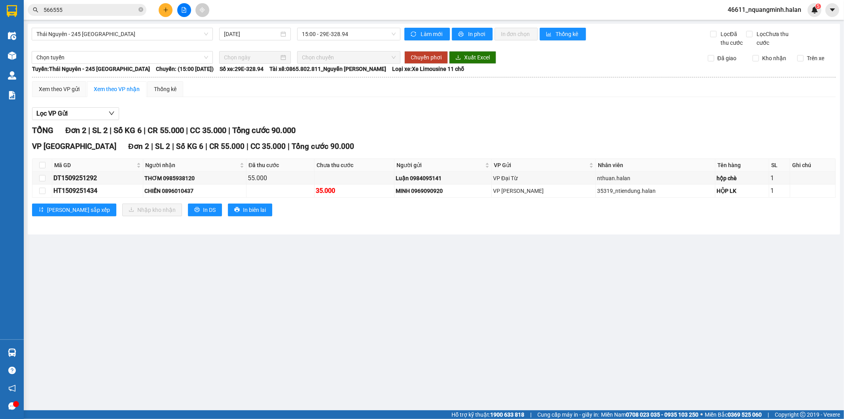
click at [260, 260] on section "Kết quả tìm kiếm ( 114 ) Bộ lọc Mã ĐH Trạng thái Món hàng Thu hộ Tổng cước Chưa…" at bounding box center [422, 209] width 844 height 419
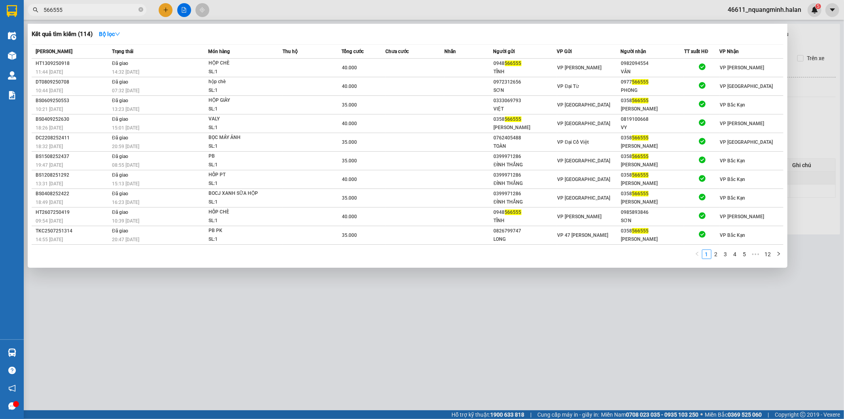
drag, startPoint x: 99, startPoint y: 6, endPoint x: 0, endPoint y: 0, distance: 99.5
click at [0, 5] on section "Kết quả tìm kiếm ( 114 ) Bộ lọc Mã ĐH Trạng thái Món hàng Thu hộ Tổng cước Chưa…" at bounding box center [422, 209] width 844 height 419
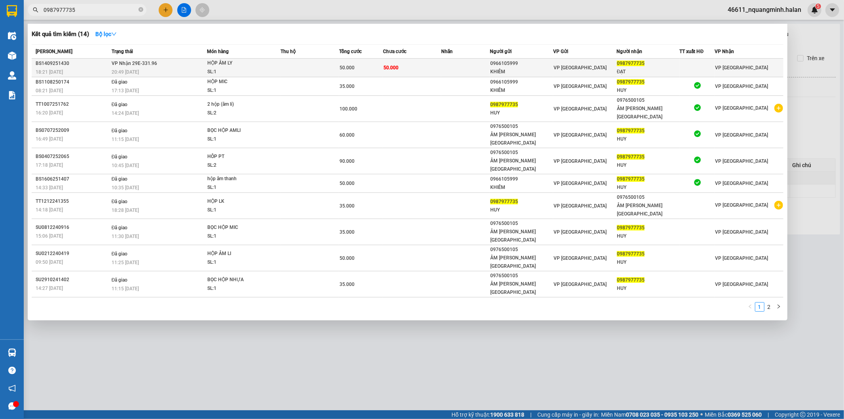
type input "0987977735"
click at [210, 65] on div "HỘP ÂM LY" at bounding box center [236, 63] width 59 height 9
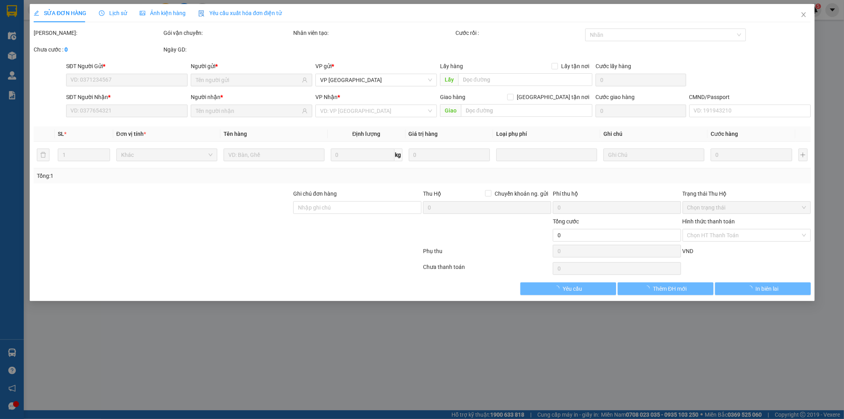
type input "0966105999"
type input "KHIÊM"
type input "0987977735"
type input "ĐẠT"
type input "50.000"
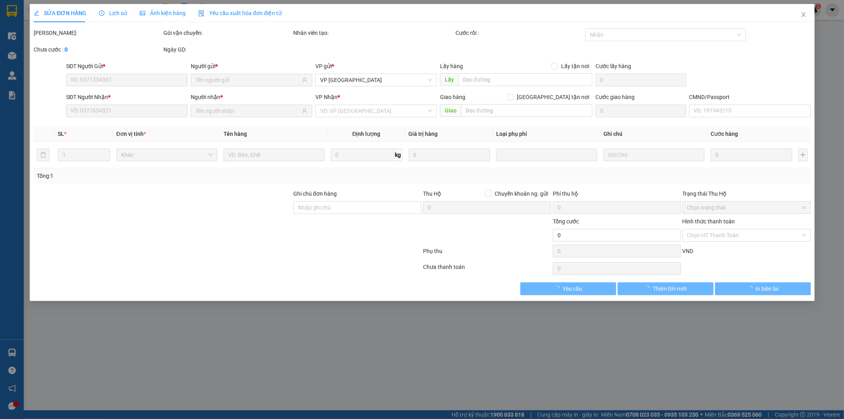
type input "50.000"
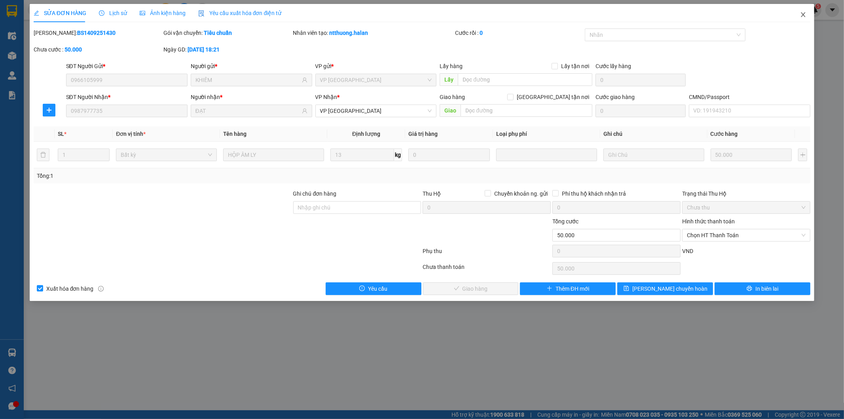
click at [798, 14] on span "Close" at bounding box center [803, 15] width 22 height 22
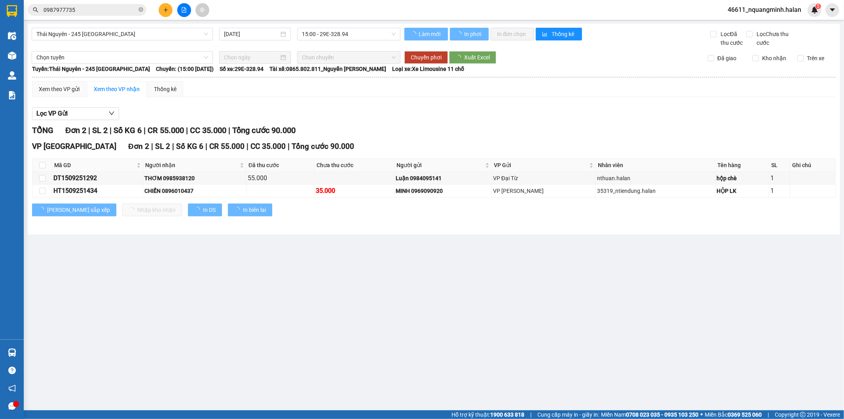
click at [84, 9] on input "0987977735" at bounding box center [90, 10] width 93 height 9
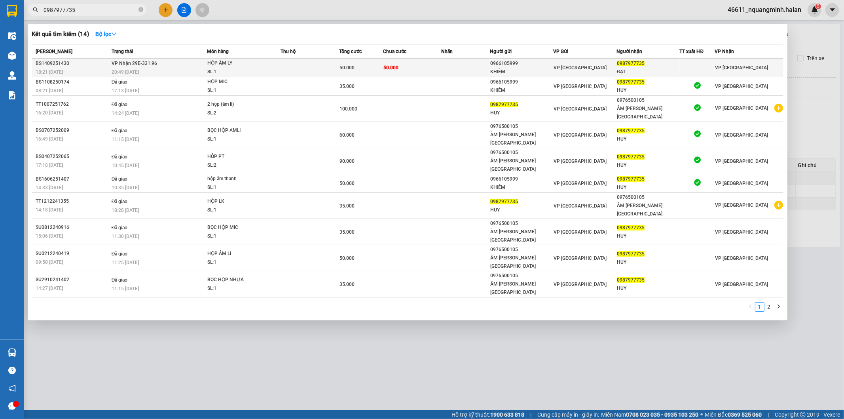
click at [152, 65] on span "VP Nhận 29E-331.96" at bounding box center [134, 64] width 45 height 6
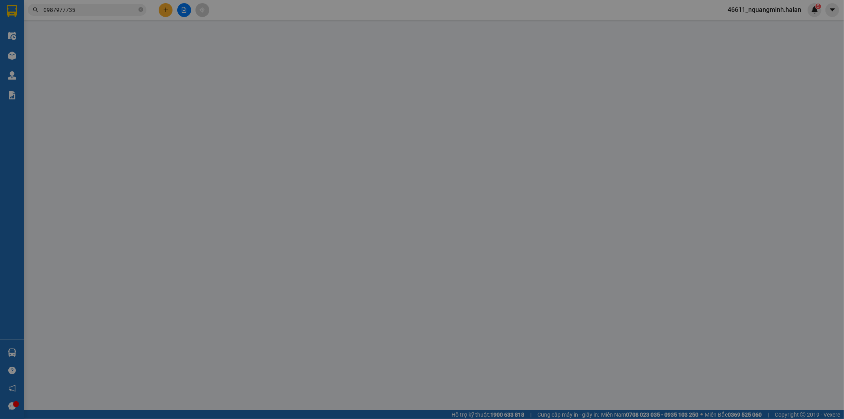
type input "0966105999"
type input "KHIÊM"
type input "0987977735"
type input "ĐẠT"
type input "50.000"
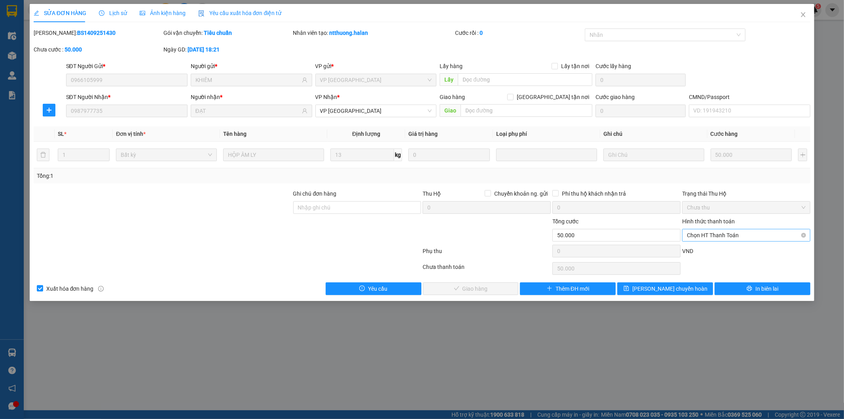
drag, startPoint x: 734, startPoint y: 229, endPoint x: 730, endPoint y: 242, distance: 13.8
click at [734, 230] on span "Chọn HT Thanh Toán" at bounding box center [746, 235] width 119 height 12
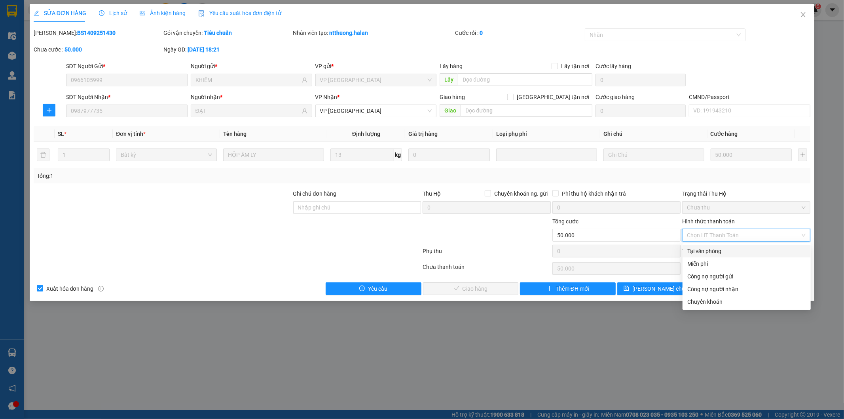
click at [698, 254] on div "Tại văn phòng" at bounding box center [746, 250] width 119 height 9
type input "0"
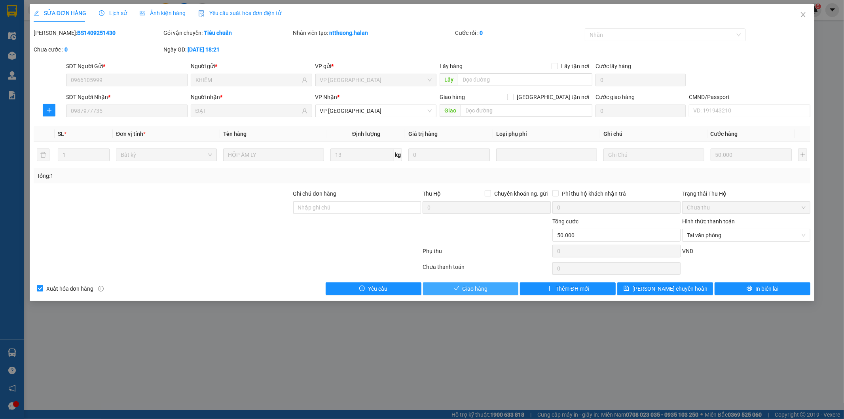
click at [468, 292] on span "Giao hàng" at bounding box center [475, 288] width 25 height 9
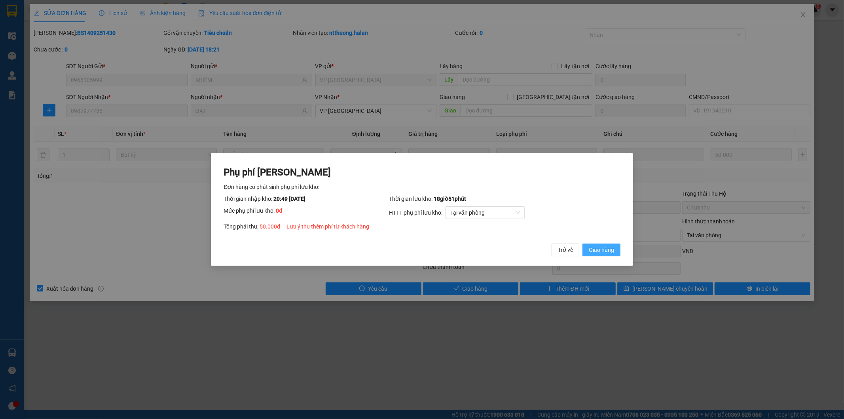
click at [601, 252] on span "Giao hàng" at bounding box center [601, 249] width 25 height 9
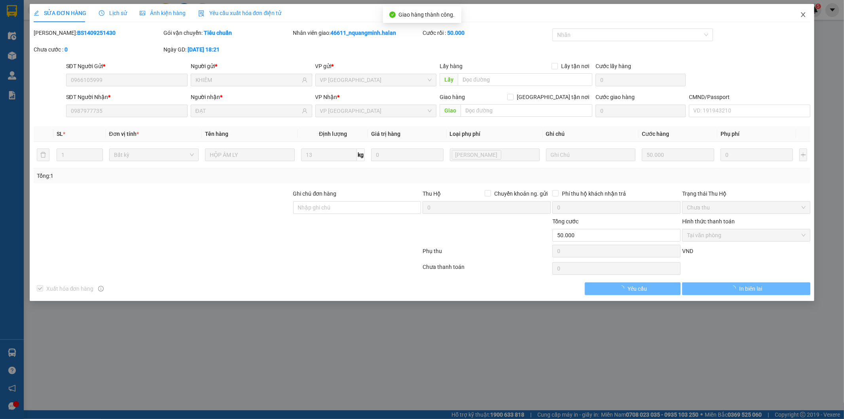
drag, startPoint x: 805, startPoint y: 11, endPoint x: 476, endPoint y: 0, distance: 329.0
click at [804, 12] on span "Close" at bounding box center [803, 15] width 22 height 22
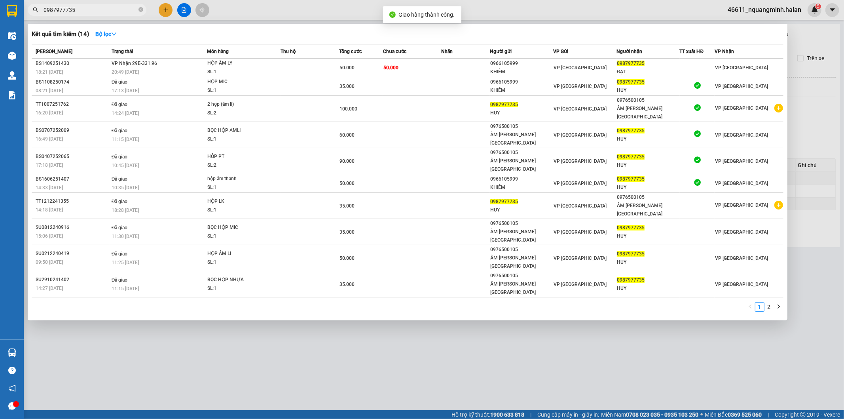
click at [121, 9] on input "0987977735" at bounding box center [90, 10] width 93 height 9
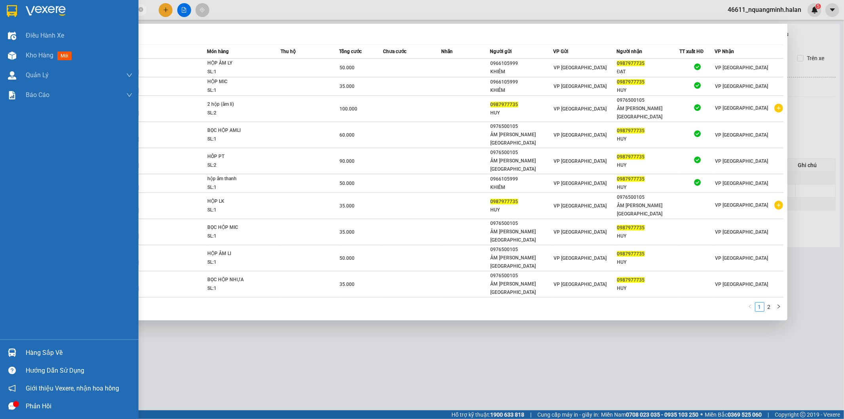
click at [15, 350] on img at bounding box center [12, 352] width 8 height 8
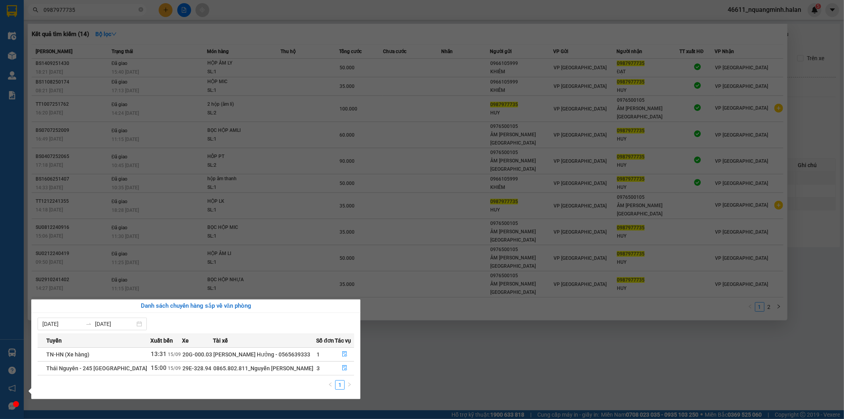
click at [432, 302] on section "Kết quả tìm kiếm ( 14 ) Bộ lọc Mã ĐH Trạng thái Món hàng Thu hộ Tổng cước Chưa …" at bounding box center [422, 209] width 844 height 419
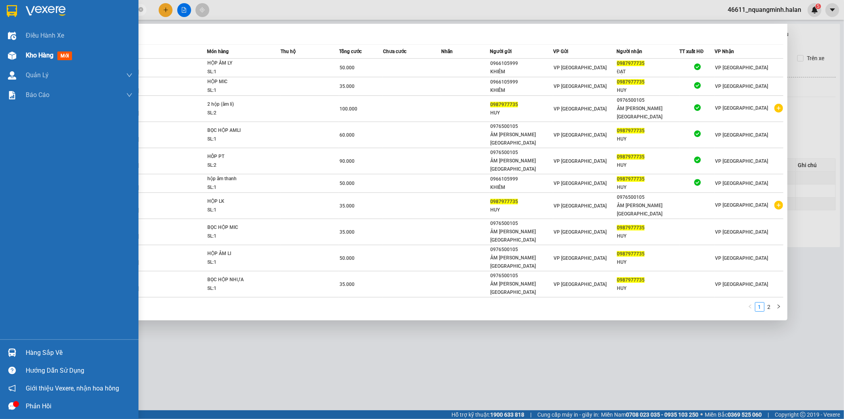
click at [14, 58] on img at bounding box center [12, 55] width 8 height 8
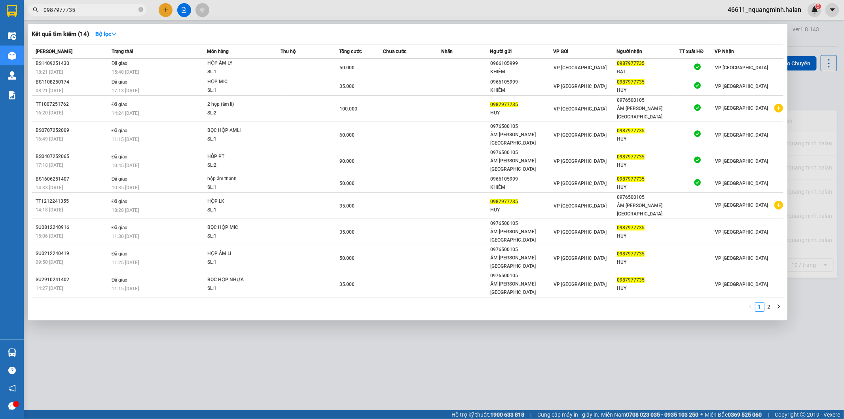
drag, startPoint x: 264, startPoint y: 317, endPoint x: 264, endPoint y: 300, distance: 17.4
click at [264, 316] on div at bounding box center [422, 209] width 844 height 419
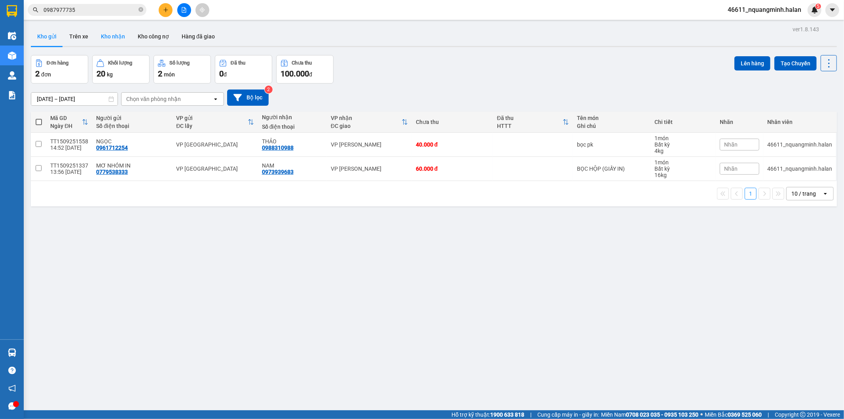
click at [106, 34] on button "Kho nhận" at bounding box center [113, 36] width 37 height 19
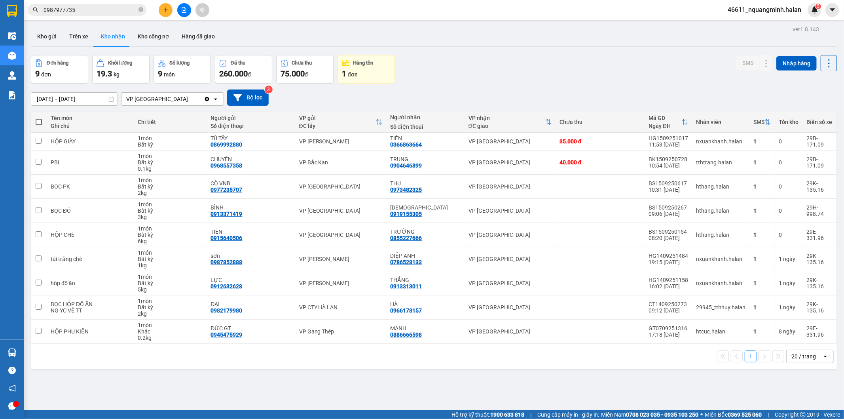
click at [283, 385] on div "ver 1.8.143 Kho gửi Trên xe Kho nhận Kho công nợ Hàng đã giao Đơn hàng 9 đơn Kh…" at bounding box center [434, 233] width 812 height 419
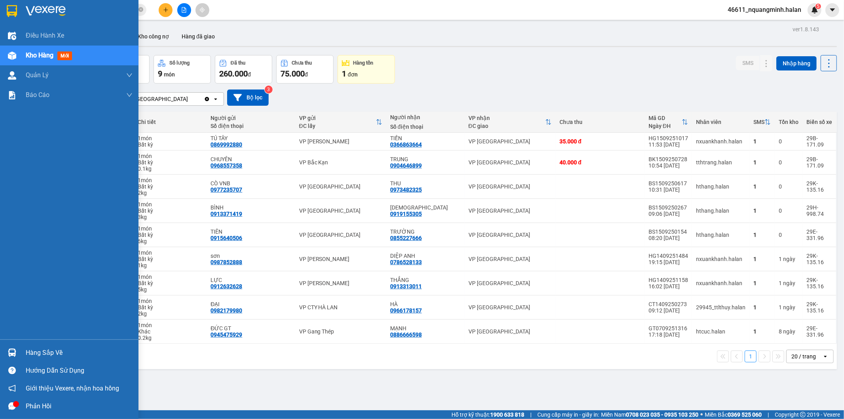
click at [10, 351] on img at bounding box center [12, 352] width 8 height 8
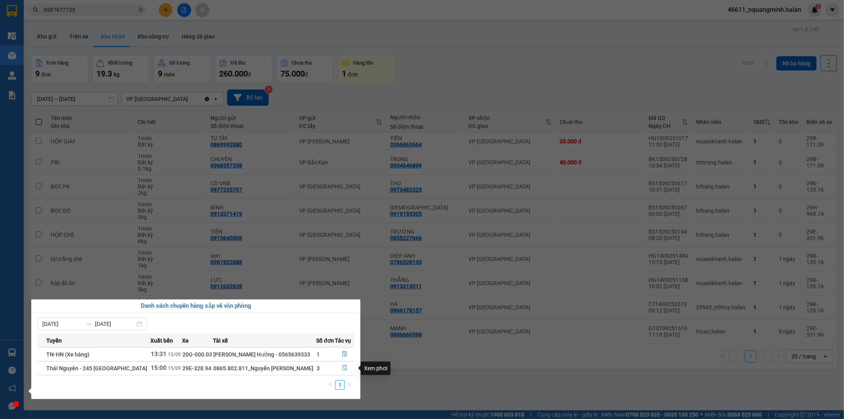
click at [347, 365] on button "button" at bounding box center [344, 368] width 19 height 13
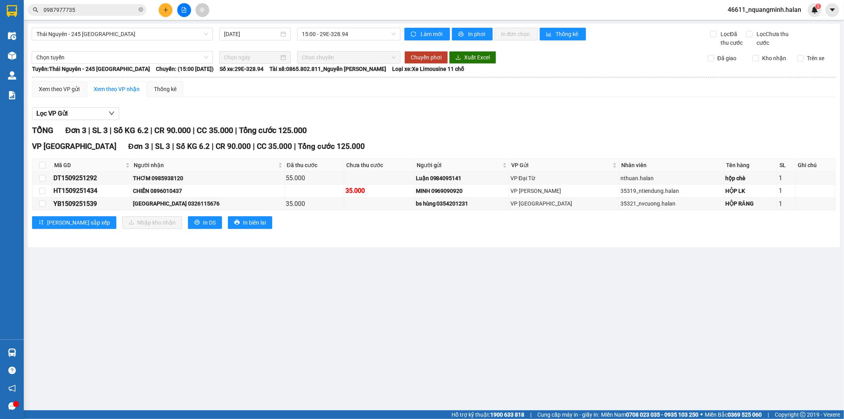
click at [404, 387] on main "[GEOGRAPHIC_DATA] - 245 Quang Trung [DATE] 15:00 - 29E-328.94 Làm mới In phơi I…" at bounding box center [422, 205] width 844 height 410
click at [413, 351] on main "[GEOGRAPHIC_DATA] - 245 Quang Trung [DATE] 15:00 - 29E-328.94 Làm mới In phơi I…" at bounding box center [422, 205] width 844 height 410
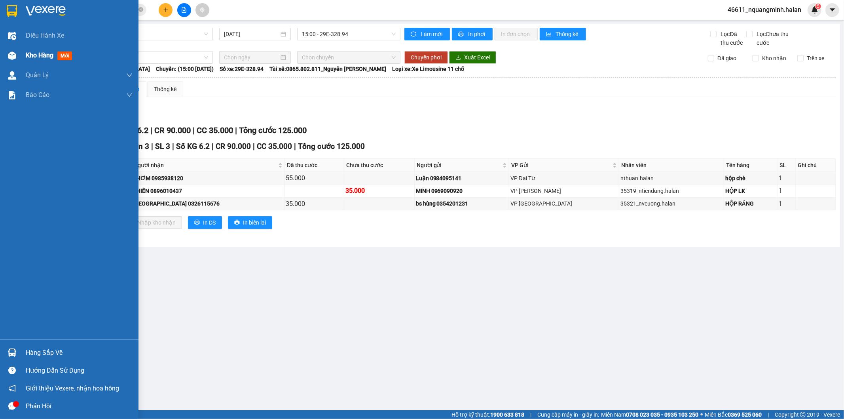
click at [13, 62] on div "Kho hàng mới" at bounding box center [69, 55] width 138 height 20
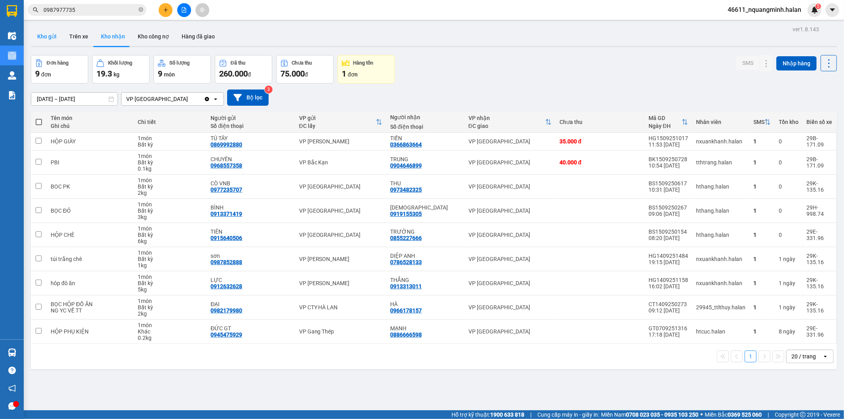
click at [54, 34] on button "Kho gửi" at bounding box center [47, 36] width 32 height 19
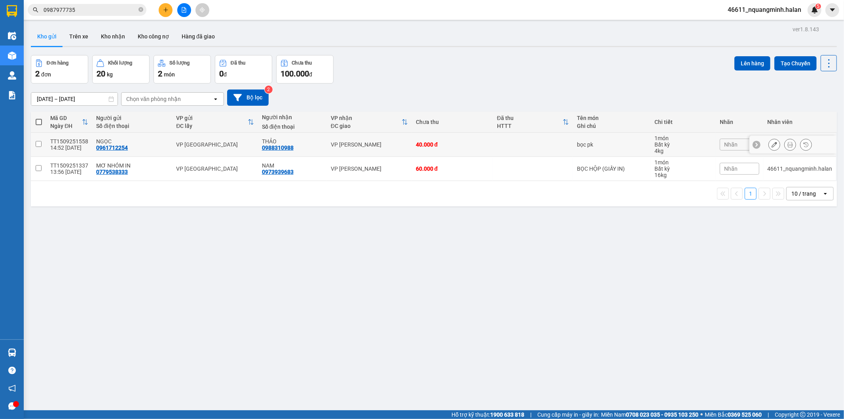
click at [227, 139] on td "VP [GEOGRAPHIC_DATA]" at bounding box center [214, 145] width 85 height 24
checkbox input "true"
drag, startPoint x: 238, startPoint y: 167, endPoint x: 243, endPoint y: 167, distance: 4.7
click at [239, 167] on div "VP [GEOGRAPHIC_DATA]" at bounding box center [215, 168] width 78 height 6
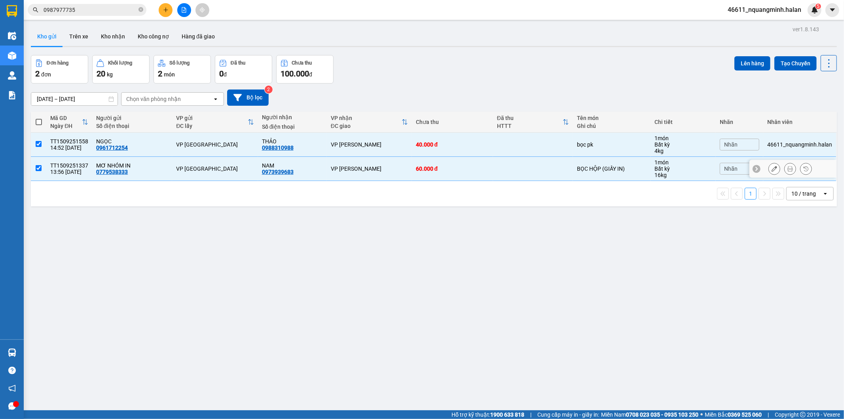
checkbox input "true"
click at [748, 63] on button "Lên hàng" at bounding box center [752, 63] width 36 height 14
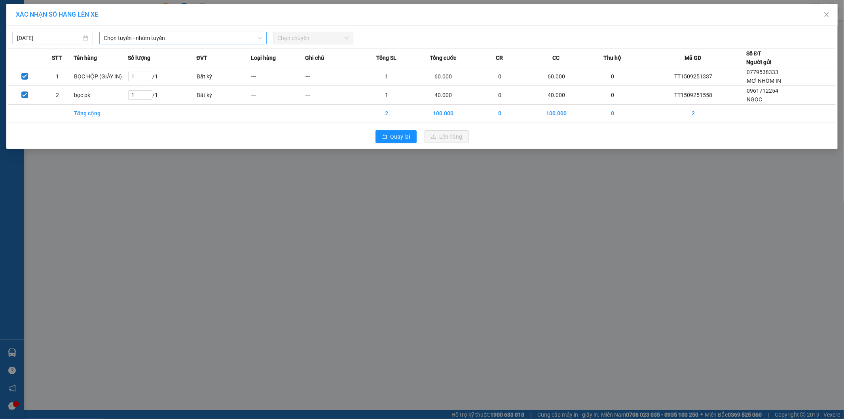
click at [172, 37] on span "Chọn tuyến - nhóm tuyến" at bounding box center [183, 38] width 158 height 12
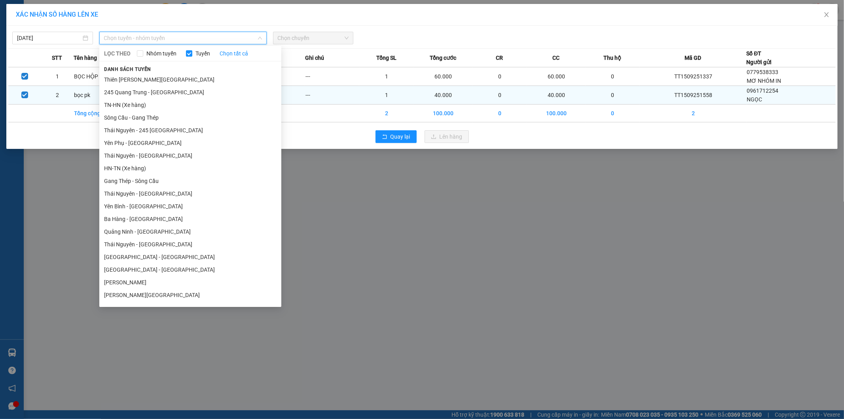
click at [144, 88] on li "245 Quang Trung - Thái Nguyên" at bounding box center [190, 92] width 182 height 13
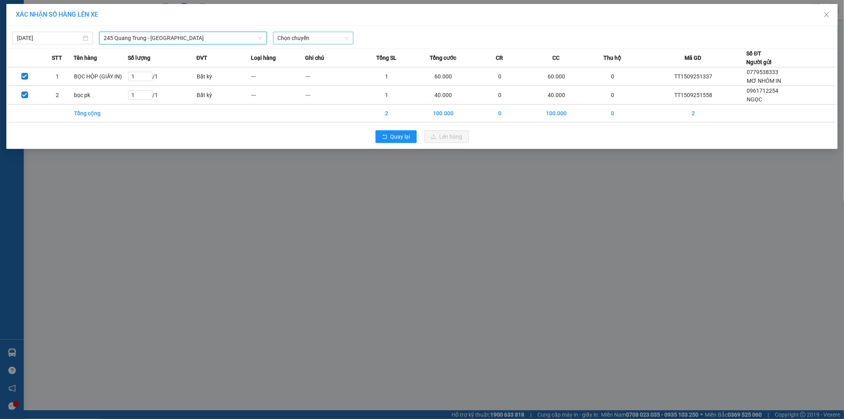
click at [295, 40] on span "Chọn chuyến" at bounding box center [313, 38] width 71 height 12
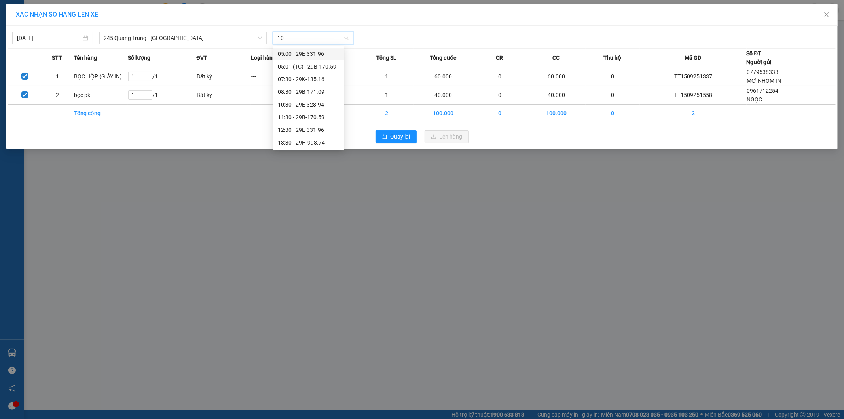
type input "109"
click at [288, 63] on div "15:30 - 29B-171.09" at bounding box center [309, 66] width 62 height 9
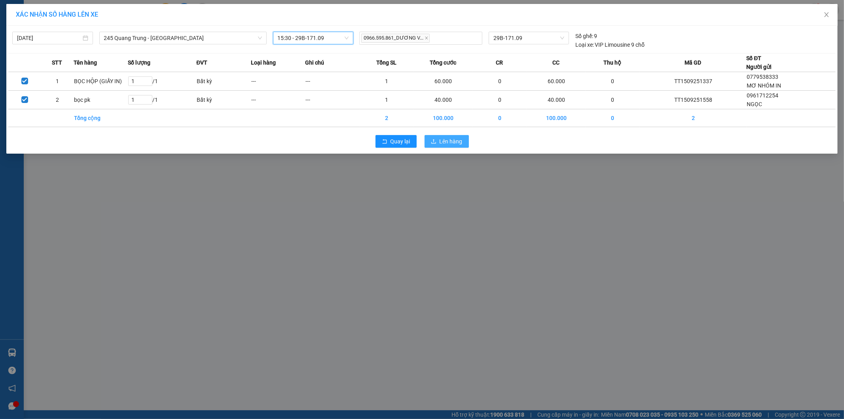
click at [437, 138] on button "Lên hàng" at bounding box center [447, 141] width 44 height 13
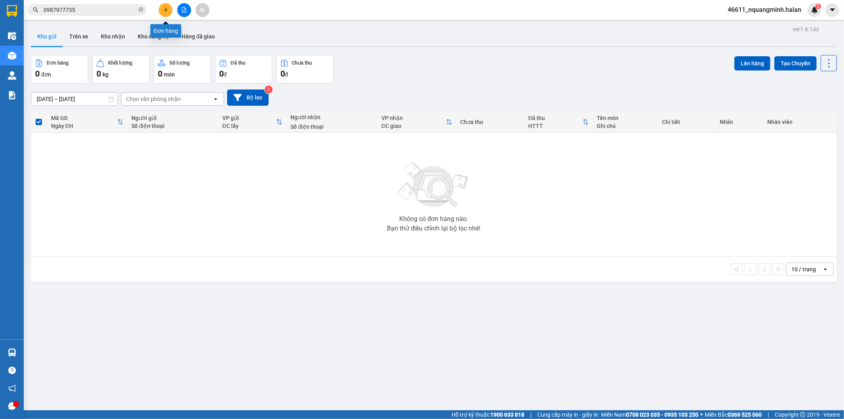
click at [165, 7] on icon "plus" at bounding box center [166, 10] width 6 height 6
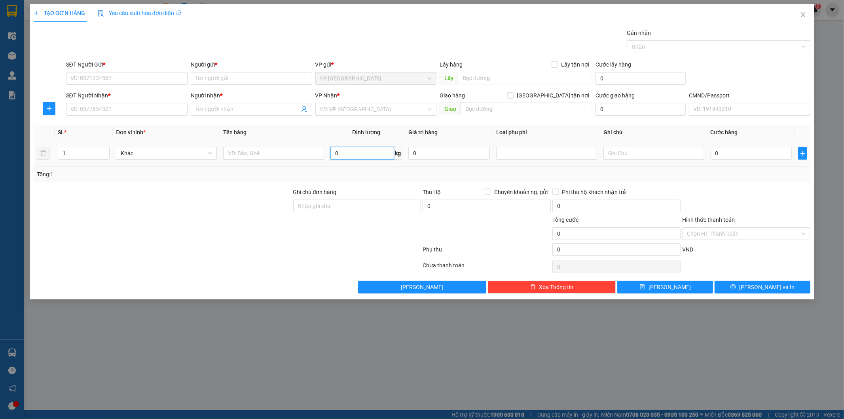
click at [354, 152] on input "0" at bounding box center [362, 153] width 64 height 13
type input "5"
click at [317, 149] on input "text" at bounding box center [273, 153] width 101 height 13
type input "xốp laptop"
click at [150, 83] on input "SĐT Người Gửi *" at bounding box center [126, 78] width 121 height 13
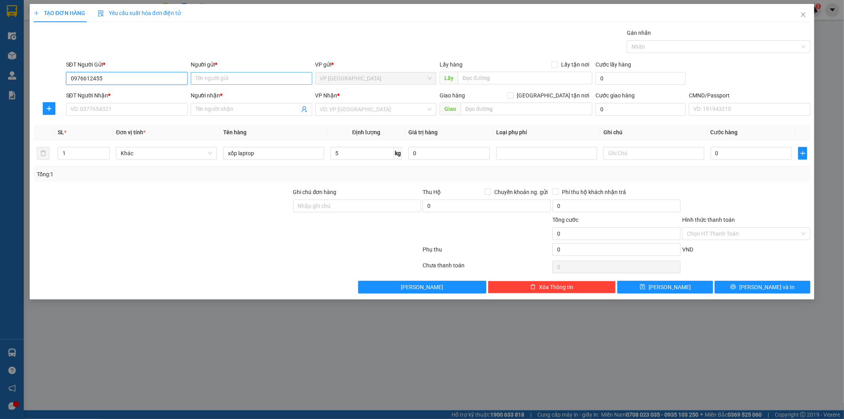
type input "0976612455"
click at [241, 74] on input "Người gửi *" at bounding box center [251, 78] width 121 height 13
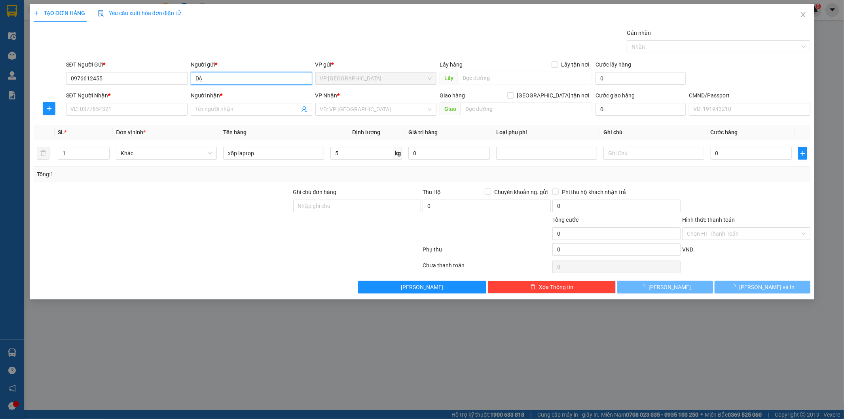
type input "D"
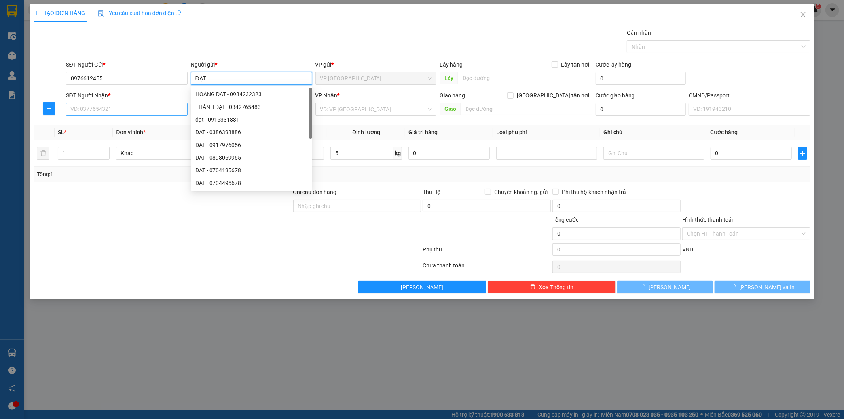
type input "ĐẠT"
click at [167, 116] on div "SĐT Người Nhận * VD: 0377654321" at bounding box center [126, 105] width 121 height 28
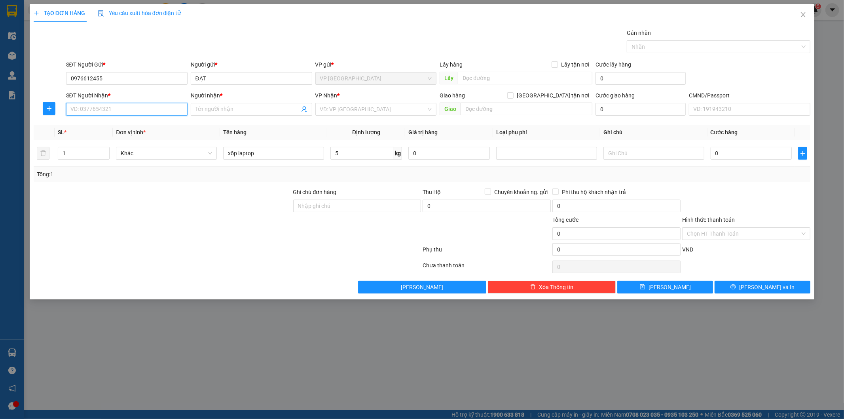
click at [169, 115] on input "SĐT Người Nhận *" at bounding box center [126, 109] width 121 height 13
type input "0384444868"
click at [128, 123] on div "0384444868 - TUẤN" at bounding box center [127, 125] width 112 height 9
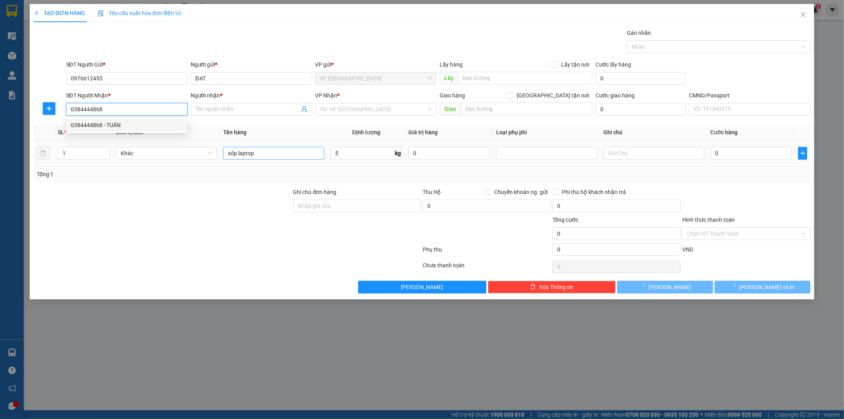
type input "TUẤN"
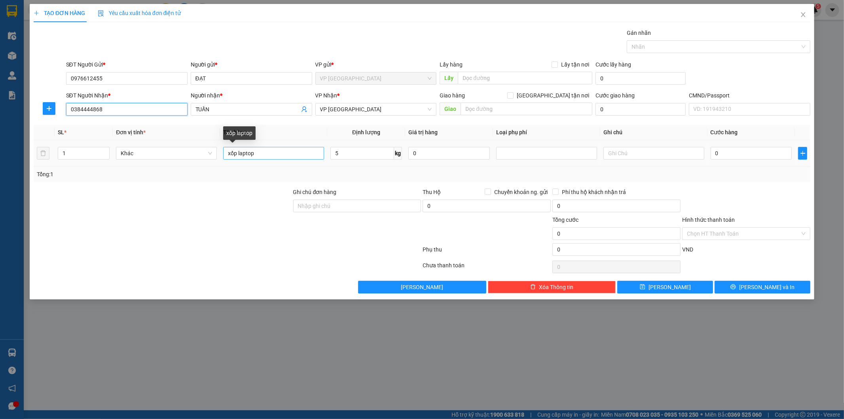
type input "0384444868"
click at [306, 157] on input "xốp laptop" at bounding box center [273, 153] width 101 height 13
drag, startPoint x: 144, startPoint y: 111, endPoint x: 0, endPoint y: 113, distance: 144.4
click at [0, 114] on div "TẠO ĐƠN HÀNG Yêu cầu xuất hóa đơn điện tử Transit Pickup Surcharge Ids Transit …" at bounding box center [422, 209] width 844 height 419
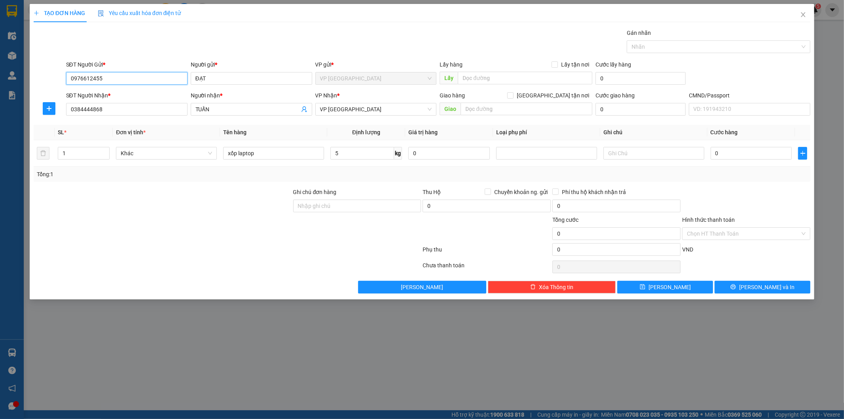
drag, startPoint x: 135, startPoint y: 78, endPoint x: 0, endPoint y: 32, distance: 142.5
click at [0, 48] on div "TẠO ĐƠN HÀNG Yêu cầu xuất hóa đơn điện tử Transit Pickup Surcharge Ids Transit …" at bounding box center [422, 209] width 844 height 419
click at [199, 36] on div "Gói vận chuyển * Tiêu chuẩn Gán nhãn Nhãn" at bounding box center [438, 42] width 748 height 28
click at [263, 155] on input "xốp laptop" at bounding box center [273, 153] width 101 height 13
drag, startPoint x: 368, startPoint y: 111, endPoint x: 366, endPoint y: 116, distance: 5.5
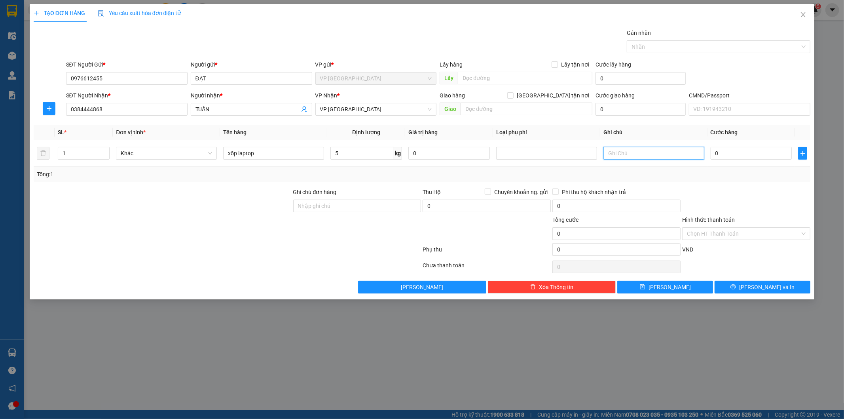
click at [367, 113] on span "VP [GEOGRAPHIC_DATA]" at bounding box center [376, 109] width 112 height 12
type input "HVT"
click at [371, 126] on div "VP [PERSON_NAME]" at bounding box center [376, 125] width 112 height 9
click at [728, 148] on input "0" at bounding box center [752, 153] width 82 height 13
type input "4"
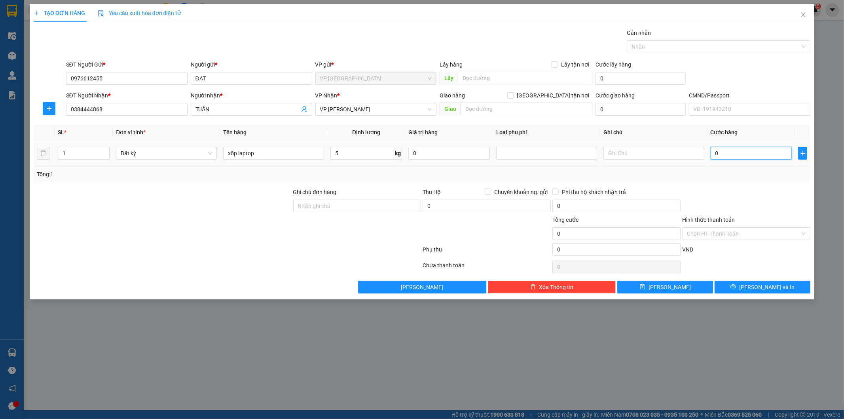
type input "4"
type input "40"
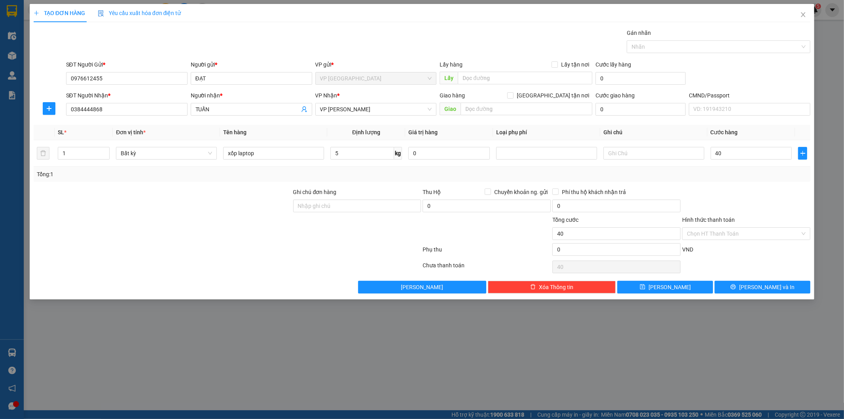
type input "40.000"
drag, startPoint x: 760, startPoint y: 188, endPoint x: 766, endPoint y: 184, distance: 6.6
click at [760, 188] on div at bounding box center [746, 202] width 130 height 28
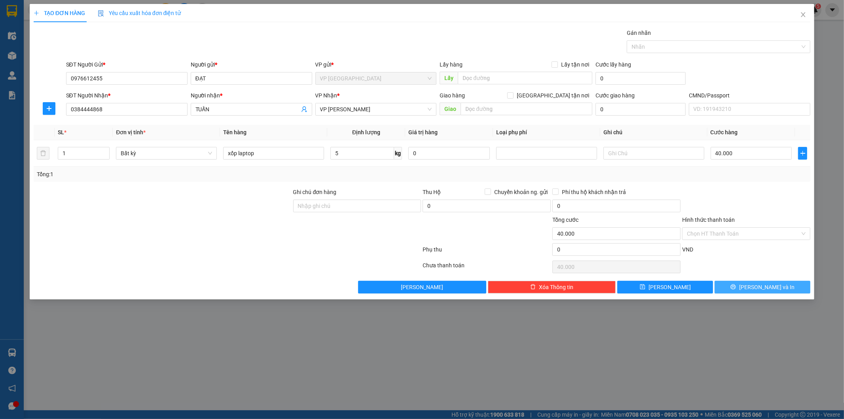
click at [761, 281] on button "Lưu và In" at bounding box center [763, 287] width 96 height 13
click at [762, 284] on span "Lưu và In" at bounding box center [766, 286] width 55 height 9
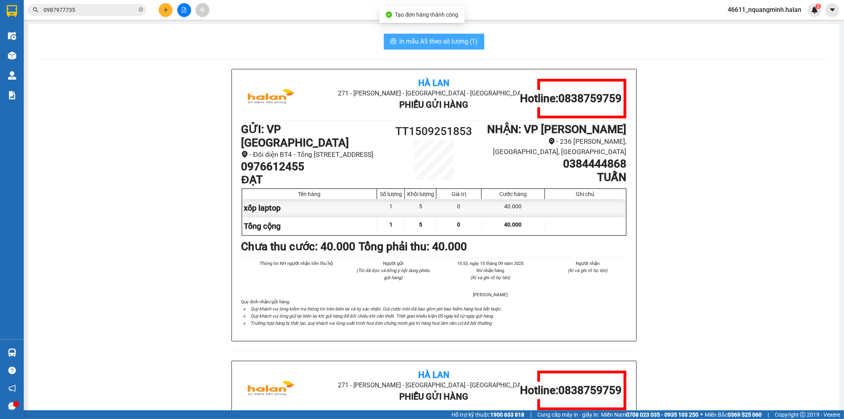
drag, startPoint x: 413, startPoint y: 32, endPoint x: 414, endPoint y: 36, distance: 4.5
click at [413, 32] on div "In mẫu A5 theo số lượng (1) Hà Lan 271 - Dương Tự Minh - Phường Tân Long - Thái…" at bounding box center [433, 342] width 811 height 637
drag, startPoint x: 414, startPoint y: 36, endPoint x: 417, endPoint y: 47, distance: 11.1
click at [416, 43] on button "In mẫu A5 theo số lượng (1)" at bounding box center [434, 42] width 100 height 16
drag, startPoint x: 417, startPoint y: 47, endPoint x: 432, endPoint y: 44, distance: 15.4
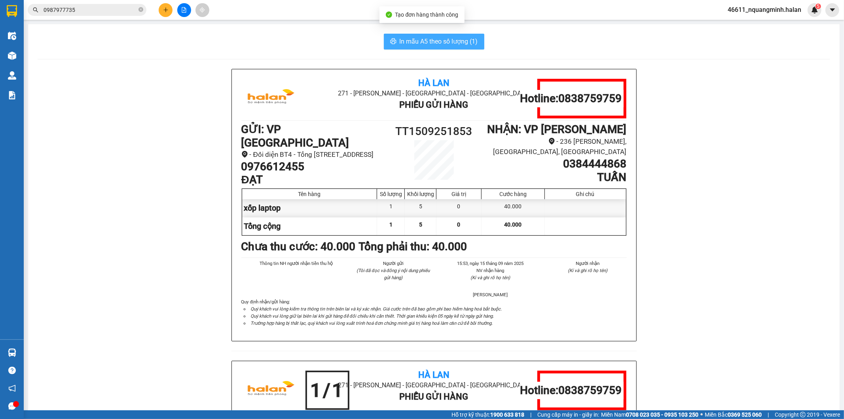
click at [418, 48] on button "In mẫu A5 theo số lượng (1)" at bounding box center [434, 42] width 100 height 16
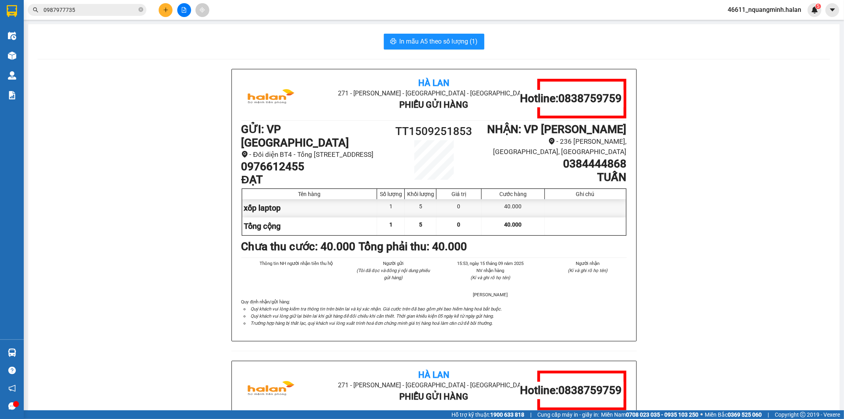
click at [161, 3] on button at bounding box center [166, 10] width 14 height 14
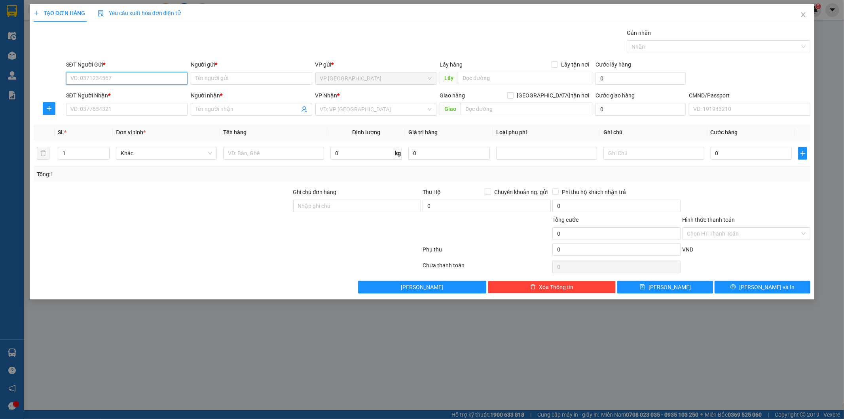
click at [173, 80] on input "SĐT Người Gửi *" at bounding box center [126, 78] width 121 height 13
type input "0933829955"
click at [165, 93] on div "0933829955 - ĐÔNG" at bounding box center [127, 94] width 112 height 9
type input "ĐÔNG"
type input "0933829955"
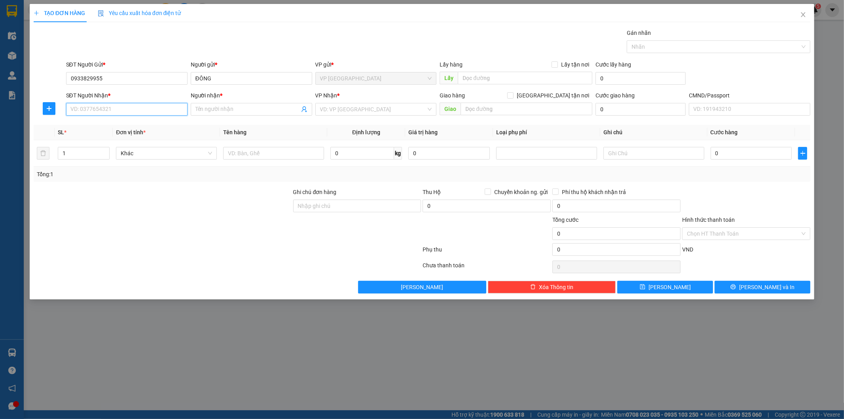
click at [161, 104] on input "SĐT Người Nhận *" at bounding box center [126, 109] width 121 height 13
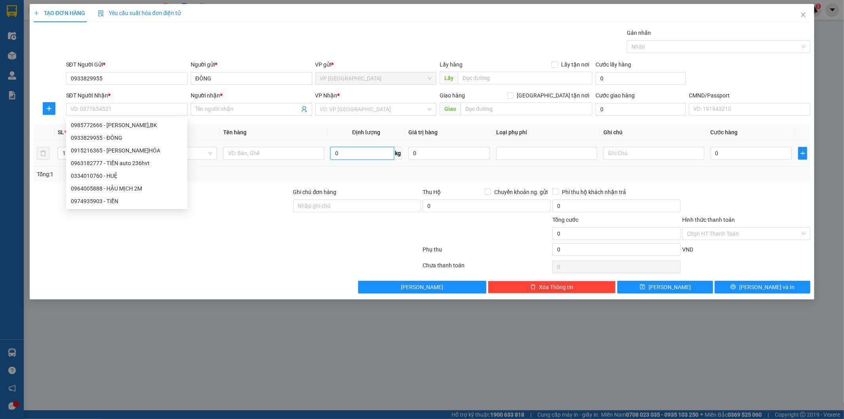
click at [366, 148] on input "0" at bounding box center [362, 153] width 64 height 13
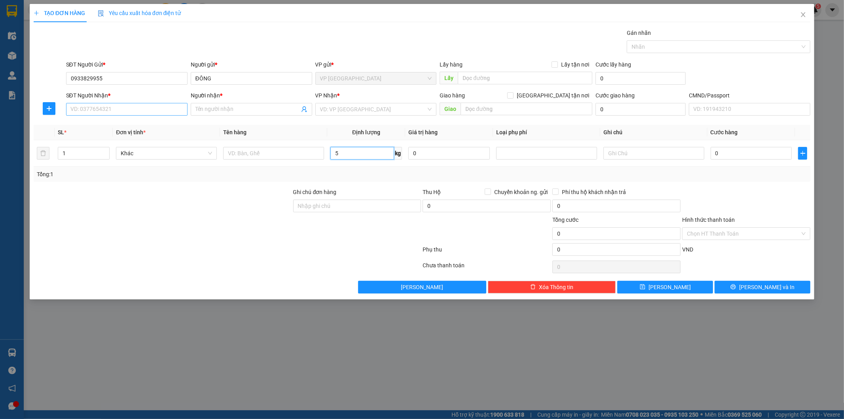
type input "5"
click at [132, 112] on input "SĐT Người Nhận *" at bounding box center [126, 109] width 121 height 13
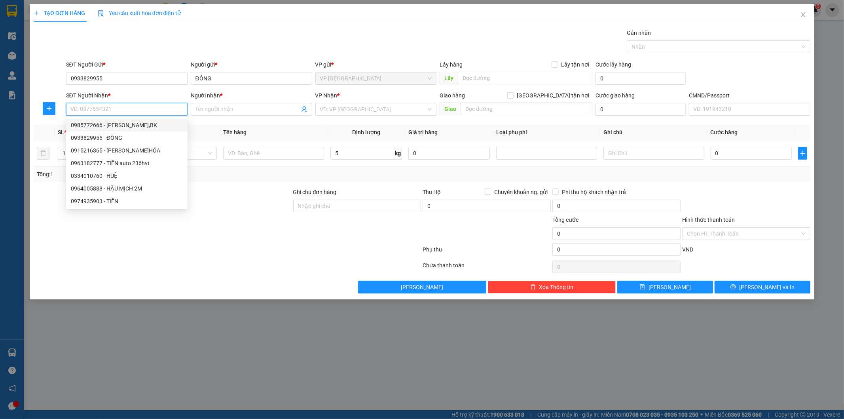
click at [113, 123] on div "0985772666 - PHÙNG XUÂN HẠNH,BK" at bounding box center [127, 125] width 112 height 9
type input "0985772666"
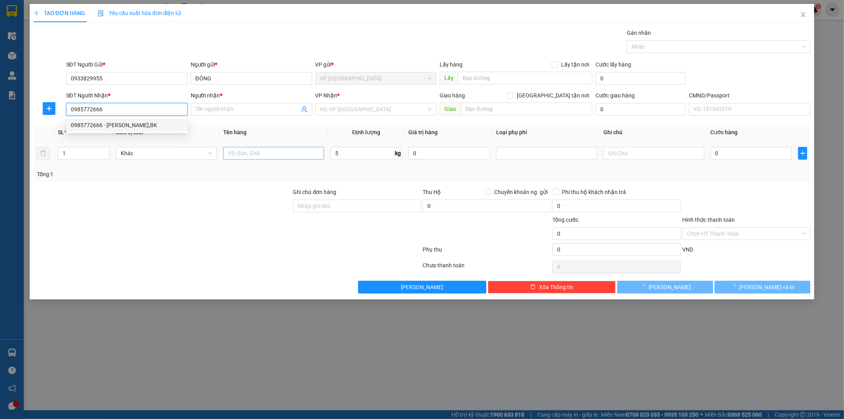
type input "PHÙNG XUÂN HẠNH,BK"
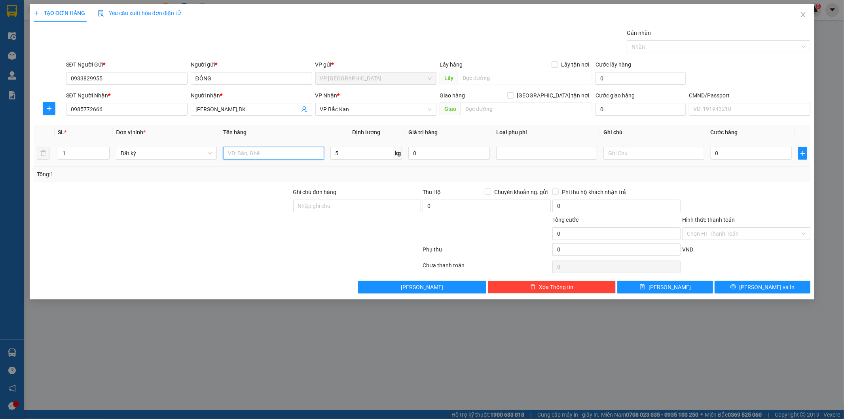
click at [268, 156] on input "text" at bounding box center [273, 153] width 101 height 13
type input "BỌC ĐEN LAPTOP"
type input "55.000"
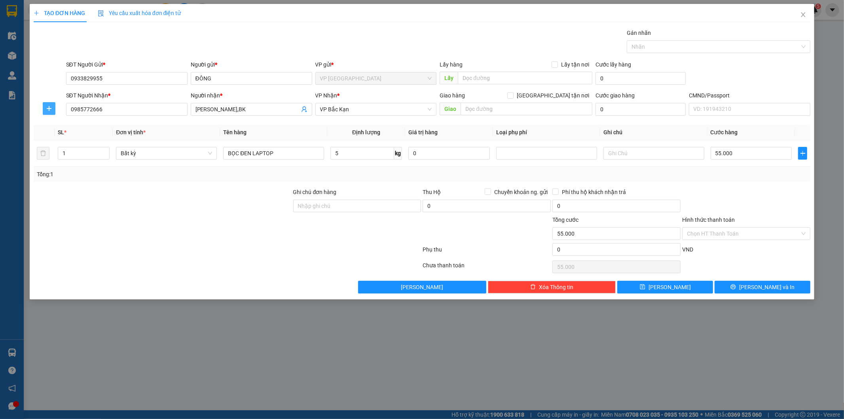
click at [43, 105] on button "button" at bounding box center [49, 108] width 13 height 13
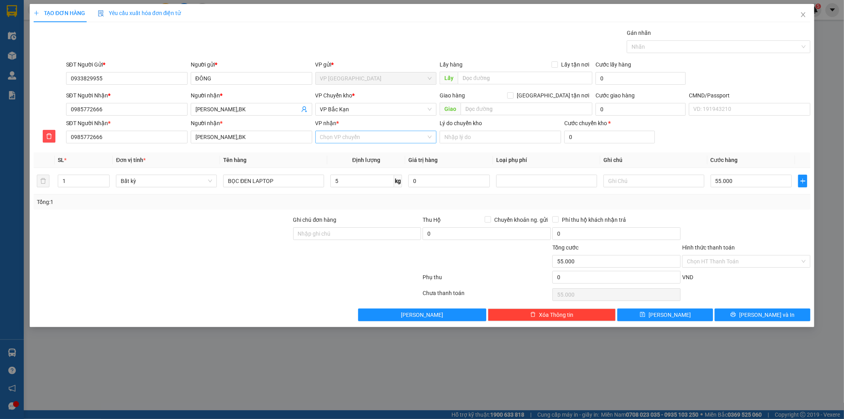
click at [327, 135] on input "VP nhận *" at bounding box center [373, 137] width 106 height 12
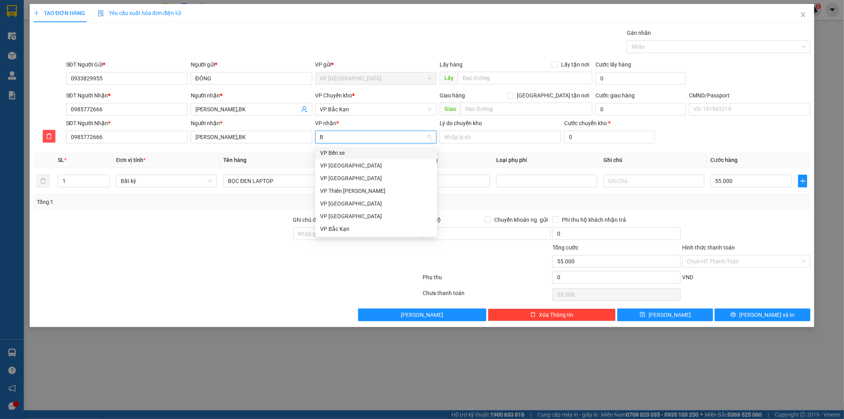
type input "BK"
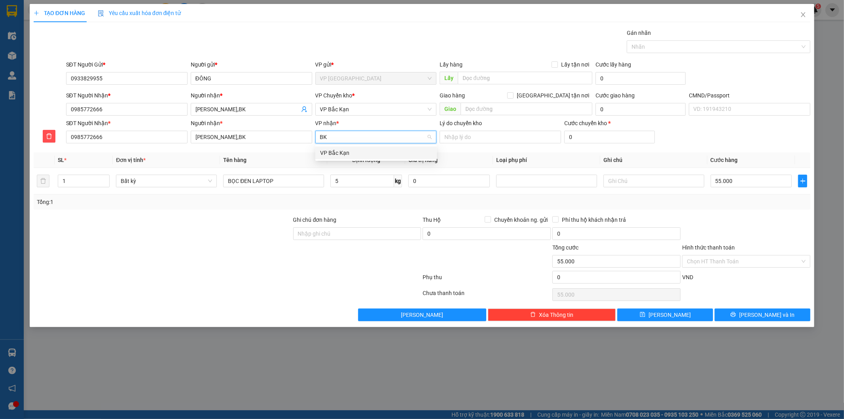
click at [331, 151] on div "VP Bắc Kạn" at bounding box center [376, 152] width 112 height 9
drag, startPoint x: 352, startPoint y: 108, endPoint x: 355, endPoint y: 113, distance: 5.5
click at [352, 110] on span "VP Bắc Kạn" at bounding box center [376, 109] width 112 height 12
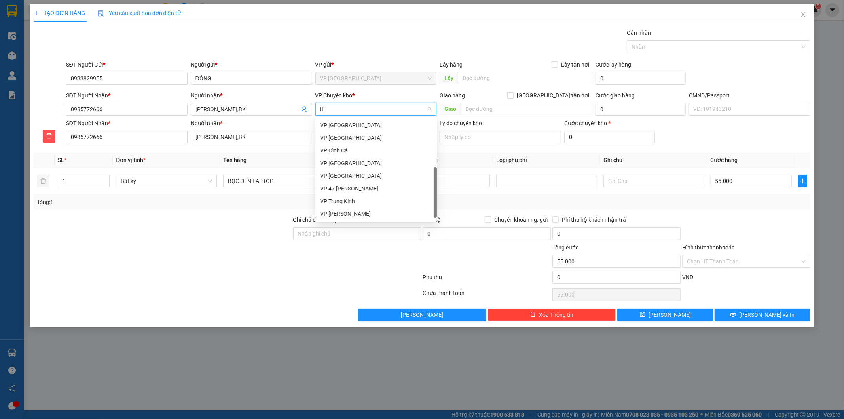
type input "HG"
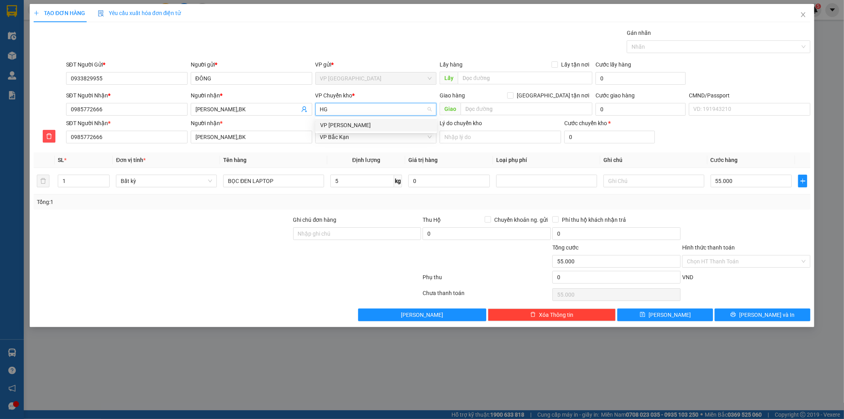
click at [347, 123] on div "VP [PERSON_NAME]" at bounding box center [376, 125] width 112 height 9
click at [765, 312] on span "Lưu và In" at bounding box center [766, 314] width 55 height 9
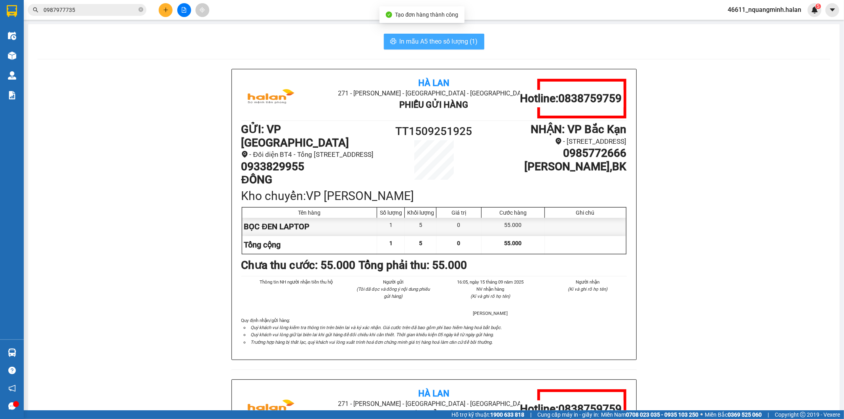
click at [420, 41] on span "In mẫu A5 theo số lượng (1)" at bounding box center [439, 41] width 78 height 10
click at [420, 38] on span "In mẫu A5 theo số lượng (1)" at bounding box center [439, 41] width 78 height 10
drag, startPoint x: 511, startPoint y: 185, endPoint x: 220, endPoint y: 161, distance: 291.8
click at [221, 161] on div "Hà Lan 271 - Dương Tự Minh - Phường Tân Long - Thái Nguyên Phiếu Gửi Hàng Hotli…" at bounding box center [434, 379] width 792 height 620
copy h1 "0933829955"
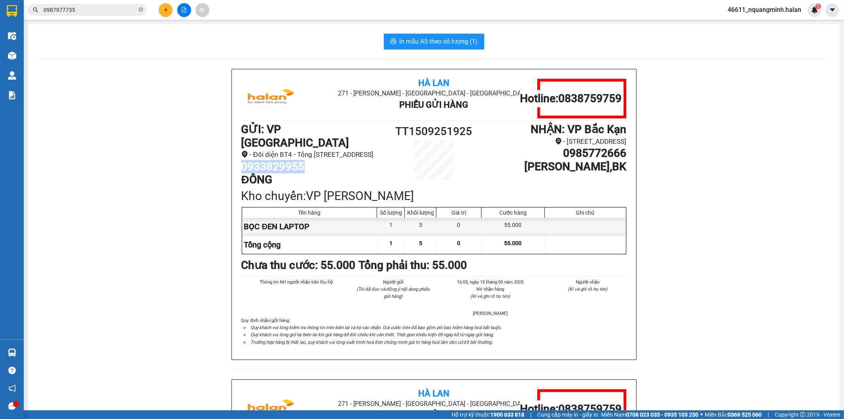
click at [169, 10] on button at bounding box center [166, 10] width 14 height 14
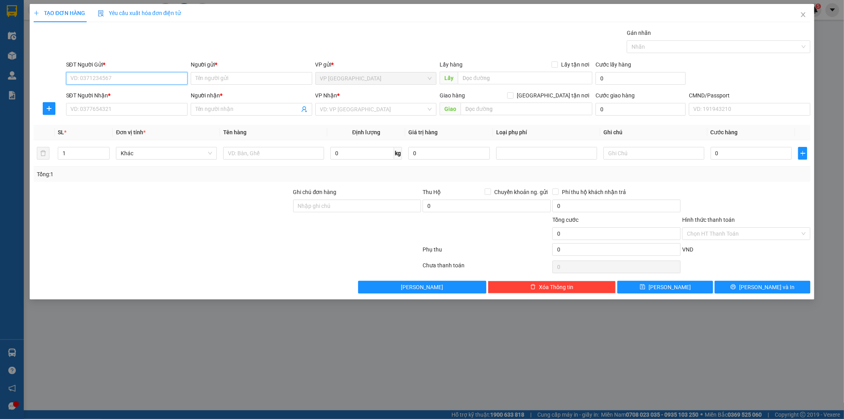
paste input "0933829955"
type input "0933829955"
click at [135, 76] on input "0933829955" at bounding box center [126, 78] width 121 height 13
drag, startPoint x: 106, startPoint y: 90, endPoint x: 113, endPoint y: 117, distance: 27.7
click at [107, 91] on div "0933829955 - ĐÔNG" at bounding box center [127, 94] width 112 height 9
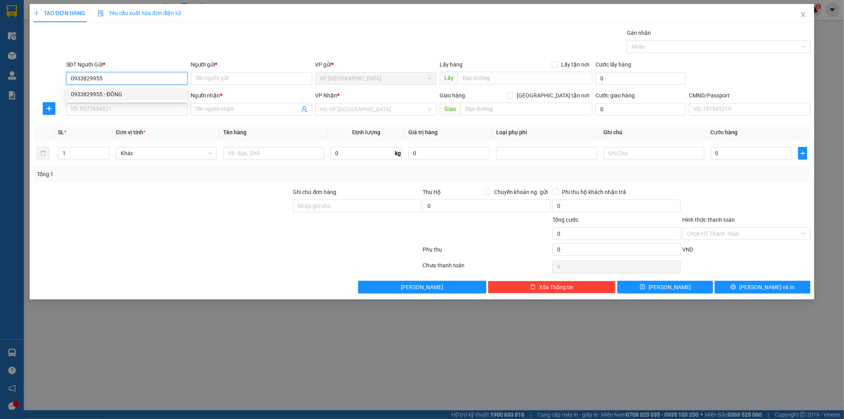
type input "ĐÔNG"
type input "0933829955"
click at [113, 117] on div "SĐT Người Nhận * VD: 0377654321" at bounding box center [126, 105] width 121 height 28
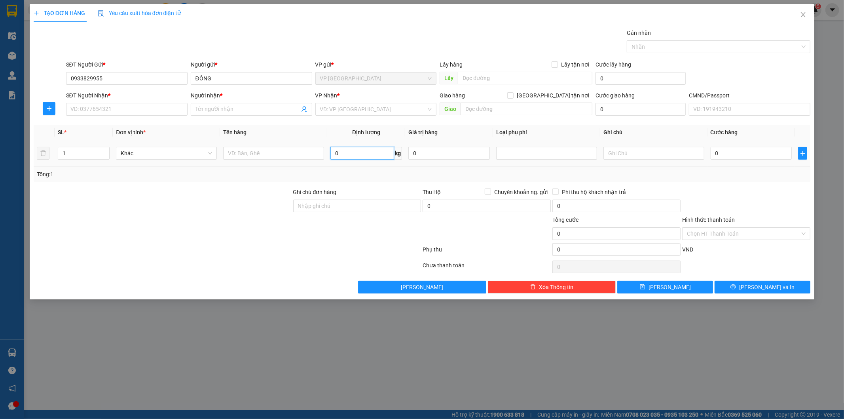
click at [362, 158] on input "0" at bounding box center [362, 153] width 64 height 13
type input "16"
click at [246, 153] on input "text" at bounding box center [273, 153] width 101 height 13
type input "BỌC ĐEN LAPTOP"
click at [129, 105] on input "SĐT Người Nhận *" at bounding box center [126, 109] width 121 height 13
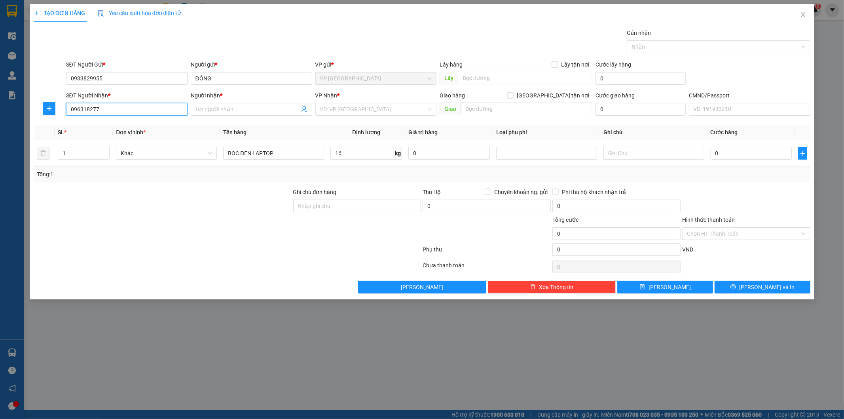
type input "0963182777"
click at [112, 127] on div "0963182777 - TIẾN auto 236hvt" at bounding box center [127, 125] width 112 height 9
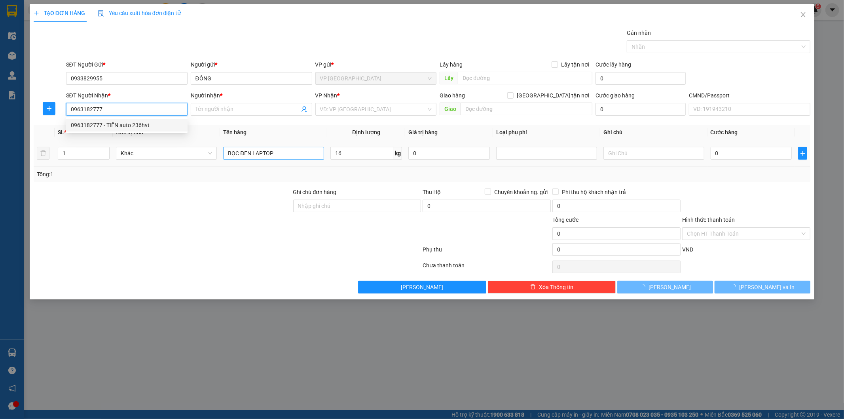
type input "TIẾN auto 236hvt"
type input "0963182777"
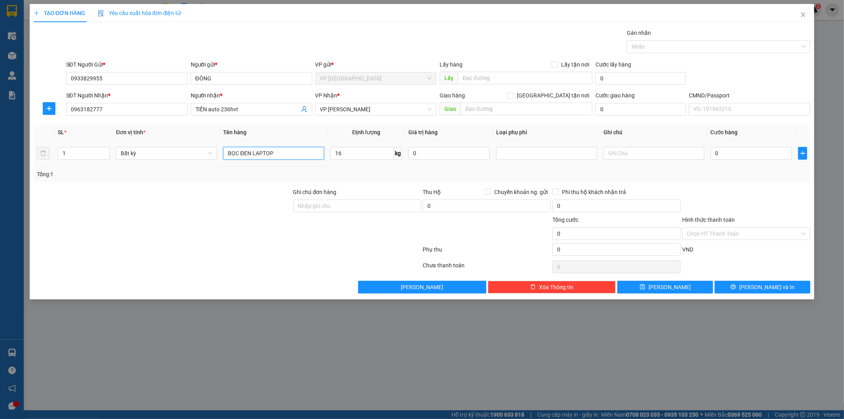
click at [288, 153] on input "BỌC ĐEN LAPTOP" at bounding box center [273, 153] width 101 height 13
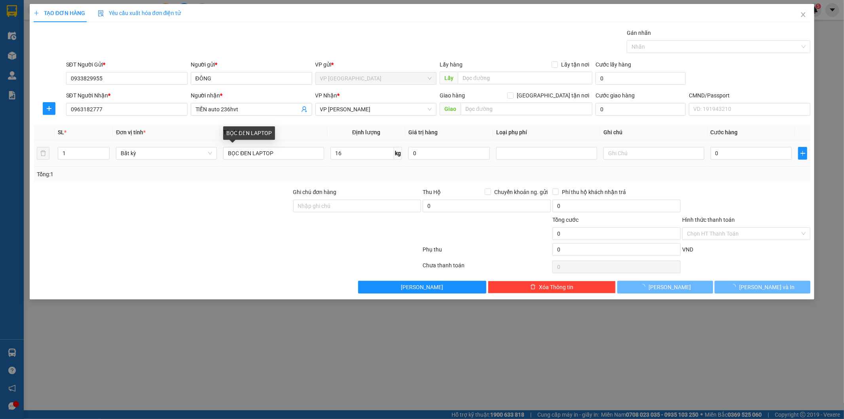
type input "60.000"
click at [765, 200] on div at bounding box center [746, 202] width 130 height 28
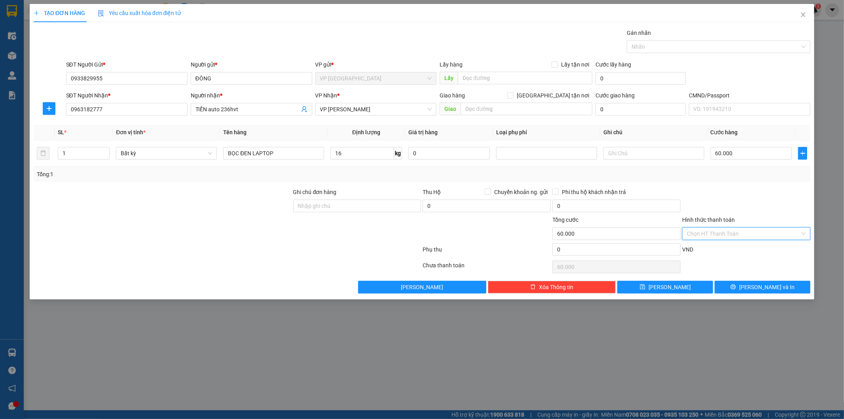
click at [753, 230] on input "Hình thức thanh toán" at bounding box center [743, 233] width 113 height 12
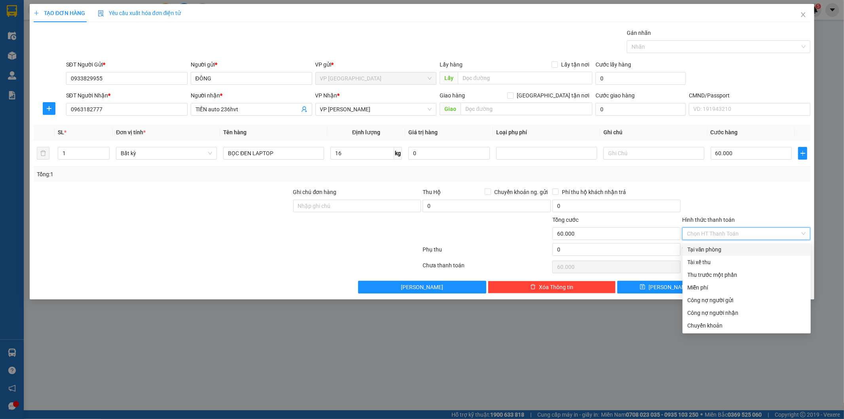
drag, startPoint x: 722, startPoint y: 246, endPoint x: 778, endPoint y: 277, distance: 63.8
click at [722, 247] on div "Tại văn phòng" at bounding box center [746, 249] width 119 height 9
type input "0"
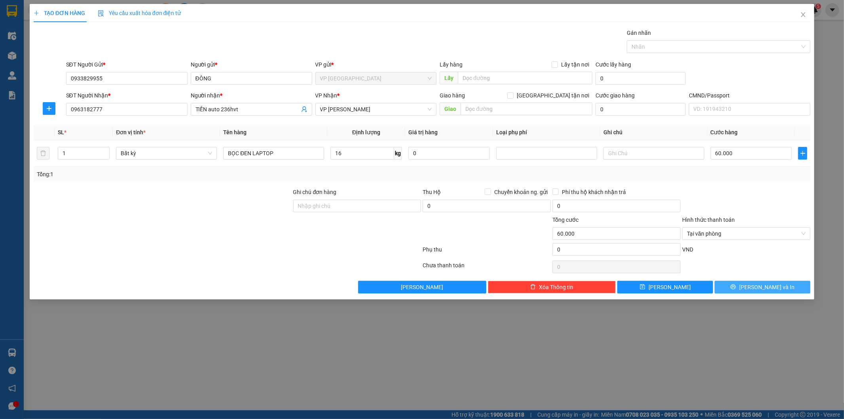
click at [758, 285] on span "Lưu và In" at bounding box center [766, 286] width 55 height 9
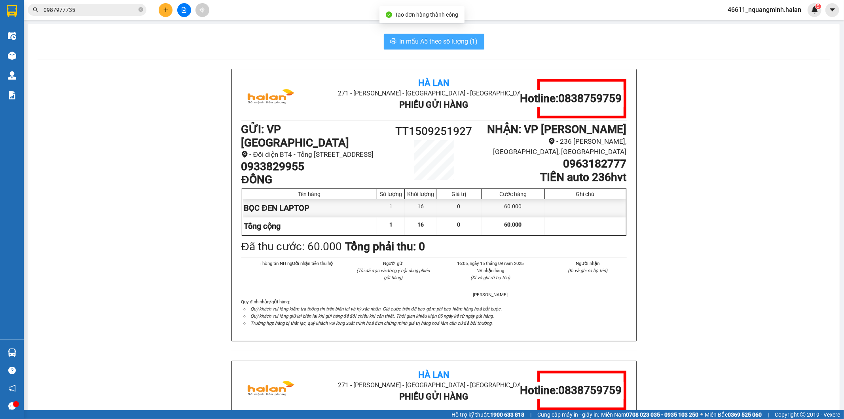
click at [452, 37] on span "In mẫu A5 theo số lượng (1)" at bounding box center [439, 41] width 78 height 10
drag, startPoint x: 248, startPoint y: 42, endPoint x: 195, endPoint y: 30, distance: 55.0
click at [248, 42] on div "In mẫu A5 theo số lượng (1)" at bounding box center [434, 42] width 792 height 16
click at [167, 15] on button at bounding box center [166, 10] width 14 height 14
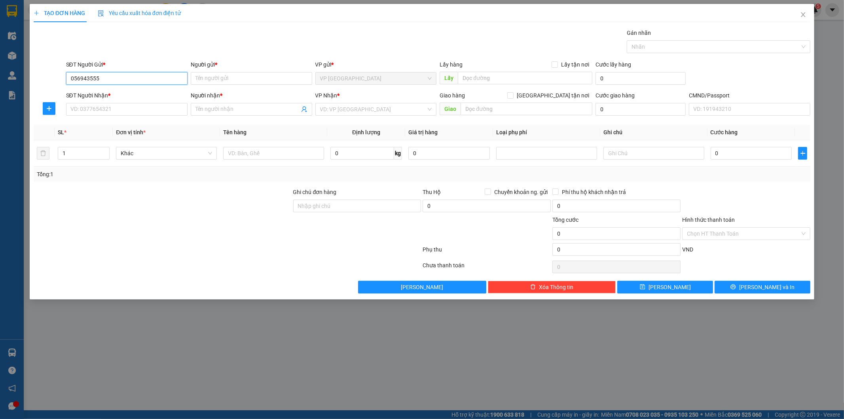
type input "0569435555"
drag, startPoint x: 123, startPoint y: 90, endPoint x: 125, endPoint y: 114, distance: 24.2
click at [123, 90] on div "0569435555 - THÀNH" at bounding box center [127, 94] width 112 height 9
type input "THÀNH"
type input "0569435555"
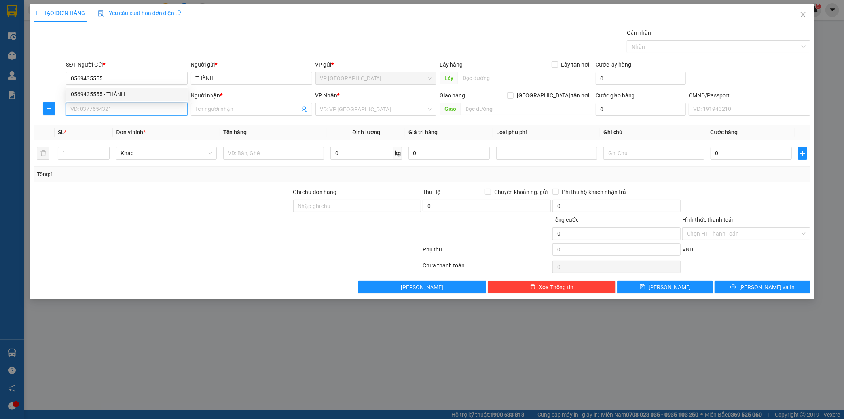
click at [125, 115] on input "SĐT Người Nhận *" at bounding box center [126, 109] width 121 height 13
drag, startPoint x: 135, startPoint y: 123, endPoint x: 180, endPoint y: 134, distance: 46.8
click at [135, 123] on div "0929925555 - HƯƠNG CHI (BẮC SƠN)" at bounding box center [134, 125] width 126 height 9
type input "0929925555"
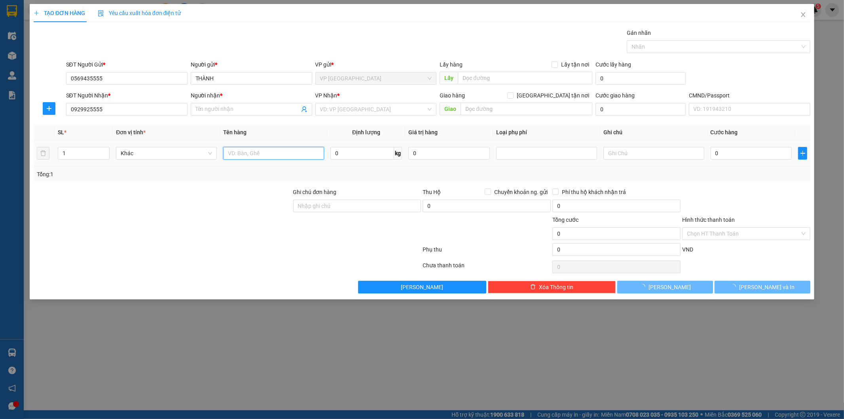
click at [254, 148] on input "text" at bounding box center [273, 153] width 101 height 13
type input "HƯƠNG CHI (BẮC SƠN)"
type input "HỘP RĂNG"
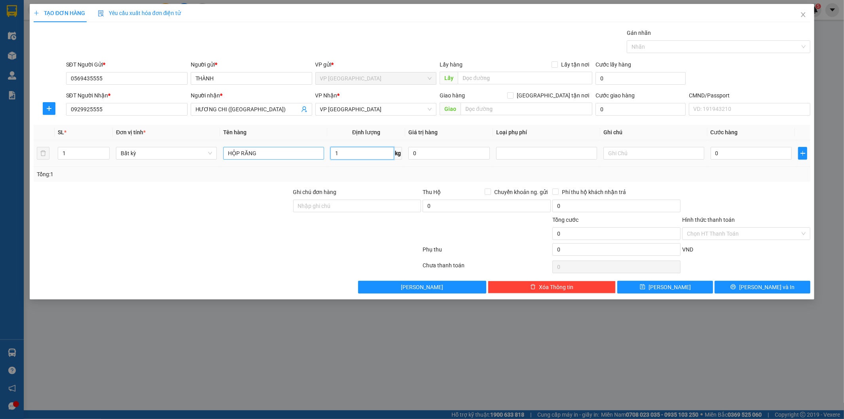
type input "1"
type input "35.000"
click at [765, 288] on span "Lưu và In" at bounding box center [766, 286] width 55 height 9
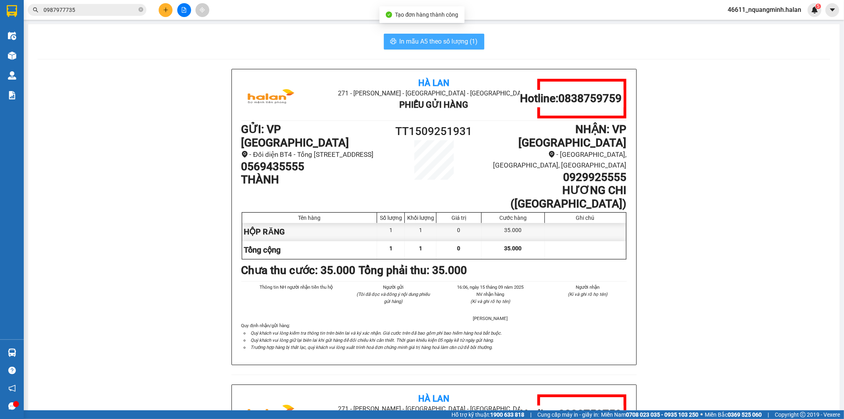
click at [449, 42] on div "In mẫu A5 theo số lượng (1) Hà Lan 271 - Dương Tự Minh - Phường Tân Long - Thái…" at bounding box center [433, 366] width 811 height 685
click at [449, 42] on span "In mẫu A5 theo số lượng (1)" at bounding box center [439, 41] width 78 height 10
click at [166, 10] on icon "plus" at bounding box center [165, 9] width 4 height 0
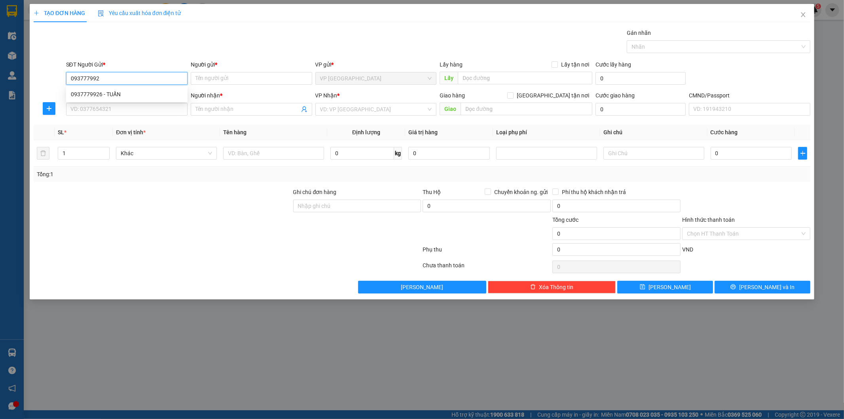
type input "0937779926"
drag, startPoint x: 133, startPoint y: 93, endPoint x: 131, endPoint y: 102, distance: 9.6
click at [132, 93] on div "0937779926 - TUẤN" at bounding box center [127, 94] width 112 height 9
type input "TUẤN"
type input "0937779926"
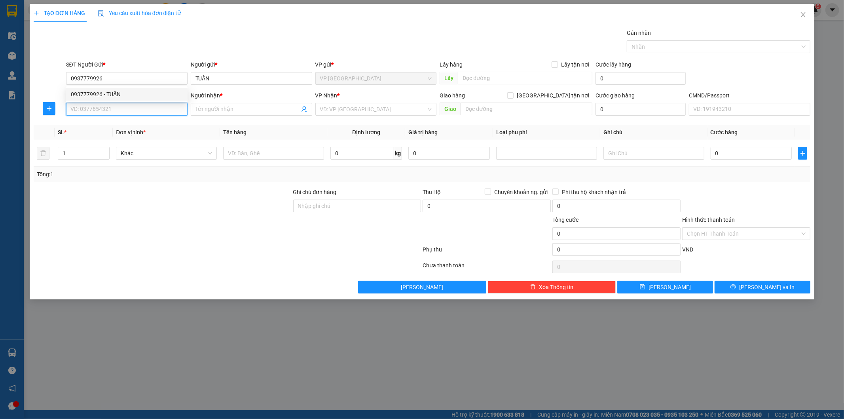
click at [131, 108] on input "SĐT Người Nhận *" at bounding box center [126, 109] width 121 height 13
type input "0969538666"
drag, startPoint x: 129, startPoint y: 125, endPoint x: 135, endPoint y: 125, distance: 5.6
click at [129, 125] on div "0969538666 - HIẾN" at bounding box center [127, 125] width 112 height 9
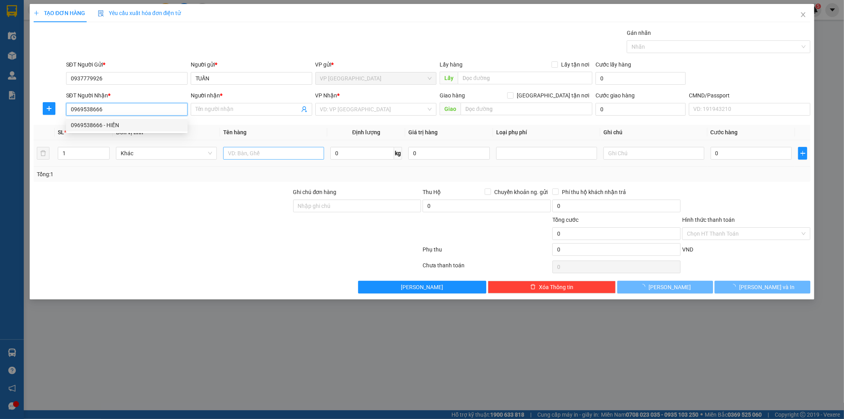
type input "HIẾN"
type input "0969538666"
click at [245, 154] on input "text" at bounding box center [273, 153] width 101 height 13
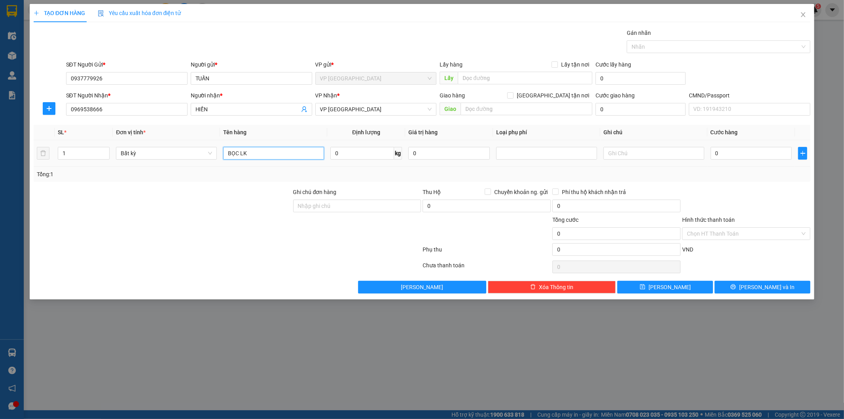
type input "BỌC LK"
type input "1"
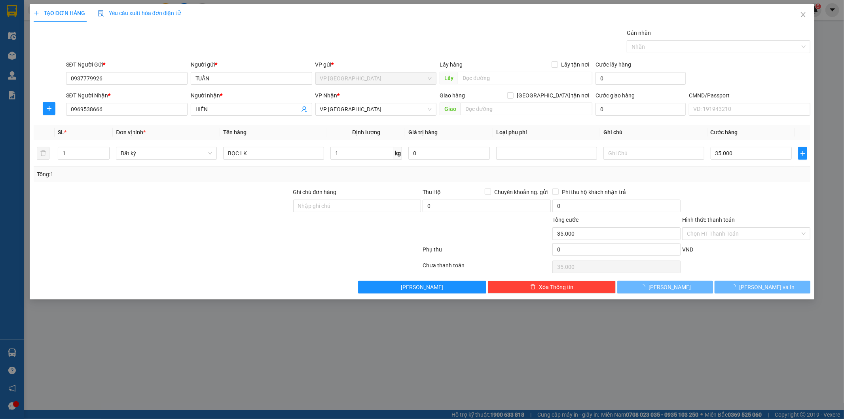
type input "35.000"
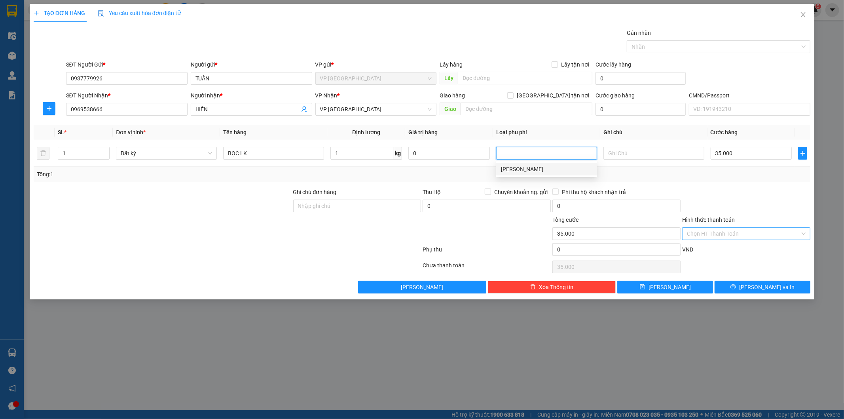
click at [743, 231] on input "Hình thức thanh toán" at bounding box center [743, 233] width 113 height 12
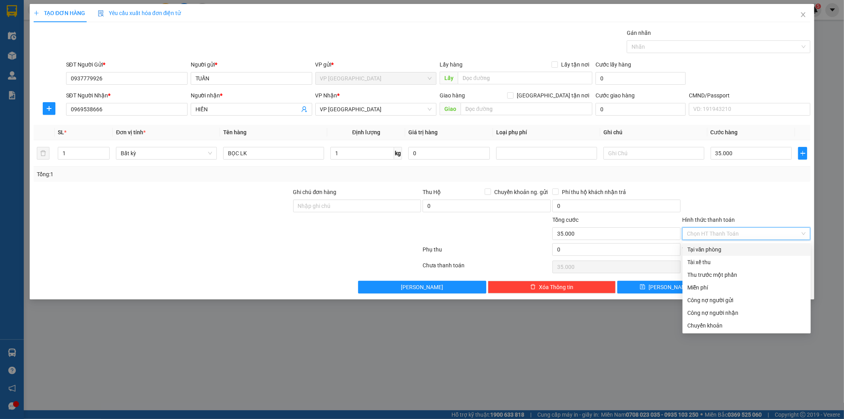
click at [736, 245] on div "Tại văn phòng" at bounding box center [746, 249] width 119 height 9
type input "0"
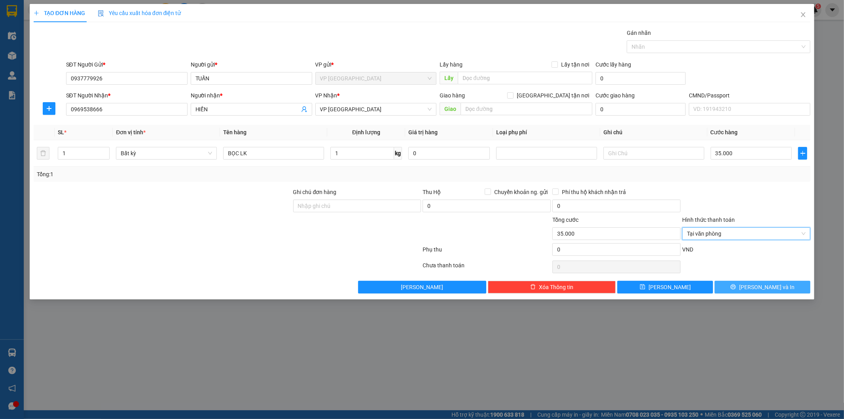
click at [754, 286] on button "Lưu và In" at bounding box center [763, 287] width 96 height 13
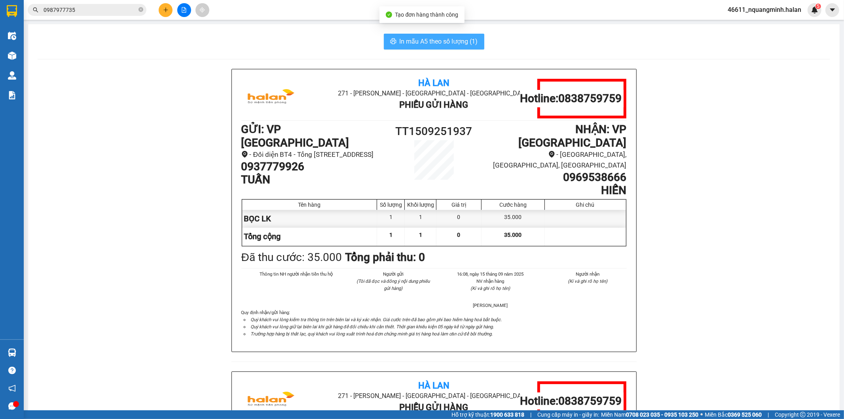
click at [436, 34] on button "In mẫu A5 theo số lượng (1)" at bounding box center [434, 42] width 100 height 16
drag, startPoint x: 306, startPoint y: 33, endPoint x: 307, endPoint y: 24, distance: 8.7
click at [307, 28] on div "In mẫu A5 theo số lượng (1) Hà Lan 271 - Dương Tự Minh - Phường Tân Long - Thái…" at bounding box center [433, 353] width 811 height 658
click at [168, 9] on icon "plus" at bounding box center [166, 10] width 6 height 6
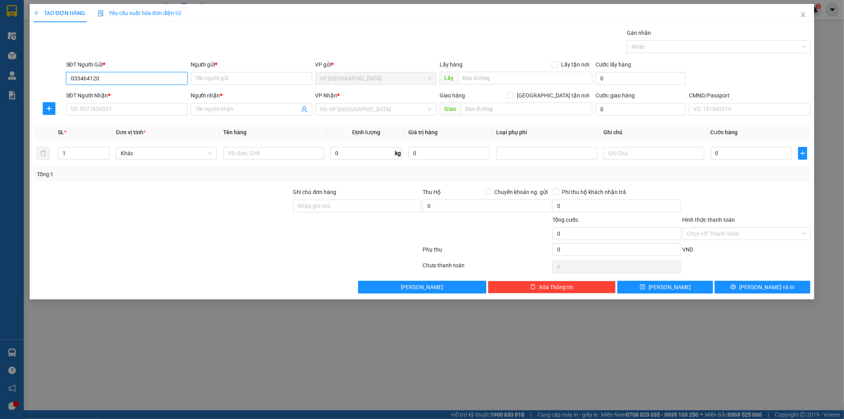
type input "0334641203"
click at [132, 96] on div "0334641203 - KHÁNH" at bounding box center [127, 94] width 112 height 9
type input "KHÁNH"
type input "0334641203"
click at [138, 119] on div "SĐT Người Nhận * VD: 0377654321" at bounding box center [126, 105] width 121 height 28
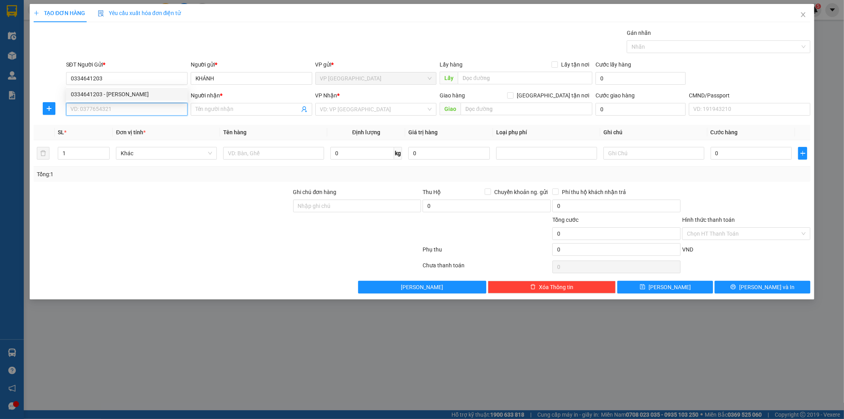
click at [138, 110] on input "SĐT Người Nhận *" at bounding box center [126, 109] width 121 height 13
click at [127, 126] on div "0362853222 - SINH" at bounding box center [127, 125] width 112 height 9
type input "0362853222"
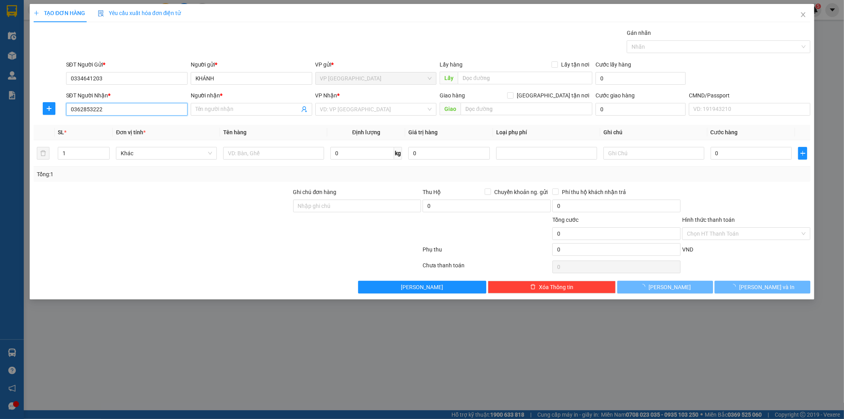
type input "SINH"
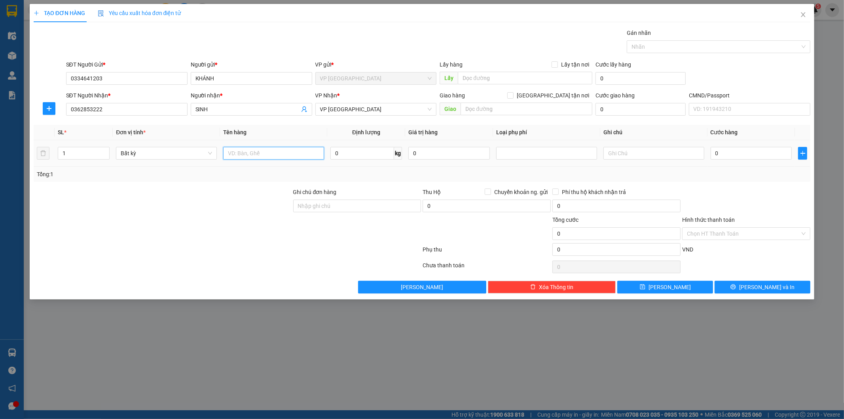
click at [260, 151] on input "text" at bounding box center [273, 153] width 101 height 13
type input "BỌC HỘP DẸT (CHỨNG CHỈ)"
type input "1"
type input "35.000"
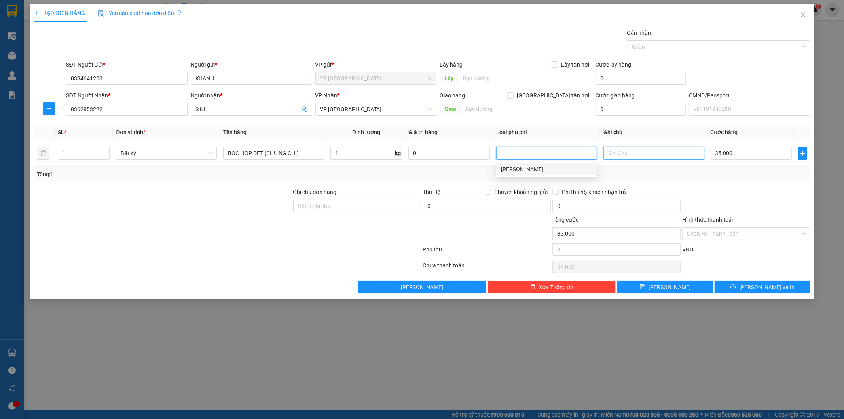
type input "35.000"
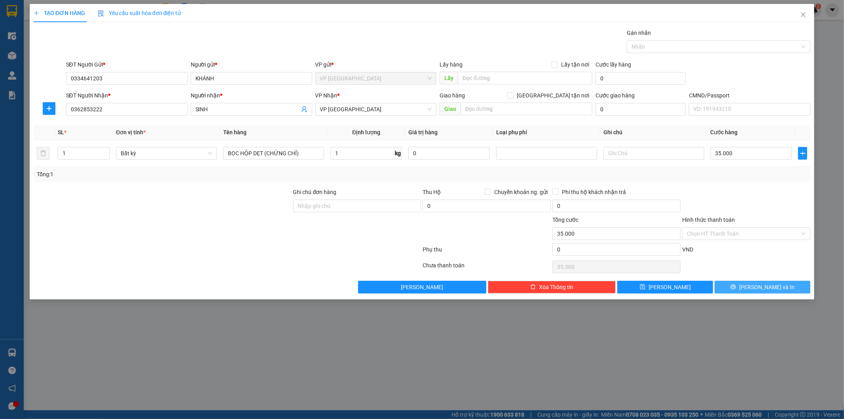
click at [770, 290] on span "Lưu và In" at bounding box center [766, 286] width 55 height 9
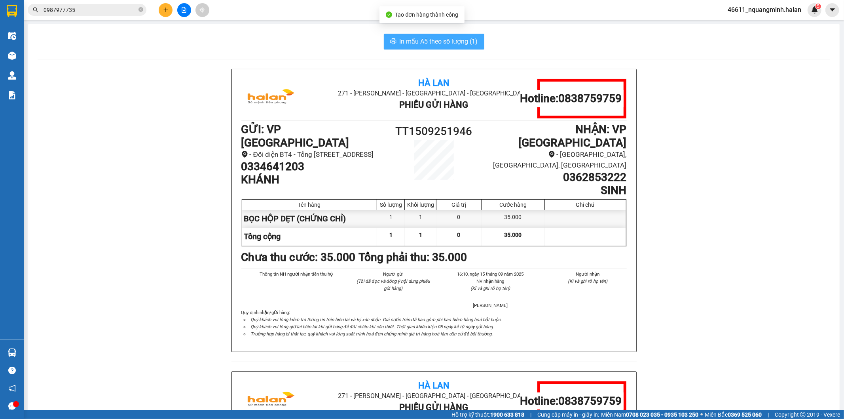
click at [460, 37] on span "In mẫu A5 theo số lượng (1)" at bounding box center [439, 41] width 78 height 10
click at [654, 361] on div "Hà Lan 271 - Dương Tự Minh - Phường Tân Long - Thái Nguyên Phiếu Gửi Hàng Hotli…" at bounding box center [434, 371] width 792 height 604
drag, startPoint x: 194, startPoint y: 335, endPoint x: 221, endPoint y: 361, distance: 37.2
click at [197, 341] on div "Hà Lan 271 - Dương Tự Minh - Phường Tân Long - Thái Nguyên Phiếu Gửi Hàng Hotli…" at bounding box center [434, 371] width 792 height 604
click at [148, 276] on div "Hà Lan 271 - Dương Tự Minh - Phường Tân Long - Thái Nguyên Phiếu Gửi Hàng Hotli…" at bounding box center [434, 371] width 792 height 604
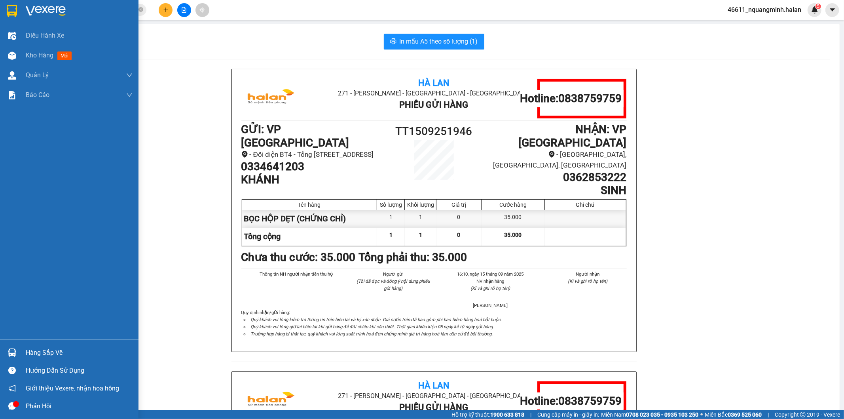
click at [13, 353] on img at bounding box center [12, 352] width 8 height 8
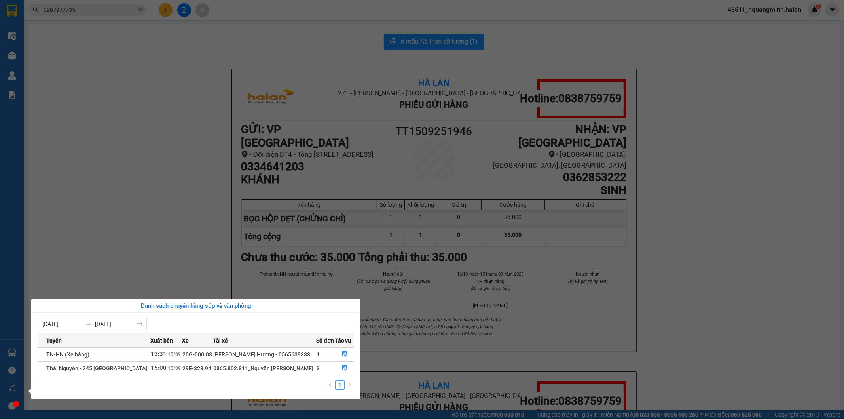
click at [173, 223] on section "Kết quả tìm kiếm ( 14 ) Bộ lọc Mã ĐH Trạng thái Món hàng Thu hộ Tổng cước Chưa …" at bounding box center [422, 209] width 844 height 419
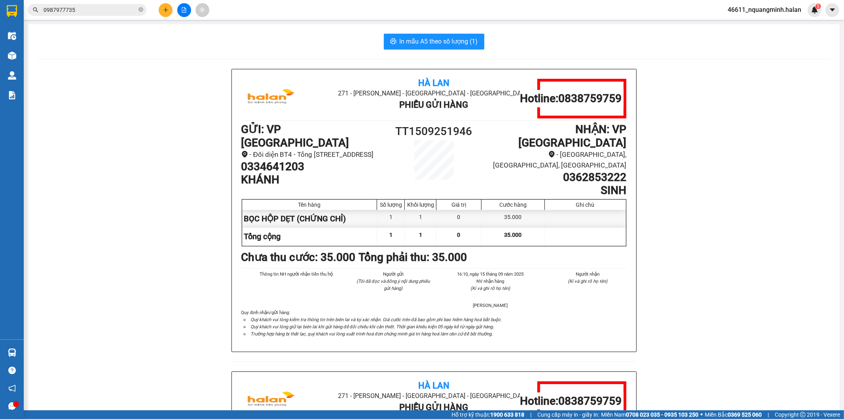
click at [164, 17] on div "Kết quả tìm kiếm ( 14 ) Bộ lọc Mã ĐH Trạng thái Món hàng Thu hộ Tổng cước Chưa …" at bounding box center [422, 10] width 844 height 20
click at [164, 13] on button at bounding box center [166, 10] width 14 height 14
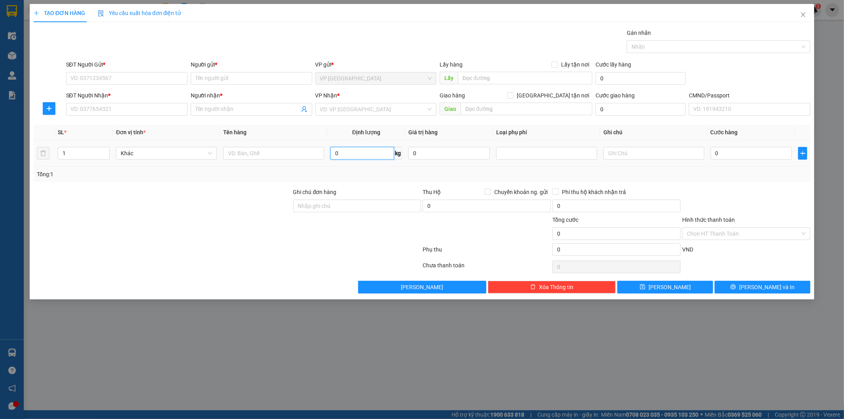
drag, startPoint x: 346, startPoint y: 153, endPoint x: 194, endPoint y: 100, distance: 160.7
click at [345, 153] on input "0" at bounding box center [362, 153] width 64 height 13
type input "6"
click at [159, 82] on input "SĐT Người Gửi *" at bounding box center [126, 78] width 121 height 13
type input "0989307511"
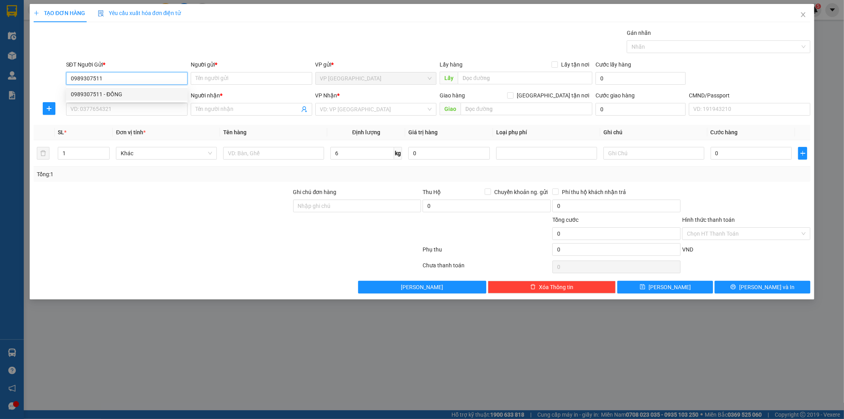
click at [156, 95] on div "0989307511 - ĐỒNG" at bounding box center [127, 94] width 112 height 9
type input "ĐỒNG"
type input "0989307511"
click at [157, 105] on input "SĐT Người Nhận *" at bounding box center [126, 109] width 121 height 13
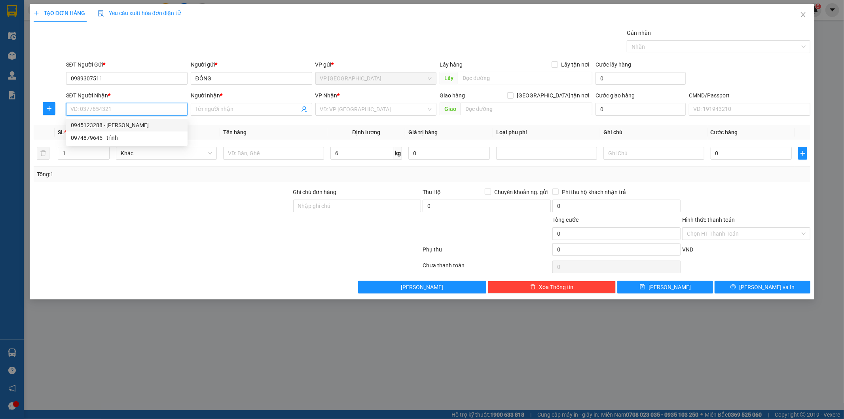
click at [147, 121] on div "0945123288 - HUỆ SAMCO" at bounding box center [127, 125] width 112 height 9
type input "0945123288"
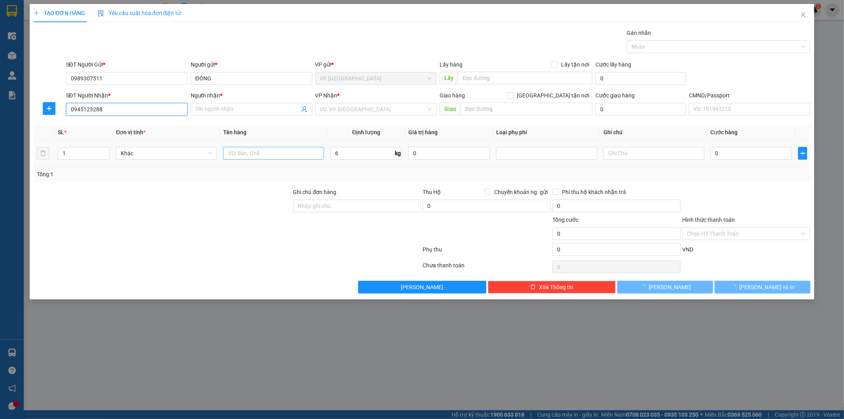
type input "HUỆ SAMCO"
click at [288, 154] on input "text" at bounding box center [273, 153] width 101 height 13
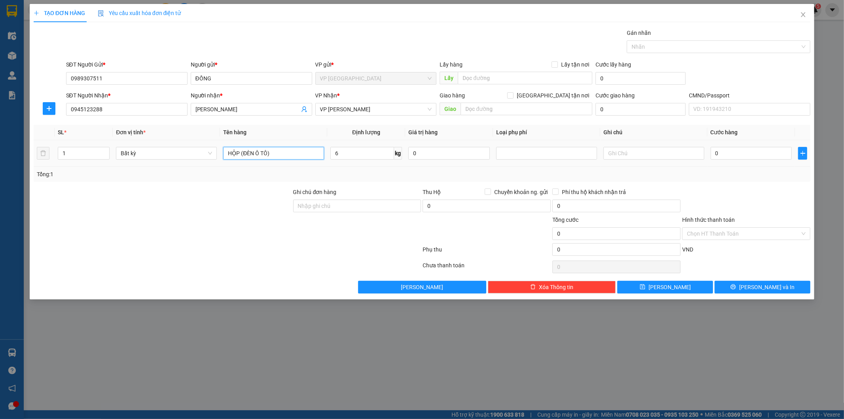
type input "HỘP (ĐÈN Ô TÔ)"
type input "40.000"
drag, startPoint x: 119, startPoint y: 108, endPoint x: 0, endPoint y: 58, distance: 128.7
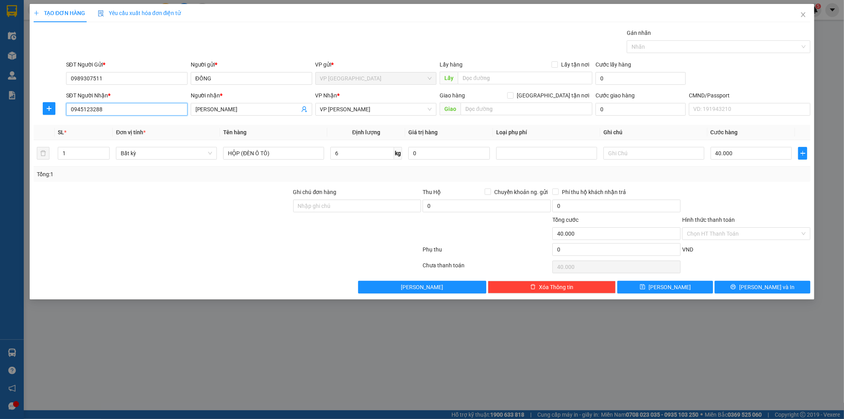
click at [34, 99] on div "SĐT Người Nhận * 0945123288 0945123288 Người nhận * HUỆ SAMCO VP Nhận * VP Hoàn…" at bounding box center [422, 105] width 779 height 28
click at [773, 286] on span "Lưu và In" at bounding box center [766, 286] width 55 height 9
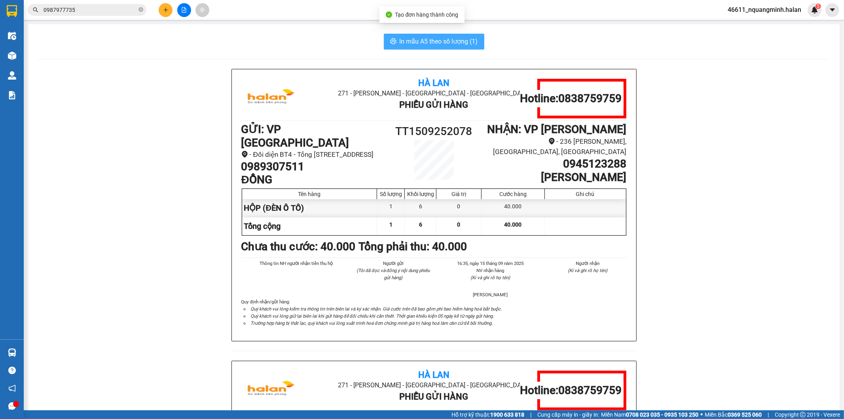
click at [426, 40] on span "In mẫu A5 theo số lượng (1)" at bounding box center [439, 41] width 78 height 10
click at [270, 48] on div "In mẫu A5 theo số lượng (1)" at bounding box center [434, 42] width 792 height 16
click at [144, 156] on div "Hà Lan 271 - Dương Tự Minh - Phường Tân Long - Thái Nguyên Phiếu Gửi Hàng Hotli…" at bounding box center [434, 360] width 792 height 583
drag, startPoint x: 92, startPoint y: 306, endPoint x: 65, endPoint y: 330, distance: 36.7
click at [92, 306] on div "Hà Lan 271 - Dương Tự Minh - Phường Tân Long - Thái Nguyên Phiếu Gửi Hàng Hotli…" at bounding box center [434, 360] width 792 height 583
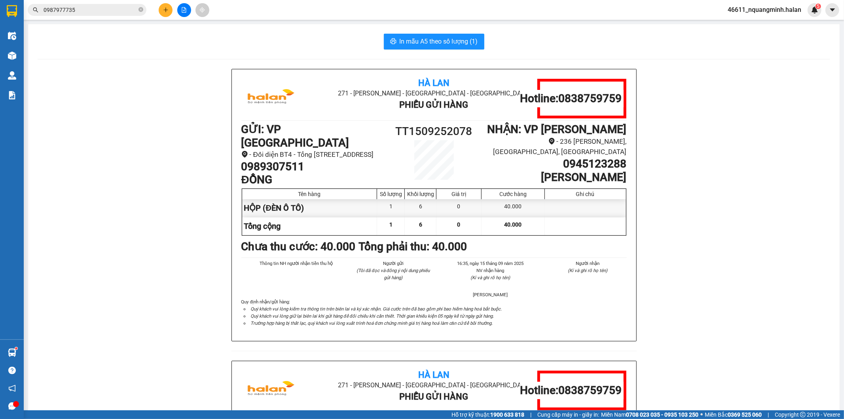
click at [34, 343] on div "In mẫu A5 theo số lượng (1) Hà Lan 271 - Dương Tự Minh - Phường Tân Long - Thái…" at bounding box center [433, 342] width 811 height 637
click at [153, 365] on div "Hà Lan 271 - Dương Tự Minh - Phường Tân Long - Thái Nguyên Phiếu Gửi Hàng Hotli…" at bounding box center [434, 360] width 792 height 583
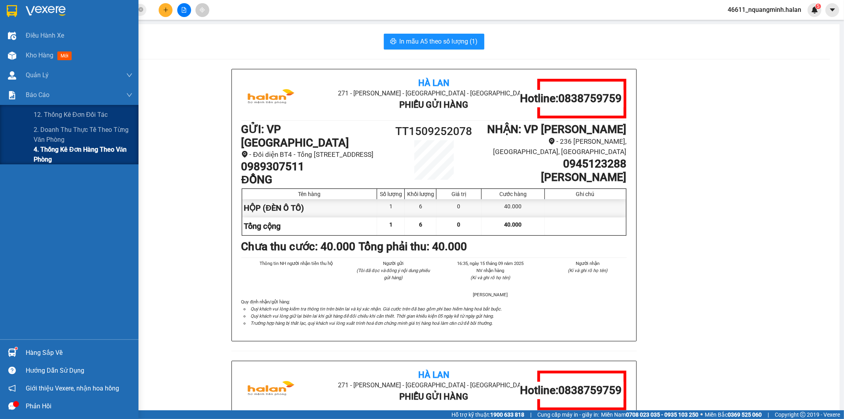
click at [41, 153] on span "4. Thống kê đơn hàng theo văn phòng" at bounding box center [83, 154] width 99 height 20
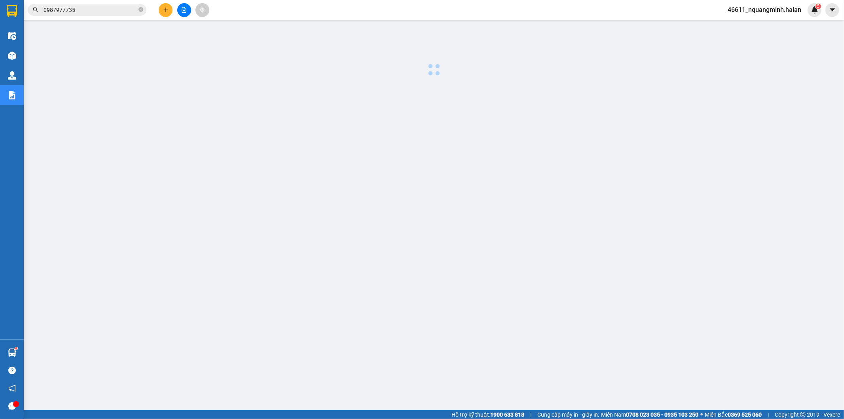
click at [203, 188] on div at bounding box center [434, 202] width 812 height 356
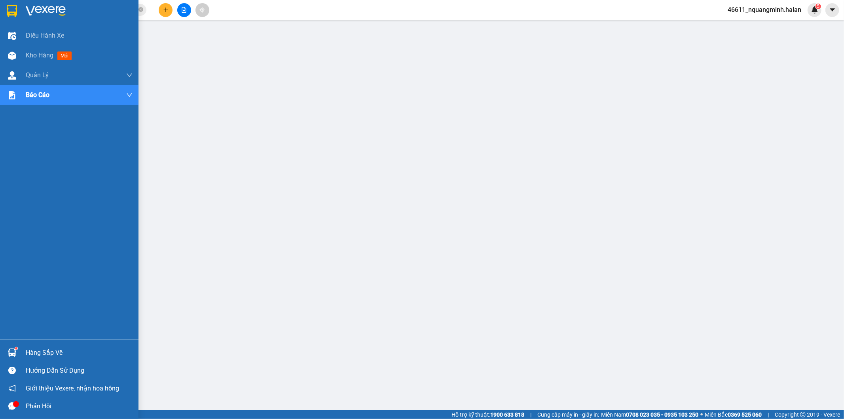
click at [4, 352] on div "Hàng sắp về" at bounding box center [69, 352] width 138 height 18
click at [0, 57] on div "Kho hàng mới" at bounding box center [69, 55] width 138 height 20
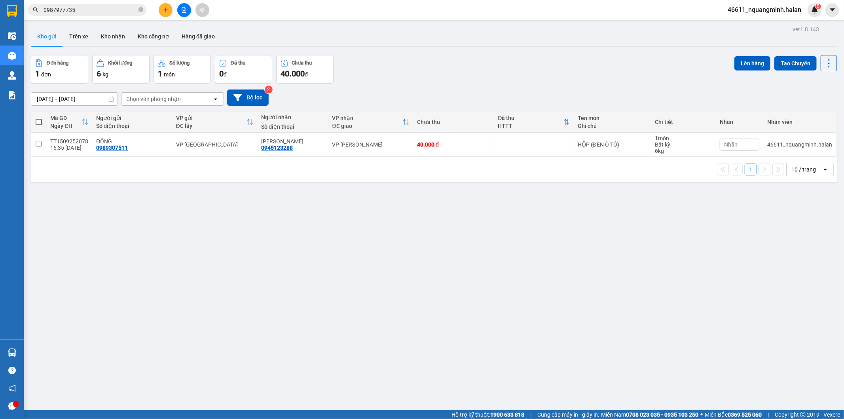
click at [401, 43] on div "Kho gửi Trên xe Kho nhận Kho công nợ Hàng đã giao" at bounding box center [434, 37] width 806 height 21
click at [163, 11] on icon "plus" at bounding box center [166, 10] width 6 height 6
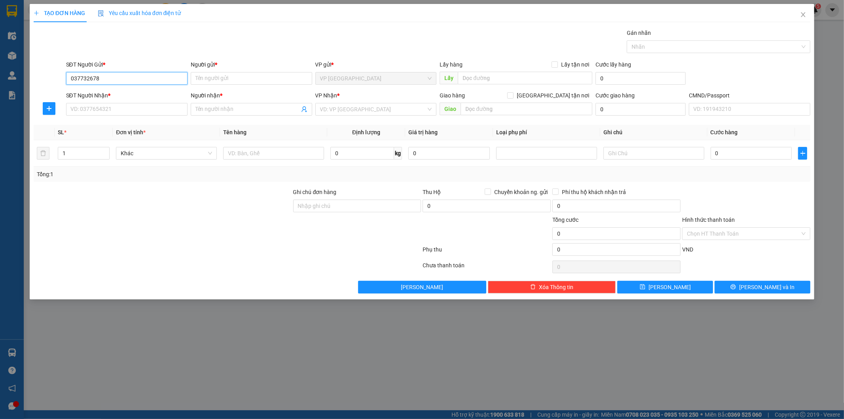
type input "0377326788"
drag, startPoint x: 107, startPoint y: 95, endPoint x: 112, endPoint y: 108, distance: 13.9
click at [107, 95] on div "0377326788 - HOÀNG" at bounding box center [127, 94] width 112 height 9
type input "HOÀNG"
type input "0377326788"
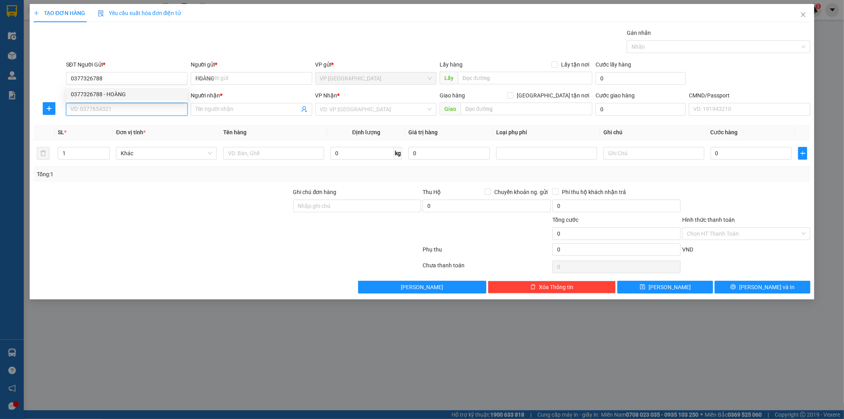
click at [112, 107] on input "SĐT Người Nhận *" at bounding box center [126, 109] width 121 height 13
type input "0388206768"
click at [114, 124] on div "0388206768 - nam" at bounding box center [127, 125] width 112 height 9
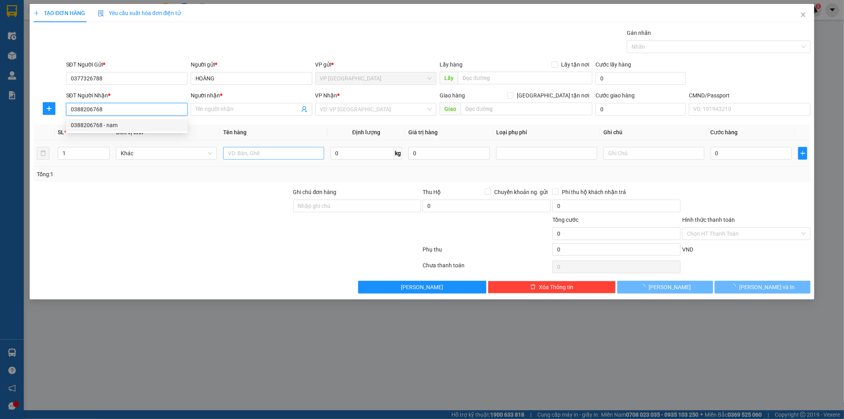
type input "nam"
type input "0388206768"
click at [247, 154] on input "text" at bounding box center [273, 153] width 101 height 13
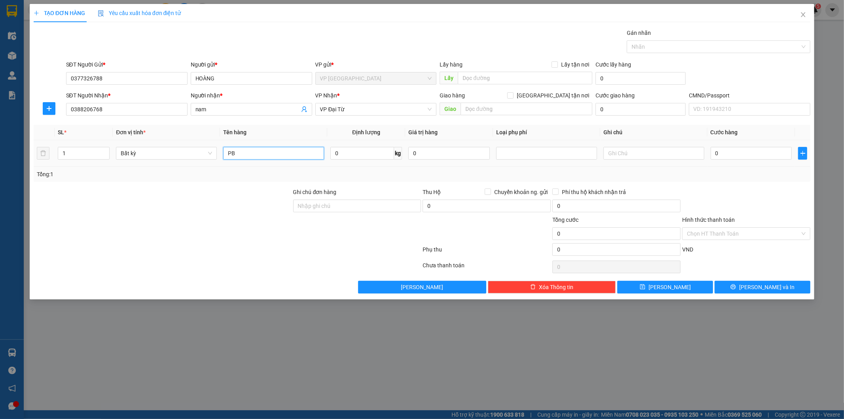
type input "PB"
type input "1"
type input "40.000"
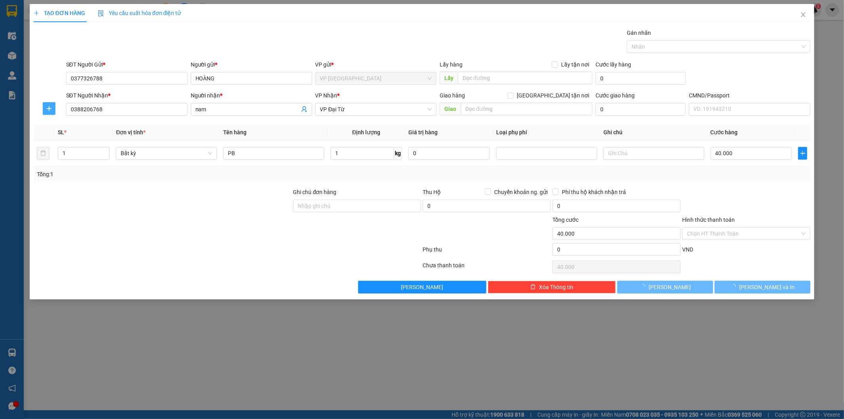
click at [49, 109] on icon "plus" at bounding box center [49, 108] width 6 height 6
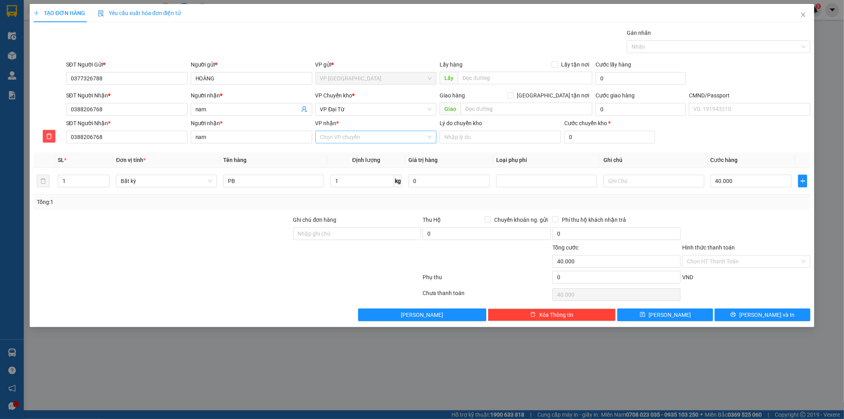
click at [353, 135] on input "VP nhận *" at bounding box center [373, 137] width 106 height 12
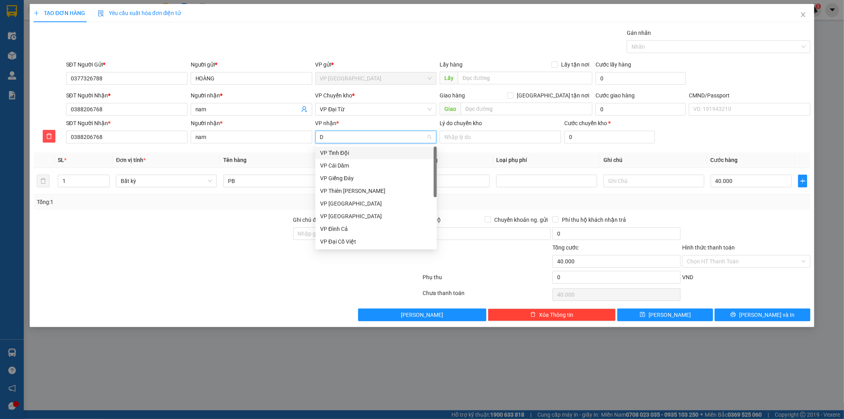
type input "DT"
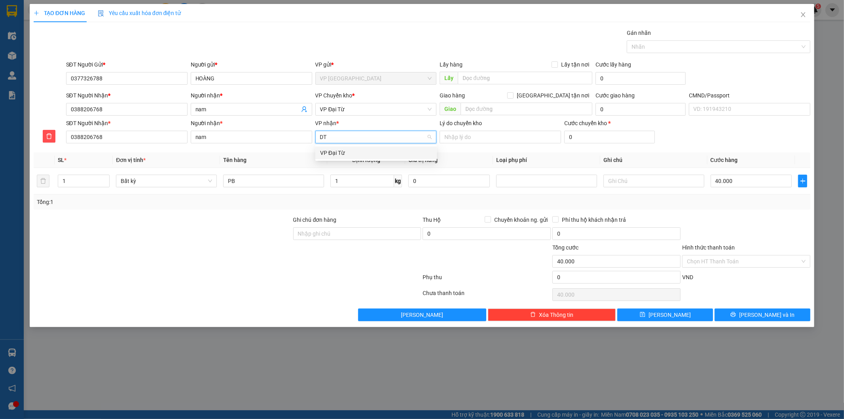
click at [358, 152] on div "VP Đại Từ" at bounding box center [376, 152] width 112 height 9
click at [351, 110] on span "VP Đại Từ" at bounding box center [376, 109] width 112 height 12
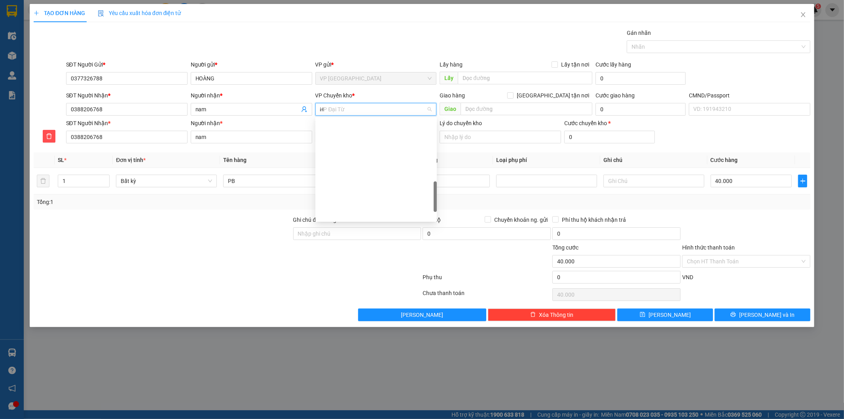
scroll to position [123, 0]
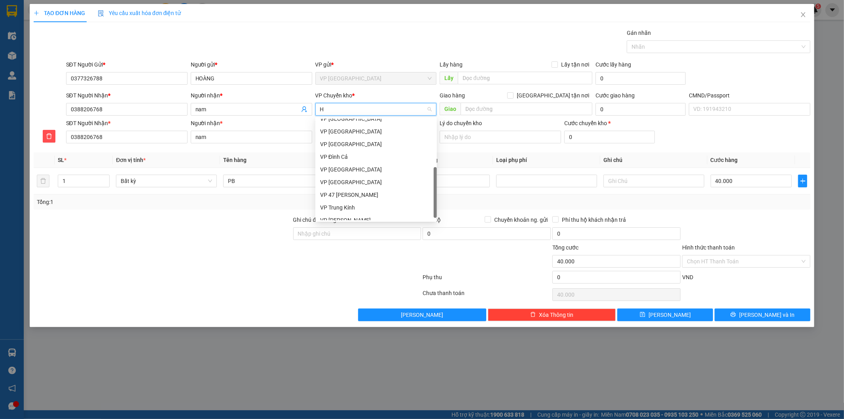
type input "HG"
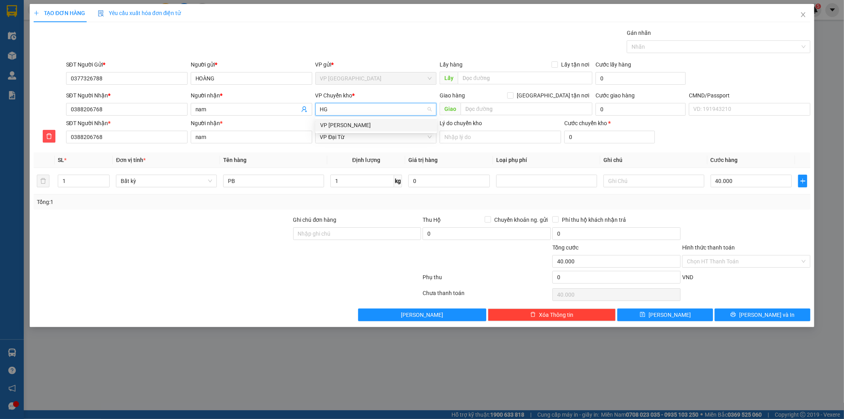
click at [355, 121] on div "VP [PERSON_NAME]" at bounding box center [376, 125] width 112 height 9
click at [721, 257] on input "Hình thức thanh toán" at bounding box center [743, 261] width 113 height 12
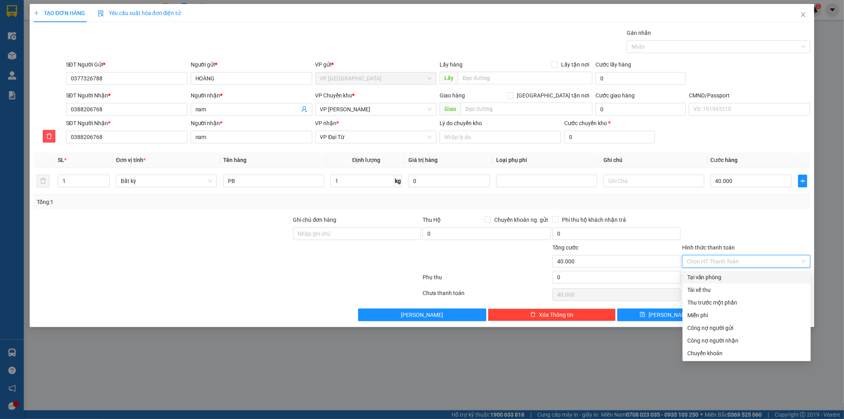
drag, startPoint x: 709, startPoint y: 273, endPoint x: 719, endPoint y: 289, distance: 18.7
click at [709, 274] on div "Tại văn phòng" at bounding box center [746, 277] width 119 height 9
type input "0"
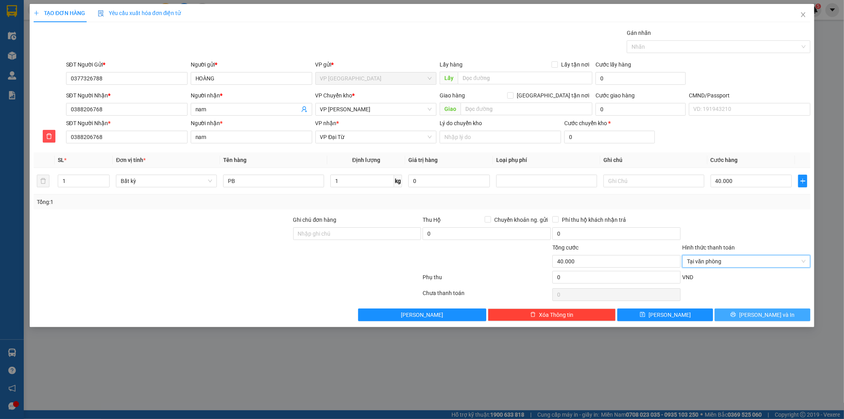
click at [735, 319] on button "Lưu và In" at bounding box center [763, 314] width 96 height 13
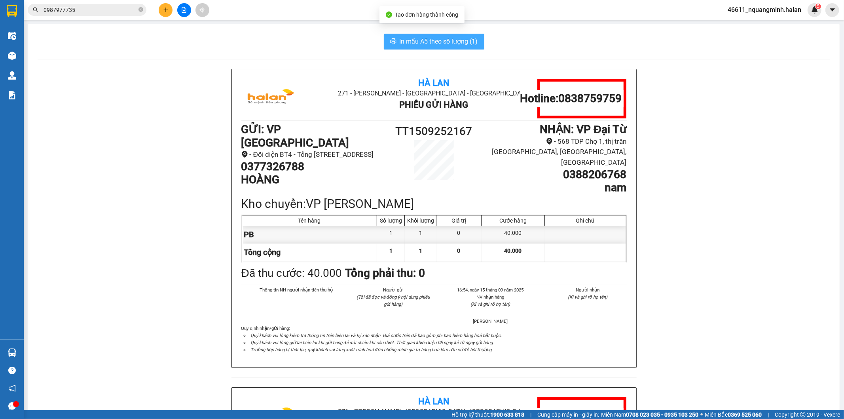
click at [396, 46] on button "In mẫu A5 theo số lượng (1)" at bounding box center [434, 42] width 100 height 16
click at [400, 45] on span "In mẫu A5 theo số lượng (1)" at bounding box center [439, 41] width 78 height 10
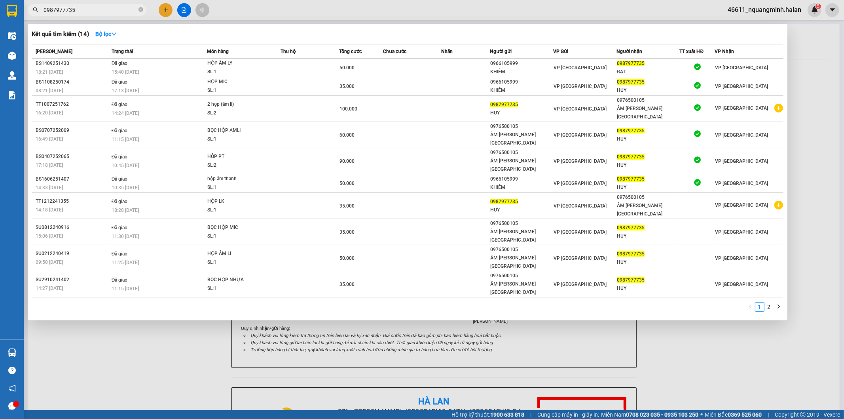
drag, startPoint x: 112, startPoint y: 8, endPoint x: 22, endPoint y: 0, distance: 91.0
click at [22, 0] on section "Kết quả tìm kiếm ( 14 ) Bộ lọc Mã ĐH Trạng thái Món hàng Thu hộ Tổng cước Chưa …" at bounding box center [422, 209] width 844 height 419
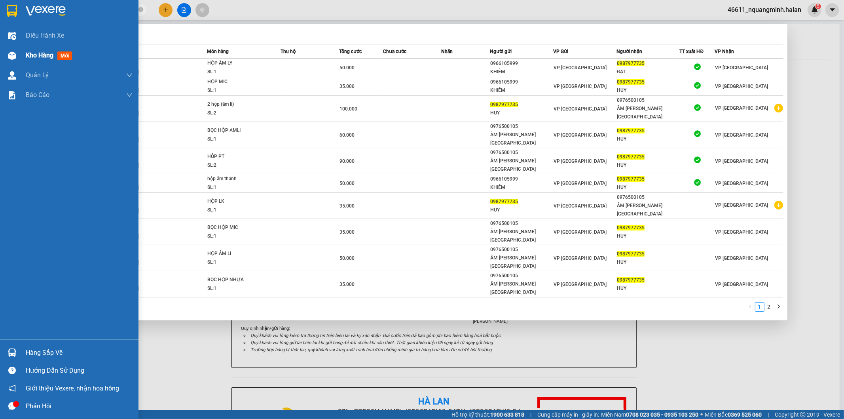
click at [8, 51] on img at bounding box center [12, 55] width 8 height 8
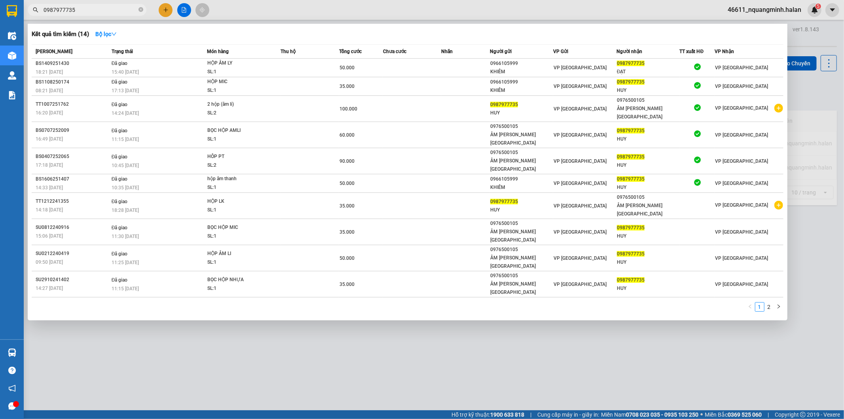
drag, startPoint x: 287, startPoint y: 295, endPoint x: 134, endPoint y: 61, distance: 279.8
click at [286, 292] on div at bounding box center [422, 209] width 844 height 419
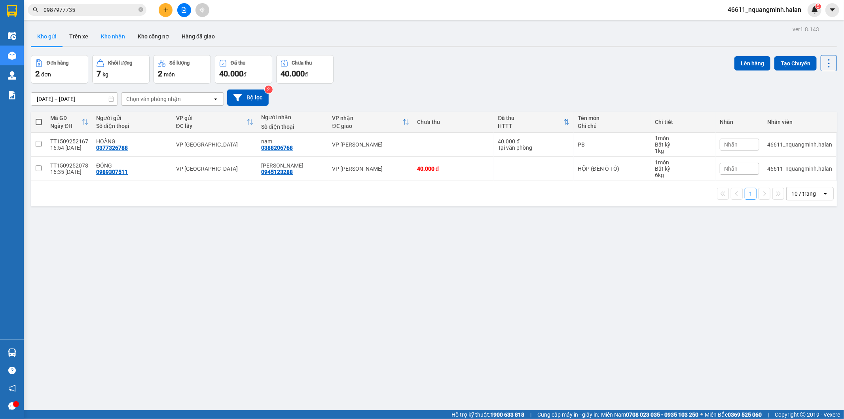
click at [109, 36] on button "Kho nhận" at bounding box center [113, 36] width 37 height 19
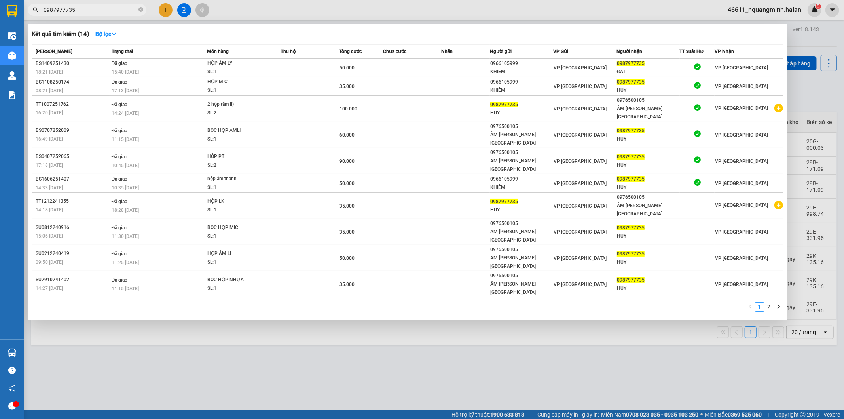
drag, startPoint x: 252, startPoint y: 382, endPoint x: 349, endPoint y: 183, distance: 221.0
click at [253, 381] on div at bounding box center [422, 209] width 844 height 419
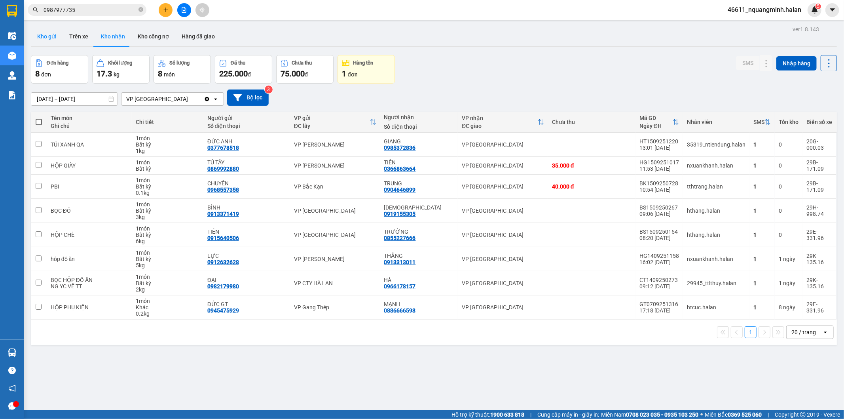
click at [57, 38] on button "Kho gửi" at bounding box center [47, 36] width 32 height 19
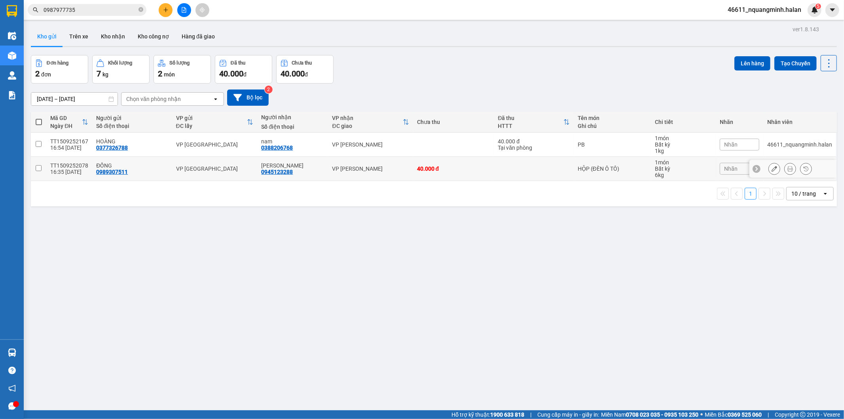
drag, startPoint x: 394, startPoint y: 169, endPoint x: 409, endPoint y: 161, distance: 17.5
click at [394, 169] on div "VP [PERSON_NAME]" at bounding box center [370, 168] width 77 height 6
checkbox input "true"
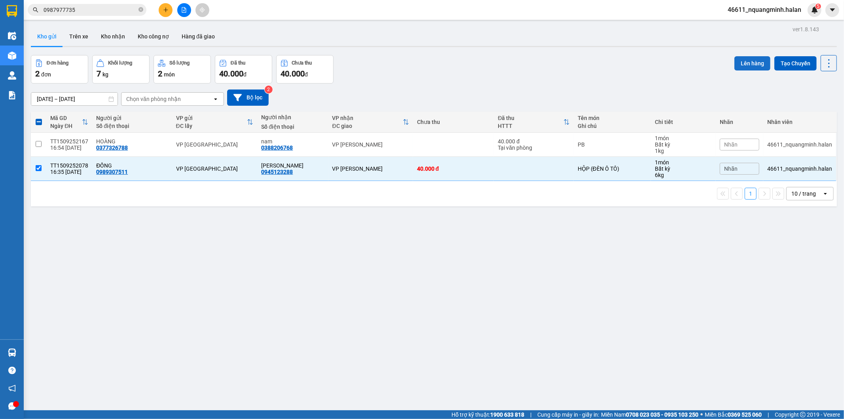
click at [738, 62] on button "Lên hàng" at bounding box center [752, 63] width 36 height 14
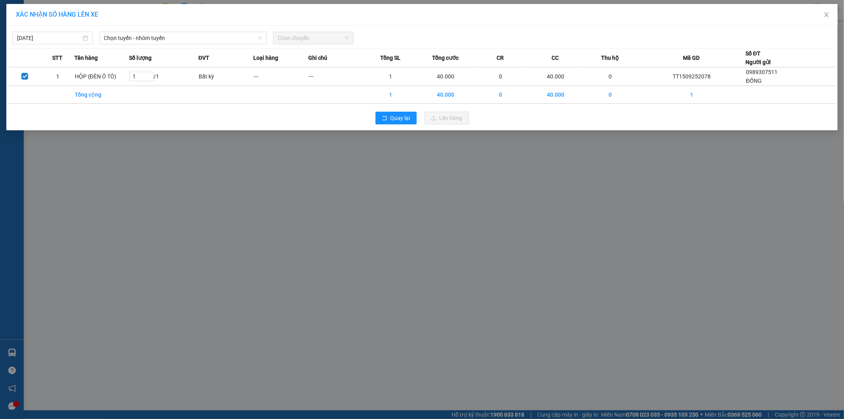
click at [138, 28] on div "15/09/2025 Chọn tuyến - nhóm tuyến Chọn chuyến STT Tên hàng Số lượng ĐVT Loại h…" at bounding box center [421, 78] width 831 height 104
drag, startPoint x: 138, startPoint y: 30, endPoint x: 131, endPoint y: 66, distance: 35.9
click at [138, 32] on div "15/09/2025 Chọn tuyến - nhóm tuyến Chọn chuyến" at bounding box center [421, 36] width 827 height 17
click at [131, 34] on span "Chọn tuyến - nhóm tuyến" at bounding box center [183, 38] width 158 height 12
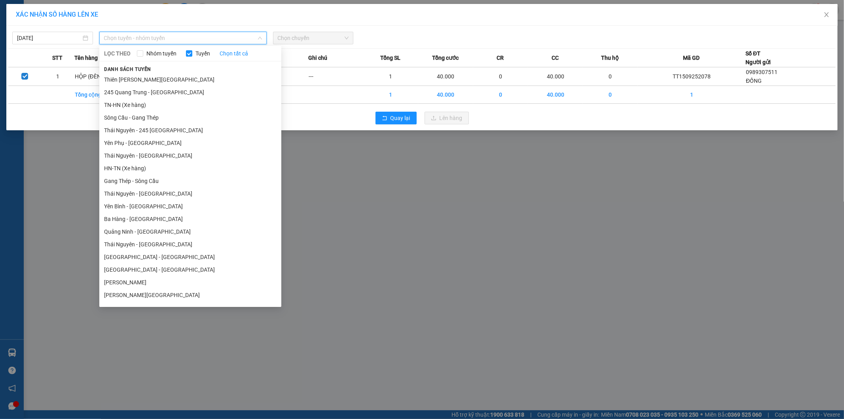
drag, startPoint x: 129, startPoint y: 89, endPoint x: 278, endPoint y: 37, distance: 158.4
click at [129, 90] on li "245 Quang Trung - Thái Nguyên" at bounding box center [190, 92] width 182 height 13
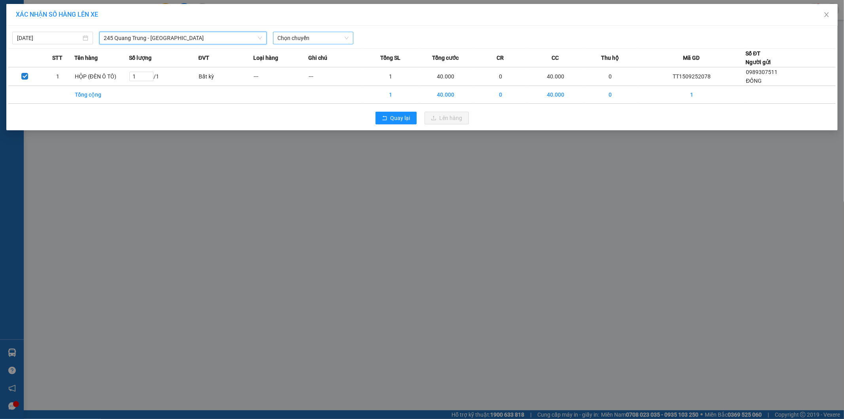
click at [290, 36] on span "Chọn chuyến" at bounding box center [313, 38] width 71 height 12
type input "8"
type input "944"
click at [299, 64] on div "16:30 - 29E-389.44" at bounding box center [309, 66] width 62 height 9
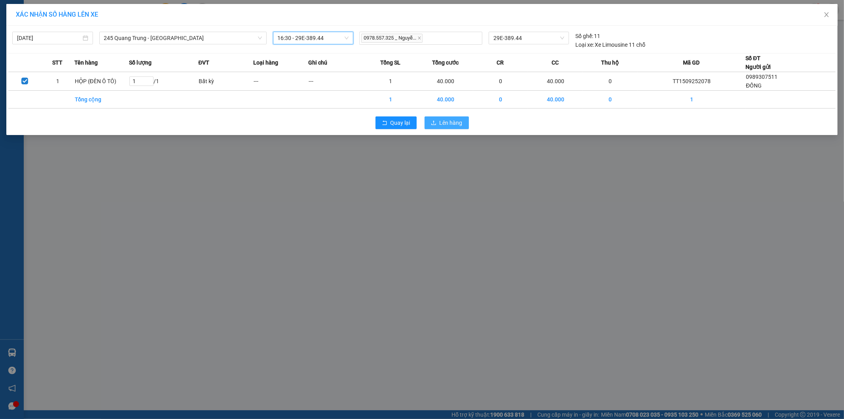
click at [442, 120] on span "Lên hàng" at bounding box center [451, 122] width 23 height 9
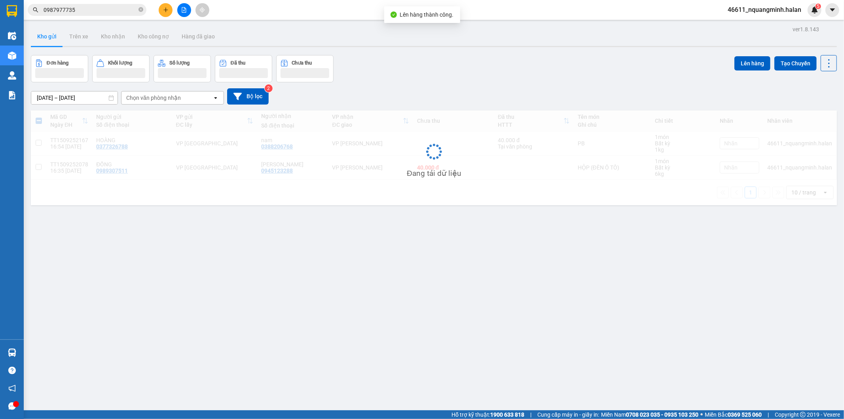
drag, startPoint x: 285, startPoint y: 203, endPoint x: 64, endPoint y: 336, distance: 258.0
click at [181, 255] on div "ver 1.8.143 Kho gửi Trên xe Kho nhận Kho công nợ Hàng đã giao Đơn hàng Khối lượ…" at bounding box center [434, 233] width 812 height 419
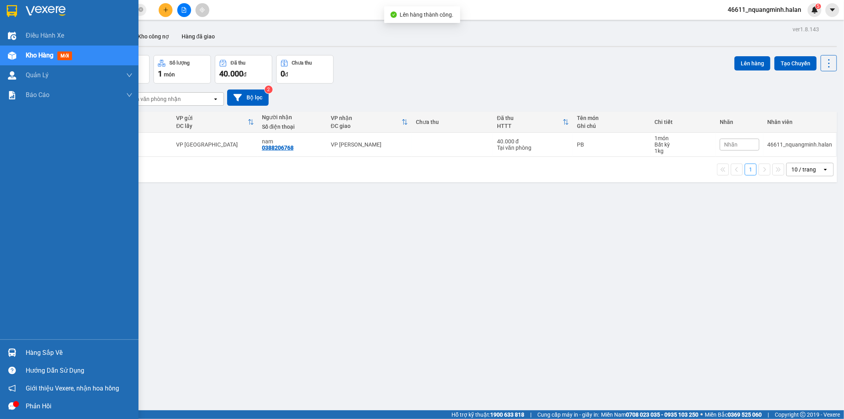
click at [14, 349] on img at bounding box center [12, 352] width 8 height 8
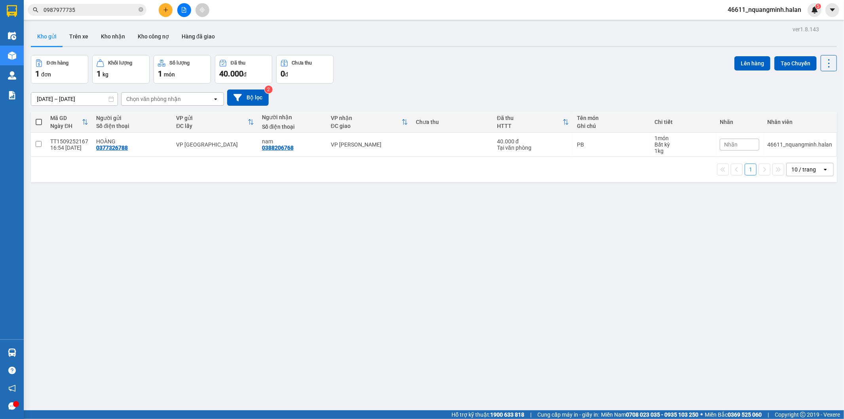
click at [248, 241] on section "Kết quả tìm kiếm ( 14 ) Bộ lọc Mã ĐH Trạng thái Món hàng Thu hộ Tổng cước Chưa …" at bounding box center [422, 209] width 844 height 419
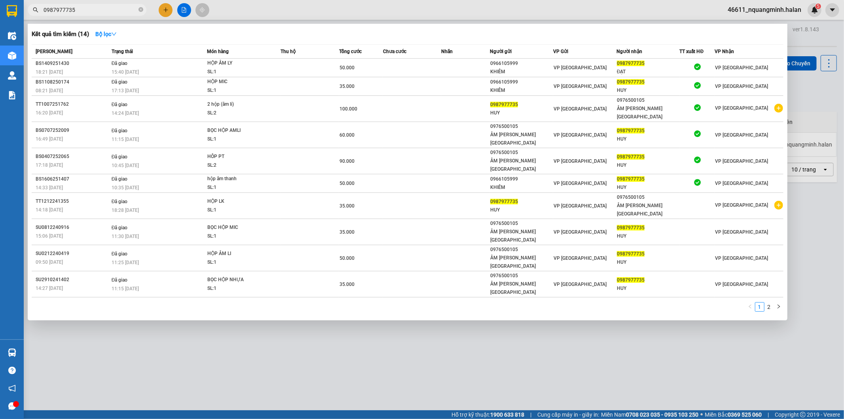
click at [86, 9] on input "0987977735" at bounding box center [90, 10] width 93 height 9
drag, startPoint x: 121, startPoint y: 9, endPoint x: 0, endPoint y: -2, distance: 122.0
click at [0, 0] on html "Kết quả tìm kiếm ( 14 ) Bộ lọc Mã ĐH Trạng thái Món hàng Thu hộ Tổng cước Chưa …" at bounding box center [422, 209] width 844 height 419
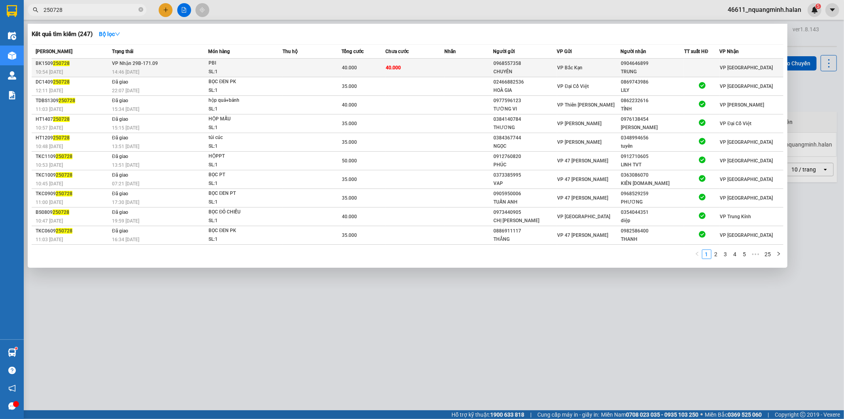
type input "250728"
click at [409, 66] on td "40.000" at bounding box center [414, 68] width 59 height 19
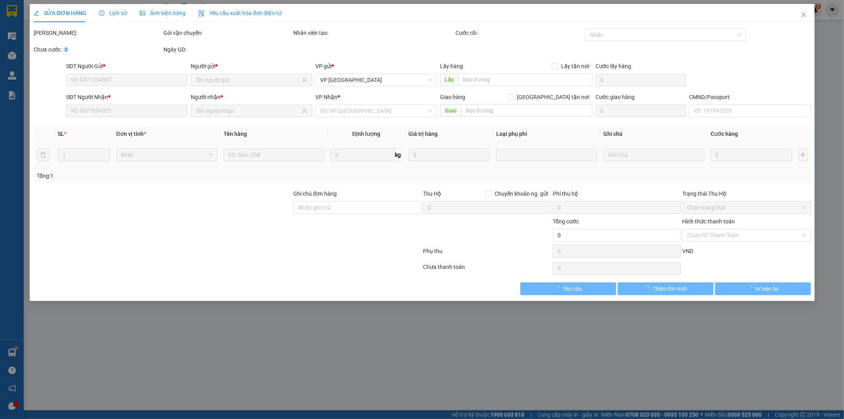
type input "0968557358"
type input "CHUYÊN"
type input "0904646899"
type input "TRUNG"
type input "40.000"
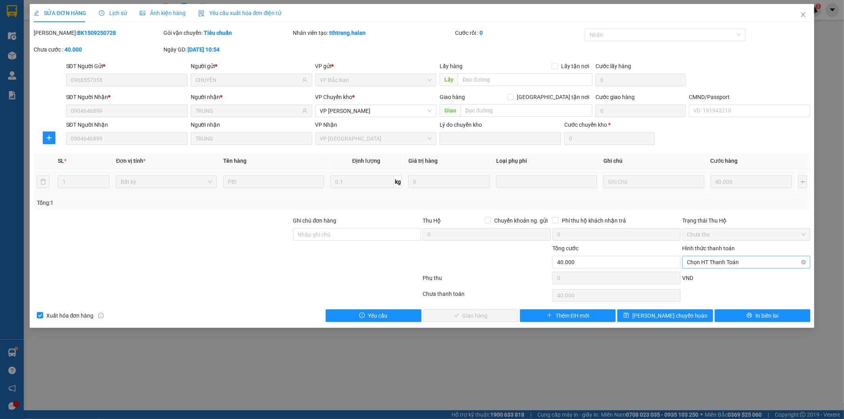
click at [734, 264] on span "Chọn HT Thanh Toán" at bounding box center [746, 262] width 119 height 12
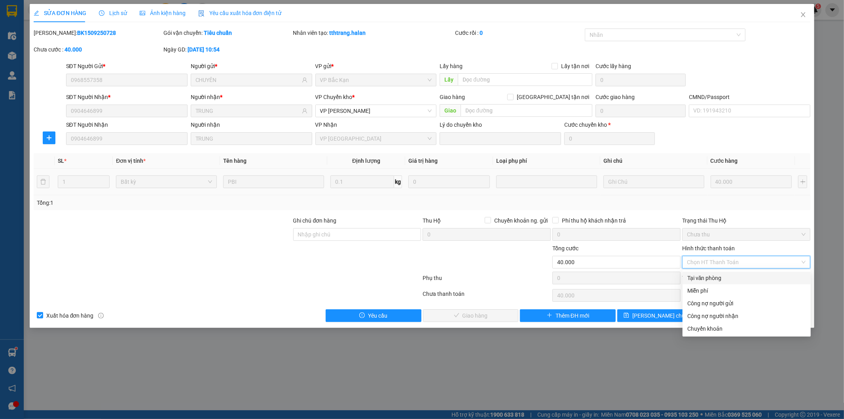
click at [713, 278] on div "Tại văn phòng" at bounding box center [746, 277] width 119 height 9
type input "0"
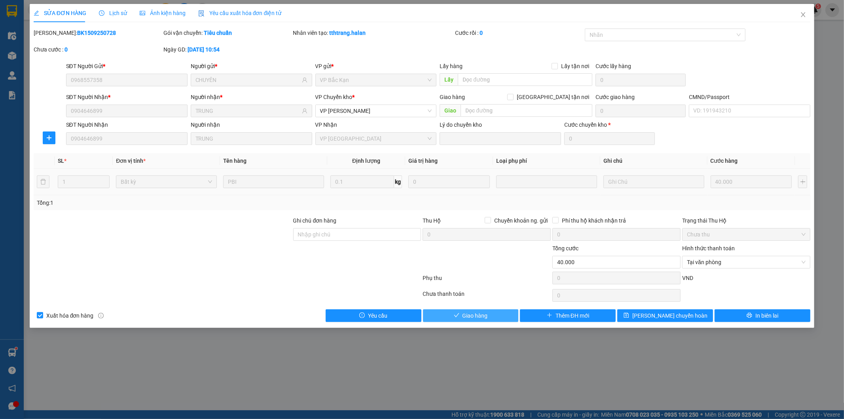
click at [491, 321] on button "Giao hàng" at bounding box center [471, 315] width 96 height 13
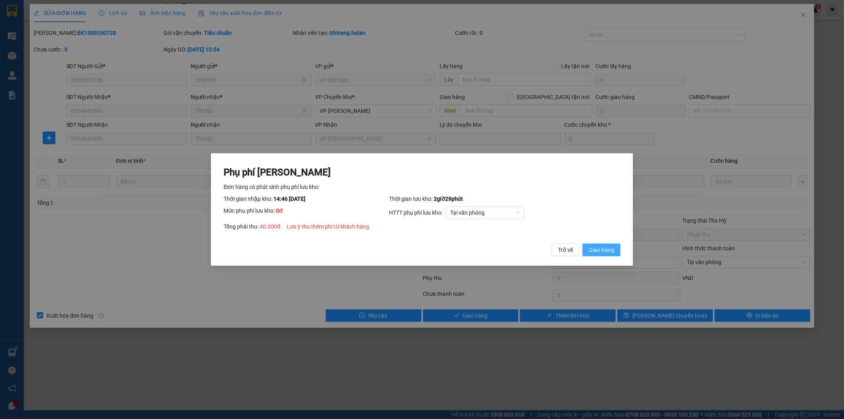
click at [607, 250] on span "Giao hàng" at bounding box center [601, 249] width 25 height 9
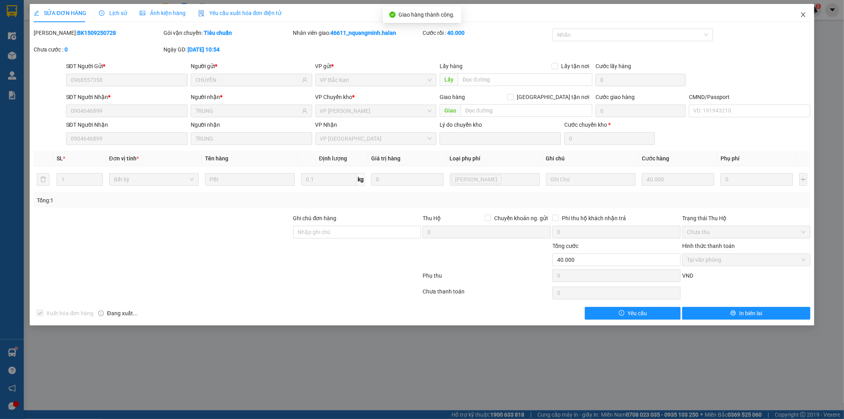
click at [809, 19] on span "Close" at bounding box center [803, 15] width 22 height 22
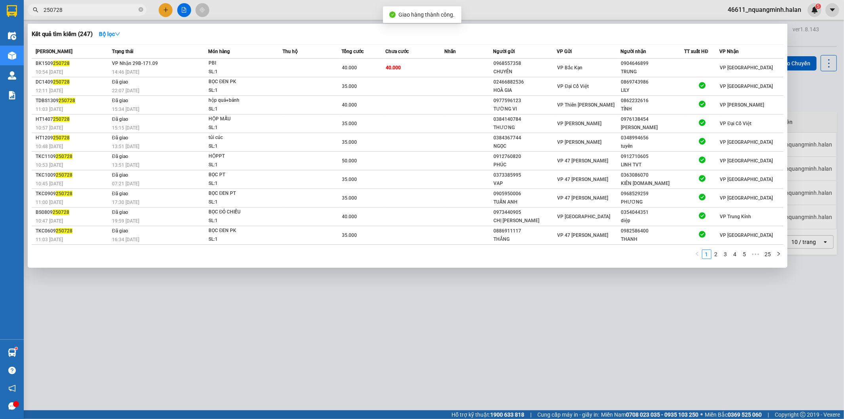
click at [124, 7] on input "250728" at bounding box center [90, 10] width 93 height 9
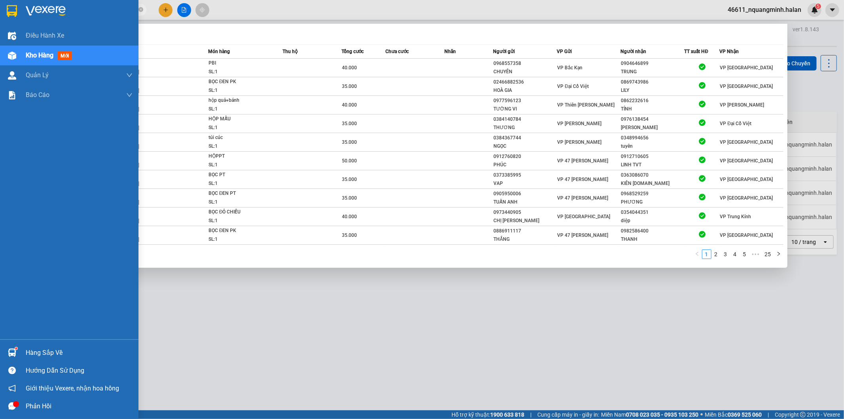
click at [53, 353] on div "Hàng sắp về" at bounding box center [79, 353] width 107 height 12
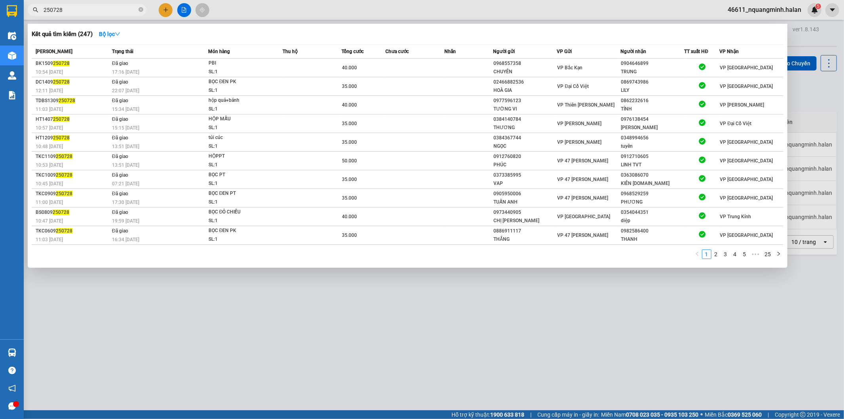
click at [400, 321] on section "Kết quả tìm kiếm ( 247 ) Bộ lọc Mã ĐH Trạng thái Món hàng Thu hộ Tổng cước Chưa…" at bounding box center [422, 209] width 844 height 419
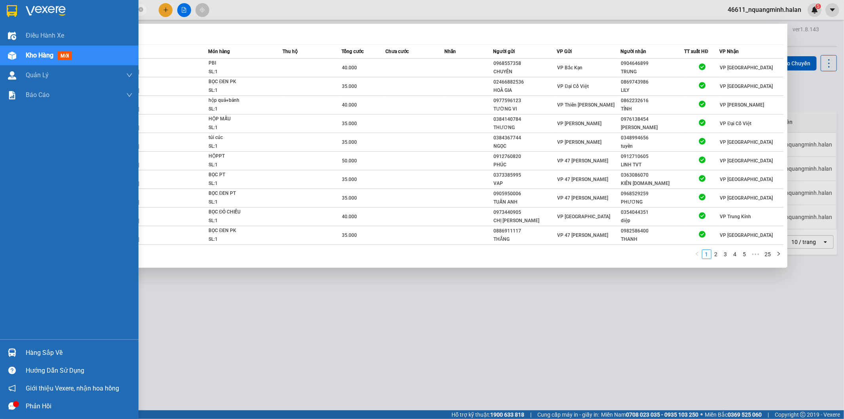
click at [14, 355] on img at bounding box center [12, 352] width 8 height 8
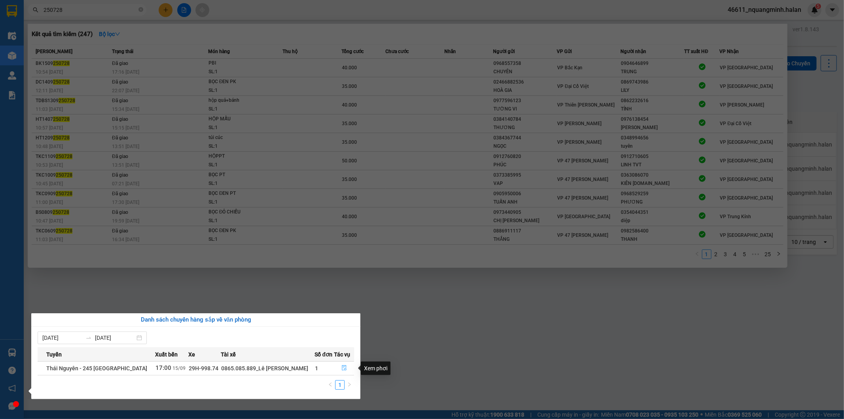
click at [342, 367] on icon "file-done" at bounding box center [344, 368] width 5 height 6
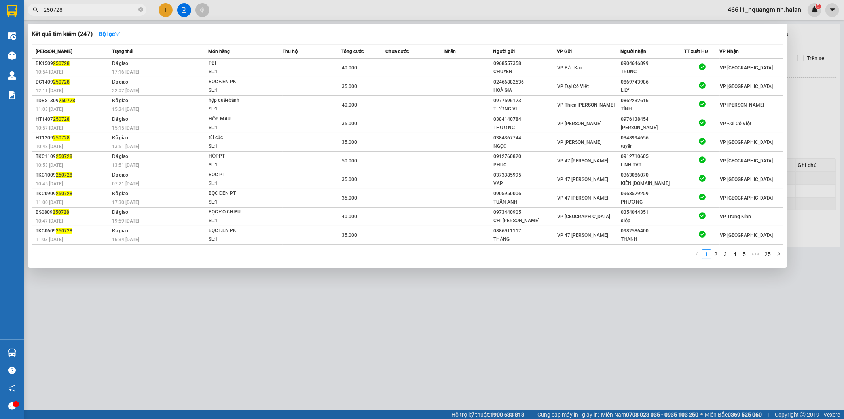
click at [405, 351] on div at bounding box center [422, 209] width 844 height 419
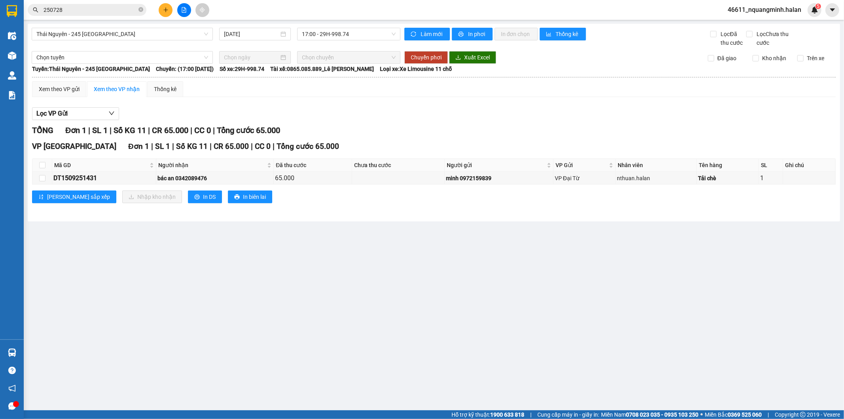
click at [303, 350] on main "Thái Nguyên - 245 Quang Trung 15/09/2025 17:00 - 29H-998.74 Làm mới In phơi In …" at bounding box center [422, 205] width 844 height 410
click at [167, 8] on icon "plus" at bounding box center [166, 10] width 6 height 6
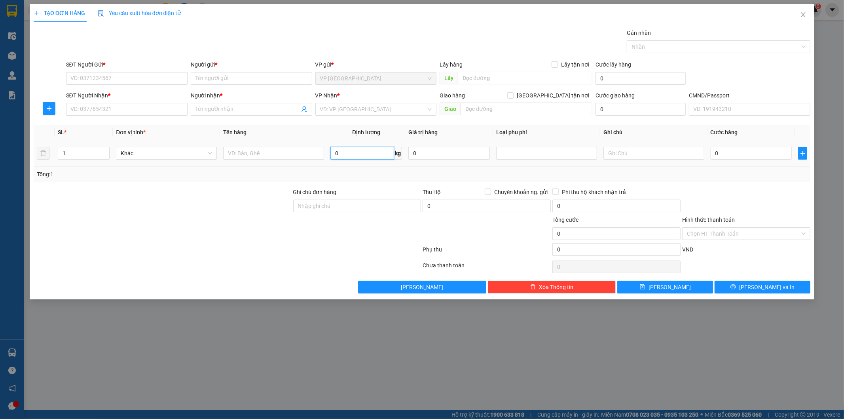
click at [341, 152] on input "0" at bounding box center [362, 153] width 64 height 13
type input "3"
click at [244, 148] on input "text" at bounding box center [273, 153] width 101 height 13
type input "BỌC PK Ô TÔ"
click at [151, 74] on input "SĐT Người Gửi *" at bounding box center [126, 78] width 121 height 13
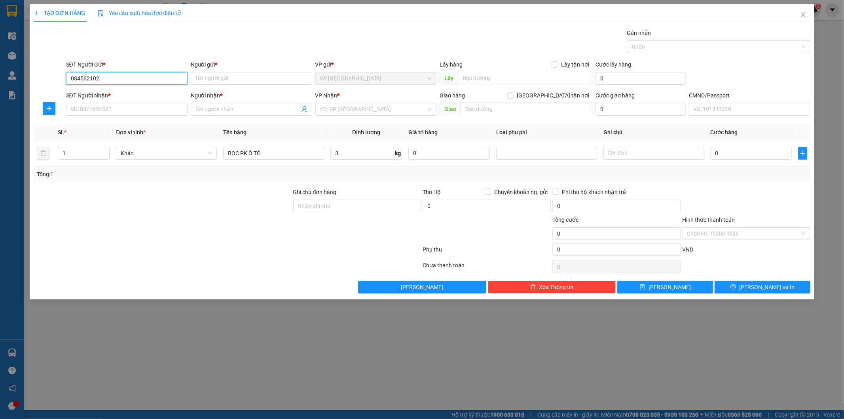
type input "0845621022"
drag, startPoint x: 125, startPoint y: 95, endPoint x: 127, endPoint y: 108, distance: 13.2
click at [125, 96] on div "0845621022 - THUẬN" at bounding box center [127, 94] width 112 height 9
type input "THUẬN"
type input "0845621022"
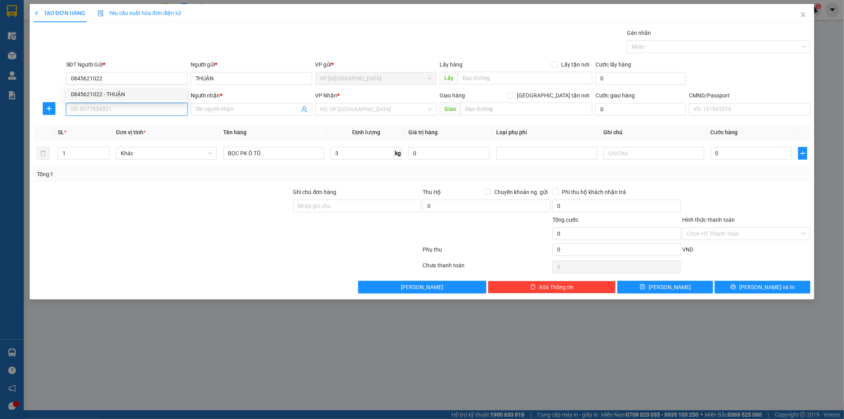
click at [127, 108] on input "SĐT Người Nhận *" at bounding box center [126, 109] width 121 height 13
click at [117, 101] on div "SĐT Người Nhận *" at bounding box center [126, 97] width 121 height 12
drag, startPoint x: 123, startPoint y: 103, endPoint x: 125, endPoint y: 109, distance: 6.4
click at [123, 104] on input "SĐT Người Nhận *" at bounding box center [126, 109] width 121 height 13
click at [93, 109] on input "0395001786" at bounding box center [126, 109] width 121 height 13
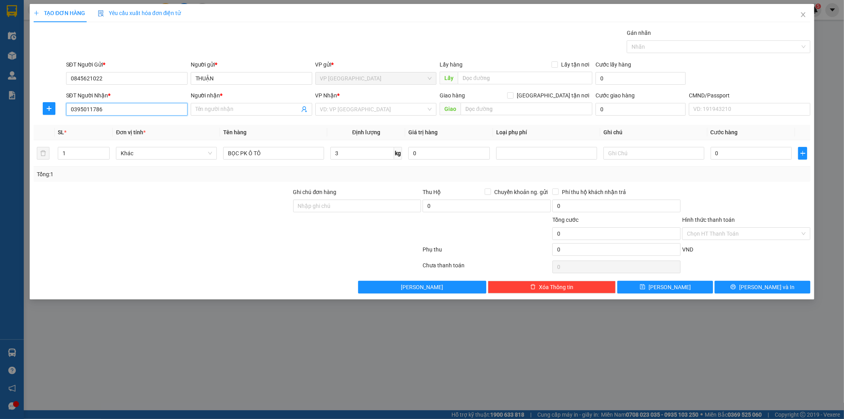
click at [124, 109] on input "0395011786" at bounding box center [126, 109] width 121 height 13
type input "0395011786"
click at [203, 110] on input "Người nhận *" at bounding box center [247, 109] width 104 height 9
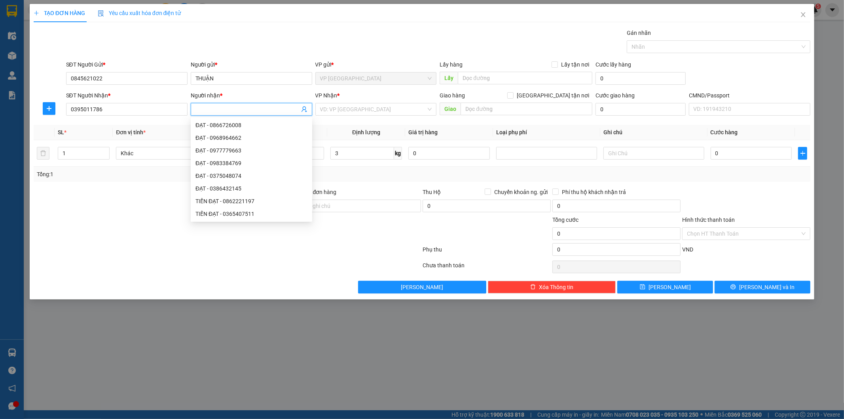
type input "D"
type input "ĐIỆP"
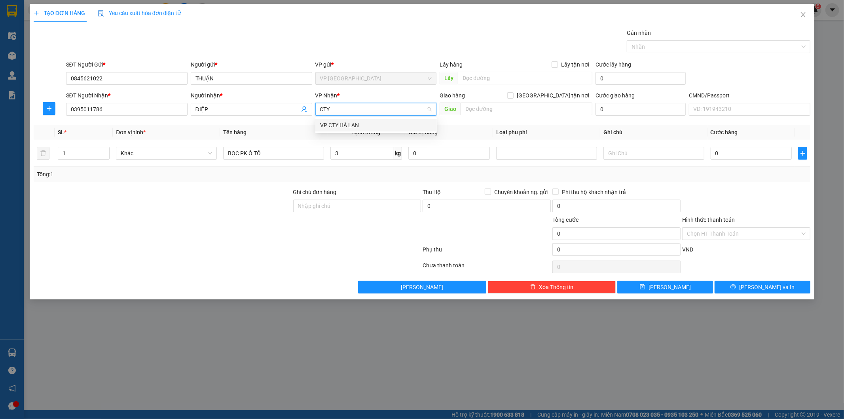
type input "CTY"
click at [337, 130] on body "Kết quả tìm kiếm ( 247 ) Bộ lọc Mã ĐH Trạng thái Món hàng Thu hộ Tổng cước Chưa…" at bounding box center [422, 209] width 844 height 419
click at [338, 111] on input "search" at bounding box center [373, 109] width 106 height 12
type input "X"
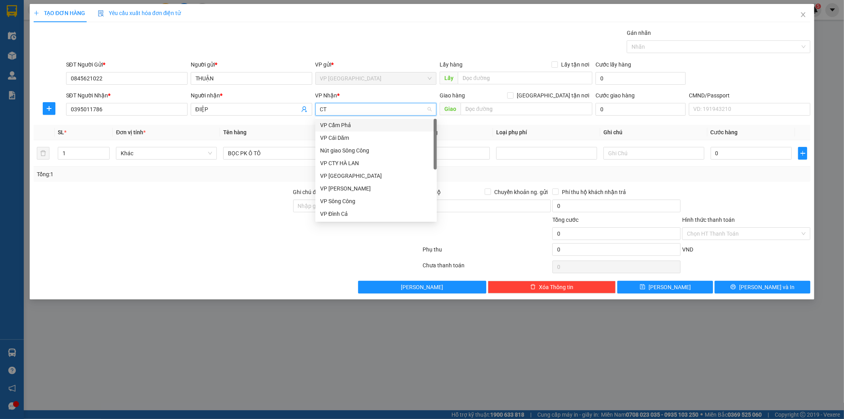
type input "CTY"
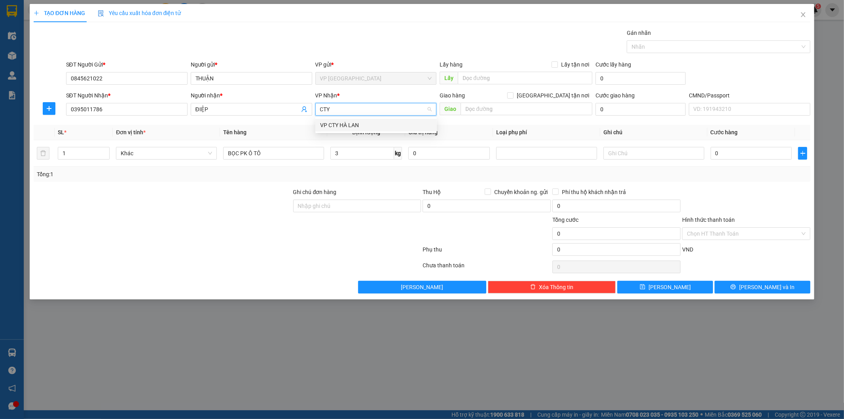
click at [342, 119] on div "VP CTY HÀ LAN" at bounding box center [375, 125] width 121 height 13
click at [300, 152] on input "BỌC PK Ô TÔ" at bounding box center [273, 153] width 101 height 13
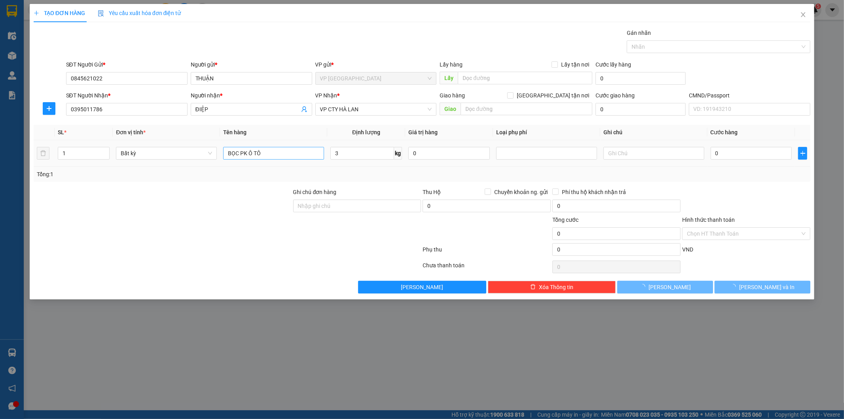
type input "40.000"
click at [288, 146] on div "BỌC PK Ô TÔ" at bounding box center [273, 153] width 101 height 16
drag, startPoint x: 740, startPoint y: 186, endPoint x: 756, endPoint y: 278, distance: 93.5
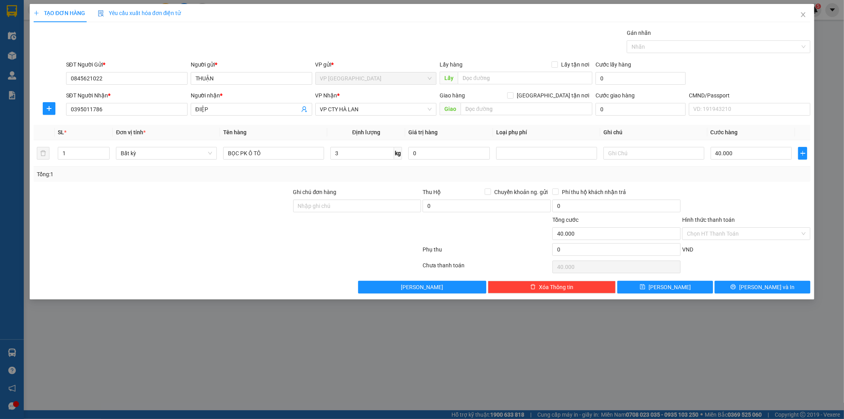
click at [740, 198] on div "Transit Pickup Surcharge Ids Transit Deliver Surcharge Ids Transit Deliver Surc…" at bounding box center [422, 160] width 777 height 265
click at [751, 283] on button "Lưu và In" at bounding box center [763, 287] width 96 height 13
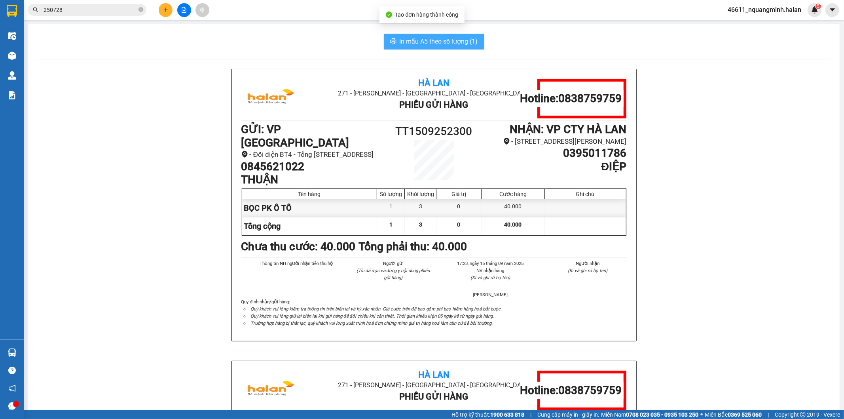
click at [438, 40] on span "In mẫu A5 theo số lượng (1)" at bounding box center [439, 41] width 78 height 10
click at [445, 45] on span "In mẫu A5 theo số lượng (1)" at bounding box center [439, 41] width 78 height 10
drag, startPoint x: 74, startPoint y: 12, endPoint x: 0, endPoint y: 7, distance: 73.7
click at [0, 7] on section "Kết quả tìm kiếm ( 247 ) Bộ lọc Mã ĐH Trạng thái Món hàng Thu hộ Tổng cước Chưa…" at bounding box center [422, 209] width 844 height 419
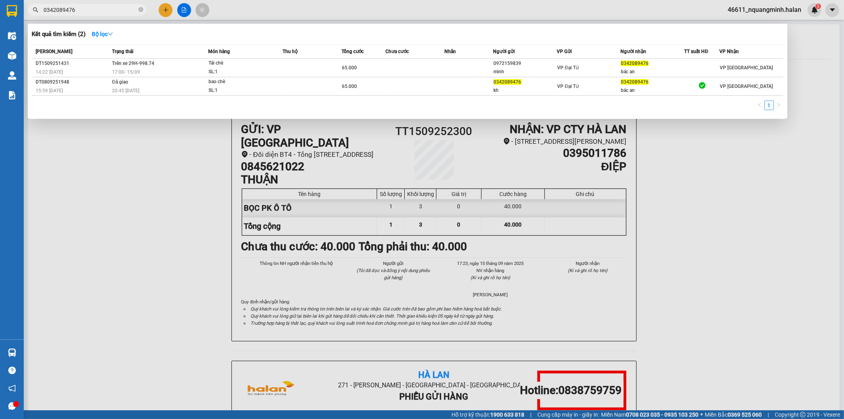
drag, startPoint x: 179, startPoint y: 174, endPoint x: 136, endPoint y: 250, distance: 86.7
click at [178, 176] on div at bounding box center [422, 209] width 844 height 419
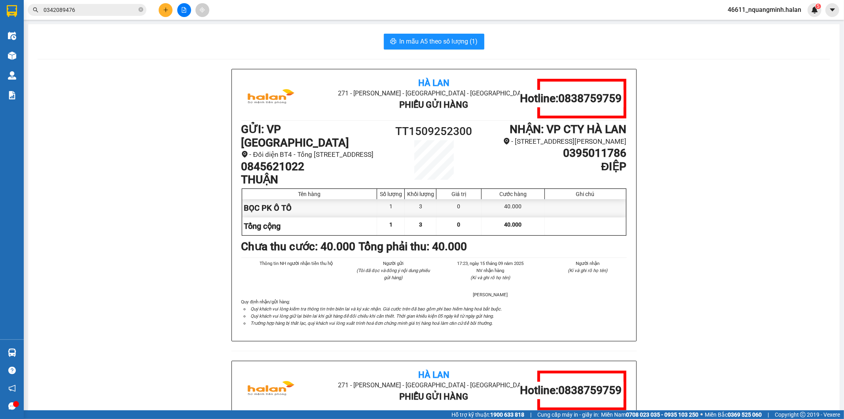
drag, startPoint x: 135, startPoint y: 255, endPoint x: 119, endPoint y: 272, distance: 22.7
click at [133, 258] on div "Hà Lan 271 - Dương Tự Minh - Phường Tân Long - Thái Nguyên Phiếu Gửi Hàng Hotli…" at bounding box center [434, 360] width 792 height 583
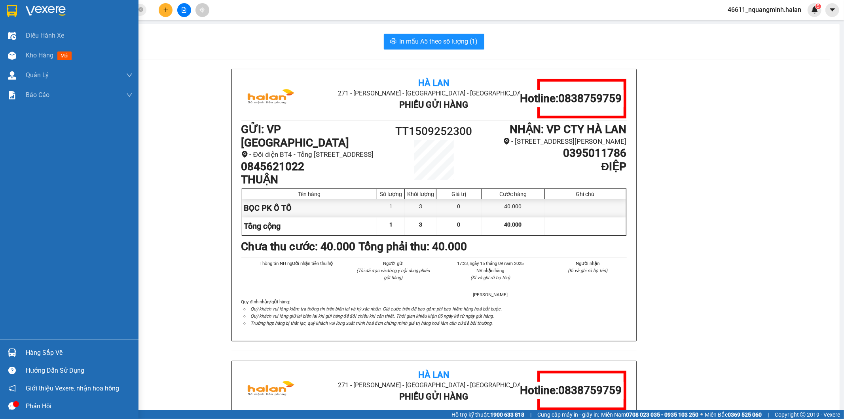
click at [12, 357] on div at bounding box center [12, 352] width 14 height 14
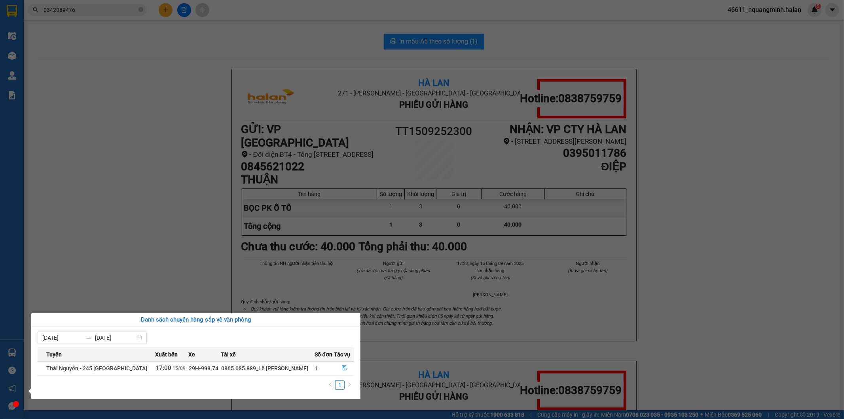
click at [224, 226] on section "Kết quả tìm kiếm ( 2 ) Bộ lọc Mã ĐH Trạng thái Món hàng Thu hộ Tổng cước Chưa c…" at bounding box center [422, 209] width 844 height 419
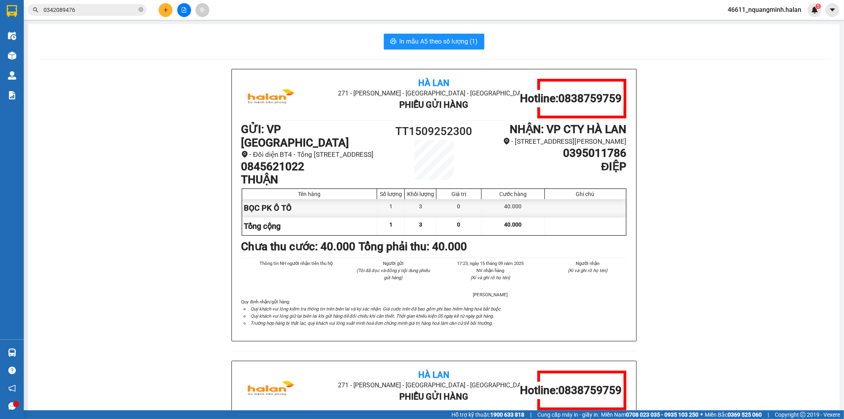
click at [346, 25] on div "In mẫu A5 theo số lượng (1) Hà Lan 271 - Dương Tự Minh - Phường Tân Long - Thái…" at bounding box center [433, 342] width 811 height 637
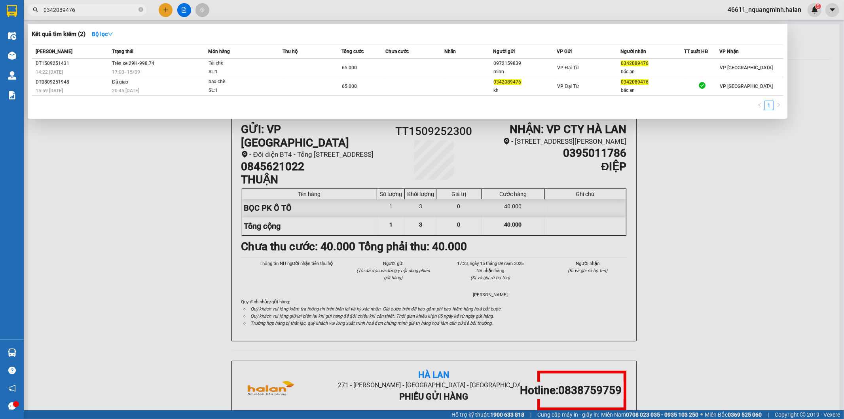
drag, startPoint x: 90, startPoint y: 8, endPoint x: 3, endPoint y: 1, distance: 87.7
click at [0, 5] on section "Kết quả tìm kiếm ( 2 ) Bộ lọc Mã ĐH Trạng thái Món hàng Thu hộ Tổng cước Chưa c…" at bounding box center [422, 209] width 844 height 419
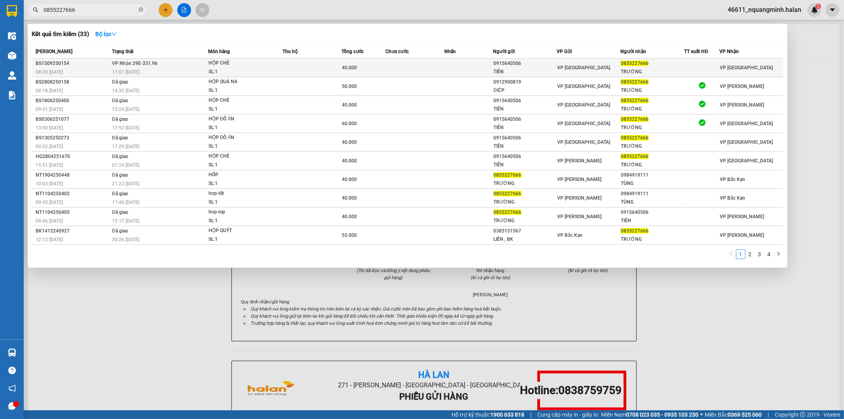
type input "0855227666"
click at [145, 65] on span "VP Nhận 29E-331.96" at bounding box center [134, 64] width 45 height 6
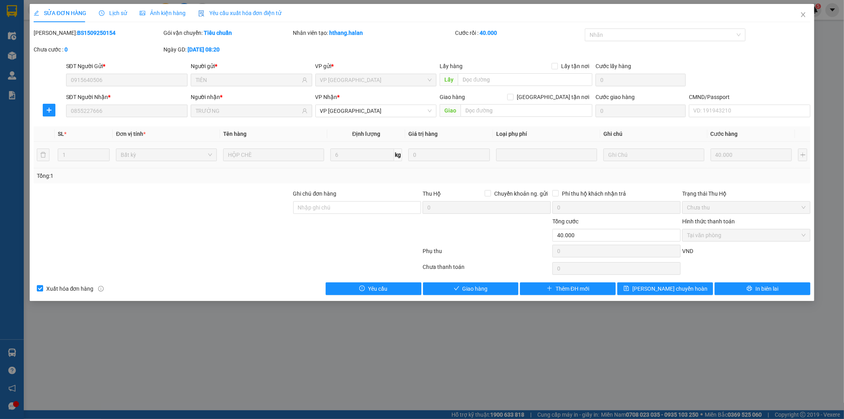
type input "0915640506"
type input "TIÊN"
type input "0855227666"
type input "TRƯỜNG"
type input "40.000"
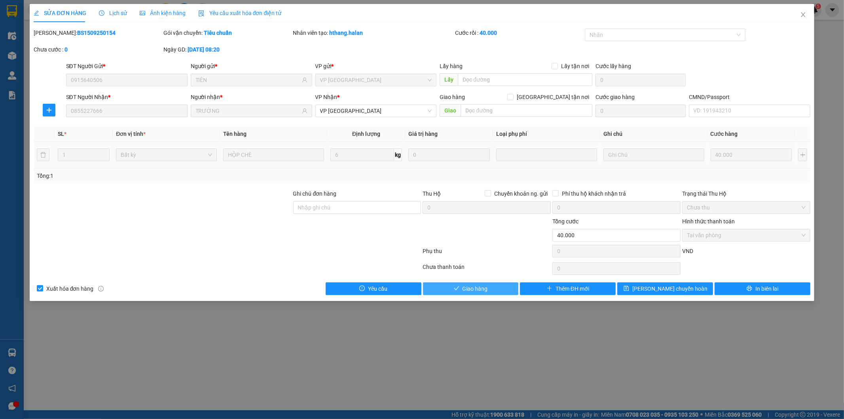
click at [463, 288] on span "Giao hàng" at bounding box center [475, 288] width 25 height 9
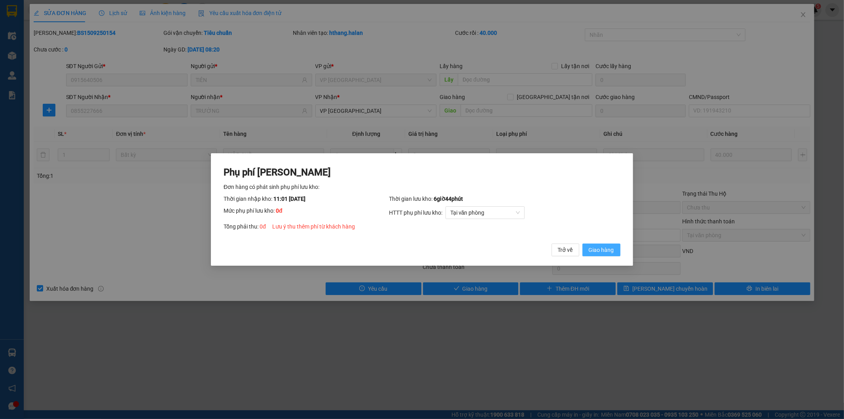
click at [603, 247] on span "Giao hàng" at bounding box center [601, 249] width 25 height 9
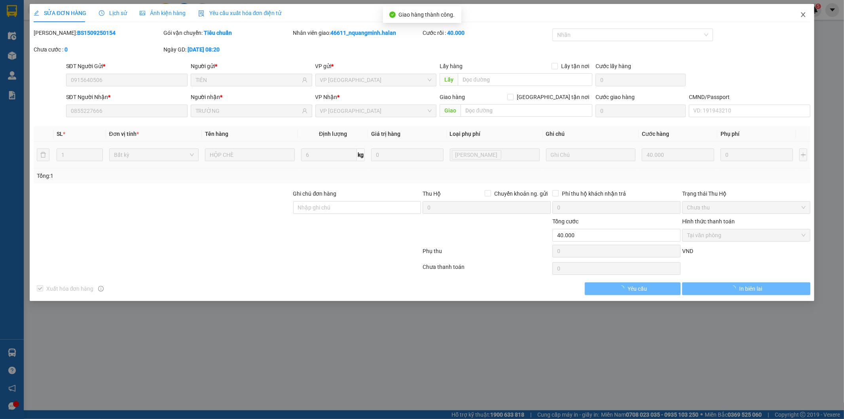
drag, startPoint x: 803, startPoint y: 14, endPoint x: 212, endPoint y: 6, distance: 591.2
click at [801, 13] on icon "close" at bounding box center [803, 14] width 6 height 6
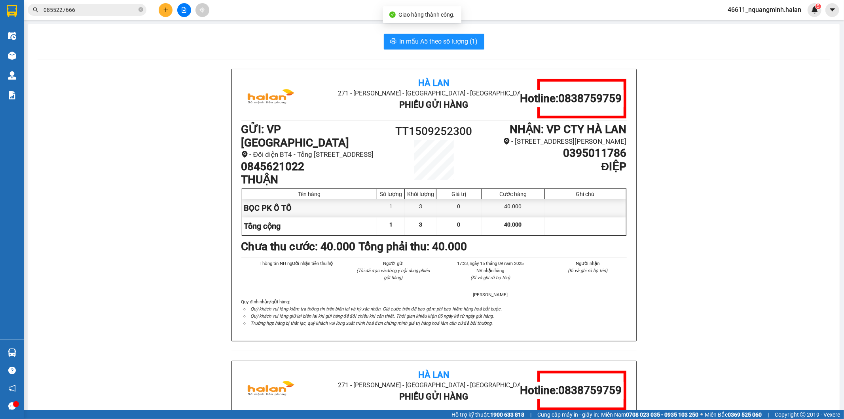
click at [121, 13] on input "0855227666" at bounding box center [90, 10] width 93 height 9
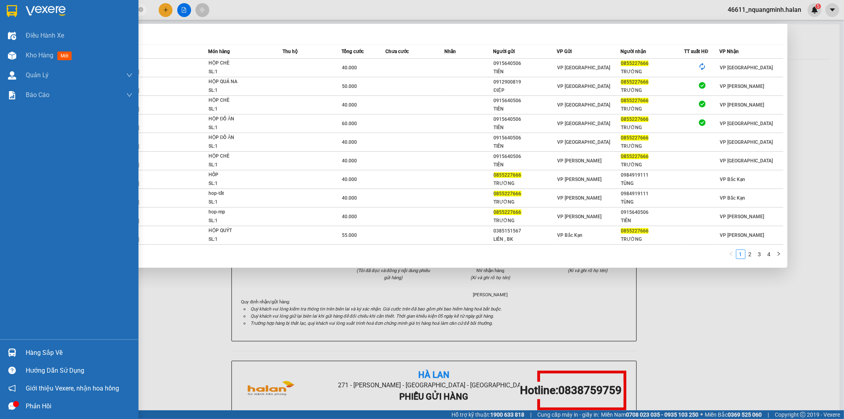
click at [13, 356] on img at bounding box center [12, 352] width 8 height 8
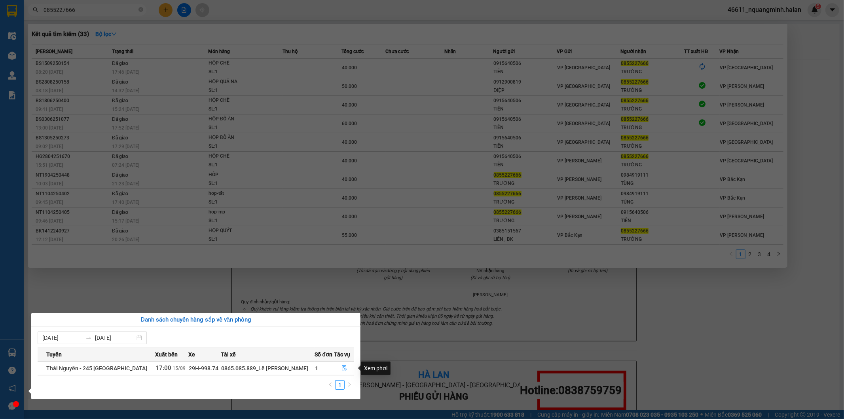
click at [315, 316] on div "Danh sách chuyến hàng sắp về văn phòng" at bounding box center [196, 319] width 317 height 9
drag, startPoint x: 301, startPoint y: 296, endPoint x: 271, endPoint y: 386, distance: 95.0
click at [300, 297] on section "Kết quả tìm kiếm ( 33 ) Bộ lọc Mã ĐH Trạng thái Món hàng Thu hộ Tổng cước Chưa …" at bounding box center [422, 209] width 844 height 419
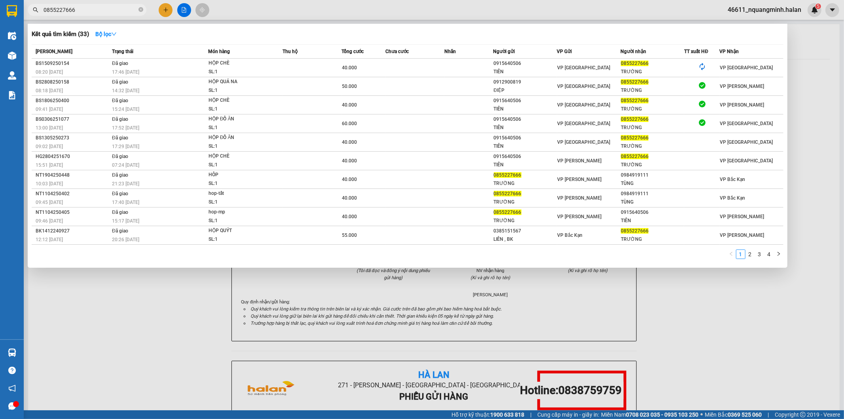
drag, startPoint x: 97, startPoint y: 12, endPoint x: 0, endPoint y: -30, distance: 105.5
click at [0, 0] on html "Kết quả tìm kiếm ( 33 ) Bộ lọc Mã ĐH Trạng thái Món hàng Thu hộ Tổng cước Chưa …" at bounding box center [422, 209] width 844 height 419
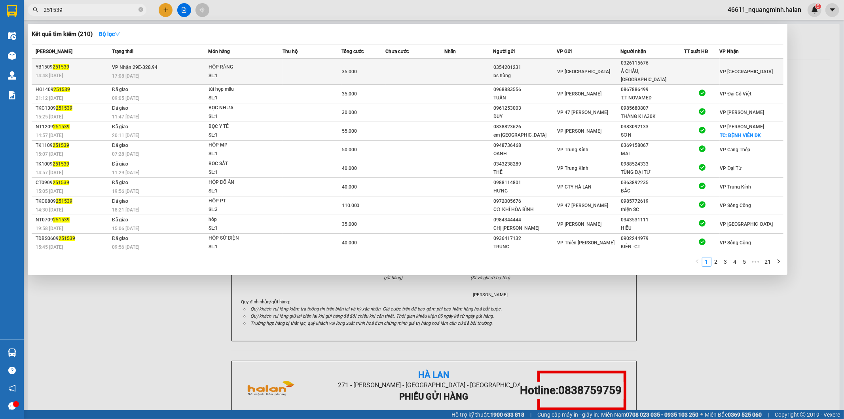
type input "251539"
click at [381, 67] on div "35.000" at bounding box center [363, 71] width 43 height 9
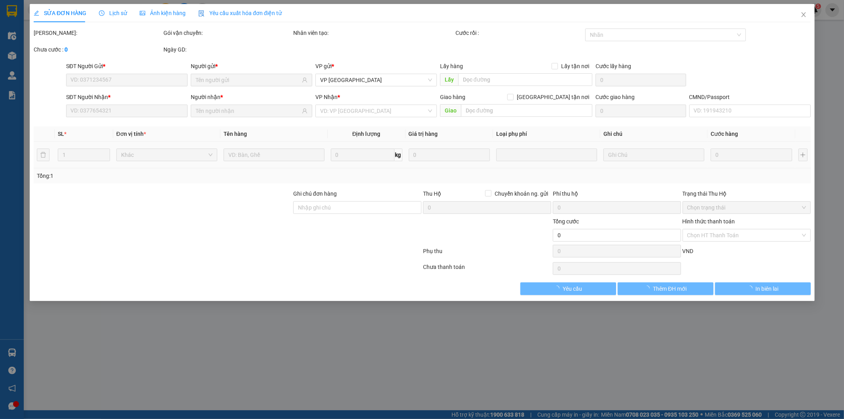
type input "0354201231"
type input "bs hùng"
type input "0326115676"
type input "Á CHÂU, TÂN TRIỀU"
type input "35.000"
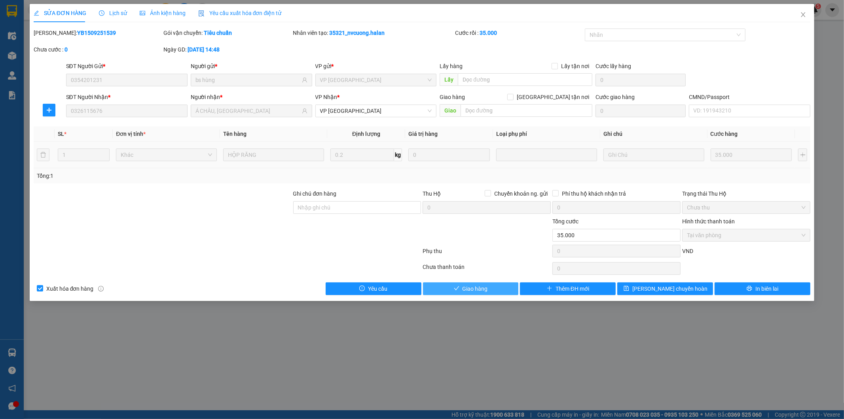
click at [483, 290] on span "Giao hàng" at bounding box center [475, 288] width 25 height 9
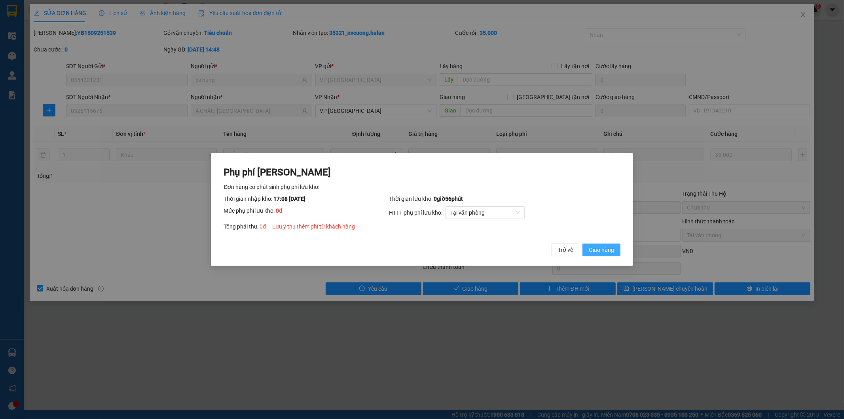
click at [616, 248] on button "Giao hàng" at bounding box center [601, 249] width 38 height 13
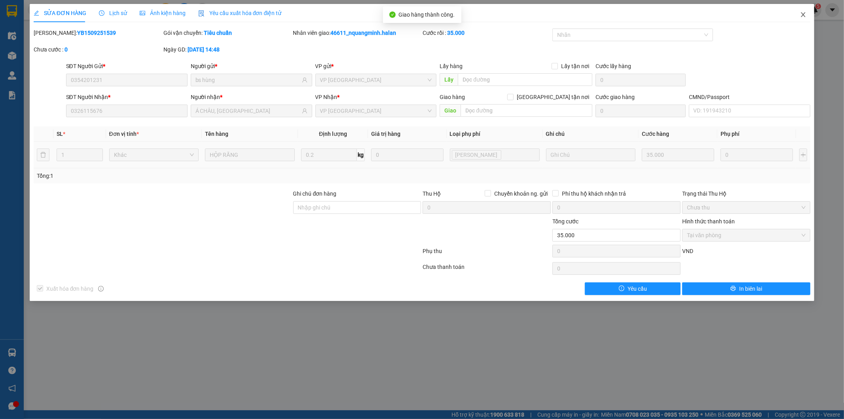
drag, startPoint x: 809, startPoint y: 9, endPoint x: 361, endPoint y: 11, distance: 447.9
click at [808, 10] on span "Close" at bounding box center [803, 15] width 22 height 22
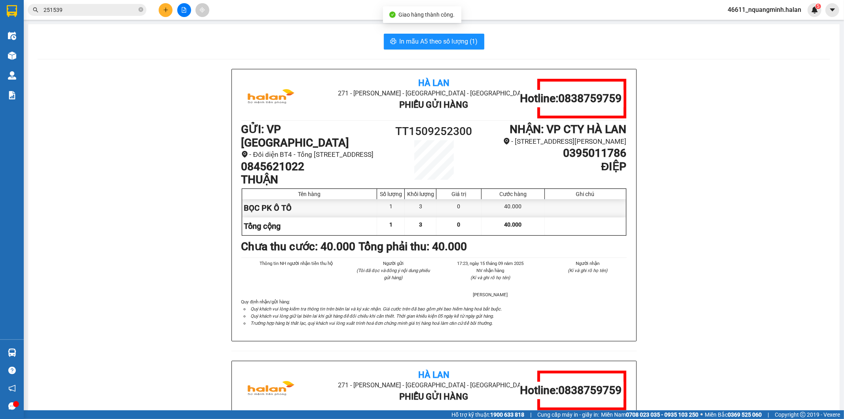
click at [114, 7] on input "251539" at bounding box center [90, 10] width 93 height 9
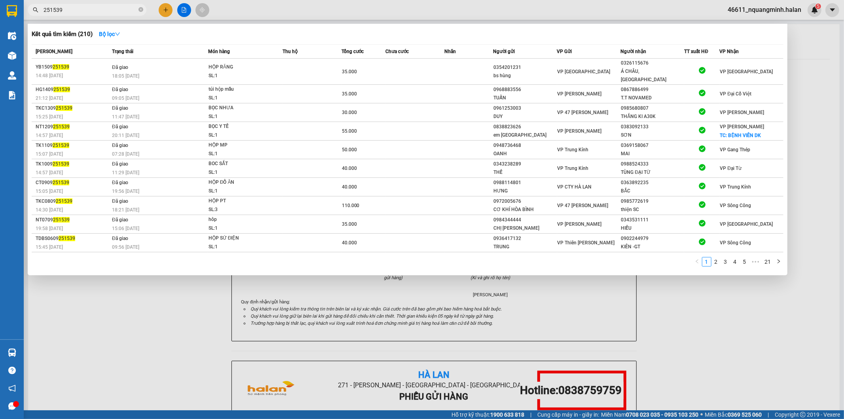
drag, startPoint x: 101, startPoint y: 10, endPoint x: 0, endPoint y: -10, distance: 103.0
click at [0, 0] on html "Kết quả tìm kiếm ( 210 ) Bộ lọc Mã ĐH Trạng thái Món hàng Thu hộ Tổng cước Chưa…" at bounding box center [422, 209] width 844 height 419
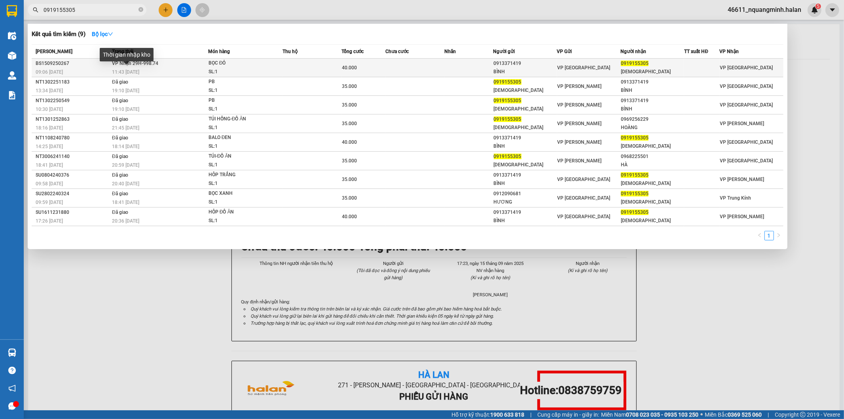
type input "0919155305"
click at [135, 75] on span "11:43 - 15/09" at bounding box center [125, 72] width 27 height 6
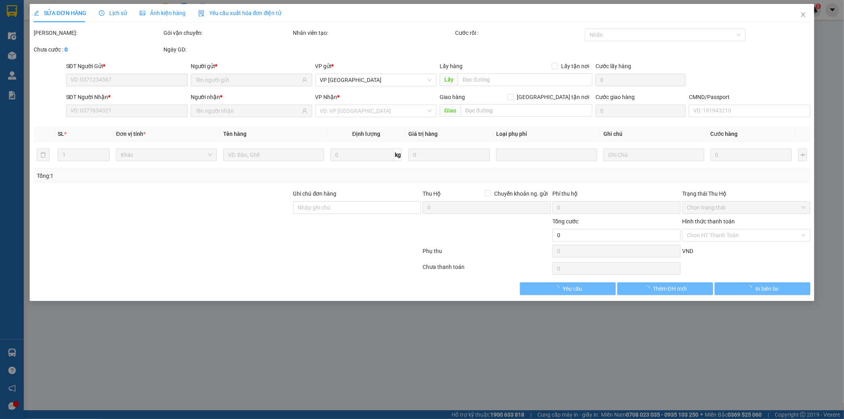
type input "0913371419"
type input "BÌNH"
type input "0919155305"
type input "ĐẠO"
type input "40.000"
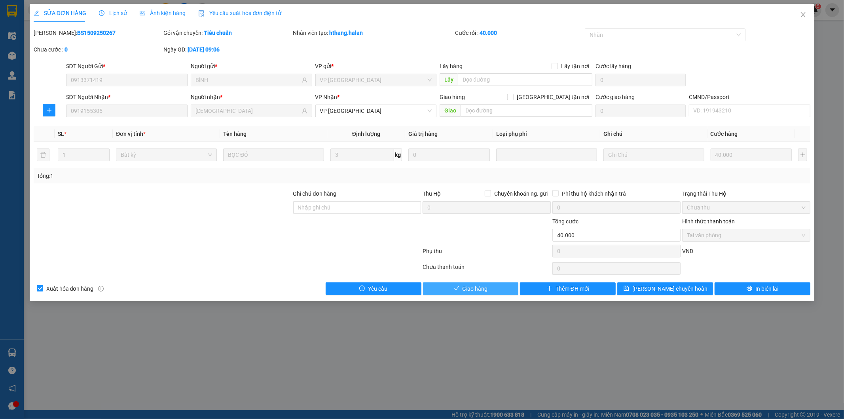
click at [473, 287] on span "Giao hàng" at bounding box center [475, 288] width 25 height 9
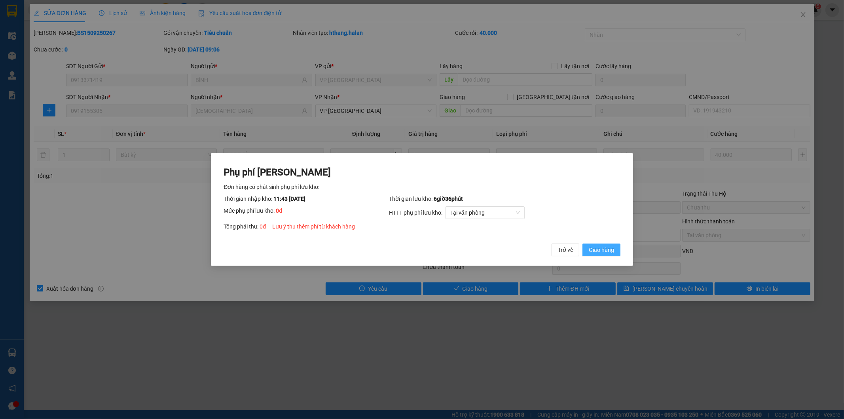
click at [598, 251] on span "Giao hàng" at bounding box center [601, 249] width 25 height 9
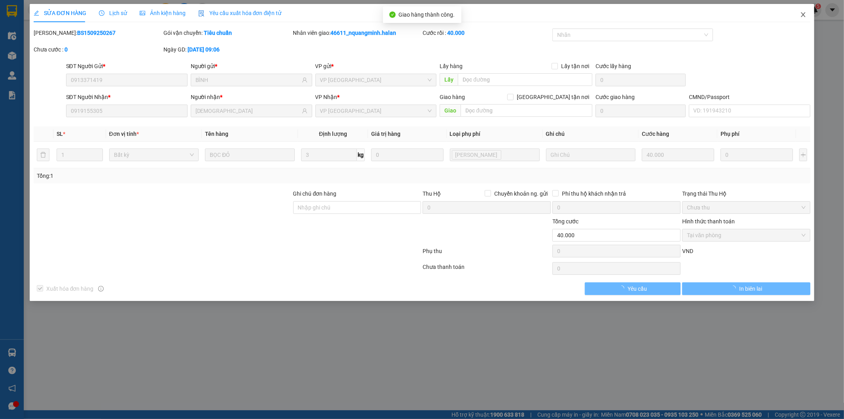
click at [804, 14] on icon "close" at bounding box center [803, 14] width 6 height 6
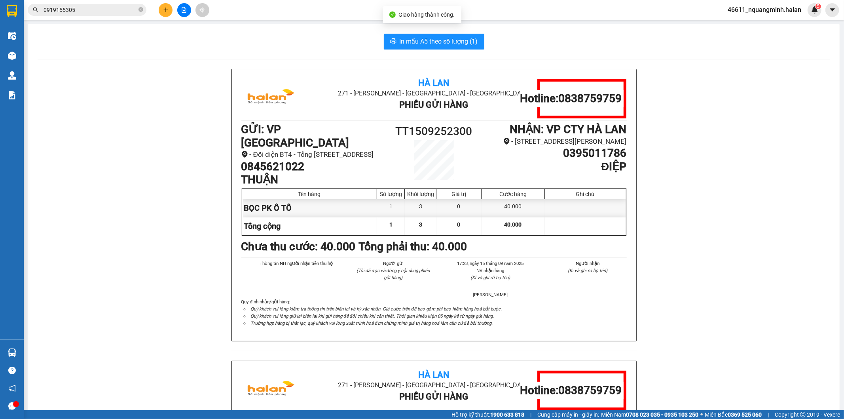
click at [125, 5] on span "0919155305" at bounding box center [87, 10] width 119 height 12
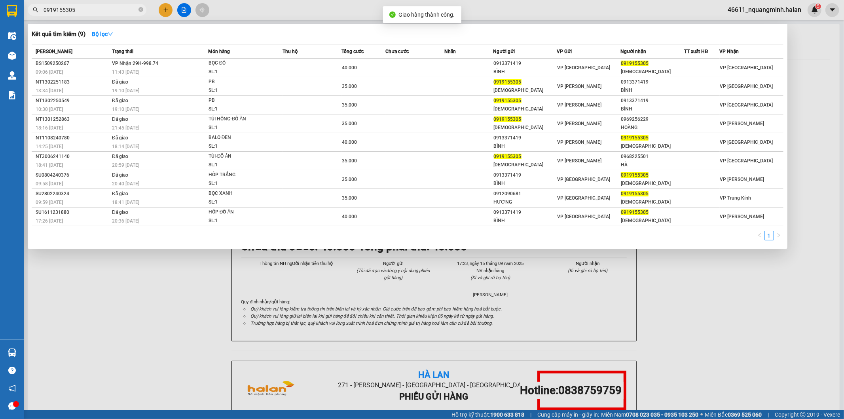
click at [123, 14] on input "0919155305" at bounding box center [90, 10] width 93 height 9
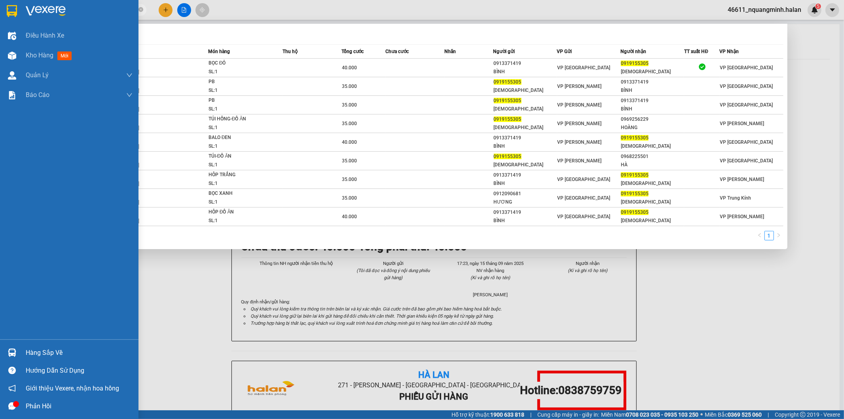
click at [14, 343] on div "Hàng sắp về Hướng dẫn sử dụng Giới thiệu Vexere, nhận hoa hồng Phản hồi" at bounding box center [69, 377] width 138 height 76
click at [41, 349] on div "Hàng sắp về" at bounding box center [79, 353] width 107 height 12
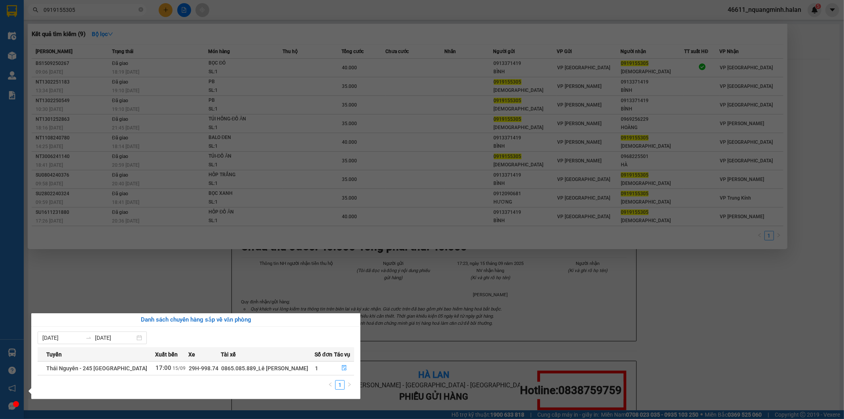
drag, startPoint x: 389, startPoint y: 277, endPoint x: 263, endPoint y: 384, distance: 165.3
click at [389, 278] on section "Kết quả tìm kiếm ( 9 ) Bộ lọc Mã ĐH Trạng thái Món hàng Thu hộ Tổng cước Chưa c…" at bounding box center [422, 209] width 844 height 419
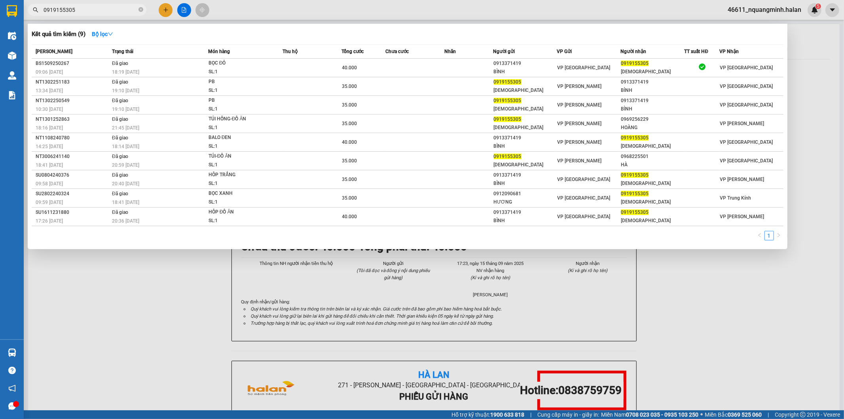
click at [163, 13] on div at bounding box center [422, 209] width 844 height 419
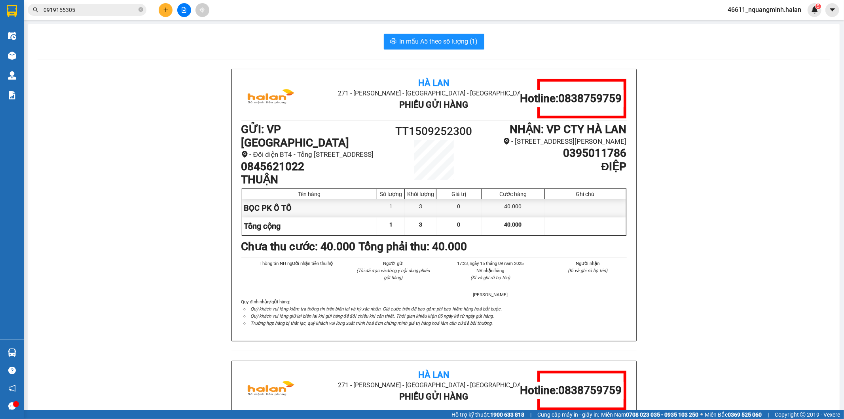
click at [168, 13] on button at bounding box center [166, 10] width 14 height 14
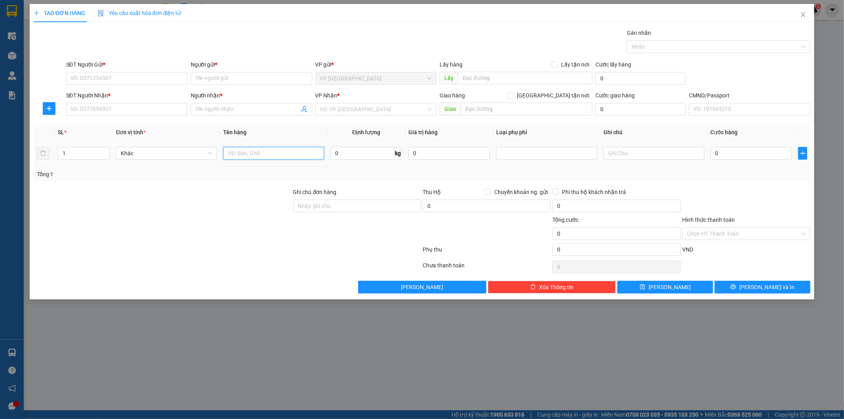
click at [267, 147] on input "text" at bounding box center [273, 153] width 101 height 13
type input "hộp (máy chiếu)"
type input "6"
click at [137, 80] on input "SĐT Người Gửi *" at bounding box center [126, 78] width 121 height 13
type input "0905652888"
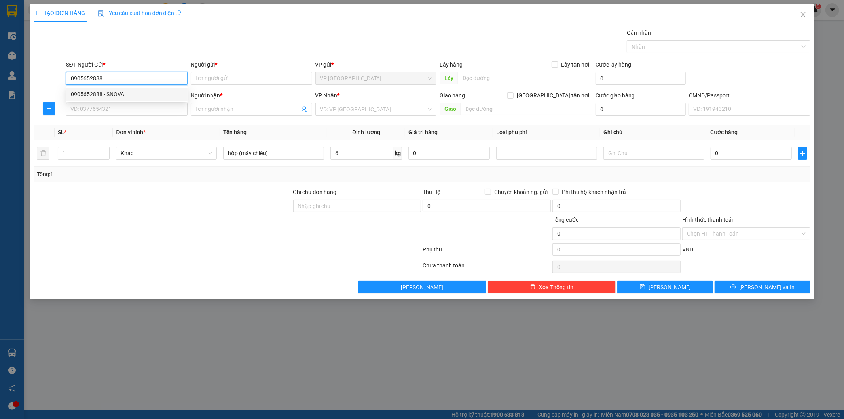
drag, startPoint x: 120, startPoint y: 91, endPoint x: 124, endPoint y: 97, distance: 7.3
click at [121, 92] on div "0905652888 - SNOVA" at bounding box center [127, 94] width 112 height 9
type input "SNOVA"
type input "0905652888"
click at [129, 110] on input "SĐT Người Nhận *" at bounding box center [126, 109] width 121 height 13
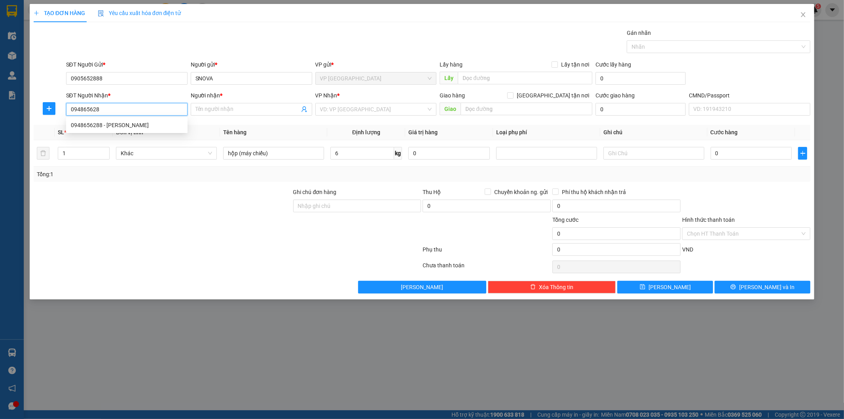
type input "0948656288"
click at [144, 124] on div "0948656288 - THẢO" at bounding box center [127, 125] width 112 height 9
type input "THẢO"
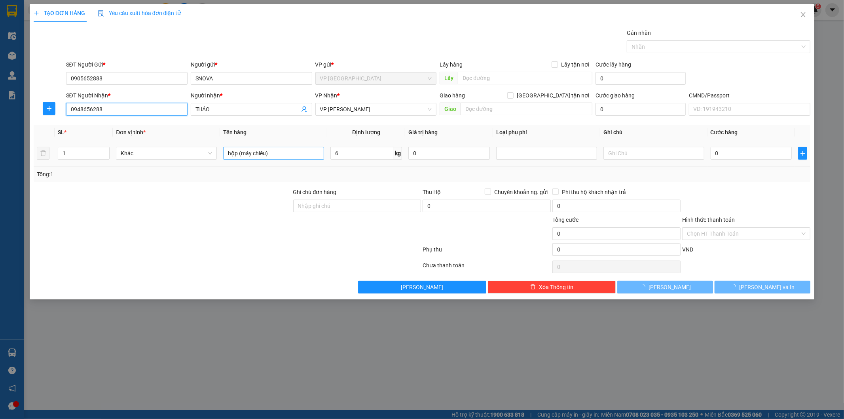
type input "0948656288"
drag, startPoint x: 303, startPoint y: 153, endPoint x: 307, endPoint y: 141, distance: 12.3
click at [302, 153] on input "hộp (máy chiếu)" at bounding box center [273, 153] width 101 height 13
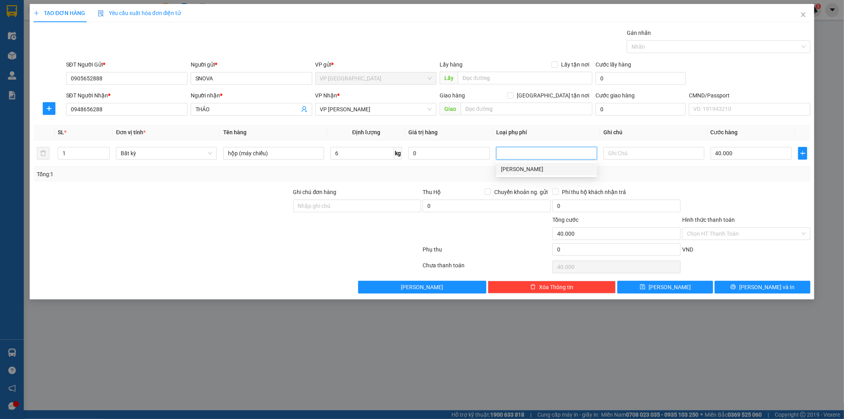
type input "40.000"
drag, startPoint x: 121, startPoint y: 111, endPoint x: 1, endPoint y: 54, distance: 133.1
click at [0, 87] on div "TẠO ĐƠN HÀNG Yêu cầu xuất hóa đơn điện tử Transit Pickup Surcharge Ids Transit …" at bounding box center [422, 209] width 844 height 419
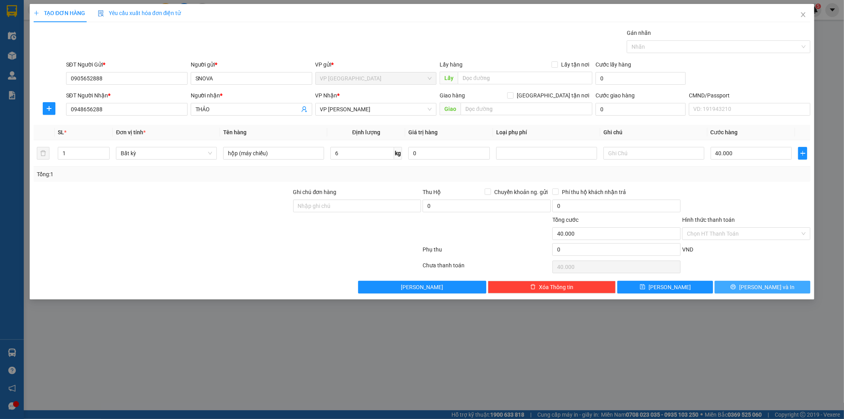
click at [761, 285] on span "Lưu và In" at bounding box center [766, 286] width 55 height 9
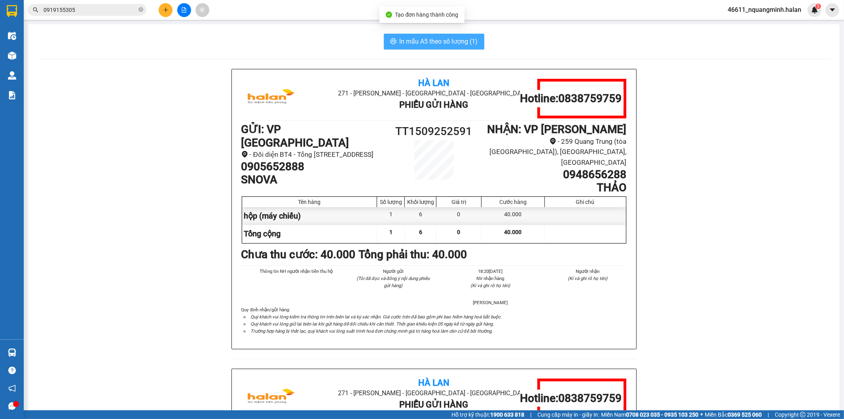
click at [468, 37] on span "In mẫu A5 theo số lượng (1)" at bounding box center [439, 41] width 78 height 10
click at [102, 280] on div "Hà Lan 271 - Dương Tự Minh - Phường Tân Long - Thái Nguyên Phiếu Gửi Hàng Hotli…" at bounding box center [434, 368] width 792 height 599
drag, startPoint x: 92, startPoint y: 334, endPoint x: 88, endPoint y: 339, distance: 6.5
click at [90, 337] on div "Hà Lan 271 - Dương Tự Minh - Phường Tân Long - Thái Nguyên Phiếu Gửi Hàng Hotli…" at bounding box center [434, 368] width 792 height 599
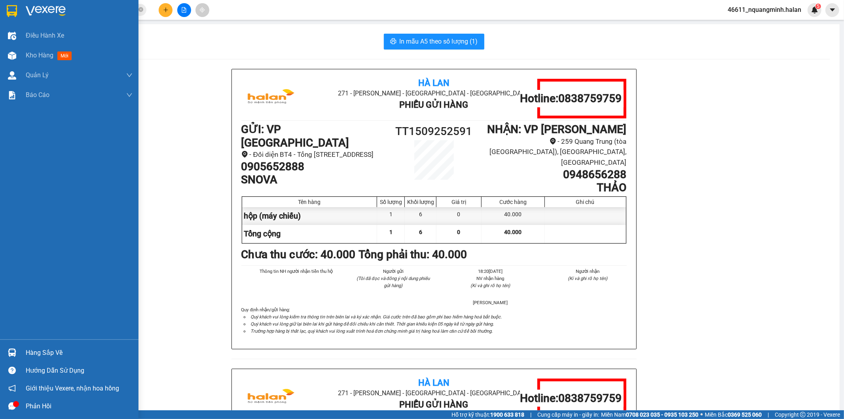
click at [15, 355] on img at bounding box center [12, 352] width 8 height 8
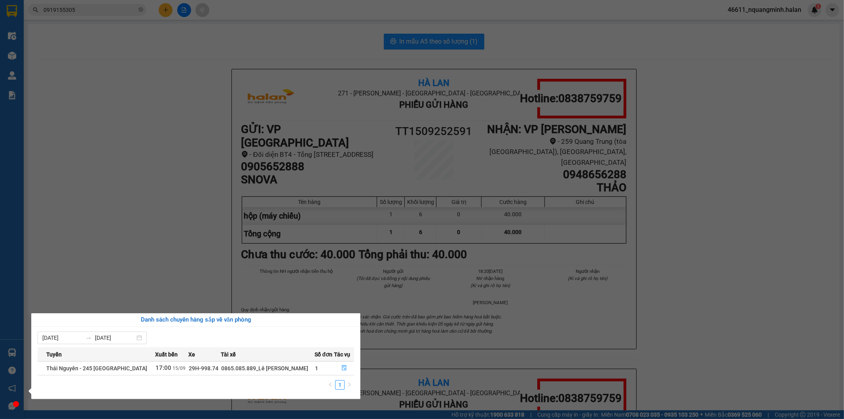
click at [118, 160] on section "Kết quả tìm kiếm ( 9 ) Bộ lọc Mã ĐH Trạng thái Món hàng Thu hộ Tổng cước Chưa c…" at bounding box center [422, 209] width 844 height 419
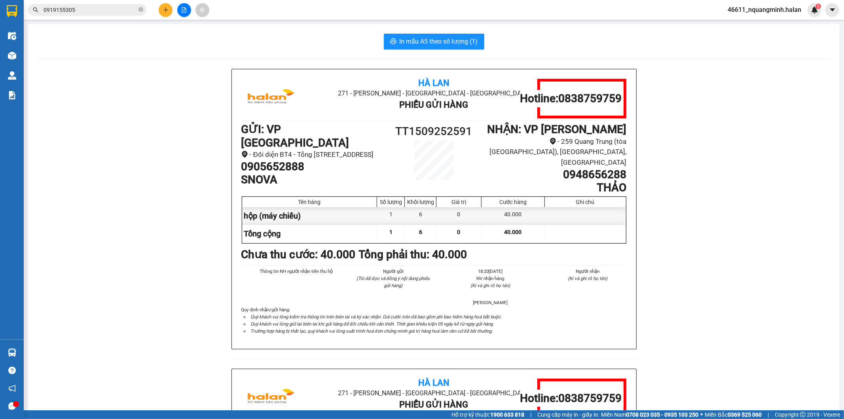
drag, startPoint x: 194, startPoint y: 148, endPoint x: 517, endPoint y: 47, distance: 338.2
click at [195, 148] on div "Hà Lan 271 - Dương Tự Minh - Phường Tân Long - Thái Nguyên Phiếu Gửi Hàng Hotli…" at bounding box center [434, 368] width 792 height 599
click at [529, 40] on div "In mẫu A5 theo số lượng (1)" at bounding box center [434, 42] width 792 height 16
click at [90, 171] on div "Hà Lan 271 - Dương Tự Minh - Phường Tân Long - Thái Nguyên Phiếu Gửi Hàng Hotli…" at bounding box center [434, 368] width 792 height 599
click at [109, 248] on div "Hà Lan 271 - Dương Tự Minh - Phường Tân Long - Thái Nguyên Phiếu Gửi Hàng Hotli…" at bounding box center [434, 368] width 792 height 599
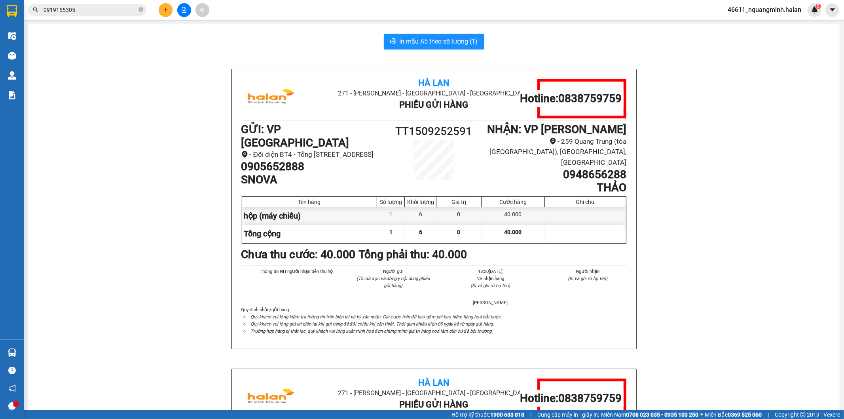
drag, startPoint x: 106, startPoint y: 286, endPoint x: 55, endPoint y: 327, distance: 64.7
click at [102, 292] on div "Hà Lan 271 - Dương Tự Minh - Phường Tân Long - Thái Nguyên Phiếu Gửi Hàng Hotli…" at bounding box center [434, 368] width 792 height 599
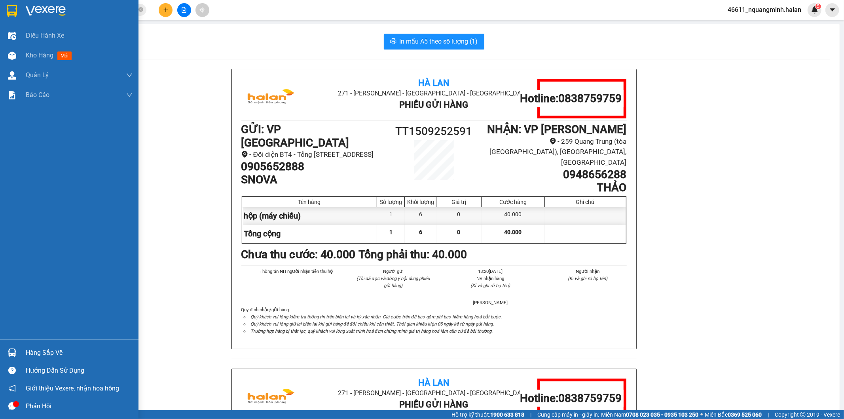
click at [17, 348] on div at bounding box center [12, 352] width 14 height 14
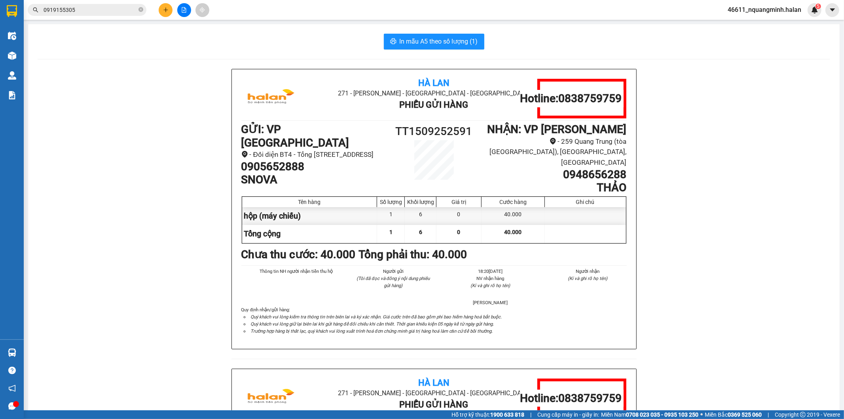
click at [188, 162] on section "Kết quả tìm kiếm ( 9 ) Bộ lọc Mã ĐH Trạng thái Món hàng Thu hộ Tổng cước Chưa c…" at bounding box center [422, 209] width 844 height 419
click at [188, 162] on div "Hà Lan 271 - Dương Tự Minh - Phường Tân Long - Thái Nguyên Phiếu Gửi Hàng Hotli…" at bounding box center [434, 368] width 792 height 599
click at [187, 167] on div "Hà Lan 271 - Dương Tự Minh - Phường Tân Long - Thái Nguyên Phiếu Gửi Hàng Hotli…" at bounding box center [434, 368] width 792 height 599
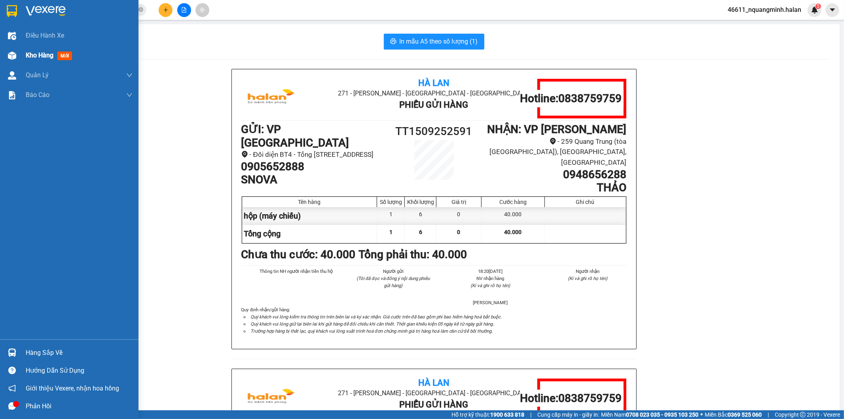
click at [5, 49] on div "Kho hàng mới" at bounding box center [69, 55] width 138 height 20
click at [5, 55] on div at bounding box center [12, 56] width 14 height 14
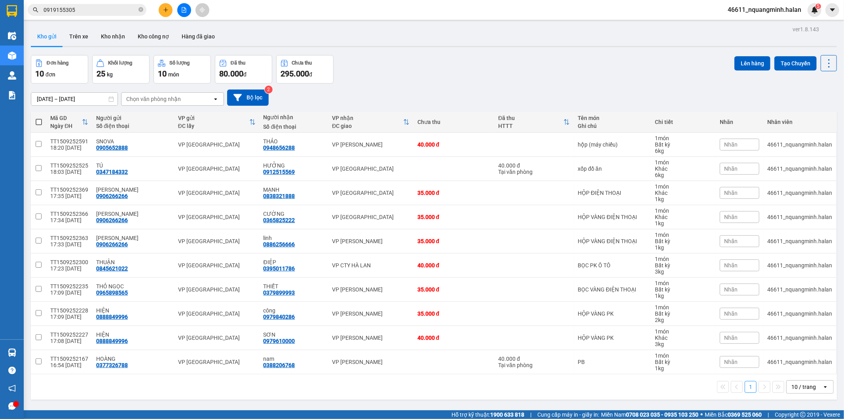
drag, startPoint x: 37, startPoint y: 120, endPoint x: 66, endPoint y: 119, distance: 29.7
click at [37, 120] on span at bounding box center [39, 122] width 6 height 6
click at [39, 118] on input "checkbox" at bounding box center [39, 118] width 0 height 0
checkbox input "true"
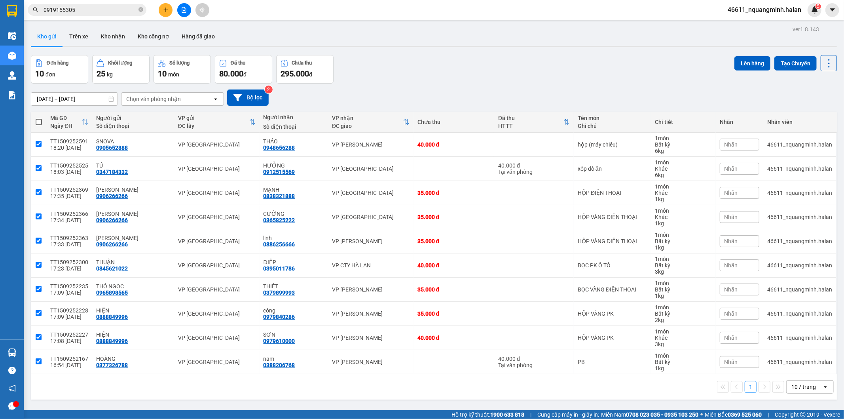
checkbox input "true"
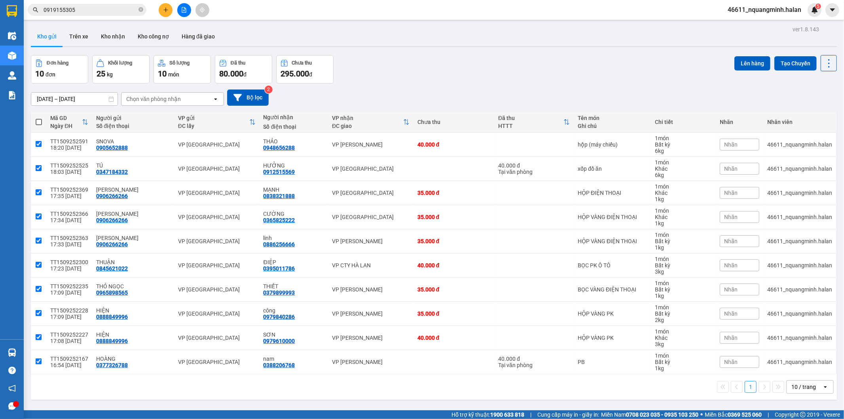
checkbox input "true"
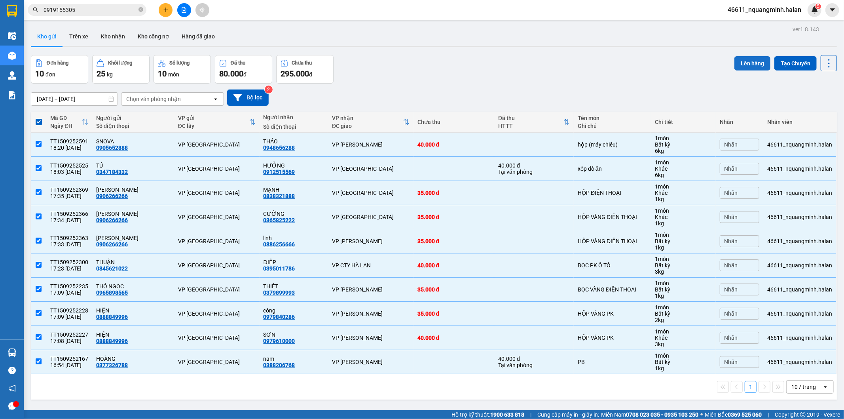
drag, startPoint x: 751, startPoint y: 61, endPoint x: 747, endPoint y: 61, distance: 4.4
click at [749, 61] on button "Lên hàng" at bounding box center [752, 63] width 36 height 14
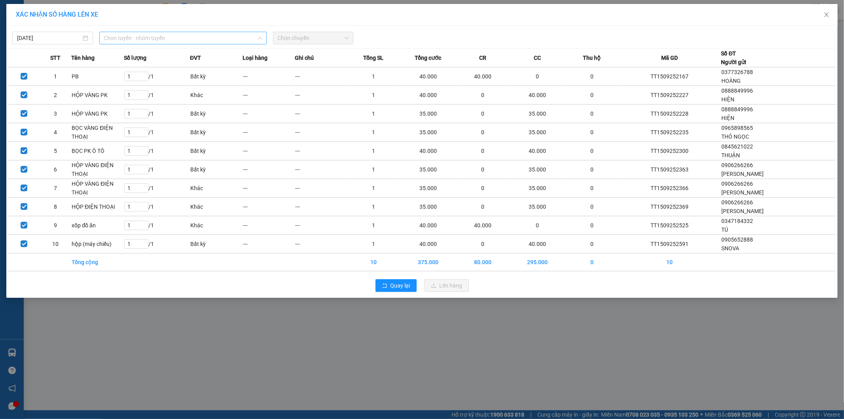
click at [113, 38] on span "Chọn tuyến - nhóm tuyến" at bounding box center [183, 38] width 158 height 12
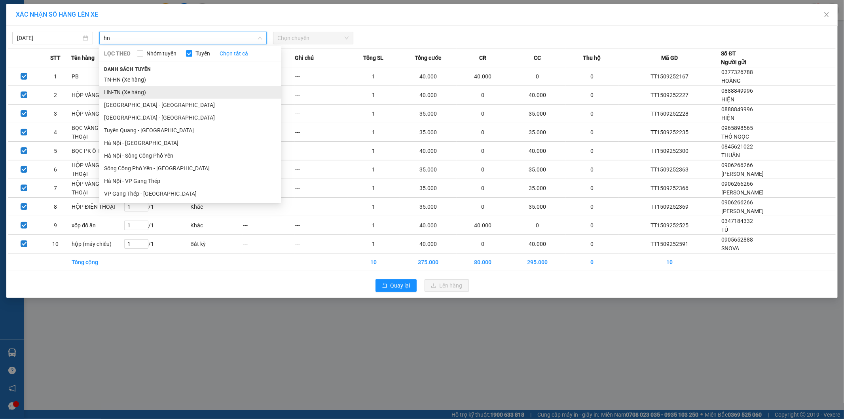
type input "hn"
click at [118, 91] on li "HN-TN (Xe hàng)" at bounding box center [190, 92] width 182 height 13
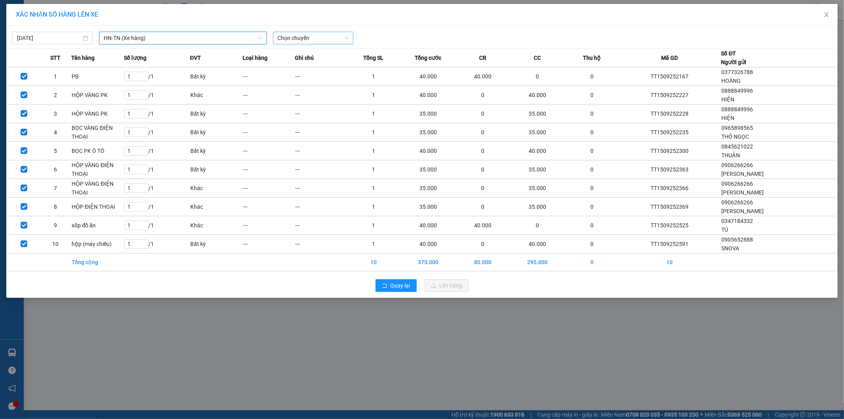
click at [303, 34] on span "Chọn chuyến" at bounding box center [313, 38] width 71 height 12
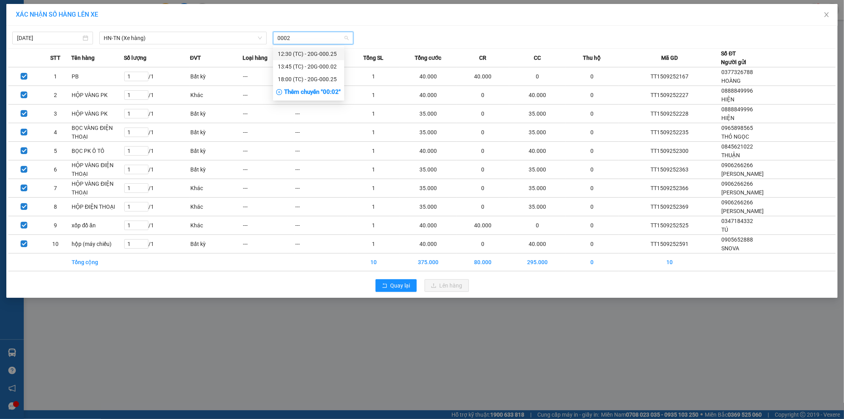
type input "00025"
drag, startPoint x: 287, startPoint y: 68, endPoint x: 398, endPoint y: 51, distance: 112.9
click at [287, 68] on div "18:00 (TC) - 20G-000.25" at bounding box center [309, 66] width 62 height 9
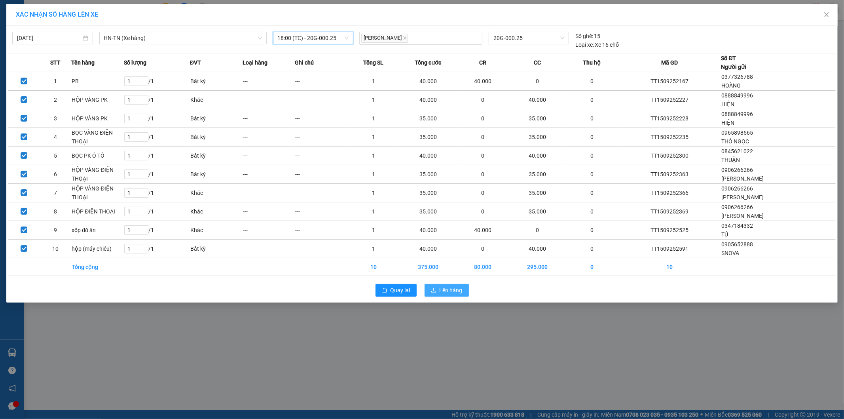
click at [446, 290] on span "Lên hàng" at bounding box center [451, 290] width 23 height 9
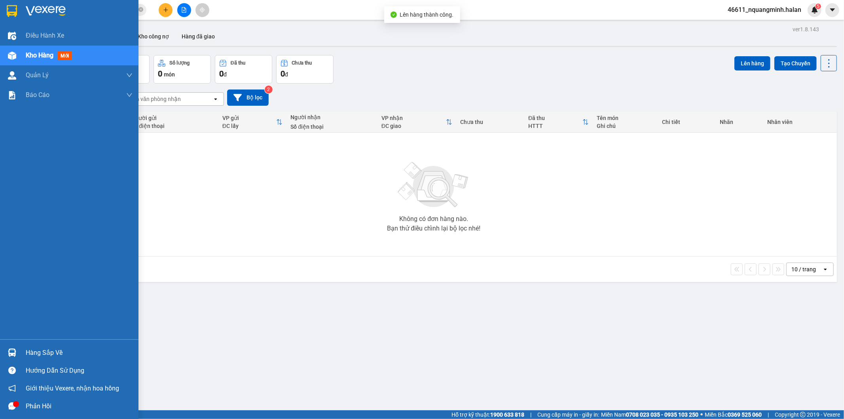
click at [19, 347] on div "Hàng sắp về" at bounding box center [69, 352] width 138 height 18
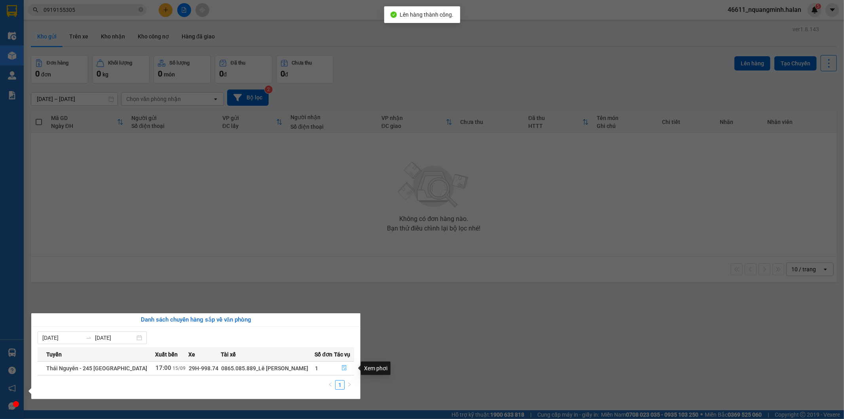
click at [342, 370] on icon "file-done" at bounding box center [344, 368] width 6 height 6
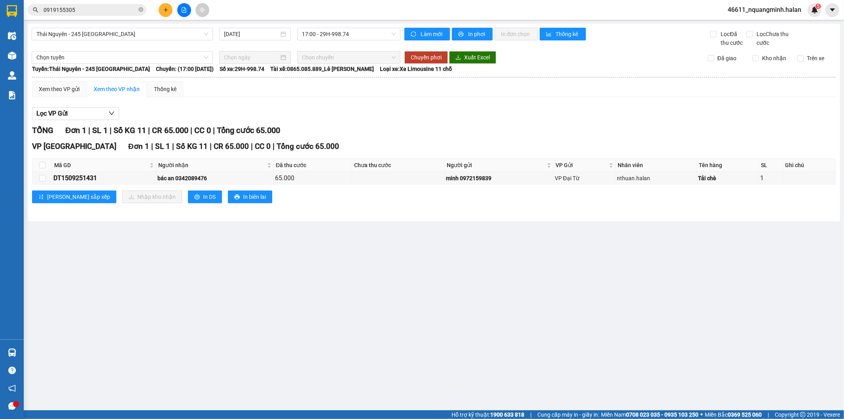
drag, startPoint x: 467, startPoint y: 315, endPoint x: 455, endPoint y: 320, distance: 13.5
click at [460, 318] on main "Thái Nguyên - 245 Quang Trung 15/09/2025 17:00 - 29H-998.74 Làm mới In phơi In …" at bounding box center [422, 205] width 844 height 410
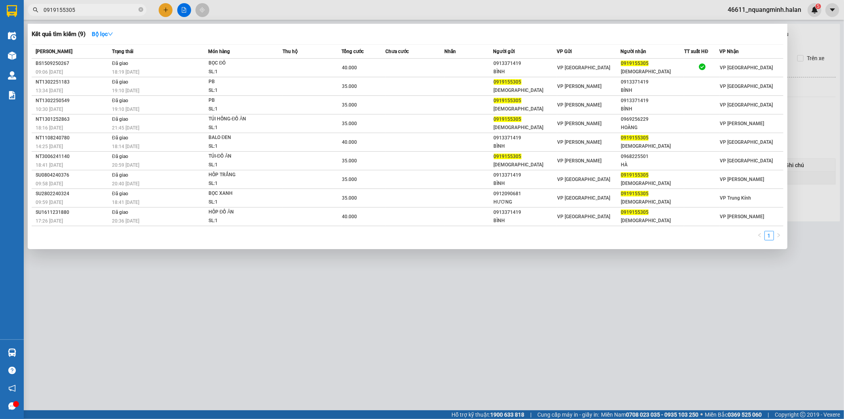
drag, startPoint x: 88, startPoint y: 10, endPoint x: 0, endPoint y: -30, distance: 96.8
click at [0, 0] on html "Kết quả tìm kiếm ( 9 ) Bộ lọc Mã ĐH Trạng thái Món hàng Thu hộ Tổng cước Chưa c…" at bounding box center [422, 209] width 844 height 419
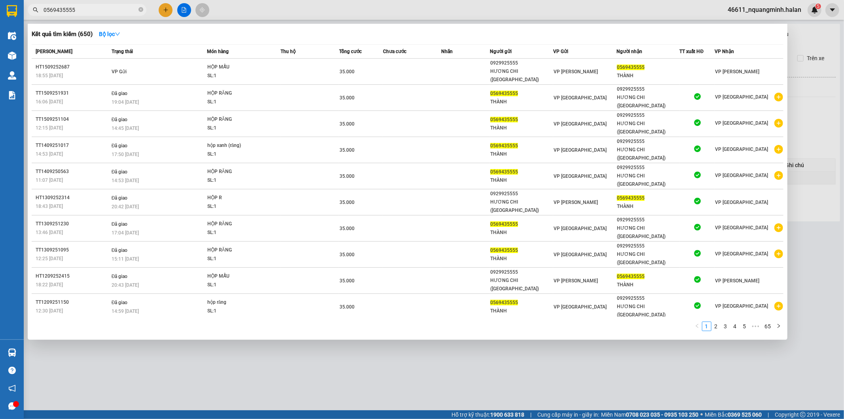
type input "0569435555"
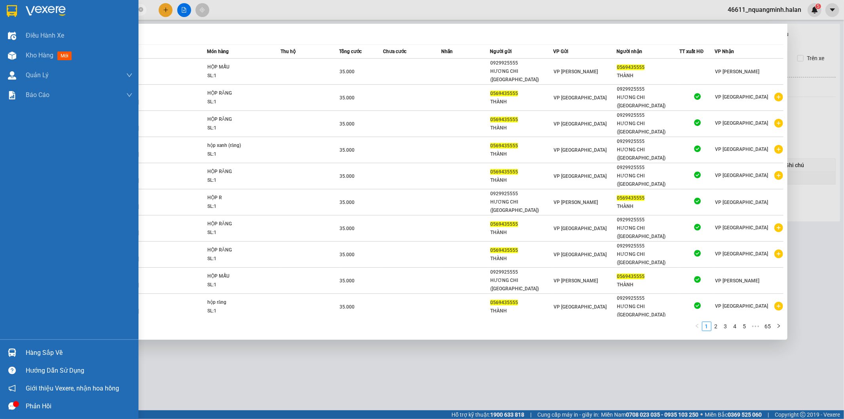
drag, startPoint x: 9, startPoint y: 346, endPoint x: 315, endPoint y: 325, distance: 307.0
click at [9, 347] on div at bounding box center [12, 352] width 14 height 14
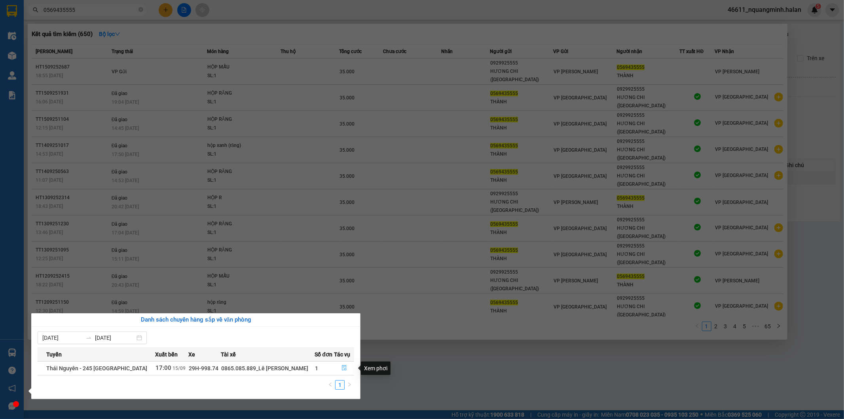
click at [342, 370] on icon "file-done" at bounding box center [344, 368] width 5 height 6
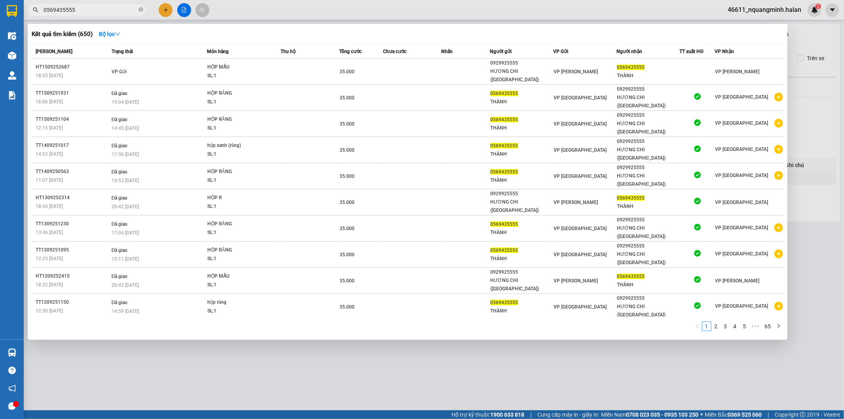
click at [220, 342] on div at bounding box center [422, 209] width 844 height 419
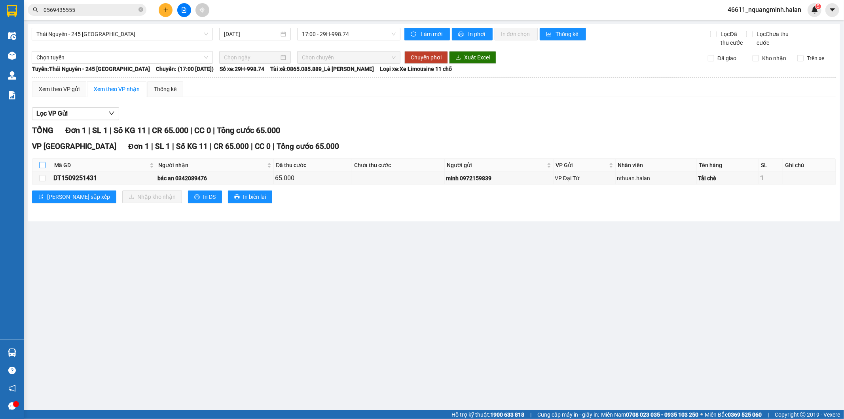
click at [44, 165] on input "checkbox" at bounding box center [42, 165] width 6 height 6
checkbox input "true"
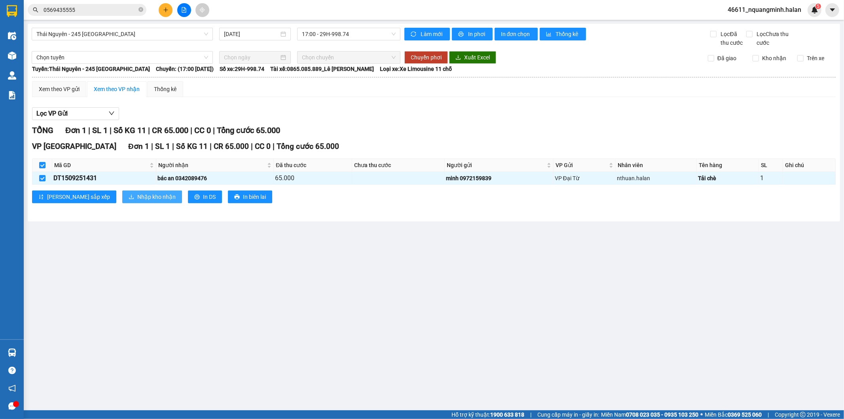
click at [137, 196] on span "Nhập kho nhận" at bounding box center [156, 196] width 38 height 9
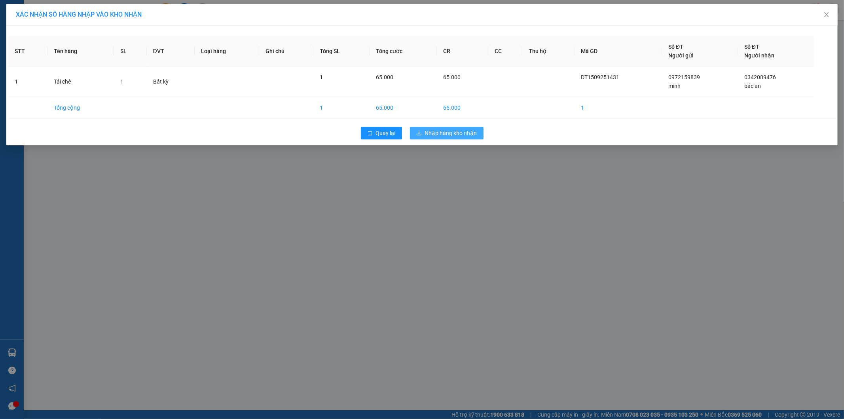
click at [430, 135] on span "Nhập hàng kho nhận" at bounding box center [451, 133] width 52 height 9
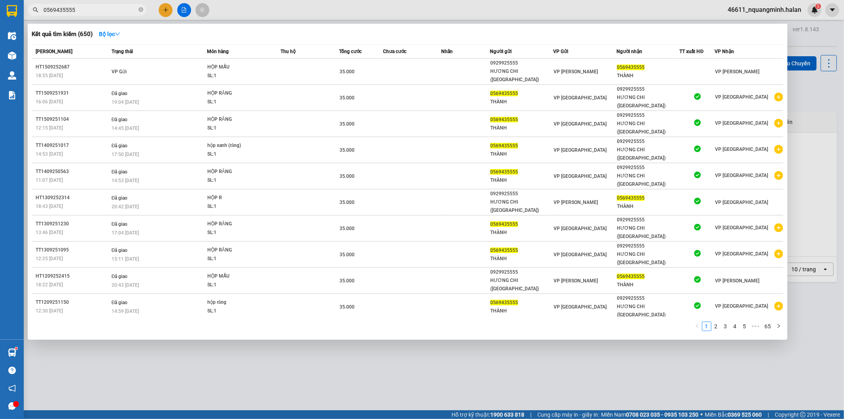
drag, startPoint x: 114, startPoint y: 13, endPoint x: 0, endPoint y: 1, distance: 114.5
click at [0, 1] on section "Kết quả tìm kiếm ( 650 ) Bộ lọc Mã ĐH Trạng thái Món hàng Thu hộ Tổng cước Chưa…" at bounding box center [422, 209] width 844 height 419
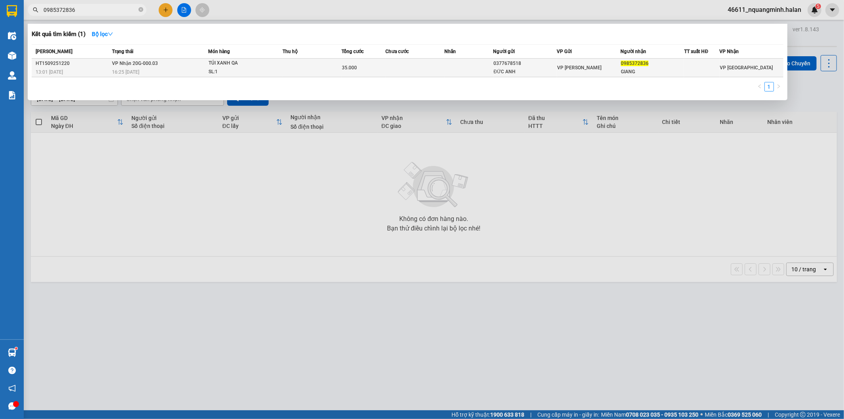
type input "0985372836"
click at [108, 70] on div "13:01 - 15/09" at bounding box center [73, 72] width 74 height 9
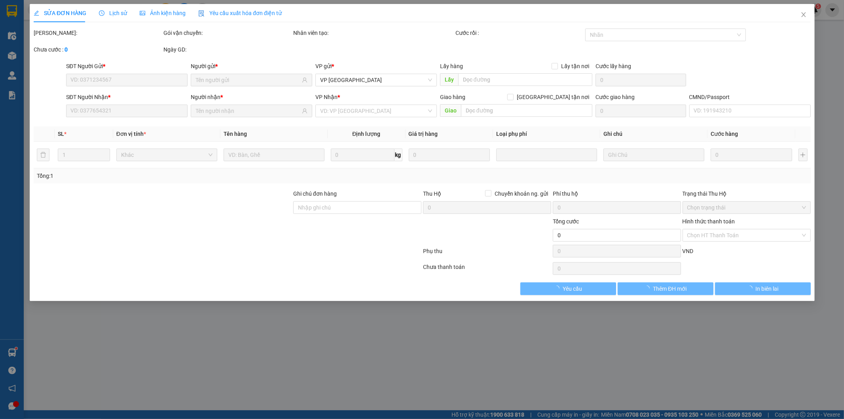
type input "0377678518"
type input "ĐỨC ANH"
type input "0985372836"
type input "GIANG"
type input "35.000"
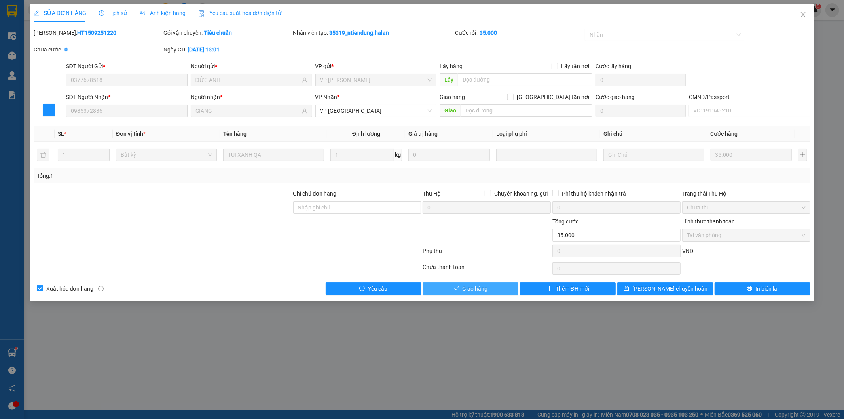
drag, startPoint x: 467, startPoint y: 286, endPoint x: 535, endPoint y: 192, distance: 115.5
click at [468, 286] on span "Giao hàng" at bounding box center [475, 288] width 25 height 9
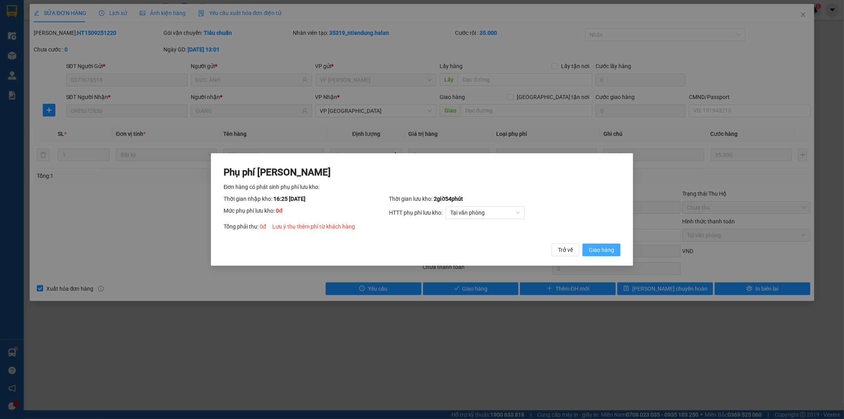
click at [604, 253] on span "Giao hàng" at bounding box center [601, 249] width 25 height 9
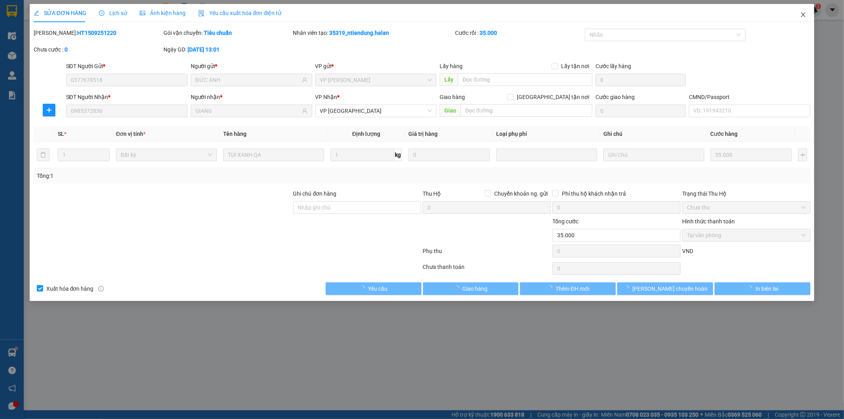
click at [796, 16] on span "Close" at bounding box center [803, 15] width 22 height 22
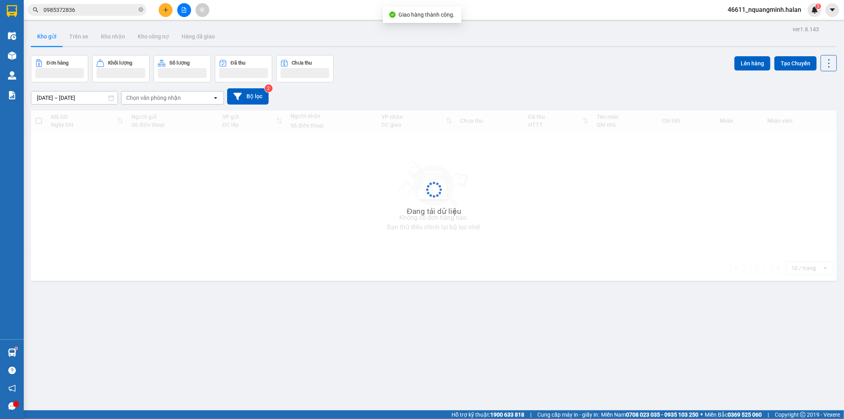
click at [97, 11] on input "0985372836" at bounding box center [90, 10] width 93 height 9
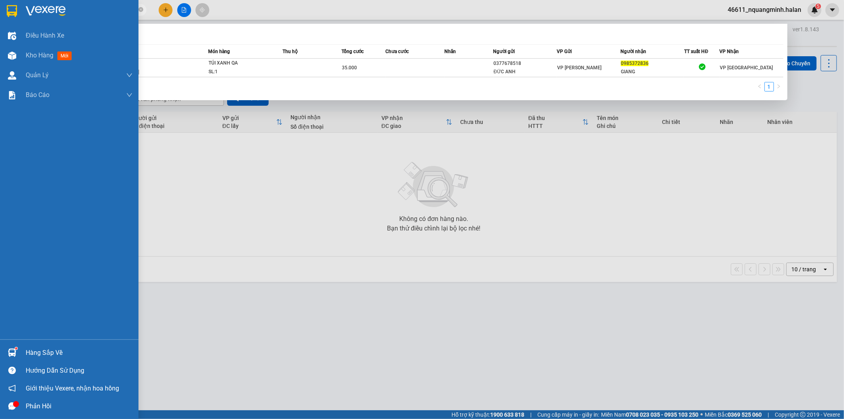
click at [15, 341] on div "Hàng sắp về Hướng dẫn sử dụng Giới thiệu Vexere, nhận hoa hồng Phản hồi" at bounding box center [69, 377] width 138 height 76
click at [15, 343] on div "Hàng sắp về" at bounding box center [69, 352] width 138 height 18
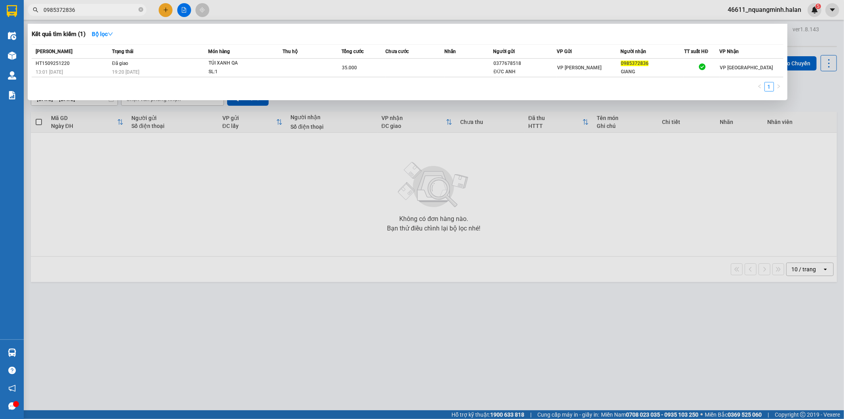
drag, startPoint x: 284, startPoint y: 235, endPoint x: 288, endPoint y: 344, distance: 109.3
click at [285, 236] on section "Kết quả tìm kiếm ( 1 ) Bộ lọc Mã ĐH Trạng thái Món hàng Thu hộ Tổng cước Chưa c…" at bounding box center [422, 209] width 844 height 419
click at [168, 9] on div at bounding box center [422, 209] width 844 height 419
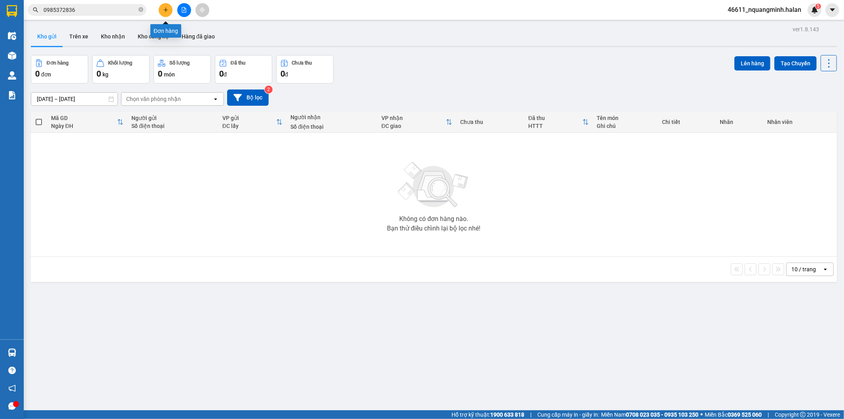
click at [168, 9] on icon "plus" at bounding box center [166, 10] width 6 height 6
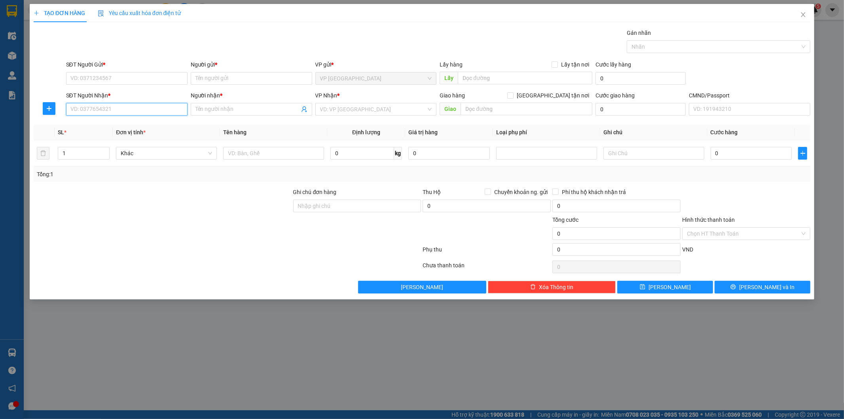
click at [119, 114] on input "SĐT Người Nhận *" at bounding box center [126, 109] width 121 height 13
click at [120, 73] on input "SĐT Người Gửi *" at bounding box center [126, 78] width 121 height 13
type input "0869691810"
click at [117, 93] on div "0869691810 - ĐỒNG" at bounding box center [127, 94] width 112 height 9
type input "ĐỒNG"
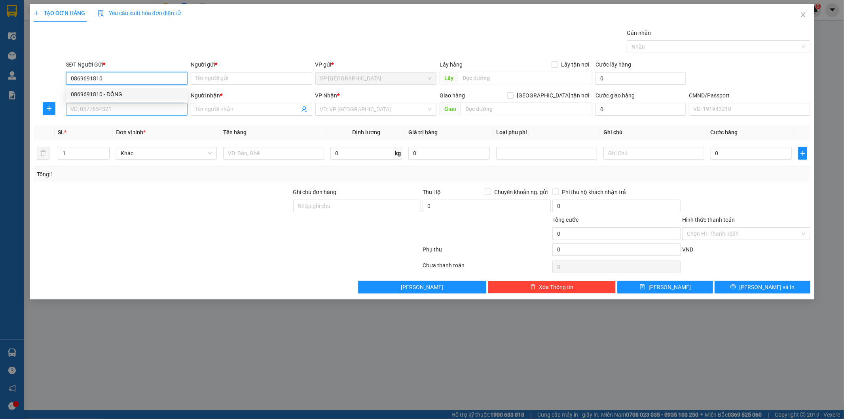
checkbox input "true"
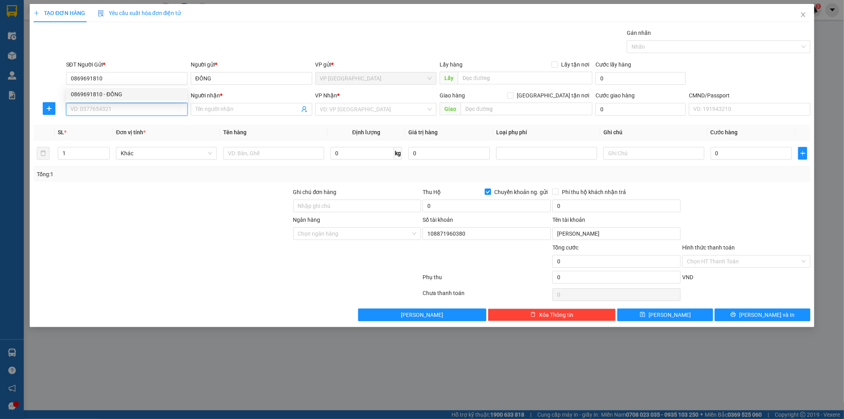
click at [123, 106] on input "SĐT Người Nhận *" at bounding box center [126, 109] width 121 height 13
click at [220, 105] on input "Người nhận *" at bounding box center [247, 109] width 104 height 9
drag, startPoint x: 134, startPoint y: 112, endPoint x: 14, endPoint y: 83, distance: 123.2
click at [0, 87] on div "TẠO ĐƠN HÀNG Yêu cầu xuất hóa đơn điện tử Transit Pickup Surcharge Ids Transit …" at bounding box center [422, 209] width 844 height 419
drag, startPoint x: 85, startPoint y: 111, endPoint x: 157, endPoint y: 33, distance: 106.1
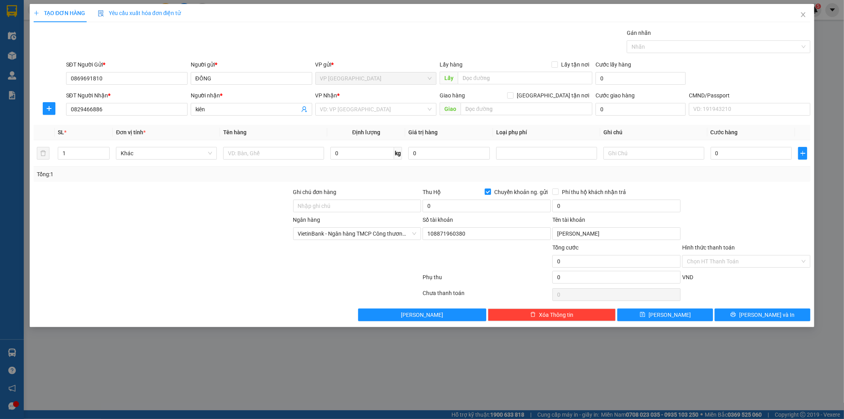
click at [150, 35] on div "Gói vận chuyển * Tiêu chuẩn Gán nhãn Nhãn" at bounding box center [438, 42] width 748 height 28
click at [388, 37] on div "Gói vận chuyển * Tiêu chuẩn Gán nhãn Nhãn" at bounding box center [438, 42] width 748 height 28
click at [230, 240] on div at bounding box center [163, 229] width 260 height 28
click at [355, 106] on input "search" at bounding box center [373, 109] width 106 height 12
click at [343, 126] on div "VP [PERSON_NAME]" at bounding box center [376, 125] width 112 height 9
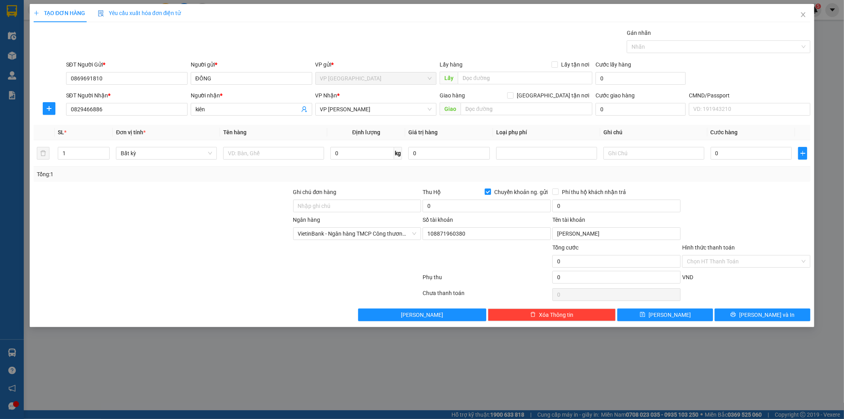
drag, startPoint x: 222, startPoint y: 218, endPoint x: 36, endPoint y: 123, distance: 208.3
click at [218, 212] on form "Ghi chú đơn hàng Thu Hộ Chuyển khoản ng. gửi 0 Phí thu hộ khách nhận trả 0 Ngân…" at bounding box center [422, 237] width 777 height 99
drag, startPoint x: 45, startPoint y: 108, endPoint x: 49, endPoint y: 110, distance: 4.5
click at [49, 110] on span "plus" at bounding box center [49, 108] width 12 height 6
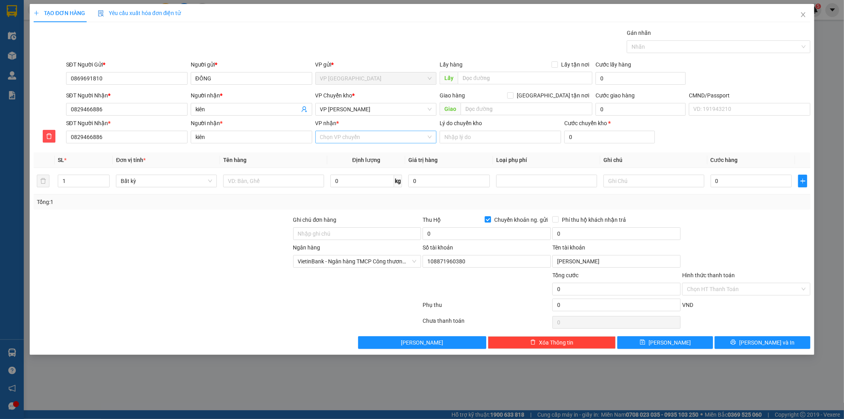
click at [338, 140] on input "VP nhận *" at bounding box center [373, 137] width 106 height 12
click at [330, 146] on div "VP Bến xe" at bounding box center [375, 152] width 121 height 13
click at [461, 234] on input "0" at bounding box center [487, 233] width 128 height 13
click at [241, 315] on div at bounding box center [227, 322] width 389 height 16
click at [286, 183] on input "text" at bounding box center [273, 180] width 101 height 13
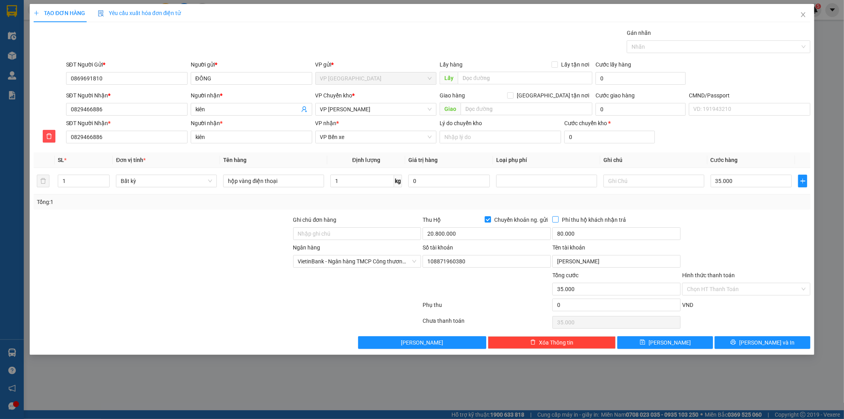
click at [555, 220] on input "Phí thu hộ khách nhận trả" at bounding box center [555, 219] width 6 height 6
click at [751, 254] on div "Ngân hàng VietinBank - Ngân hàng TMCP Công thương Việt Nam Số tài khoản 1088719…" at bounding box center [422, 257] width 779 height 28
drag, startPoint x: 745, startPoint y: 343, endPoint x: 365, endPoint y: 88, distance: 458.5
click at [744, 342] on button "Lưu và In" at bounding box center [763, 342] width 96 height 13
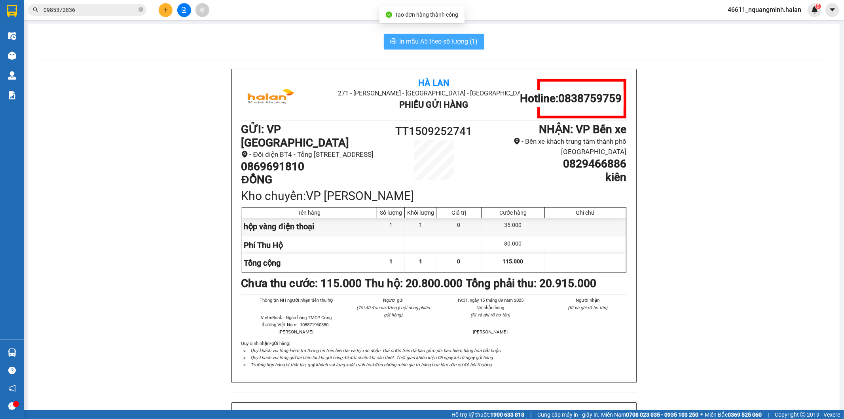
click at [442, 42] on span "In mẫu A5 theo số lượng (1)" at bounding box center [439, 41] width 78 height 10
click at [258, 45] on div "In mẫu A5 theo số lượng (1)" at bounding box center [434, 42] width 792 height 16
click at [161, 9] on button at bounding box center [166, 10] width 14 height 14
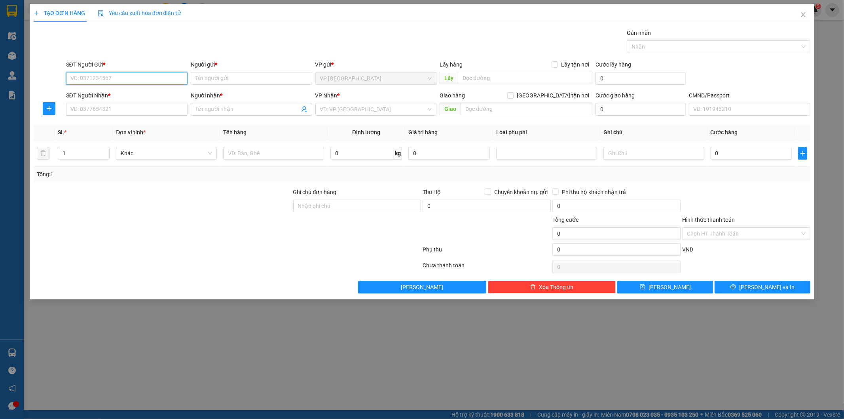
click at [128, 76] on input "SĐT Người Gửi *" at bounding box center [126, 78] width 121 height 13
click at [125, 113] on input "SĐT Người Nhận *" at bounding box center [126, 109] width 121 height 13
click at [121, 84] on div "SĐT Người Gửi * VD: 0371234567" at bounding box center [126, 74] width 121 height 28
click at [121, 82] on input "SĐT Người Gửi *" at bounding box center [126, 78] width 121 height 13
click at [140, 94] on div "0397335635 - NHUNG" at bounding box center [127, 94] width 112 height 9
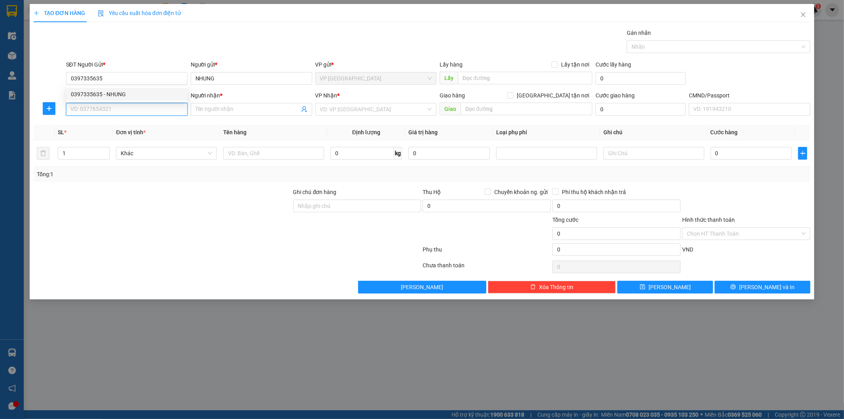
click at [140, 106] on input "SĐT Người Nhận *" at bounding box center [126, 109] width 121 height 13
click at [131, 137] on div "0968745262 - TUẤN ANH" at bounding box center [127, 137] width 112 height 9
drag, startPoint x: 167, startPoint y: 105, endPoint x: 0, endPoint y: 78, distance: 168.7
click at [20, 105] on div "TẠO ĐƠN HÀNG Yêu cầu xuất hóa đơn điện tử Transit Pickup Surcharge Ids Transit …" at bounding box center [422, 209] width 844 height 419
click at [142, 112] on input "SĐT Người Nhận *" at bounding box center [126, 109] width 121 height 13
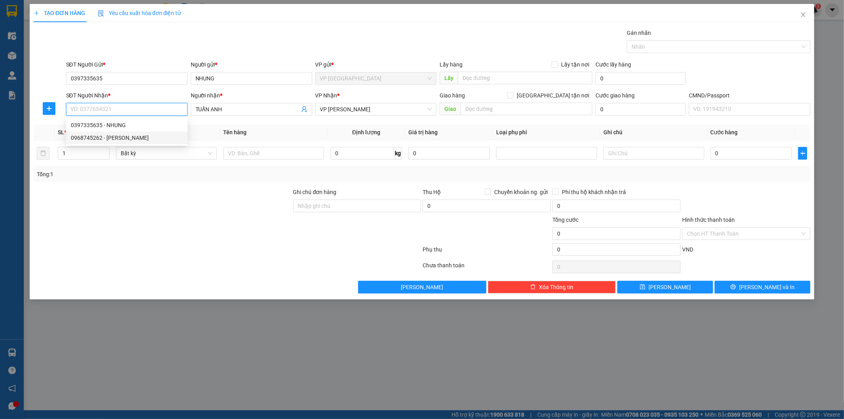
click at [123, 135] on div "0968745262 - TUẤN ANH" at bounding box center [127, 137] width 112 height 9
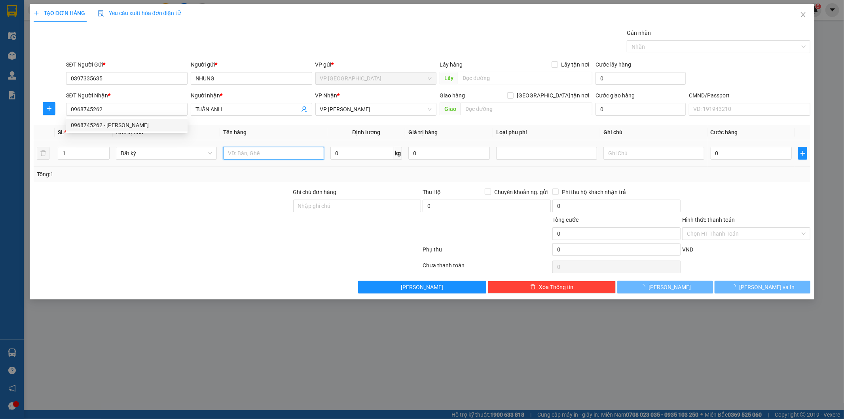
click at [275, 155] on input "text" at bounding box center [273, 153] width 101 height 13
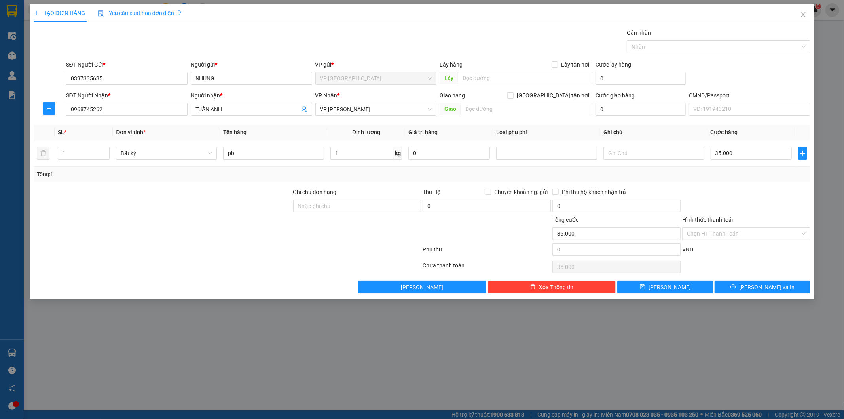
drag, startPoint x: 756, startPoint y: 189, endPoint x: 730, endPoint y: 185, distance: 26.0
click at [748, 188] on div at bounding box center [746, 202] width 130 height 28
click at [351, 110] on span "VP [PERSON_NAME]" at bounding box center [376, 109] width 112 height 12
click at [366, 124] on div "VP [PERSON_NAME]" at bounding box center [376, 125] width 112 height 9
drag, startPoint x: 256, startPoint y: 214, endPoint x: 293, endPoint y: 207, distance: 37.8
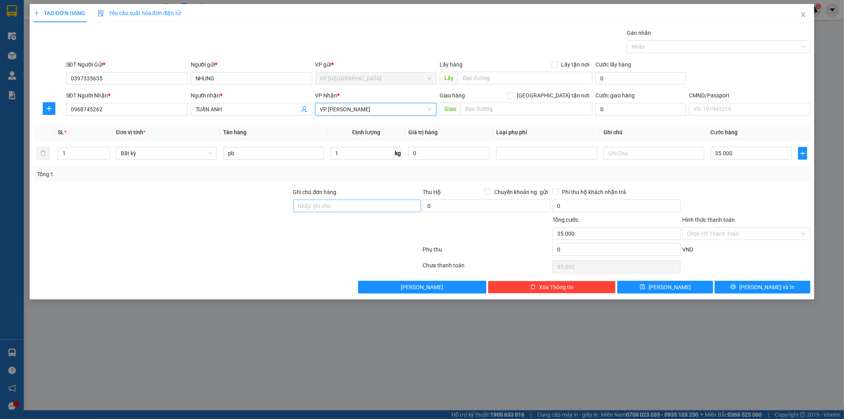
click at [259, 214] on div at bounding box center [163, 202] width 260 height 28
drag, startPoint x: 752, startPoint y: 195, endPoint x: 750, endPoint y: 200, distance: 5.9
click at [751, 196] on div at bounding box center [746, 202] width 130 height 28
click at [736, 227] on div "Hình thức thanh toán Chọn HT Thanh Toán" at bounding box center [746, 229] width 128 height 28
click at [735, 232] on input "Hình thức thanh toán" at bounding box center [743, 233] width 113 height 12
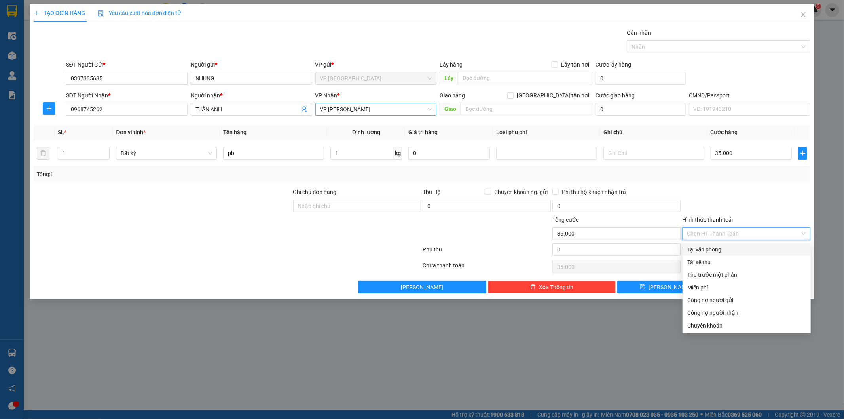
click at [712, 248] on div "Tại văn phòng" at bounding box center [746, 249] width 119 height 9
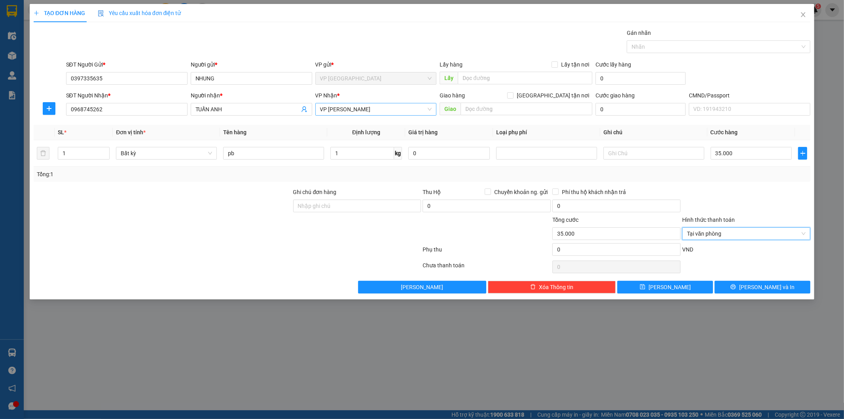
drag, startPoint x: 731, startPoint y: 190, endPoint x: 742, endPoint y: 264, distance: 75.2
click at [732, 193] on div at bounding box center [746, 202] width 130 height 28
drag, startPoint x: 742, startPoint y: 264, endPoint x: 741, endPoint y: 277, distance: 12.7
click at [741, 265] on div at bounding box center [746, 267] width 130 height 16
click at [741, 285] on button "Lưu và In" at bounding box center [763, 287] width 96 height 13
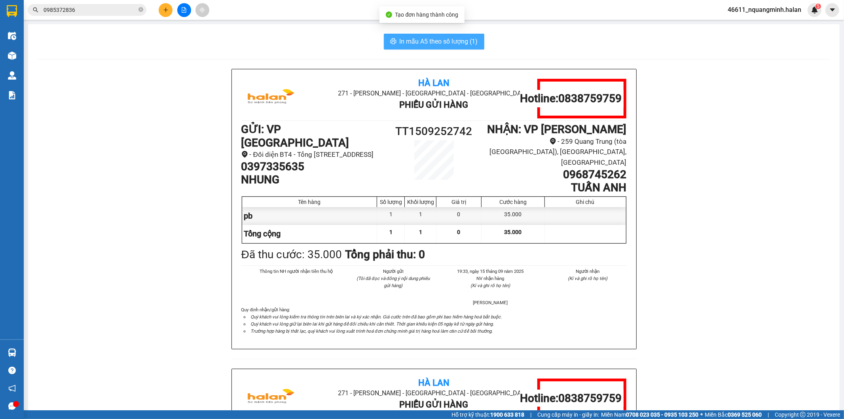
click at [458, 40] on span "In mẫu A5 theo số lượng (1)" at bounding box center [439, 41] width 78 height 10
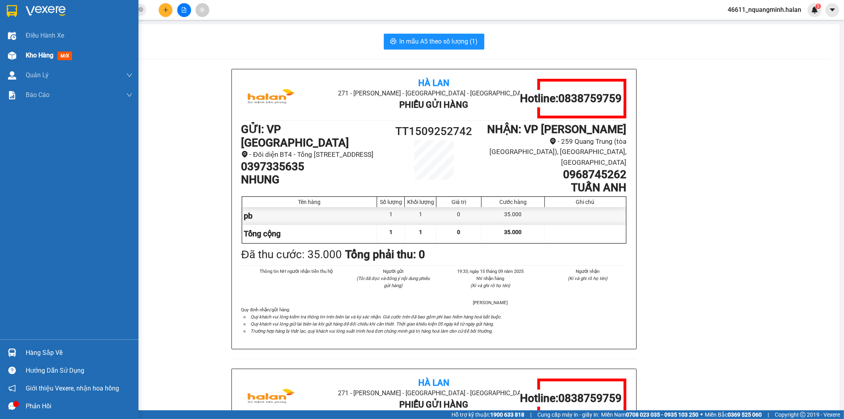
click at [19, 49] on div "Kho hàng mới" at bounding box center [69, 55] width 138 height 20
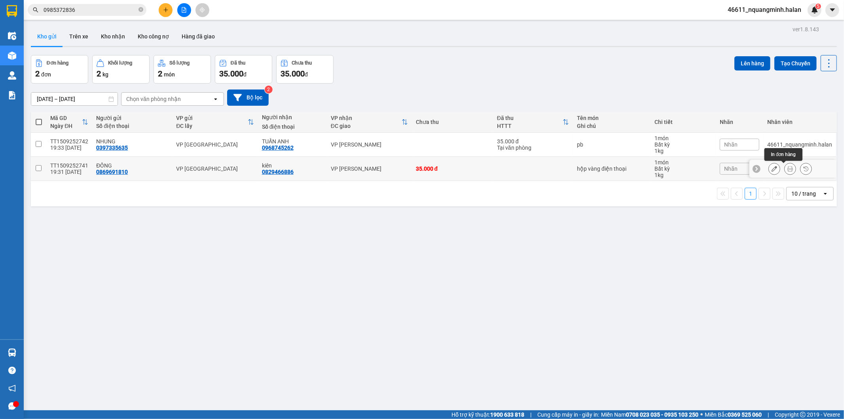
click at [787, 168] on icon at bounding box center [790, 169] width 6 height 6
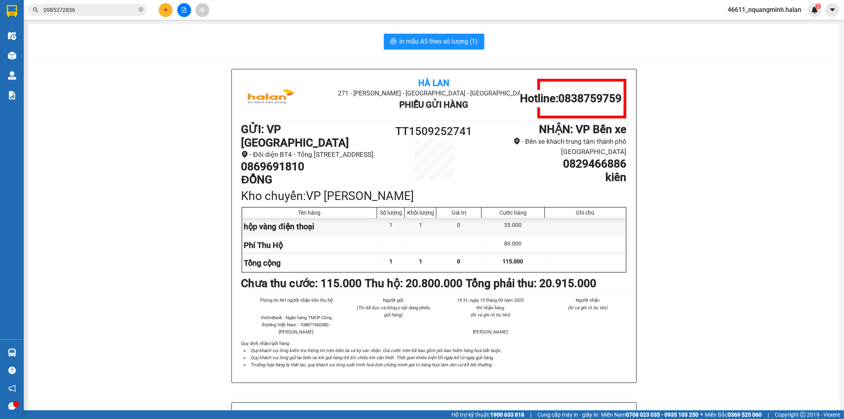
click at [18, 54] on div at bounding box center [12, 56] width 14 height 14
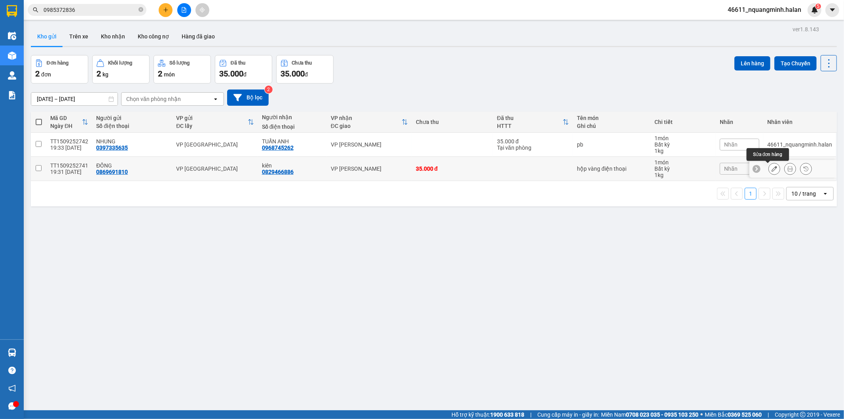
click at [771, 169] on button at bounding box center [774, 169] width 11 height 14
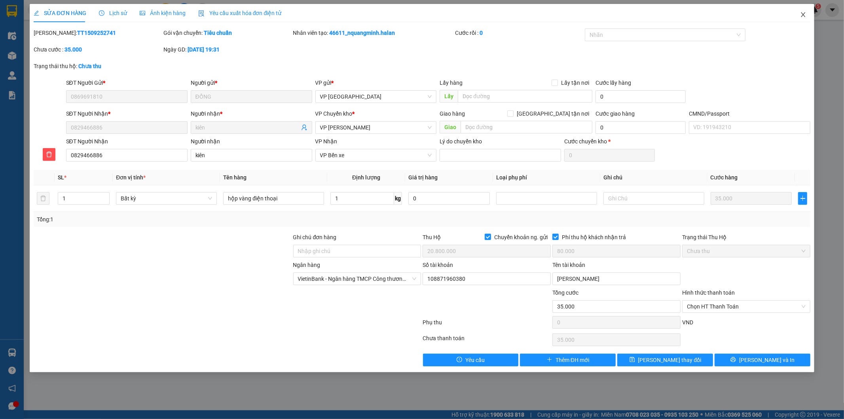
click at [804, 13] on span "Close" at bounding box center [803, 15] width 22 height 22
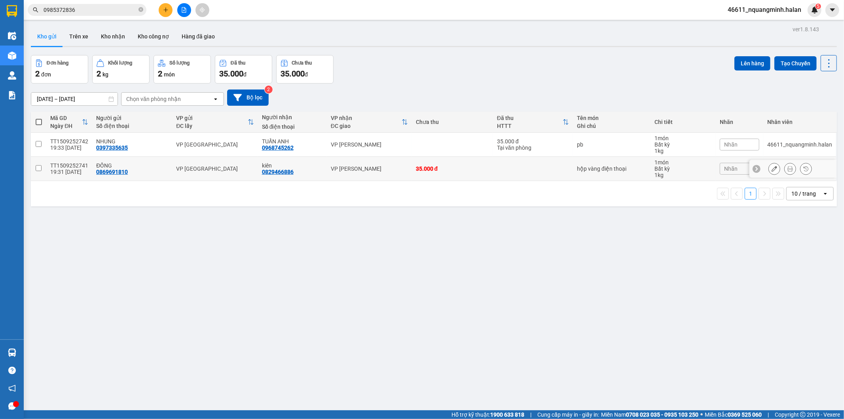
click at [787, 169] on icon at bounding box center [790, 169] width 6 height 6
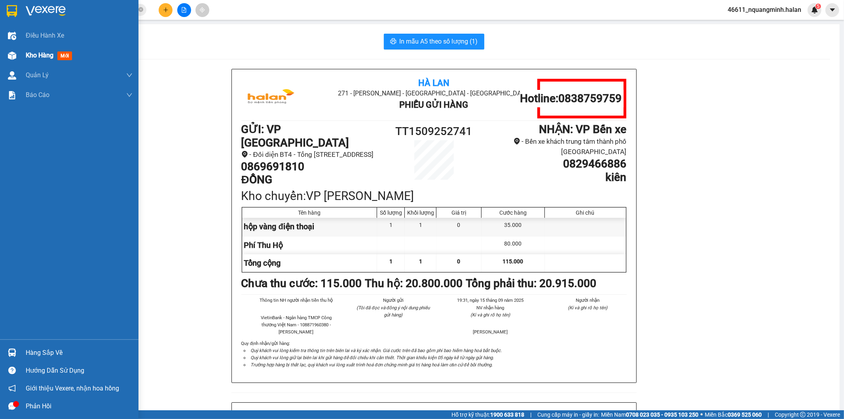
click at [0, 51] on div "Kho hàng mới" at bounding box center [69, 55] width 138 height 20
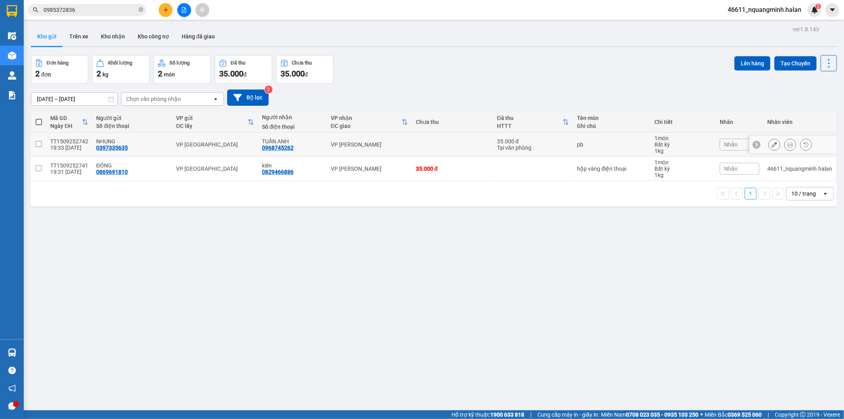
click at [351, 150] on td "VP [PERSON_NAME]" at bounding box center [369, 145] width 85 height 24
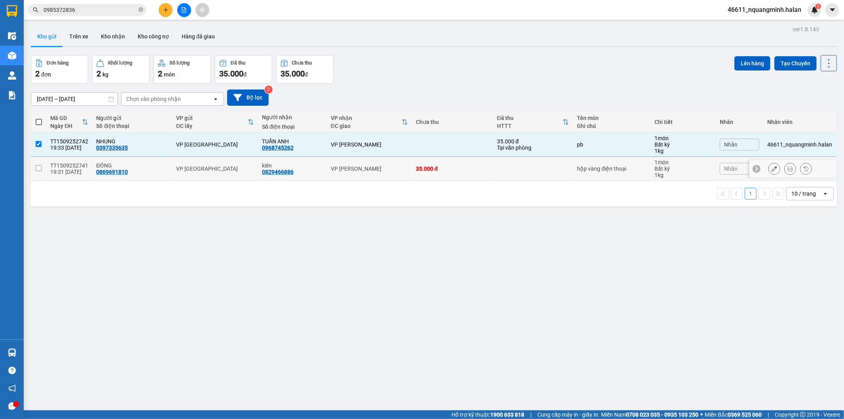
drag, startPoint x: 359, startPoint y: 165, endPoint x: 634, endPoint y: 90, distance: 285.1
click at [363, 164] on td "VP [PERSON_NAME]" at bounding box center [369, 169] width 85 height 24
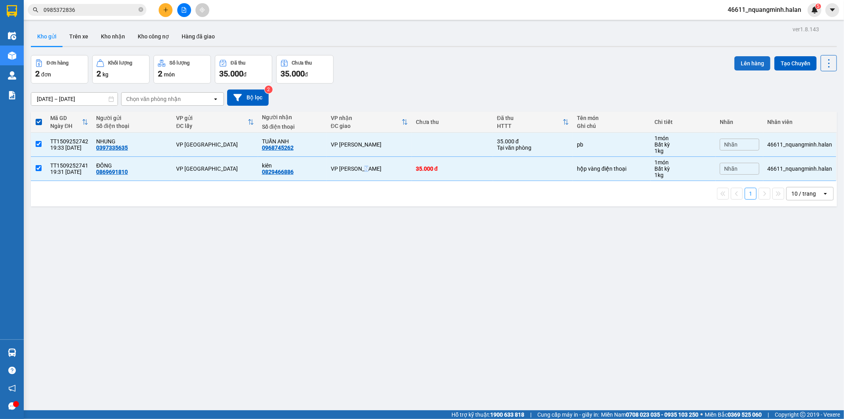
click at [741, 62] on button "Lên hàng" at bounding box center [752, 63] width 36 height 14
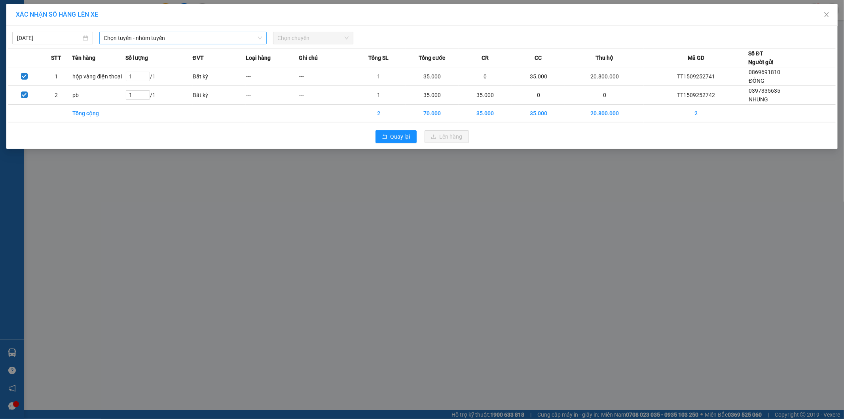
click at [150, 32] on span "Chọn tuyến - nhóm tuyến" at bounding box center [183, 38] width 158 height 12
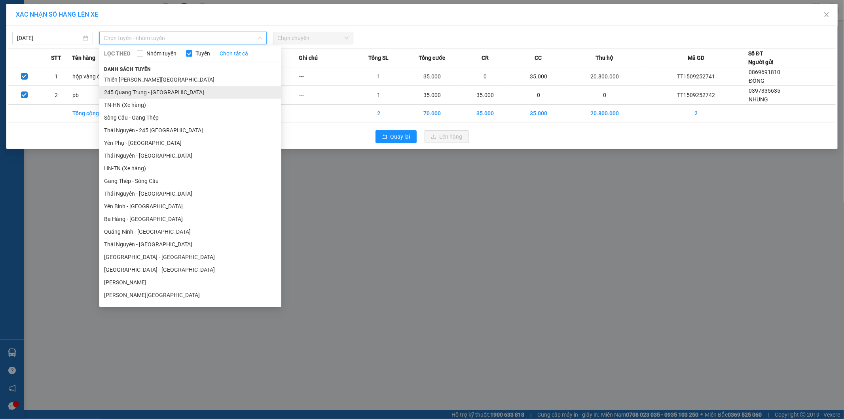
click at [128, 88] on li "245 Quang Trung - Thái Nguyên" at bounding box center [190, 92] width 182 height 13
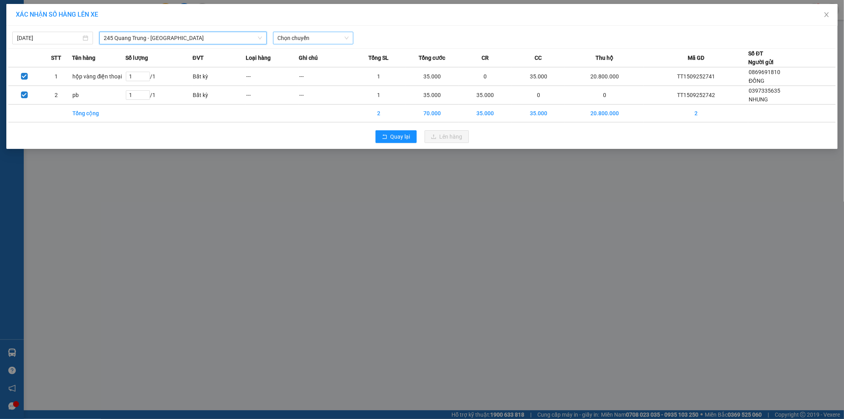
click at [324, 40] on span "Chọn chuyến" at bounding box center [313, 38] width 71 height 12
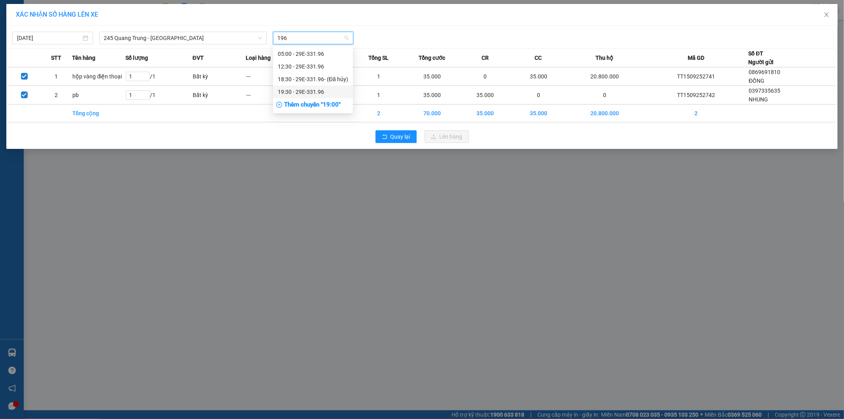
drag, startPoint x: 306, startPoint y: 90, endPoint x: 372, endPoint y: 73, distance: 68.2
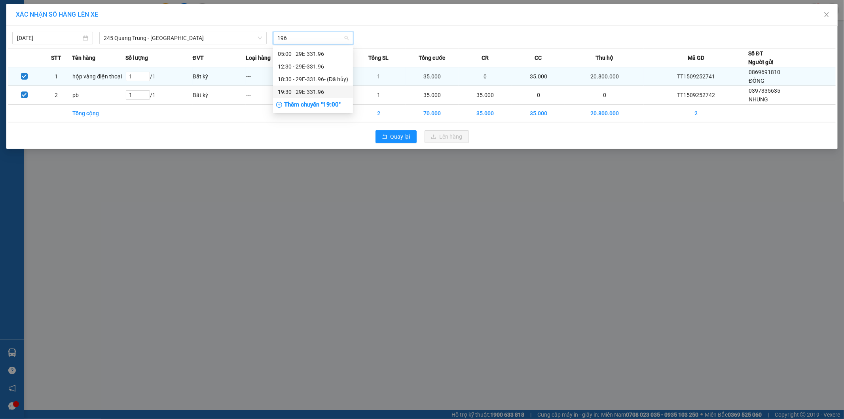
click at [306, 90] on div "19:30 - 29E-331.96" at bounding box center [313, 91] width 70 height 9
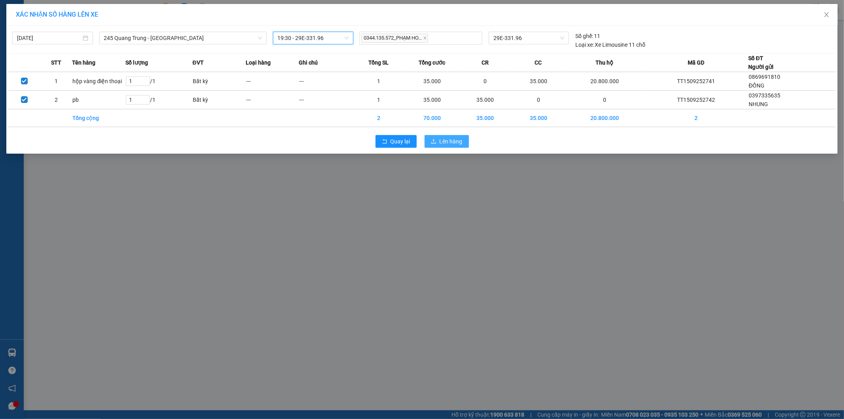
click at [453, 139] on span "Lên hàng" at bounding box center [451, 141] width 23 height 9
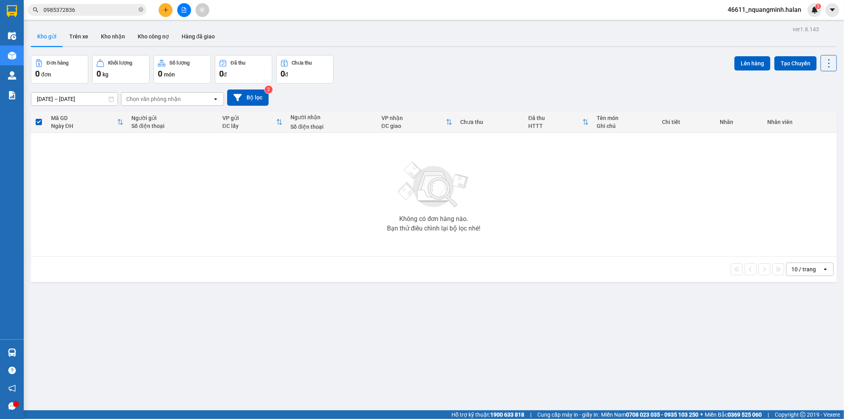
click at [169, 9] on button at bounding box center [166, 10] width 14 height 14
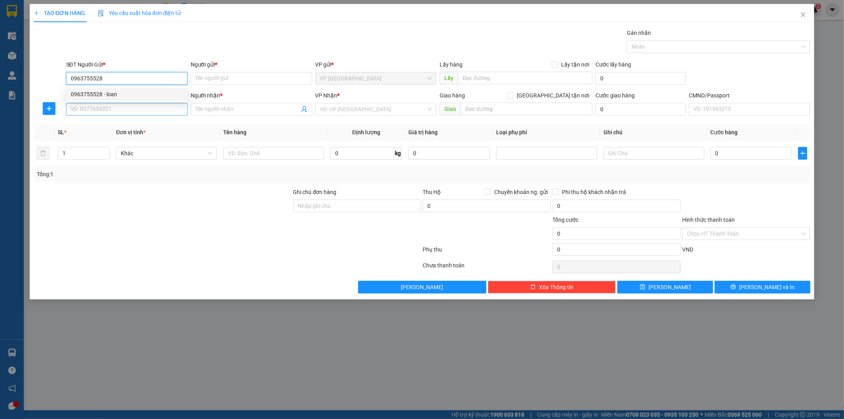
drag, startPoint x: 120, startPoint y: 93, endPoint x: 121, endPoint y: 108, distance: 15.4
click at [120, 93] on div "0963755528 - loan" at bounding box center [127, 94] width 112 height 9
click at [121, 111] on input "SĐT Người Nhận *" at bounding box center [126, 109] width 121 height 13
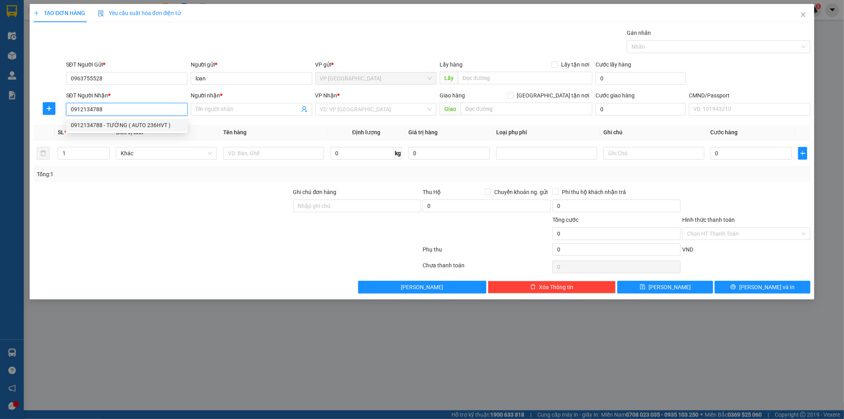
drag, startPoint x: 119, startPoint y: 124, endPoint x: 157, endPoint y: 130, distance: 38.1
click at [120, 124] on div "0912134788 - TƯỜNG ( AUTO 236HVT )" at bounding box center [127, 125] width 112 height 9
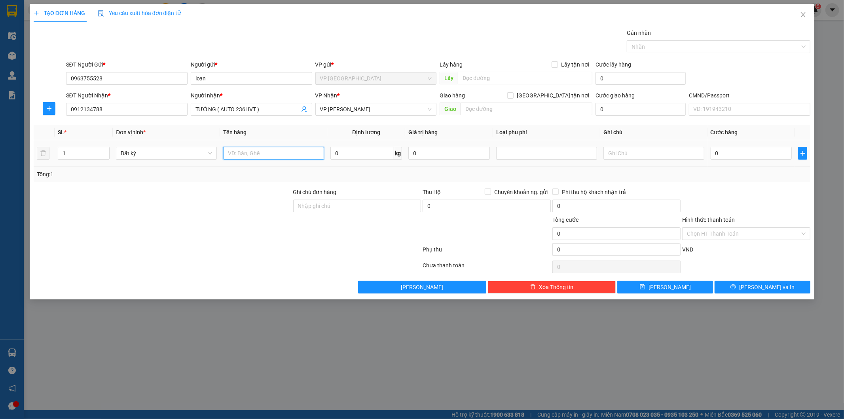
click at [294, 157] on input "text" at bounding box center [273, 153] width 101 height 13
drag, startPoint x: 762, startPoint y: 199, endPoint x: 345, endPoint y: 139, distance: 421.3
click at [735, 194] on div at bounding box center [746, 202] width 130 height 28
drag, startPoint x: 279, startPoint y: 145, endPoint x: 275, endPoint y: 147, distance: 5.1
click at [279, 146] on div "bọc pk" at bounding box center [273, 153] width 101 height 16
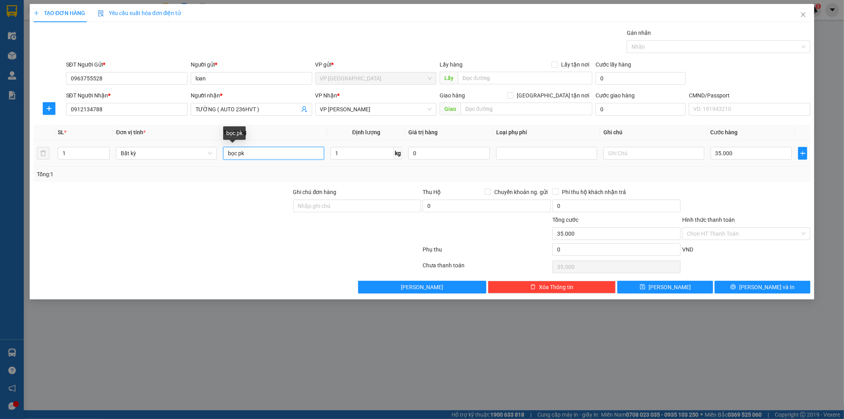
click at [260, 152] on input "bọc pk" at bounding box center [273, 153] width 101 height 13
drag, startPoint x: 771, startPoint y: 279, endPoint x: 770, endPoint y: 284, distance: 4.4
click at [770, 282] on div "Transit Pickup Surcharge Ids Transit Deliver Surcharge Ids Transit Deliver Surc…" at bounding box center [422, 160] width 777 height 265
click at [770, 284] on span "Lưu và In" at bounding box center [766, 286] width 55 height 9
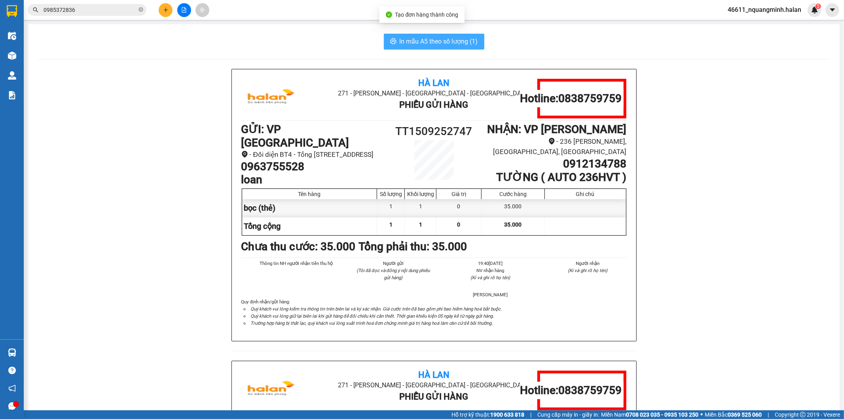
click at [418, 37] on span "In mẫu A5 theo số lượng (1)" at bounding box center [439, 41] width 78 height 10
click at [258, 118] on img at bounding box center [270, 99] width 59 height 40
click at [251, 54] on div "In mẫu A5 theo số lượng (1) Hà Lan 271 - Dương Tự Minh - Phường Tân Long - Thái…" at bounding box center [433, 342] width 811 height 637
click at [252, 49] on div "In mẫu A5 theo số lượng (1) Hà Lan 271 - Dương Tự Minh - Phường Tân Long - Thái…" at bounding box center [433, 342] width 811 height 637
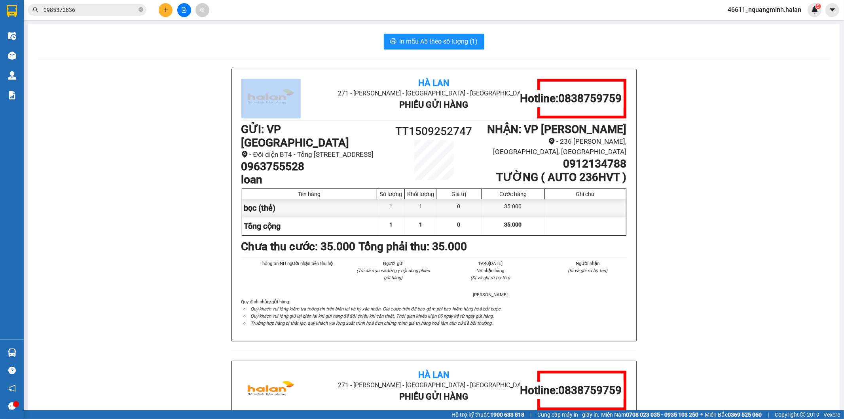
click at [252, 49] on div "In mẫu A5 theo số lượng (1) Hà Lan 271 - Dương Tự Minh - Phường Tân Long - Thái…" at bounding box center [433, 342] width 811 height 637
click at [158, 220] on div "Hà Lan 271 - Dương Tự Minh - Phường Tân Long - Thái Nguyên Phiếu Gửi Hàng Hotli…" at bounding box center [434, 360] width 792 height 583
drag, startPoint x: 132, startPoint y: 239, endPoint x: 23, endPoint y: 322, distance: 137.2
click at [129, 241] on div "Hà Lan 271 - Dương Tự Minh - Phường Tân Long - Thái Nguyên Phiếu Gửi Hàng Hotli…" at bounding box center [434, 360] width 792 height 583
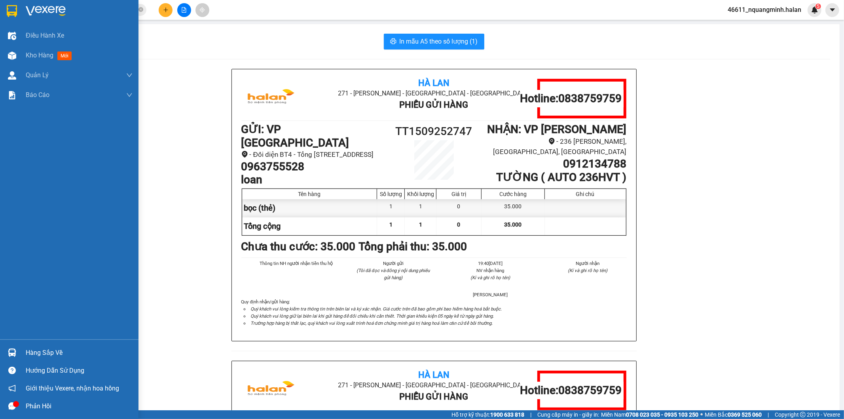
click at [7, 351] on div at bounding box center [12, 352] width 14 height 14
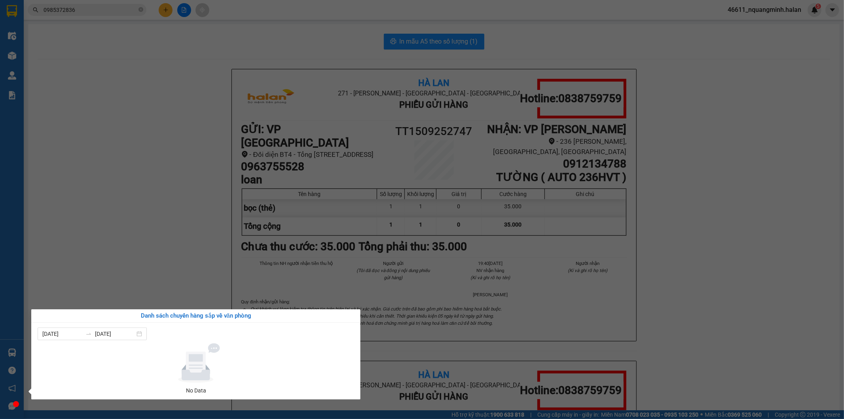
click at [157, 171] on section "Kết quả tìm kiếm ( 1 ) Bộ lọc Mã ĐH Trạng thái Món hàng Thu hộ Tổng cước Chưa c…" at bounding box center [422, 209] width 844 height 419
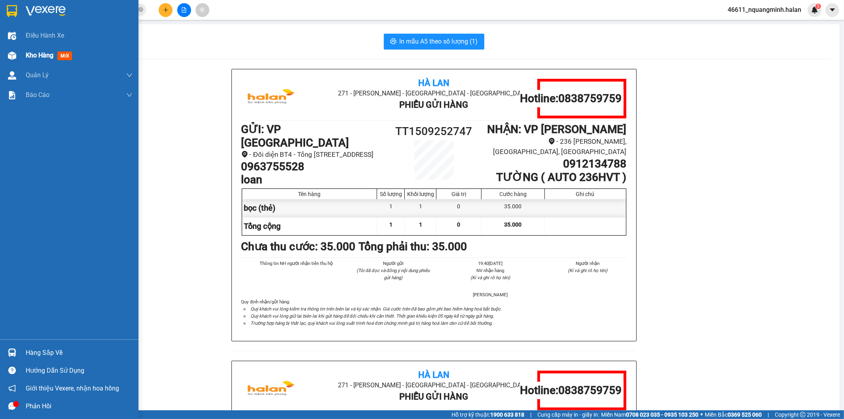
click at [6, 56] on div at bounding box center [12, 56] width 14 height 14
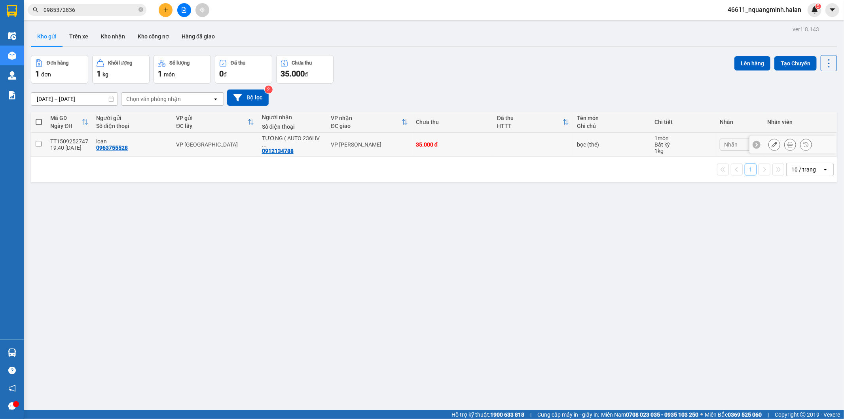
drag, startPoint x: 426, startPoint y: 148, endPoint x: 771, endPoint y: 76, distance: 352.1
click at [429, 148] on td "35.000 đ" at bounding box center [452, 145] width 81 height 24
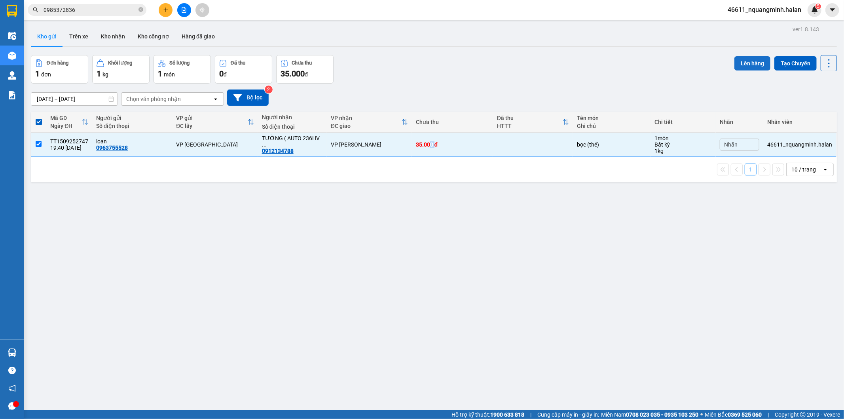
click at [751, 59] on button "Lên hàng" at bounding box center [752, 63] width 36 height 14
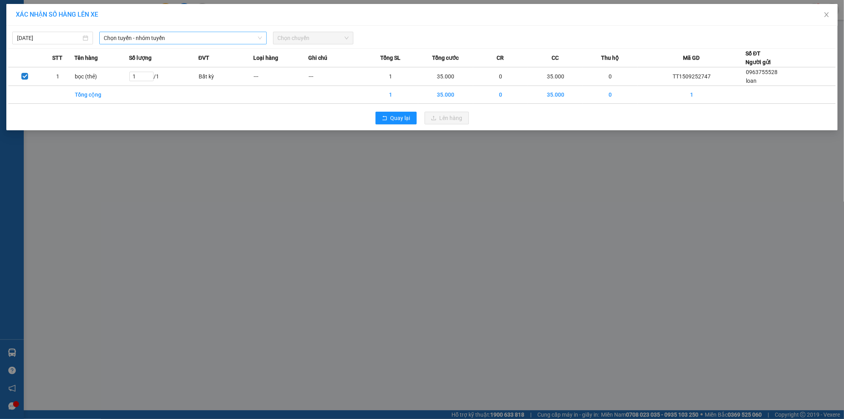
drag, startPoint x: 173, startPoint y: 32, endPoint x: 161, endPoint y: 43, distance: 16.5
click at [172, 32] on div "Chọn tuyến - nhóm tuyến" at bounding box center [182, 38] width 167 height 13
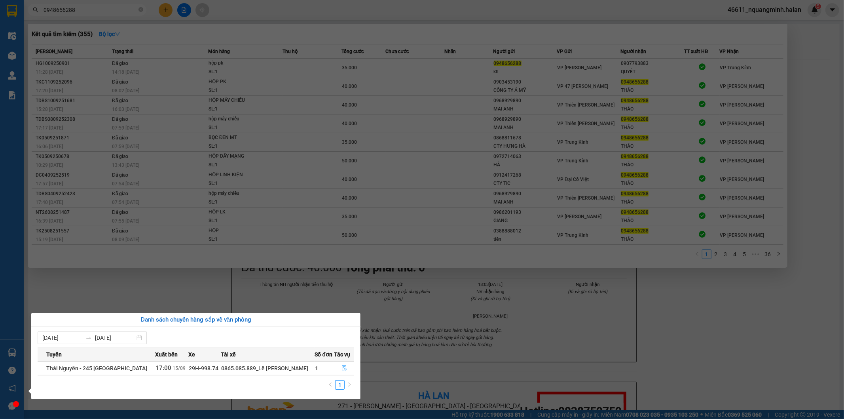
click at [342, 366] on icon "file-done" at bounding box center [344, 368] width 5 height 6
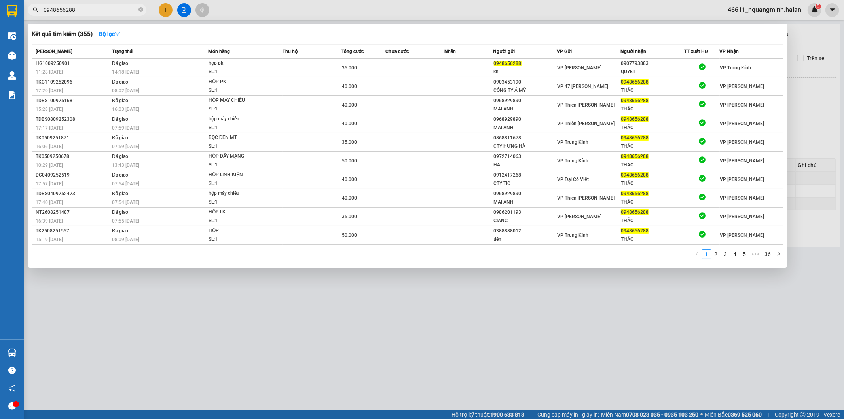
click at [456, 327] on div at bounding box center [422, 209] width 844 height 419
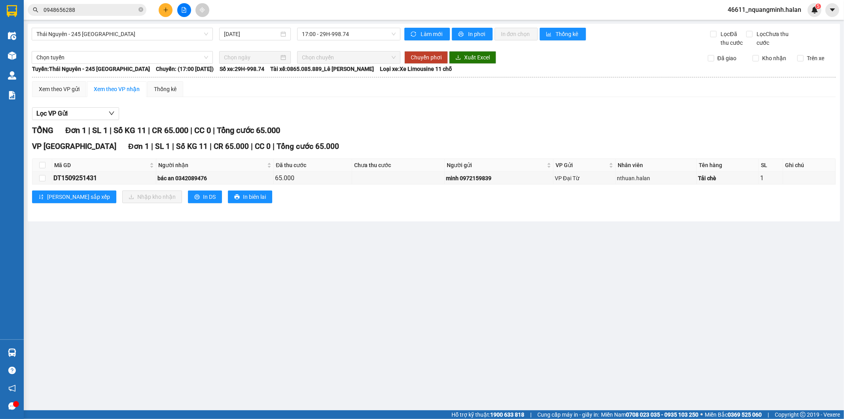
drag, startPoint x: 220, startPoint y: 281, endPoint x: 286, endPoint y: 237, distance: 79.6
click at [222, 280] on main "[GEOGRAPHIC_DATA] - 245 [GEOGRAPHIC_DATA] [DATE] 17:00 - 29H-998.74 Làm mới In …" at bounding box center [422, 205] width 844 height 410
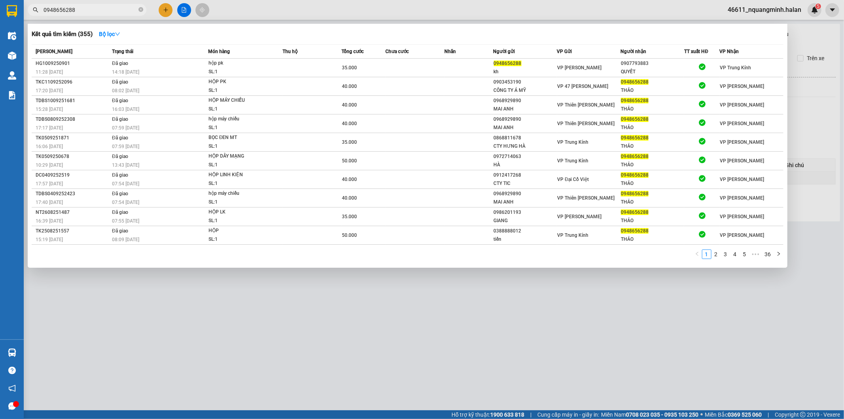
drag, startPoint x: 85, startPoint y: 8, endPoint x: 1, endPoint y: 1, distance: 84.2
click at [0, 2] on section "Kết quả tìm kiếm ( 355 ) Bộ lọc Mã ĐH Trạng thái Món hàng Thu hộ Tổng cước Chưa…" at bounding box center [422, 209] width 844 height 419
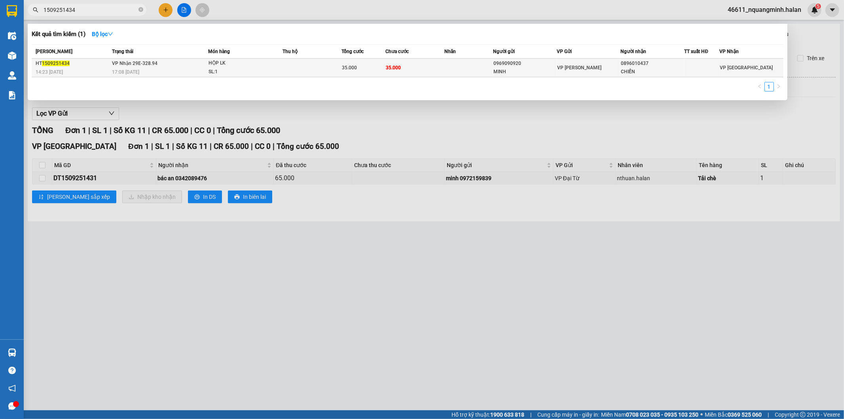
type input "1509251434"
click at [94, 64] on div "HT 1509251434" at bounding box center [73, 63] width 74 height 8
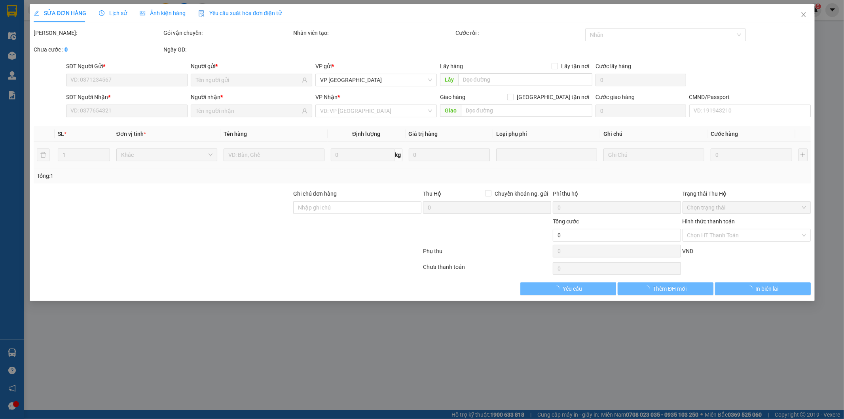
type input "0969090920"
type input "MINH"
type input "0896010437"
type input "CHIẾN"
type input "35.000"
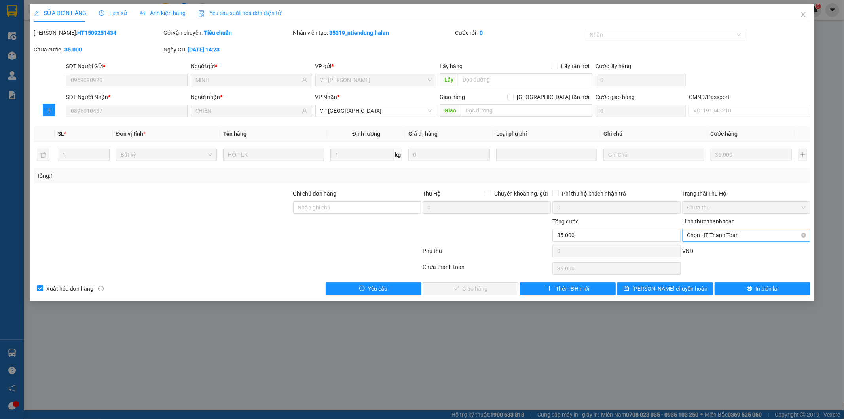
click at [719, 233] on span "Chọn HT Thanh Toán" at bounding box center [746, 235] width 119 height 12
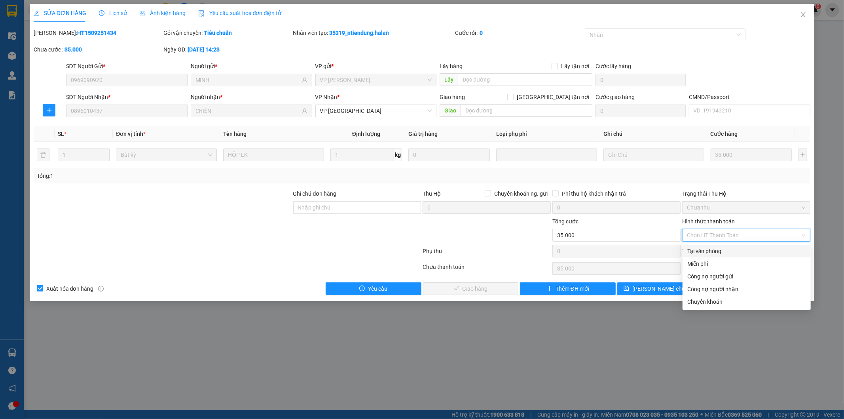
drag, startPoint x: 700, startPoint y: 252, endPoint x: 503, endPoint y: 274, distance: 198.7
click at [700, 251] on div "Tại văn phòng" at bounding box center [746, 250] width 119 height 9
type input "0"
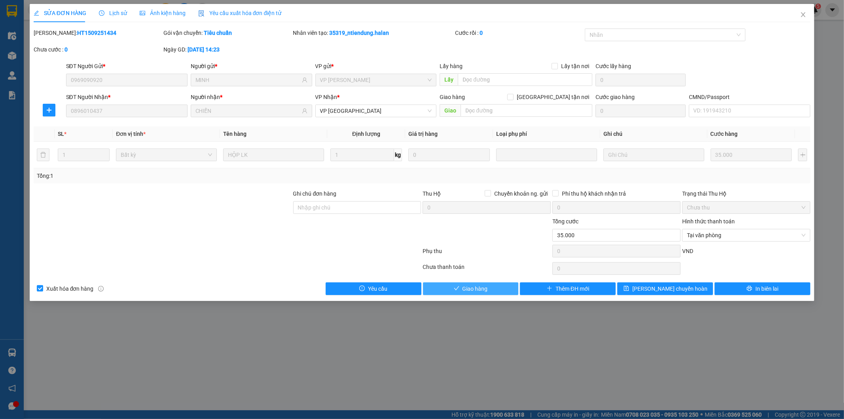
click at [485, 286] on span "Giao hàng" at bounding box center [475, 288] width 25 height 9
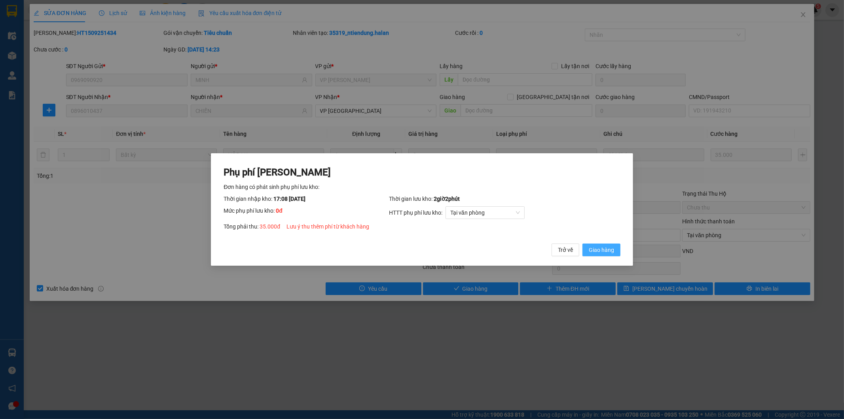
click at [603, 245] on span "Giao hàng" at bounding box center [601, 249] width 25 height 9
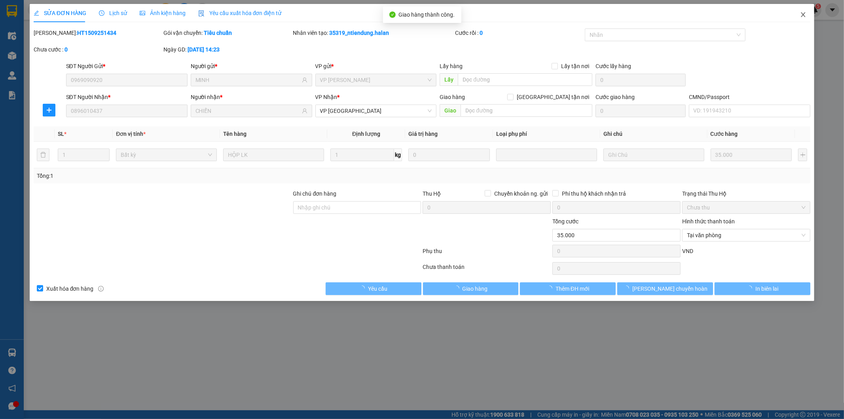
click at [806, 18] on icon "close" at bounding box center [803, 14] width 6 height 6
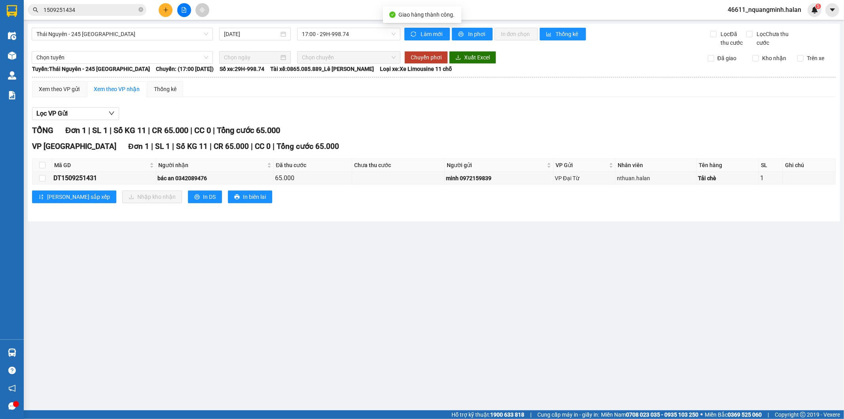
drag, startPoint x: 101, startPoint y: 15, endPoint x: 99, endPoint y: 11, distance: 4.8
click at [100, 15] on span "1509251434" at bounding box center [87, 10] width 119 height 12
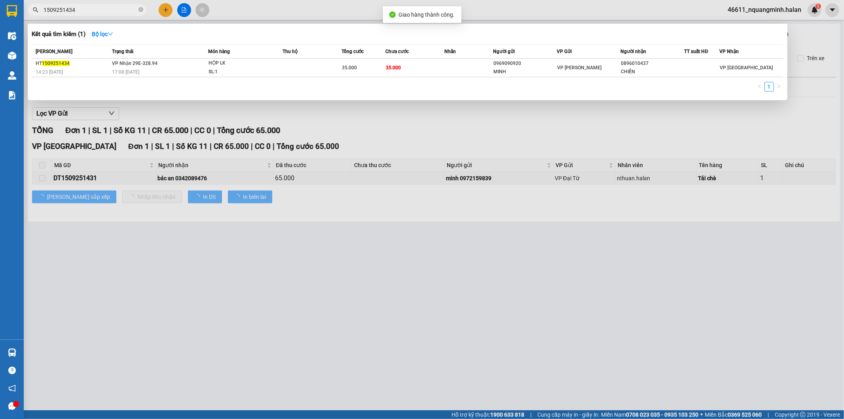
click at [98, 9] on input "1509251434" at bounding box center [90, 10] width 93 height 9
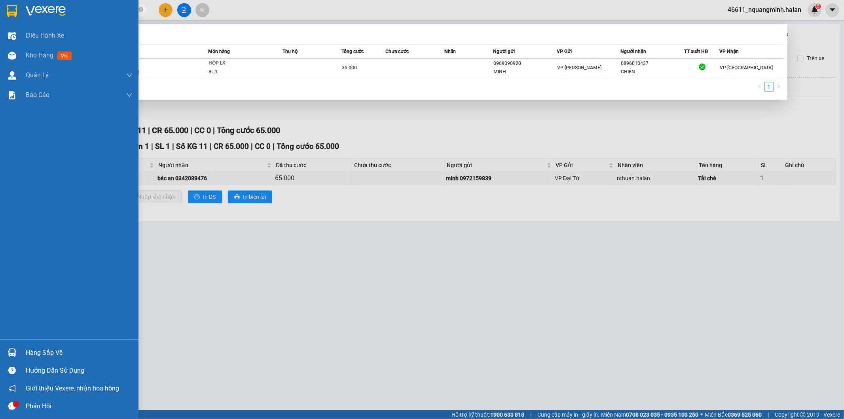
drag, startPoint x: 9, startPoint y: 347, endPoint x: 195, endPoint y: 306, distance: 190.0
click at [12, 347] on div at bounding box center [12, 352] width 14 height 14
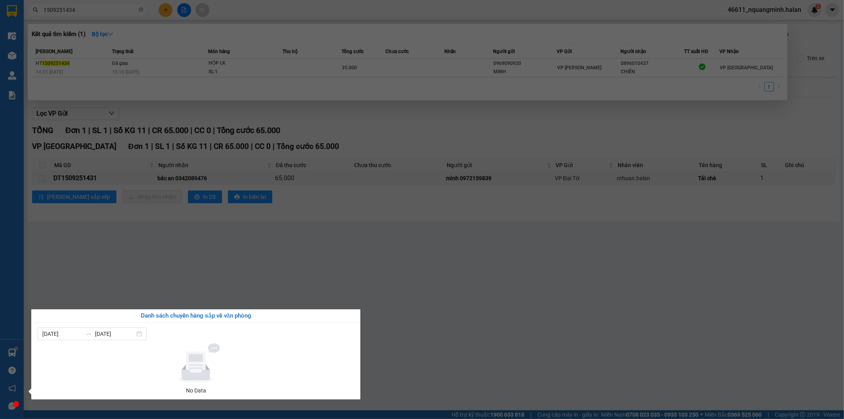
drag, startPoint x: 235, startPoint y: 245, endPoint x: 258, endPoint y: 385, distance: 141.8
click at [236, 247] on section "Kết quả tìm kiếm ( 1 ) Bộ lọc Mã ĐH Trạng thái Món hàng Thu hộ Tổng cước Chưa c…" at bounding box center [422, 209] width 844 height 419
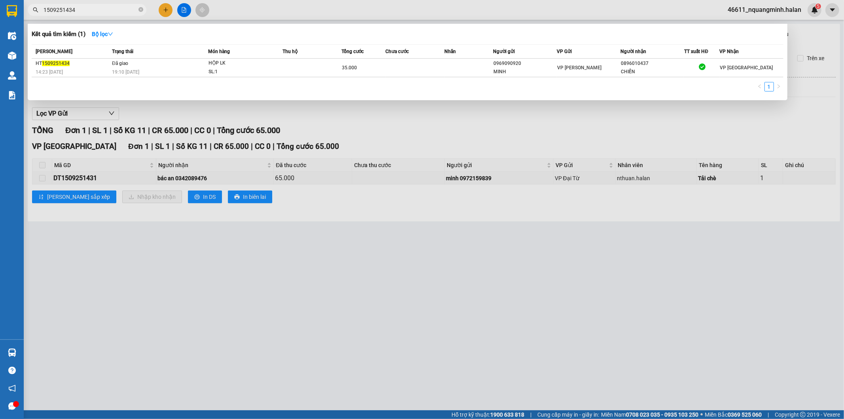
click at [160, 275] on div at bounding box center [422, 209] width 844 height 419
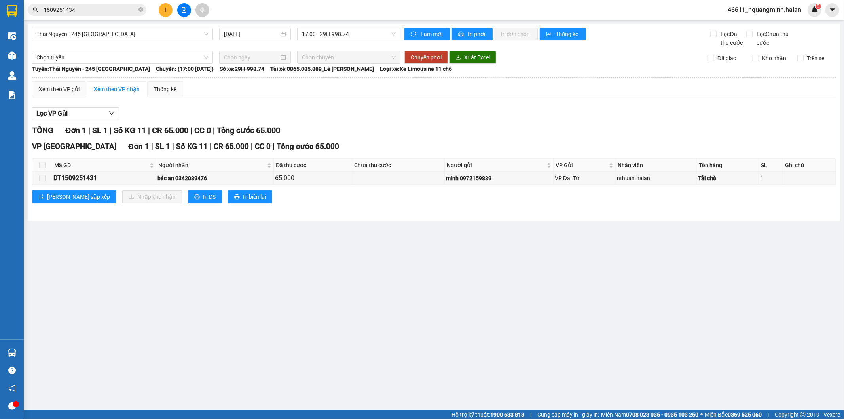
click at [104, 283] on main "[GEOGRAPHIC_DATA] - 245 [GEOGRAPHIC_DATA] [DATE] 17:00 - 29H-998.74 Làm mới In …" at bounding box center [422, 205] width 844 height 410
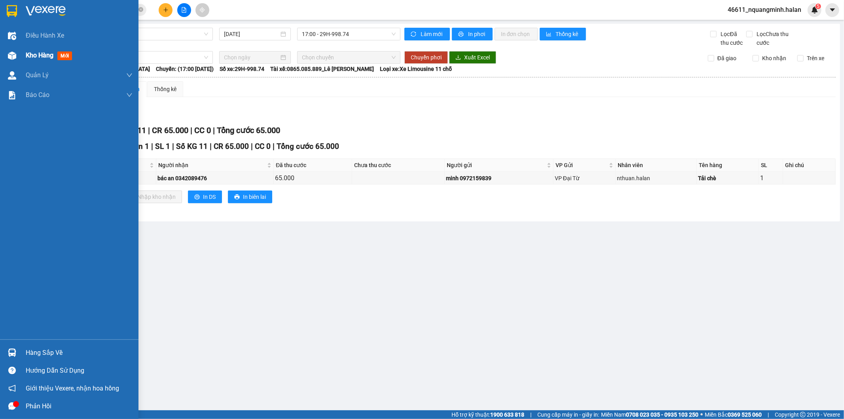
click at [13, 60] on div at bounding box center [12, 56] width 14 height 14
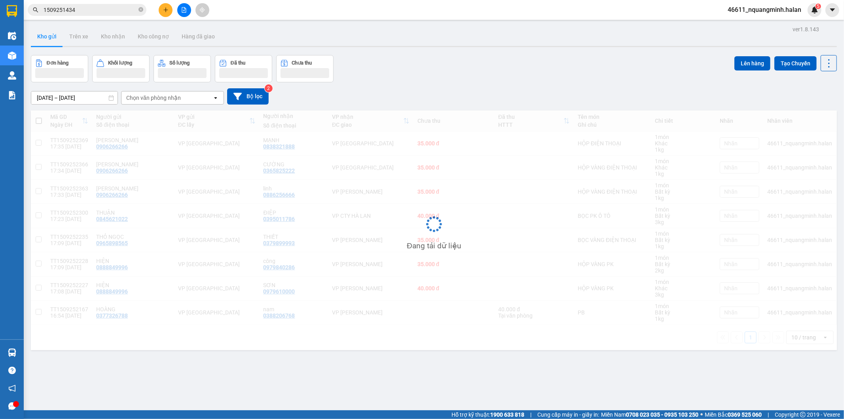
click at [461, 321] on div "Đang tải dữ liệu" at bounding box center [434, 229] width 806 height 239
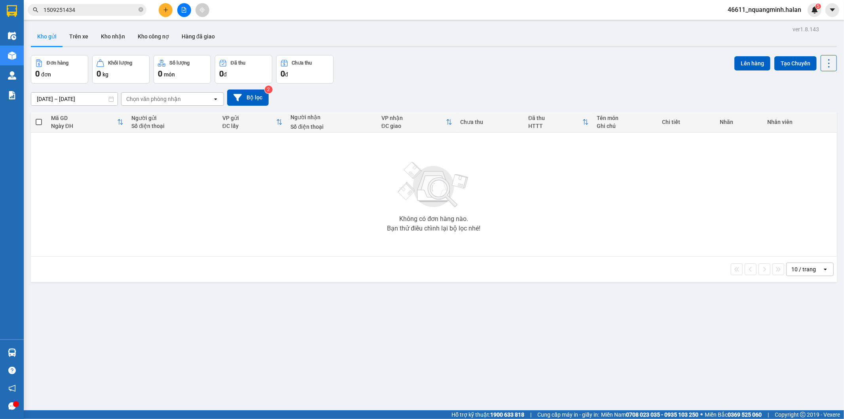
click at [461, 321] on div "ver 1.8.143 Kho gửi Trên xe Kho nhận Kho công nợ Hàng đã giao Đơn hàng 0 đơn Kh…" at bounding box center [434, 233] width 812 height 419
click at [112, 38] on button "Kho nhận" at bounding box center [113, 36] width 37 height 19
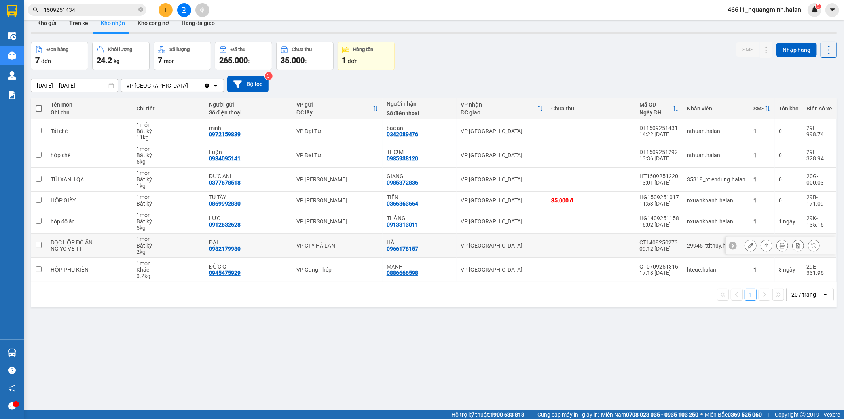
scroll to position [36, 0]
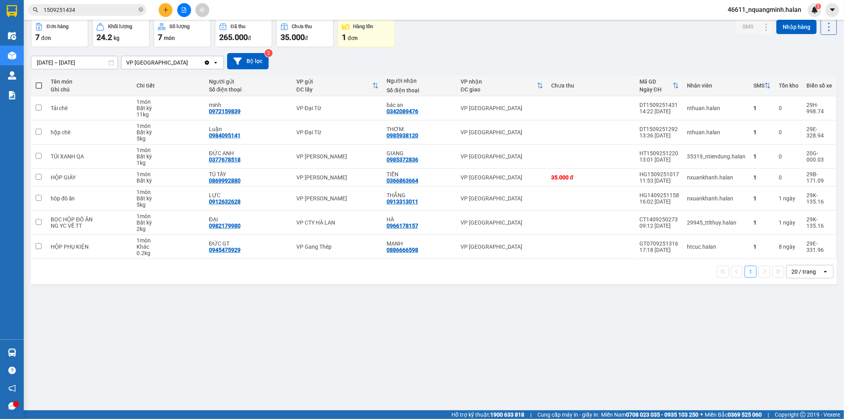
click at [533, 321] on div "ver 1.8.143 Kho gửi Trên xe Kho nhận Kho công nợ Hàng đã giao Đơn hàng 7 đơn Kh…" at bounding box center [434, 196] width 812 height 419
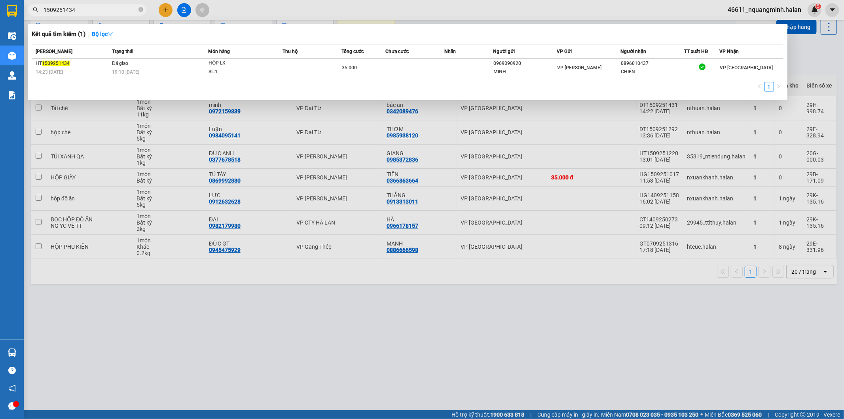
drag, startPoint x: 83, startPoint y: 9, endPoint x: 0, endPoint y: -4, distance: 84.0
click at [0, 0] on html "Kết quả tìm kiếm ( 1 ) Bộ lọc Mã ĐH Trạng thái Món hàng Thu hộ Tổng cước Chưa c…" at bounding box center [422, 209] width 844 height 419
paste input "0336985555"
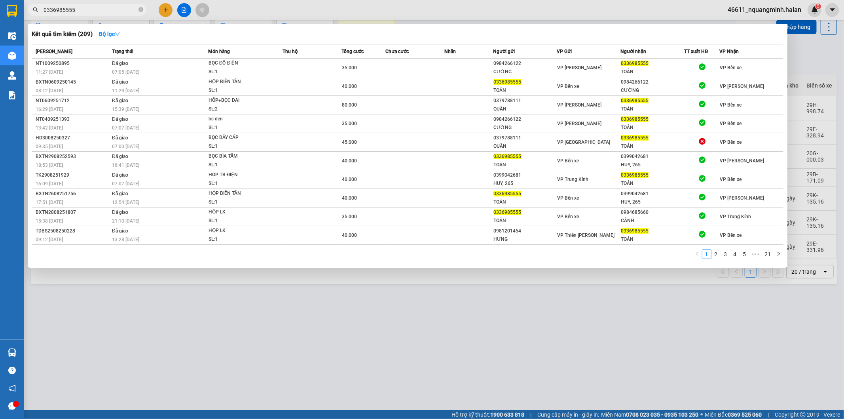
drag, startPoint x: 87, startPoint y: 12, endPoint x: 10, endPoint y: 3, distance: 77.7
click at [10, 3] on section "Kết quả tìm kiếm ( 209 ) Bộ lọc Mã ĐH Trạng thái Món hàng Thu hộ Tổng cước Chưa…" at bounding box center [422, 209] width 844 height 419
paste input "962269338"
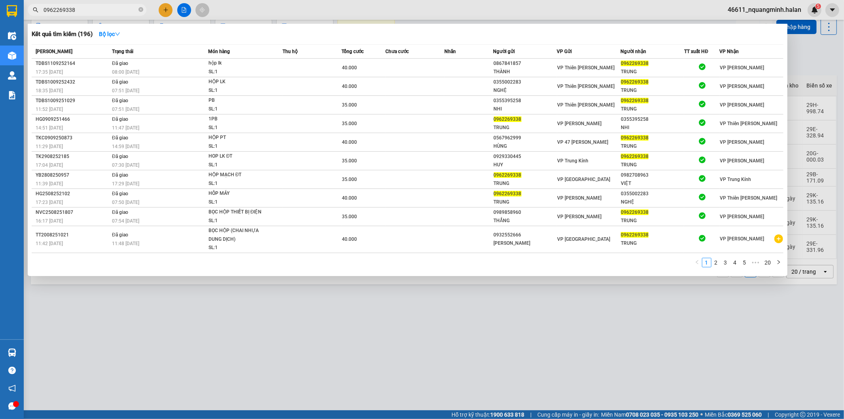
type input "0962269338"
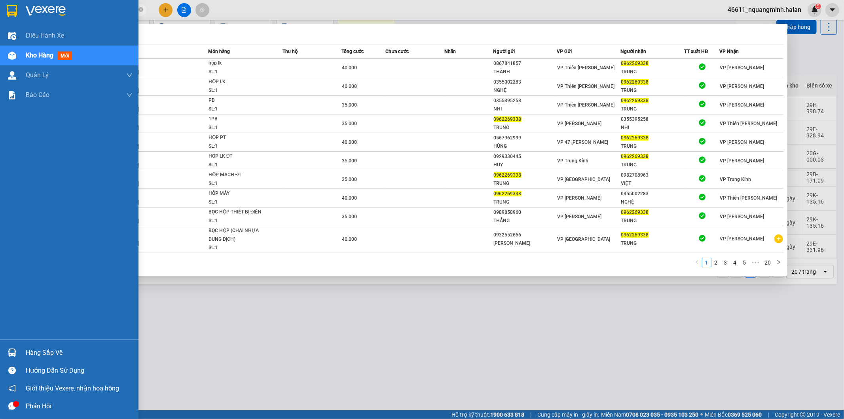
drag, startPoint x: 5, startPoint y: 351, endPoint x: 247, endPoint y: 283, distance: 251.5
click at [5, 351] on div at bounding box center [12, 352] width 14 height 14
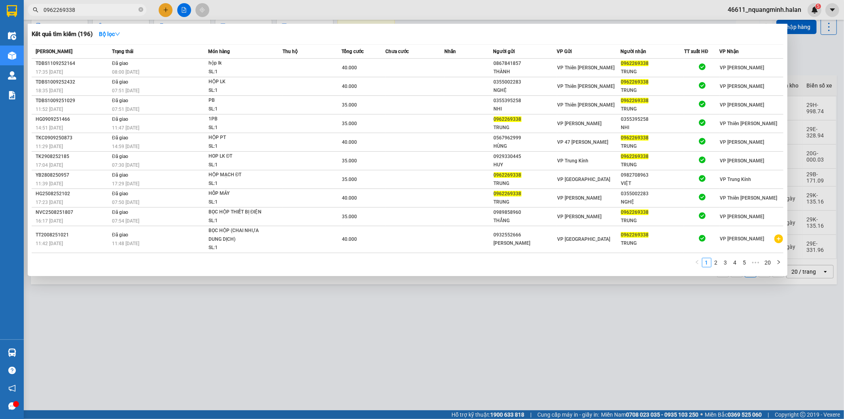
drag, startPoint x: 371, startPoint y: 282, endPoint x: 235, endPoint y: 401, distance: 180.6
click at [370, 285] on section "Kết quả tìm kiếm ( 196 ) Bộ lọc Mã ĐH Trạng thái Món hàng Thu hộ Tổng cước Chưa…" at bounding box center [422, 209] width 844 height 419
